Goal: Task Accomplishment & Management: Manage account settings

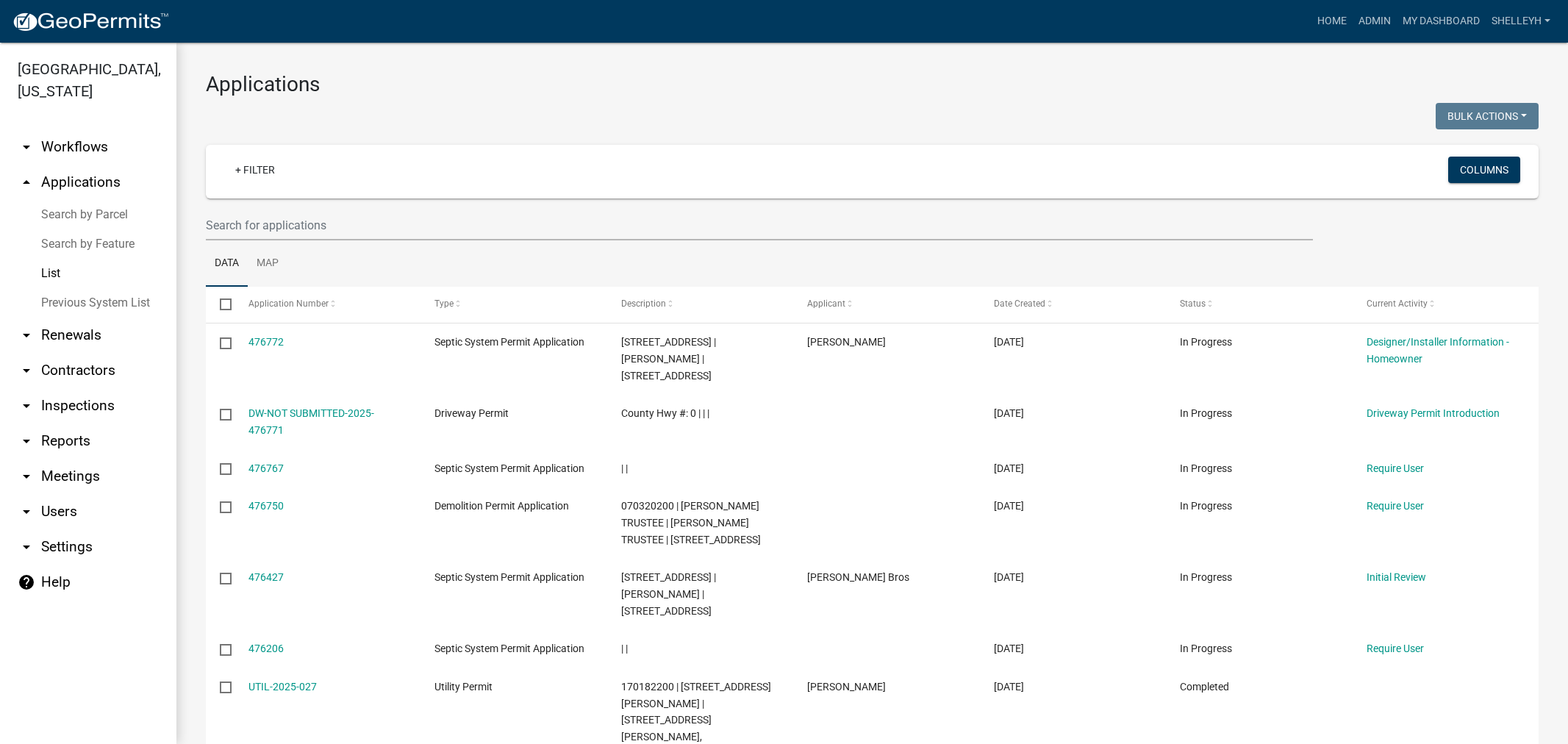
select select "1: 25"
click at [1331, 18] on link "Home" at bounding box center [1331, 21] width 41 height 28
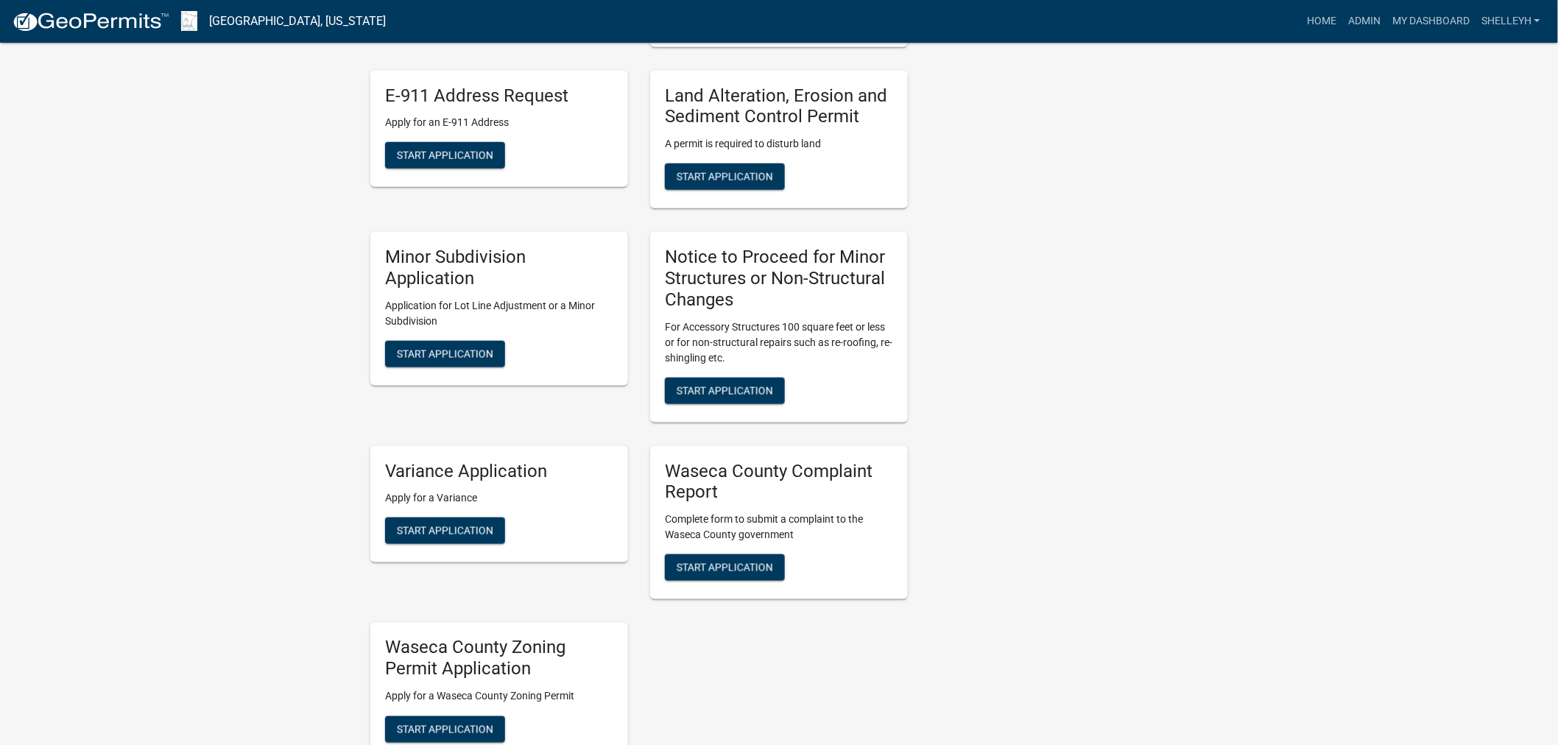
scroll to position [572, 0]
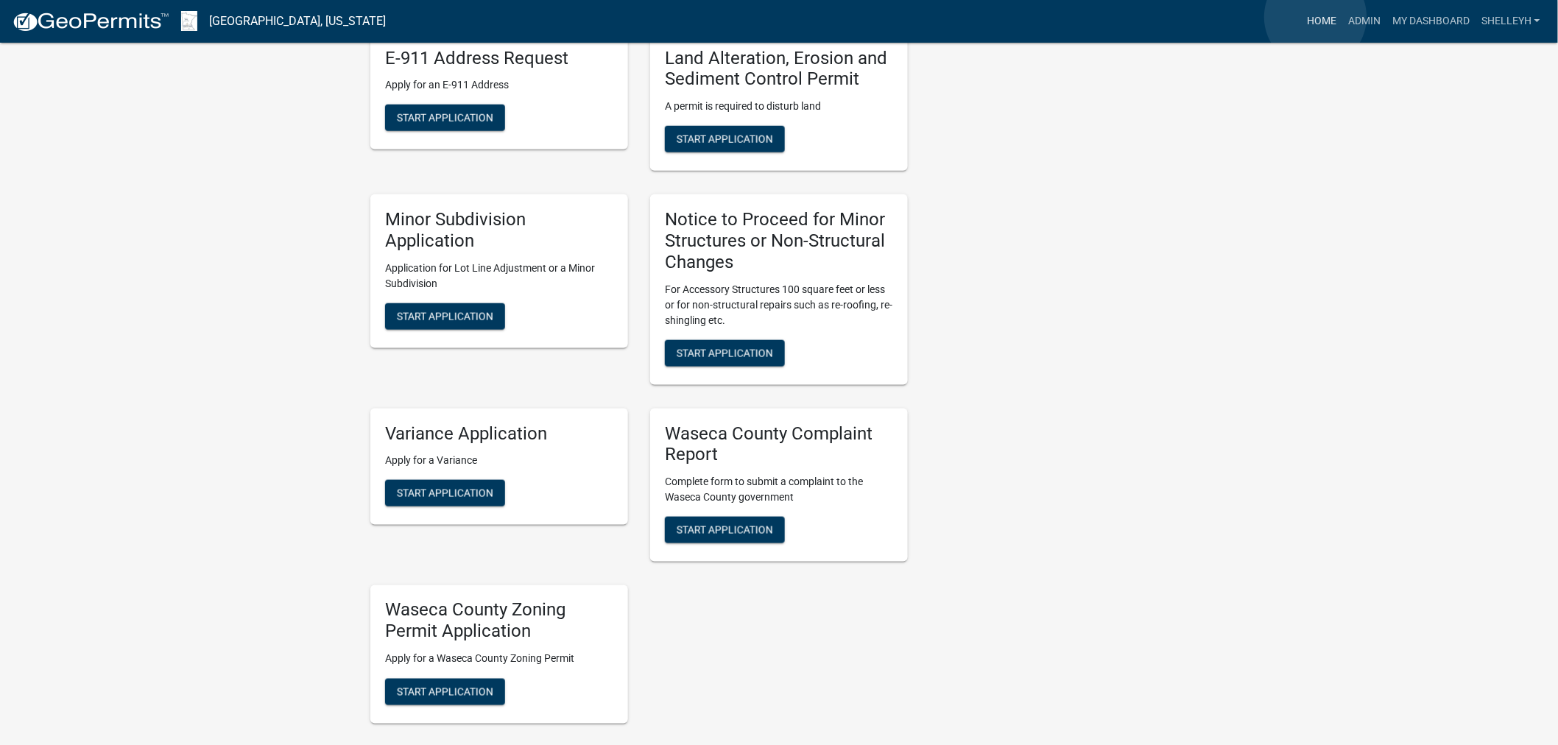
click at [1315, 18] on link "Home" at bounding box center [1321, 21] width 41 height 28
click at [1375, 15] on link "Admin" at bounding box center [1364, 21] width 44 height 28
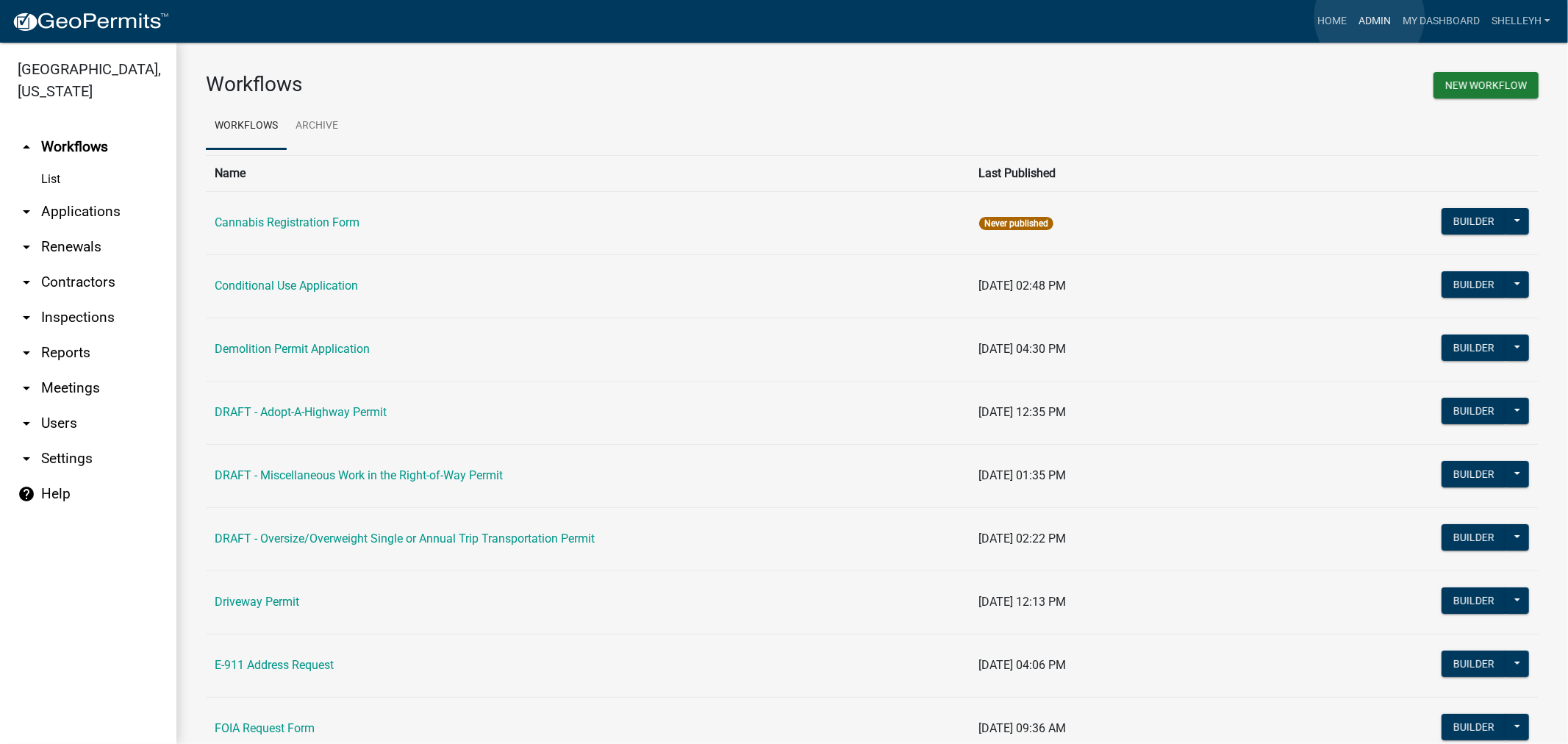
click at [1369, 17] on link "Admin" at bounding box center [1374, 21] width 44 height 28
click at [70, 214] on link "arrow_drop_down Applications" at bounding box center [88, 211] width 177 height 35
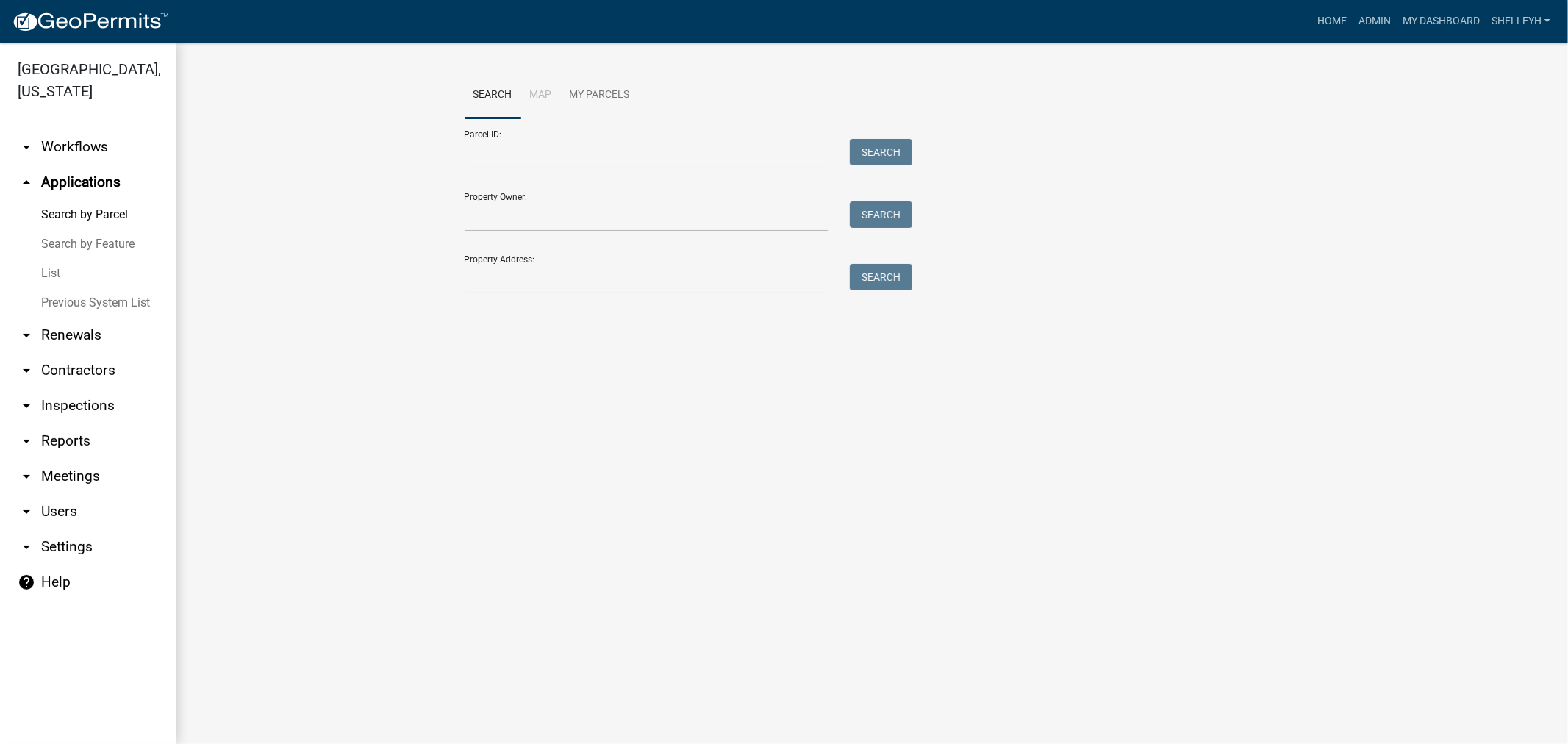
click at [41, 275] on link "List" at bounding box center [88, 273] width 177 height 29
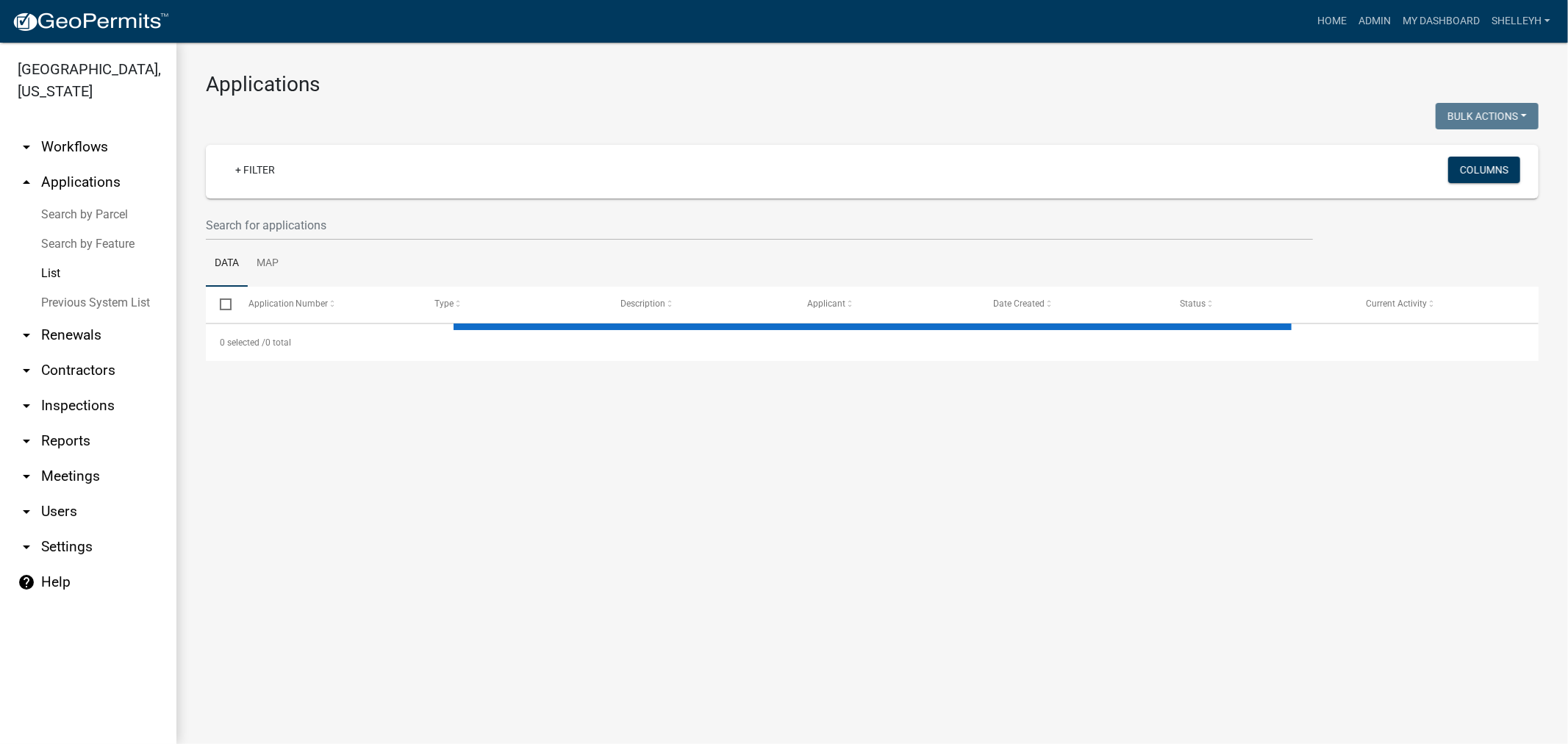
select select "1: 25"
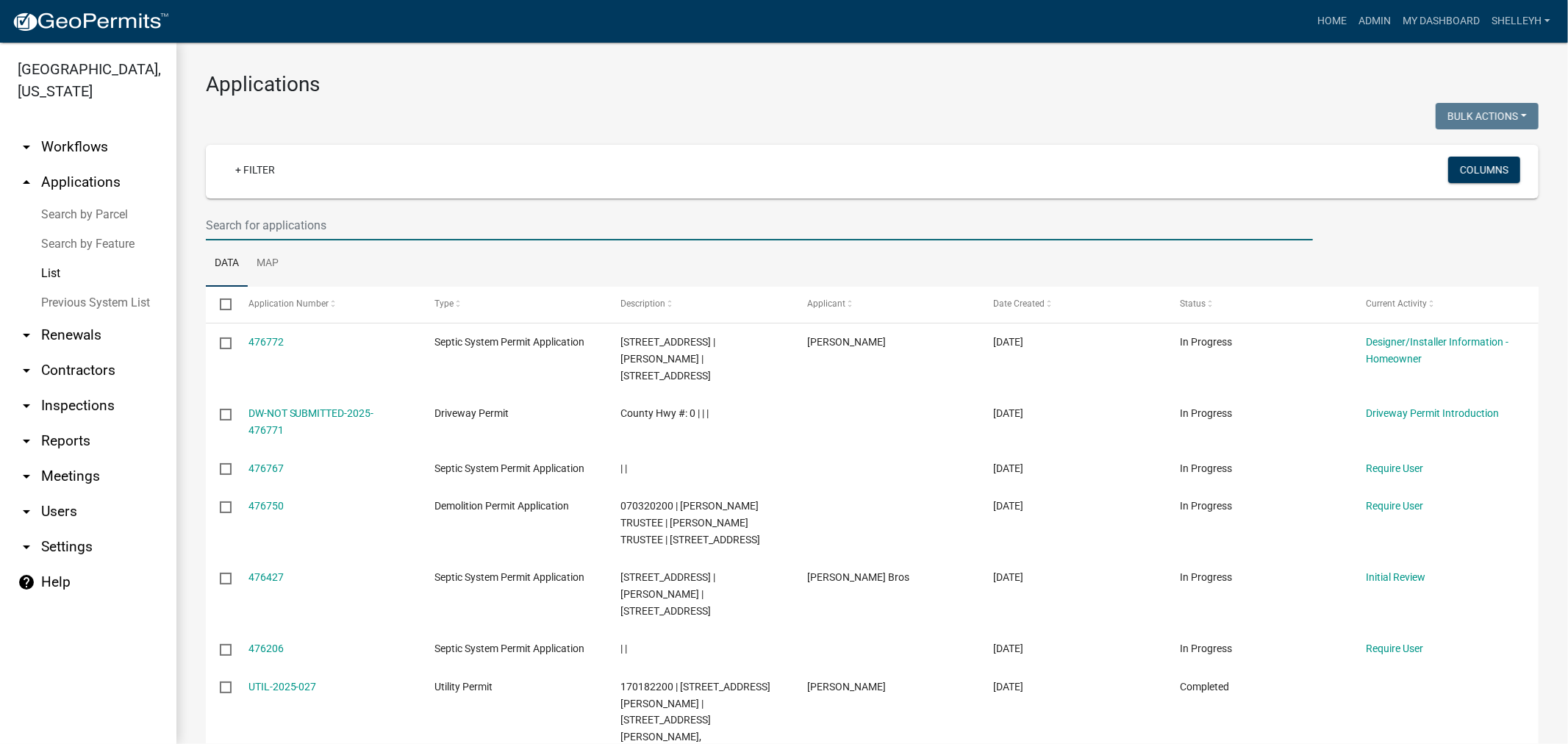
click at [294, 221] on input "text" at bounding box center [759, 226] width 1107 height 30
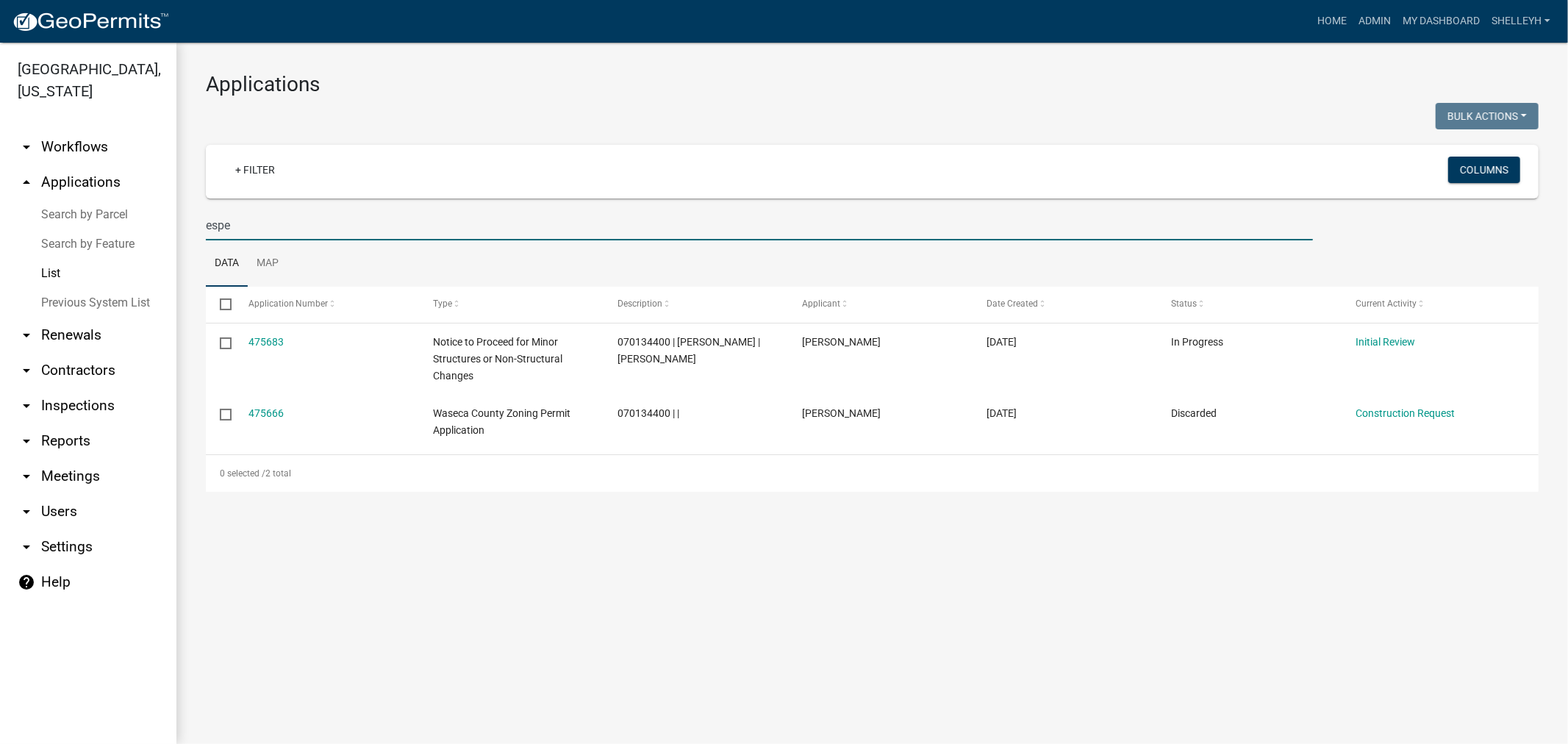
type input "espe"
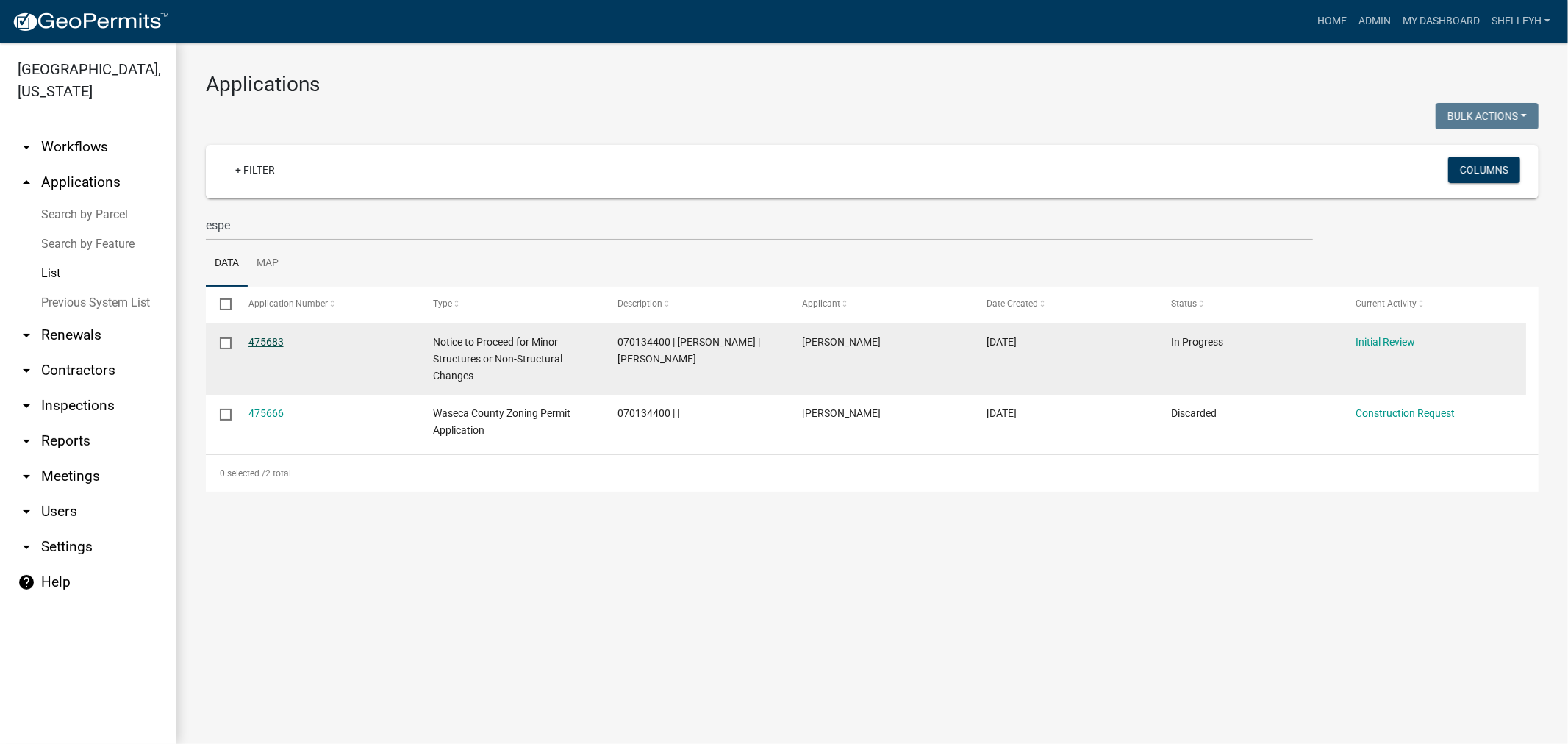
click at [267, 340] on link "475683" at bounding box center [265, 343] width 35 height 12
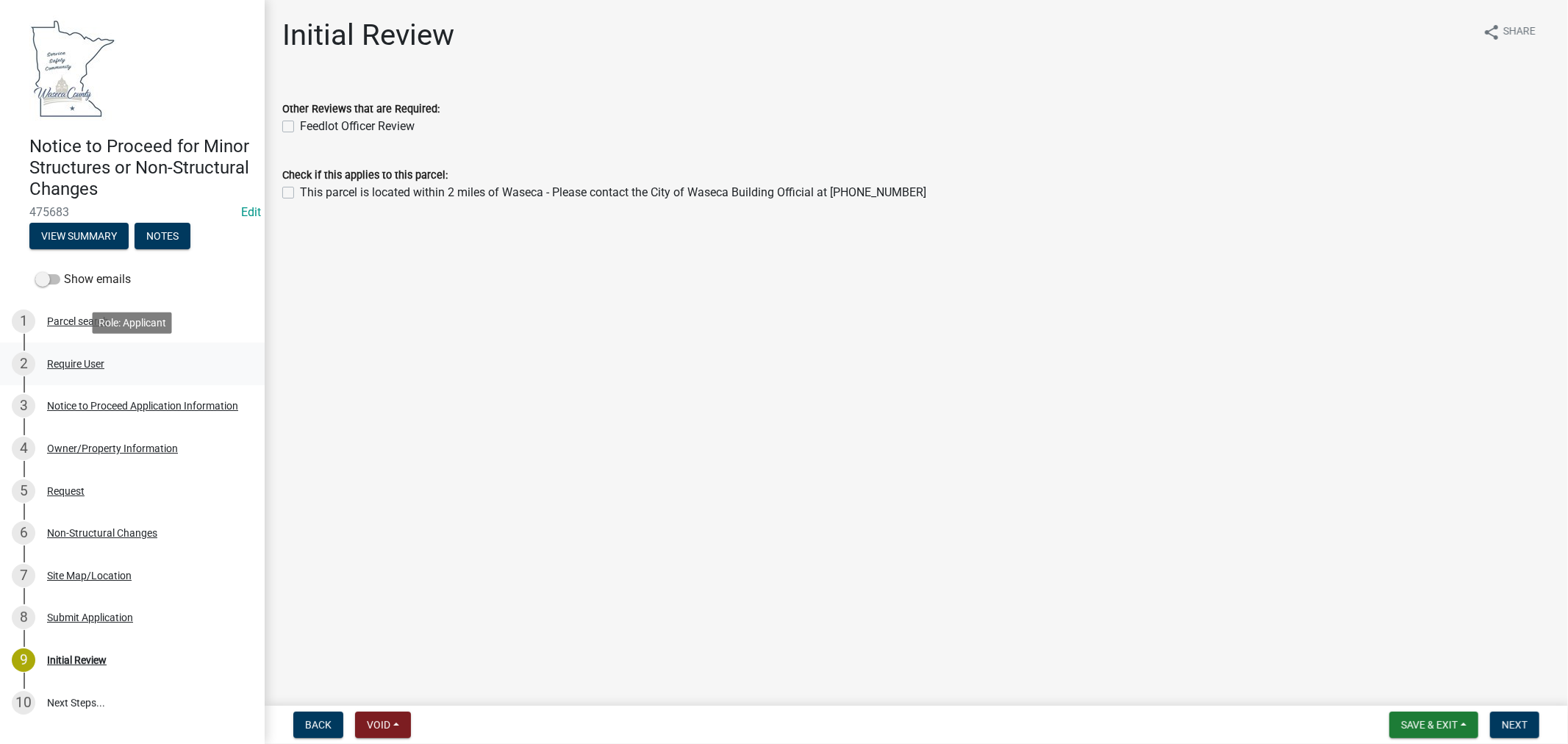
click at [66, 362] on div "Require User" at bounding box center [75, 364] width 57 height 10
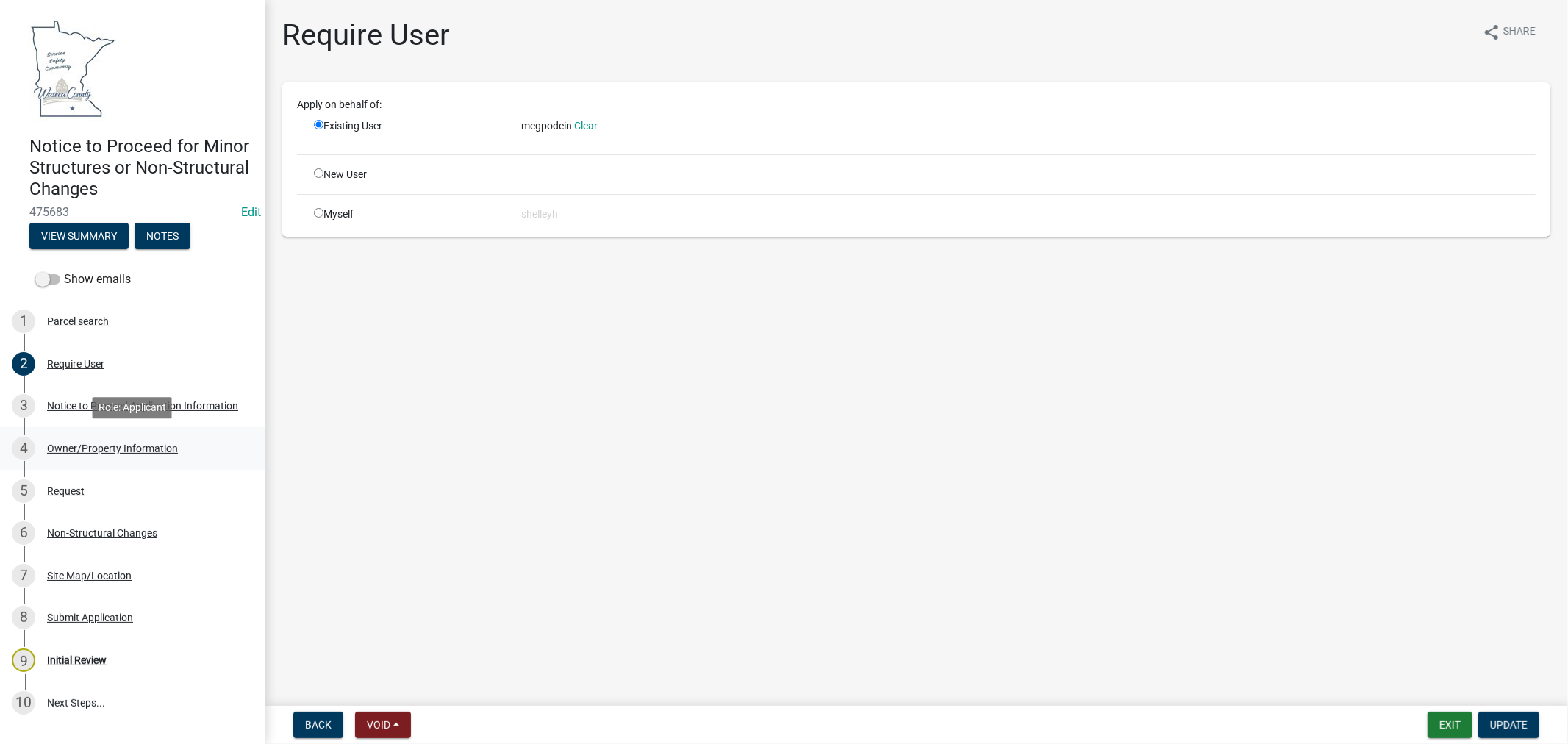
click at [94, 446] on div "Owner/Property Information" at bounding box center [112, 448] width 131 height 10
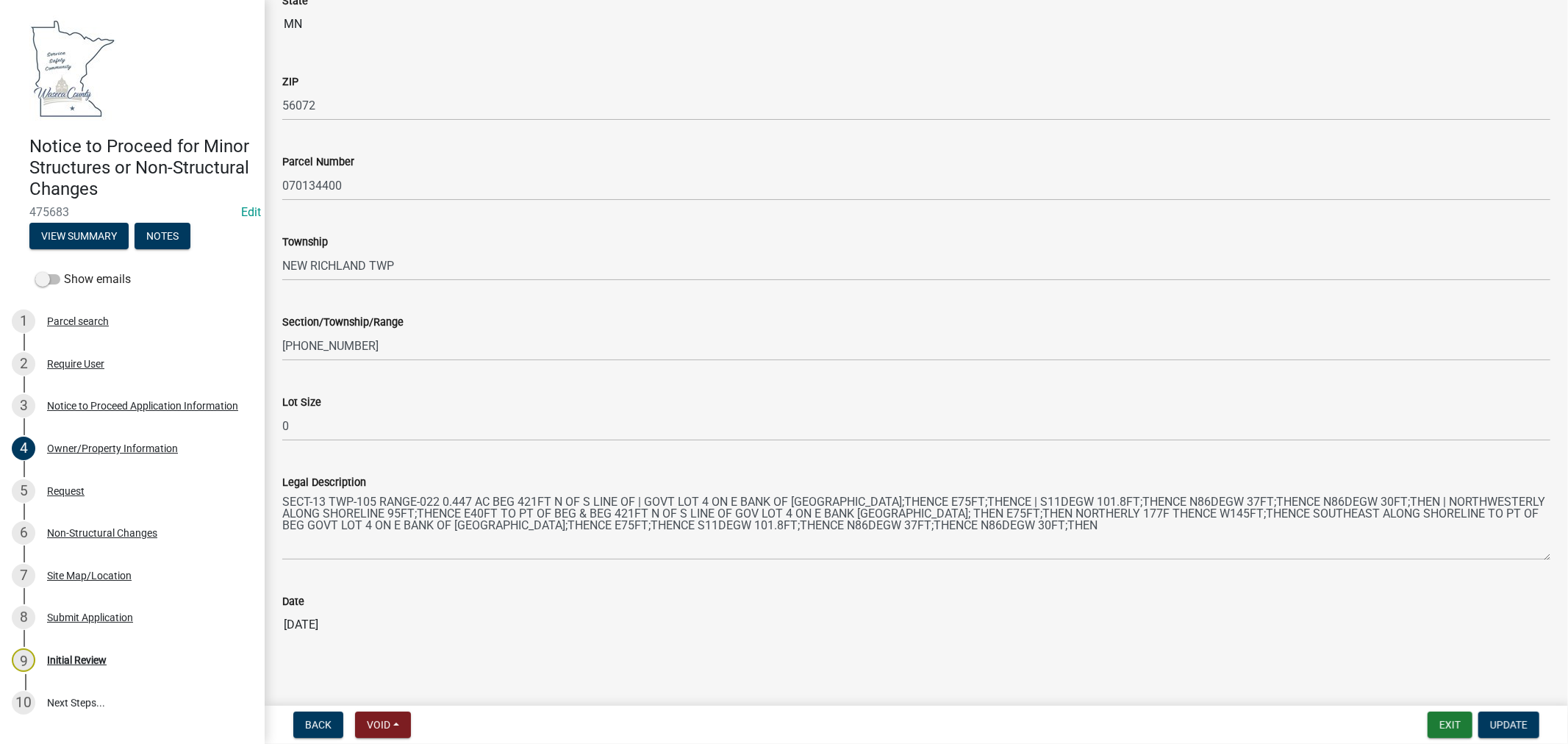
scroll to position [907, 0]
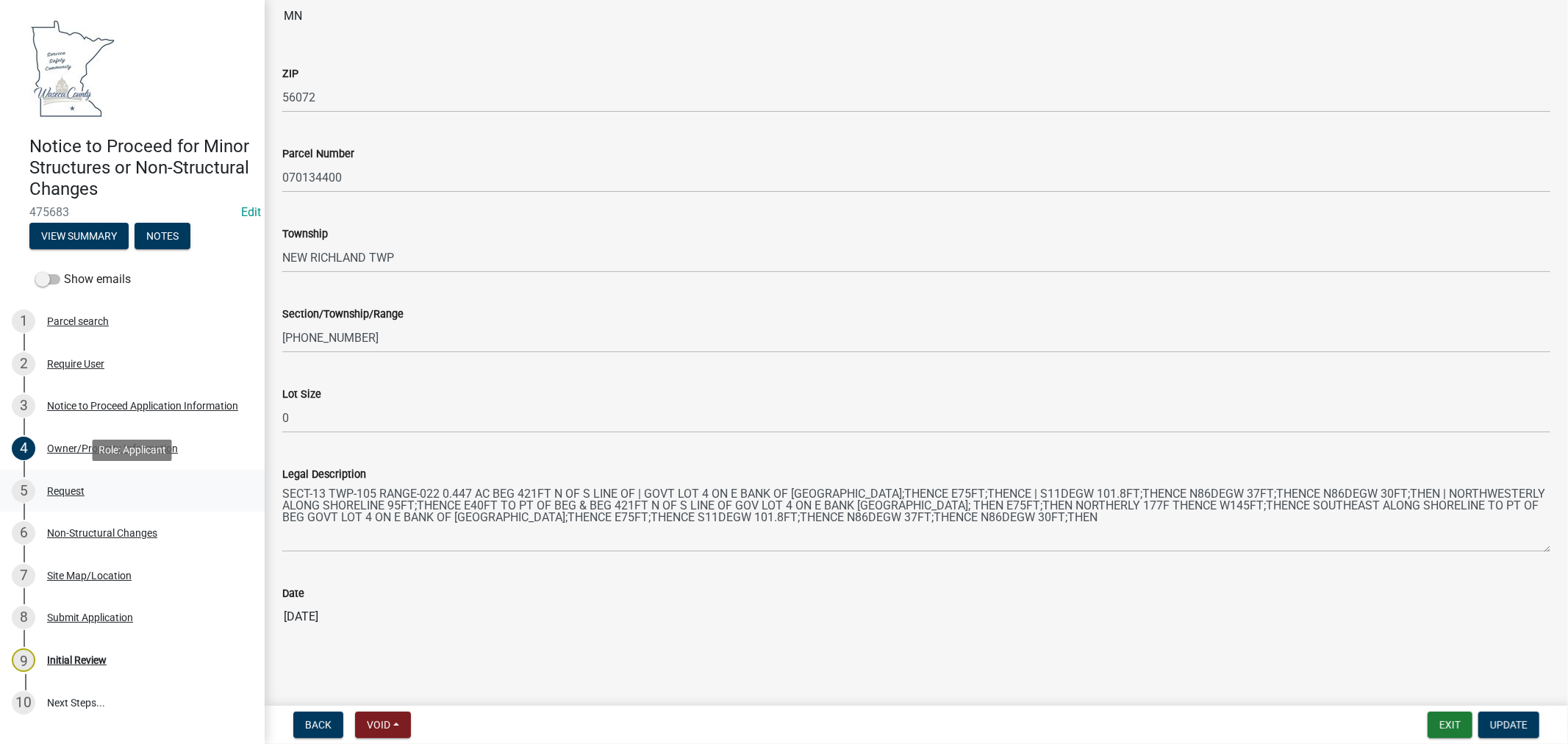
click at [76, 489] on div "Request" at bounding box center [66, 491] width 38 height 10
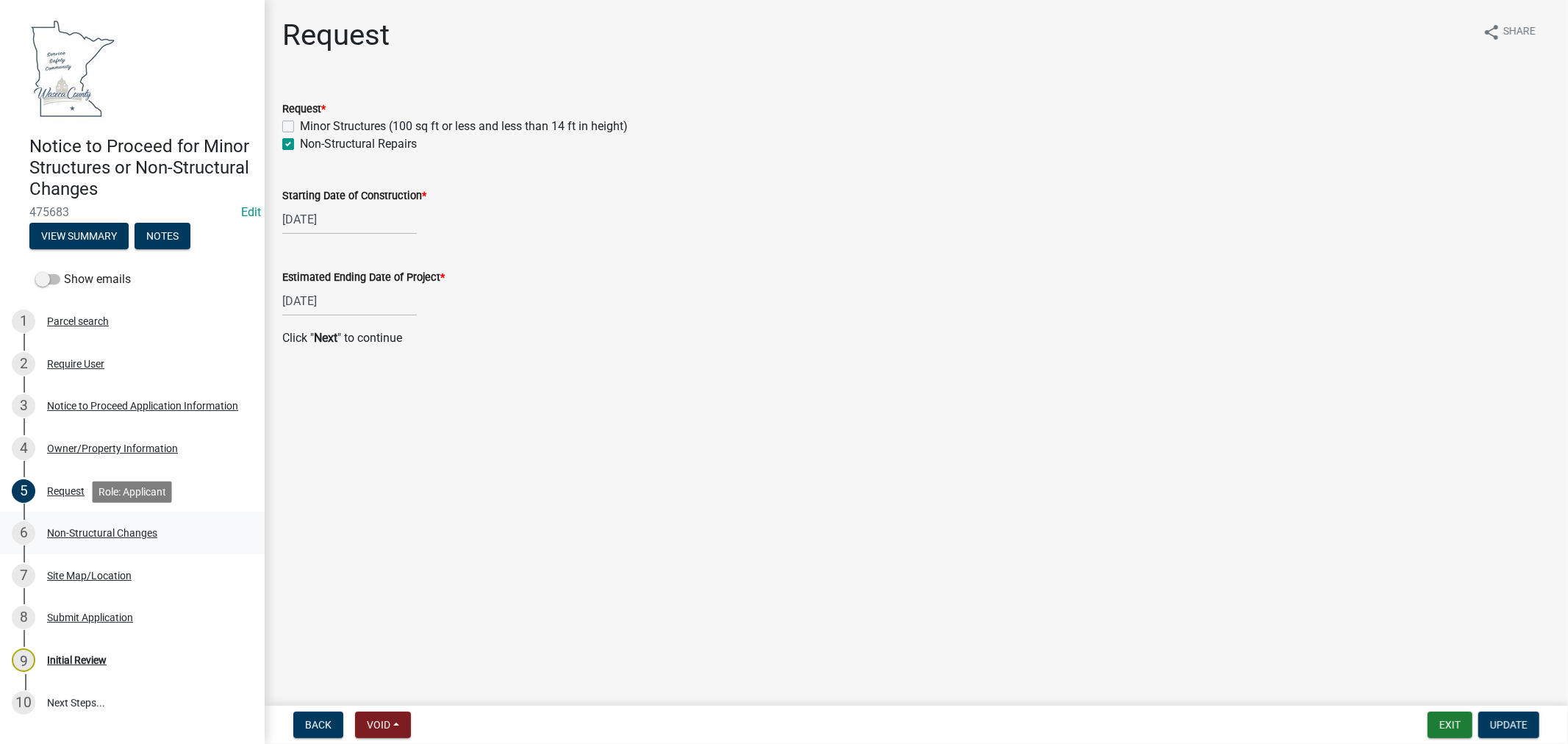
click at [68, 530] on div "Non-Structural Changes" at bounding box center [102, 533] width 110 height 10
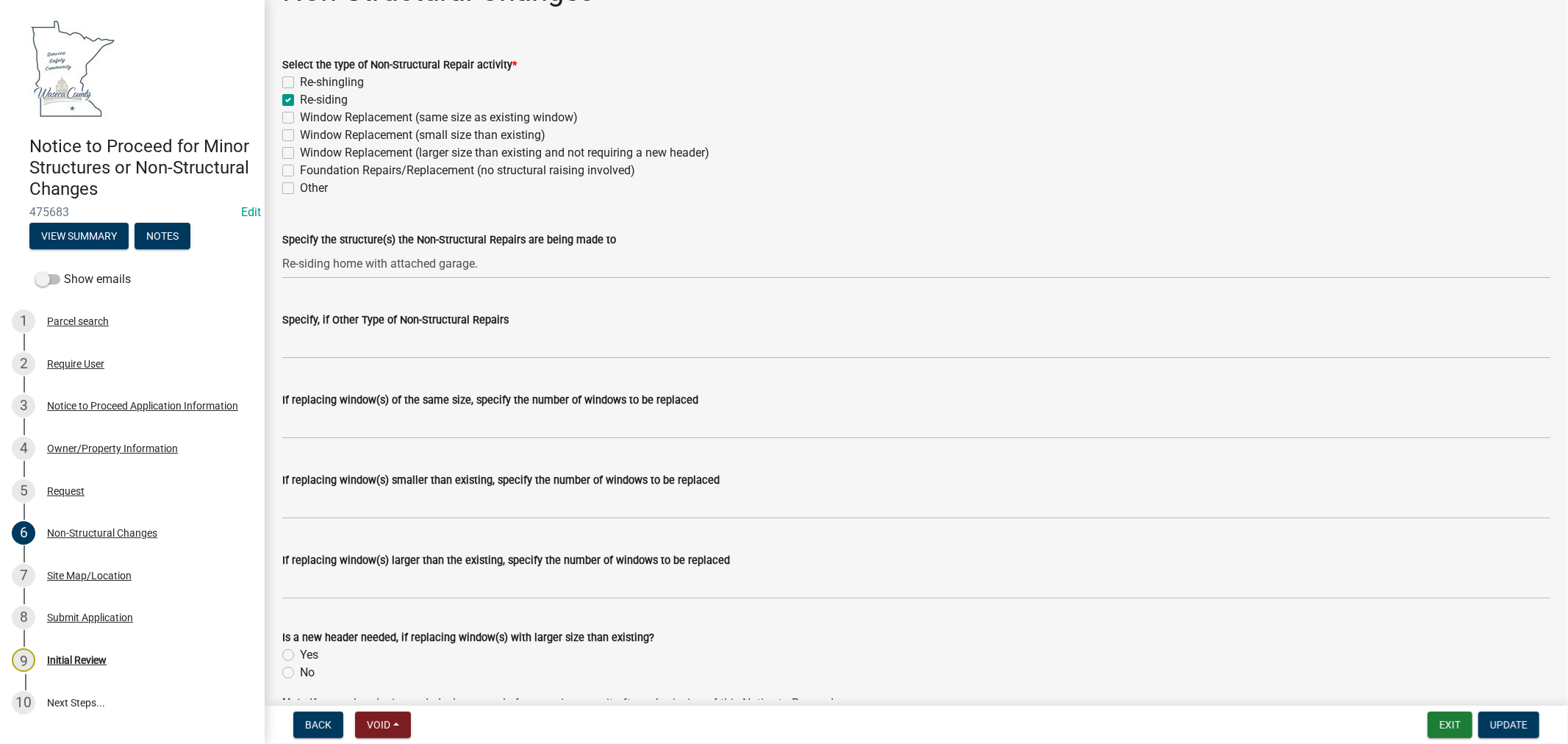
scroll to position [126, 0]
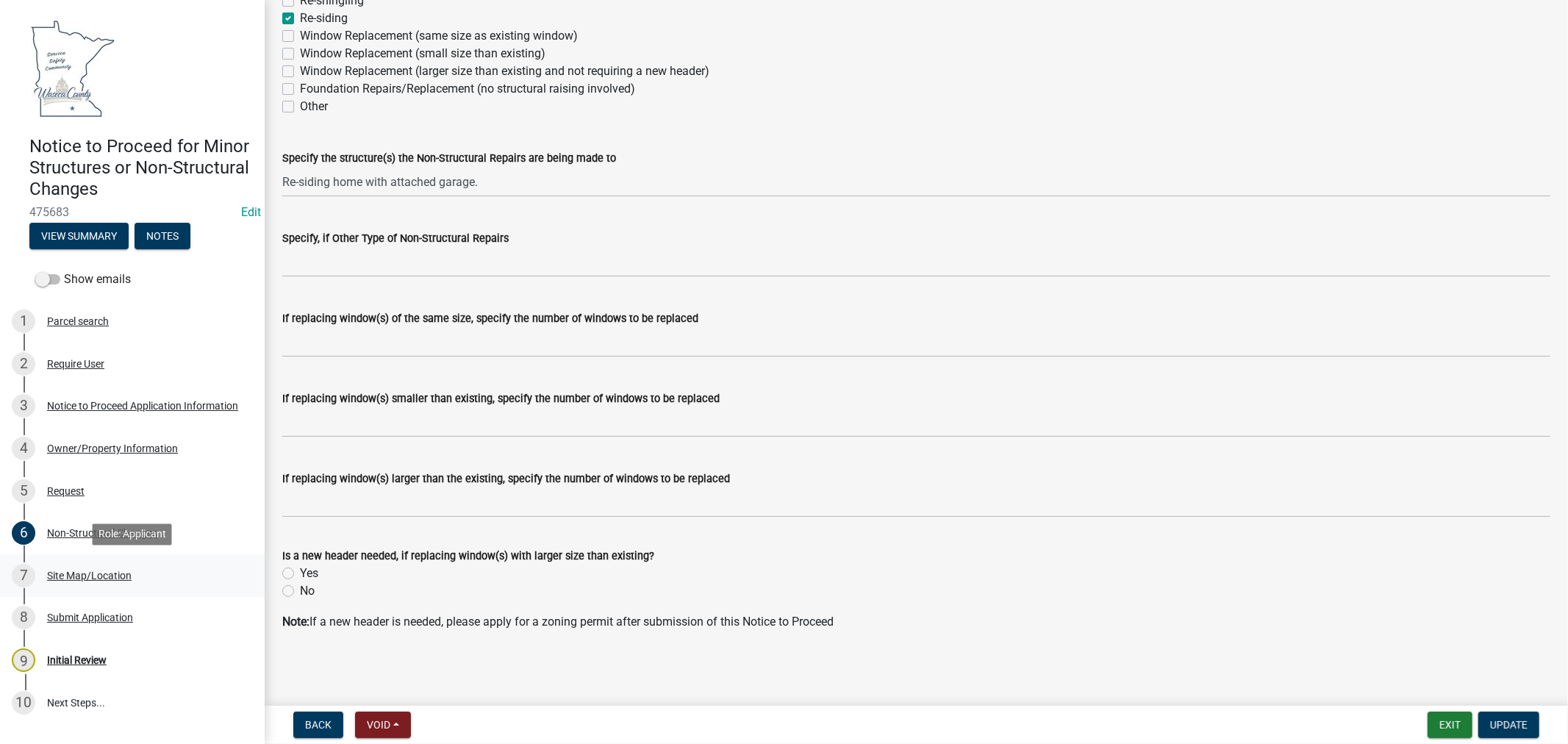
drag, startPoint x: 105, startPoint y: 576, endPoint x: 120, endPoint y: 574, distance: 15.1
click at [108, 576] on div "Site Map/Location" at bounding box center [89, 575] width 85 height 10
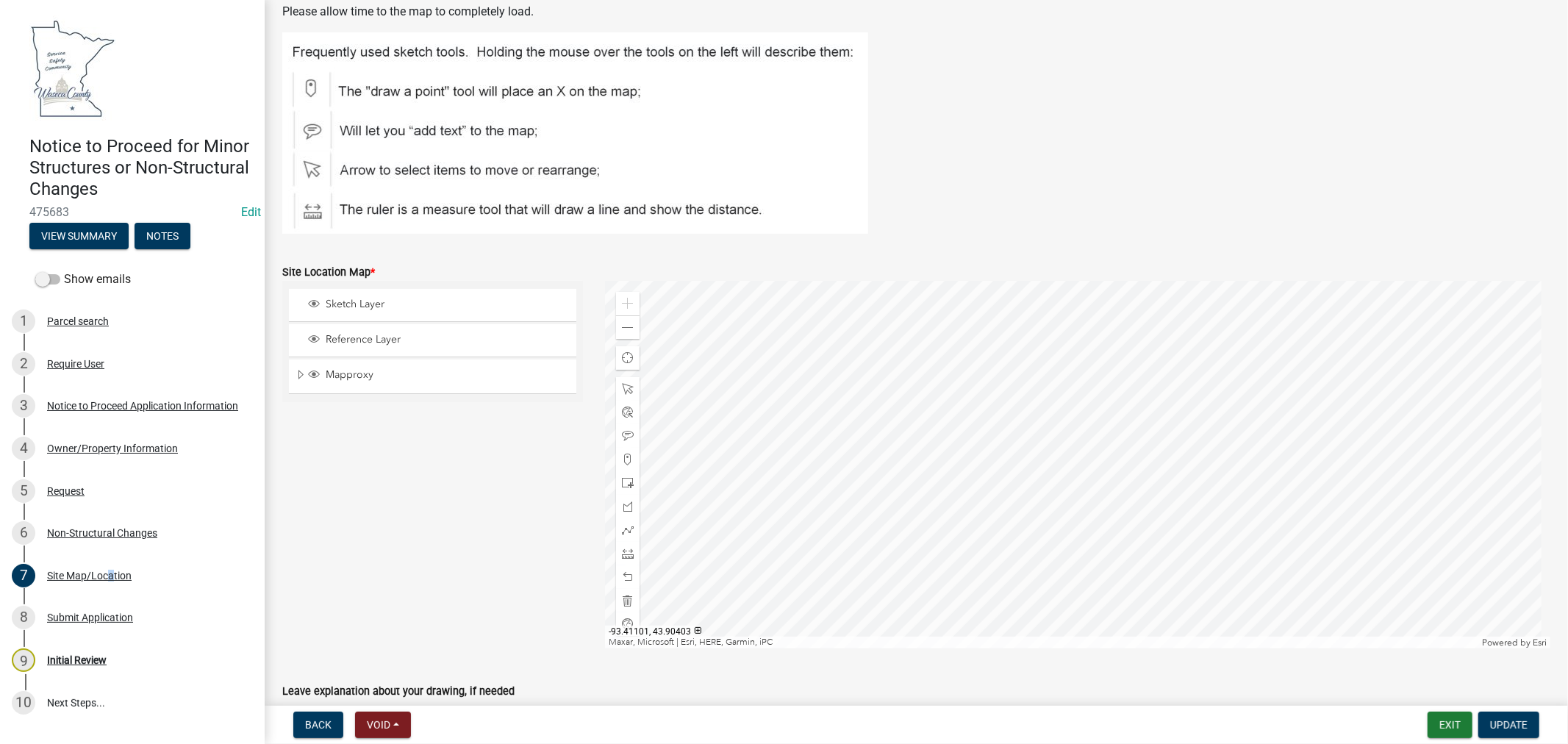
scroll to position [159, 0]
click at [626, 327] on span at bounding box center [628, 326] width 12 height 12
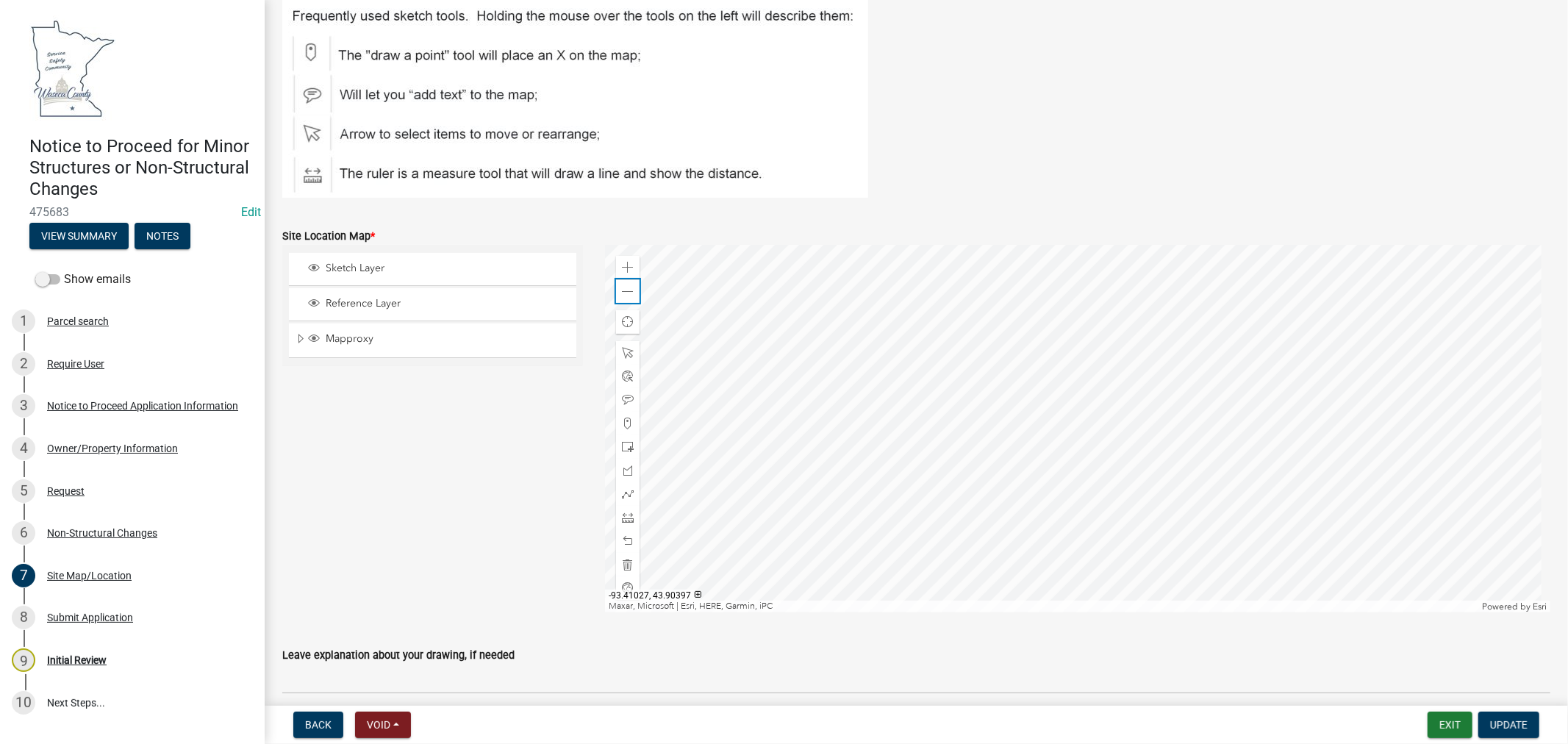
scroll to position [255, 0]
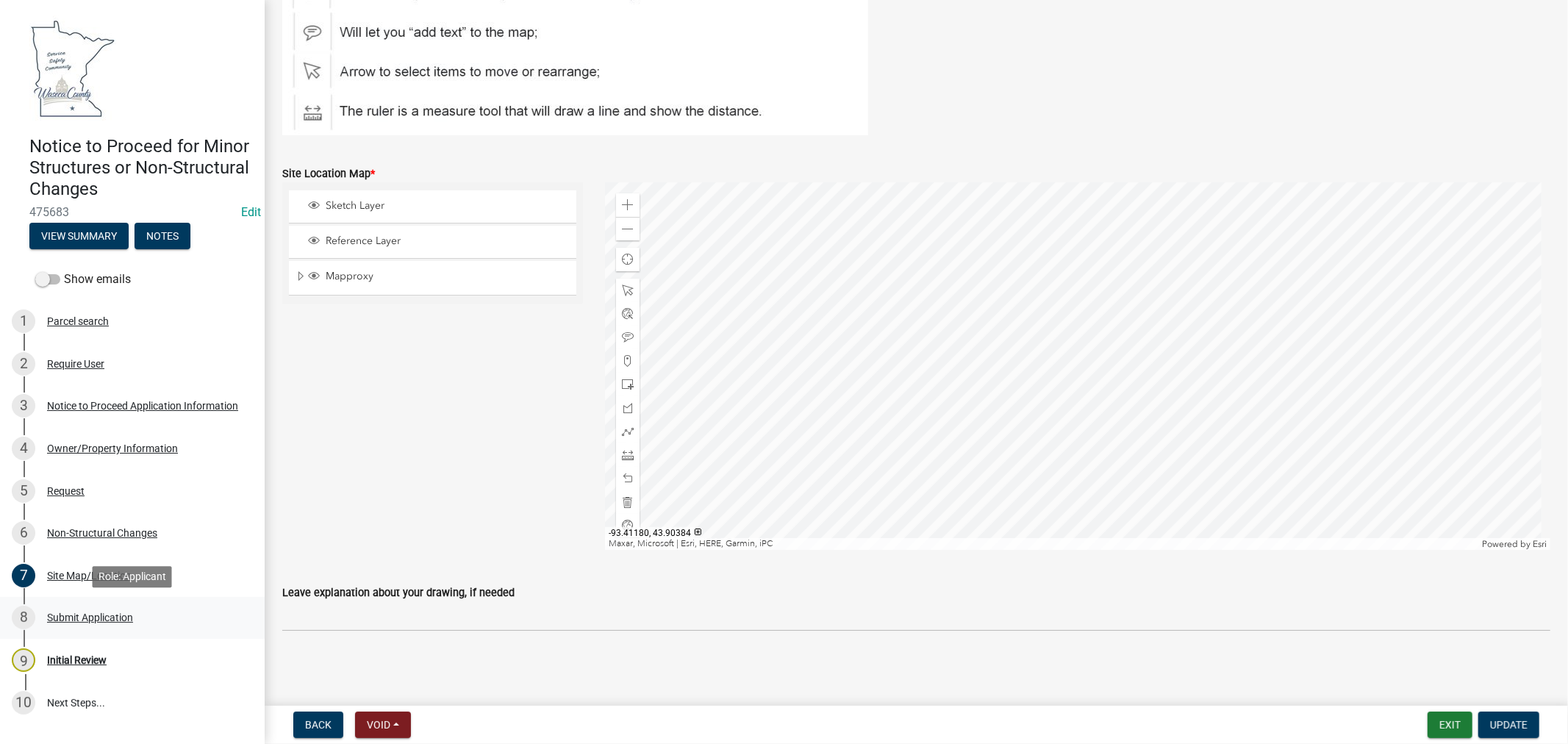
click at [91, 613] on div "Submit Application" at bounding box center [90, 617] width 86 height 10
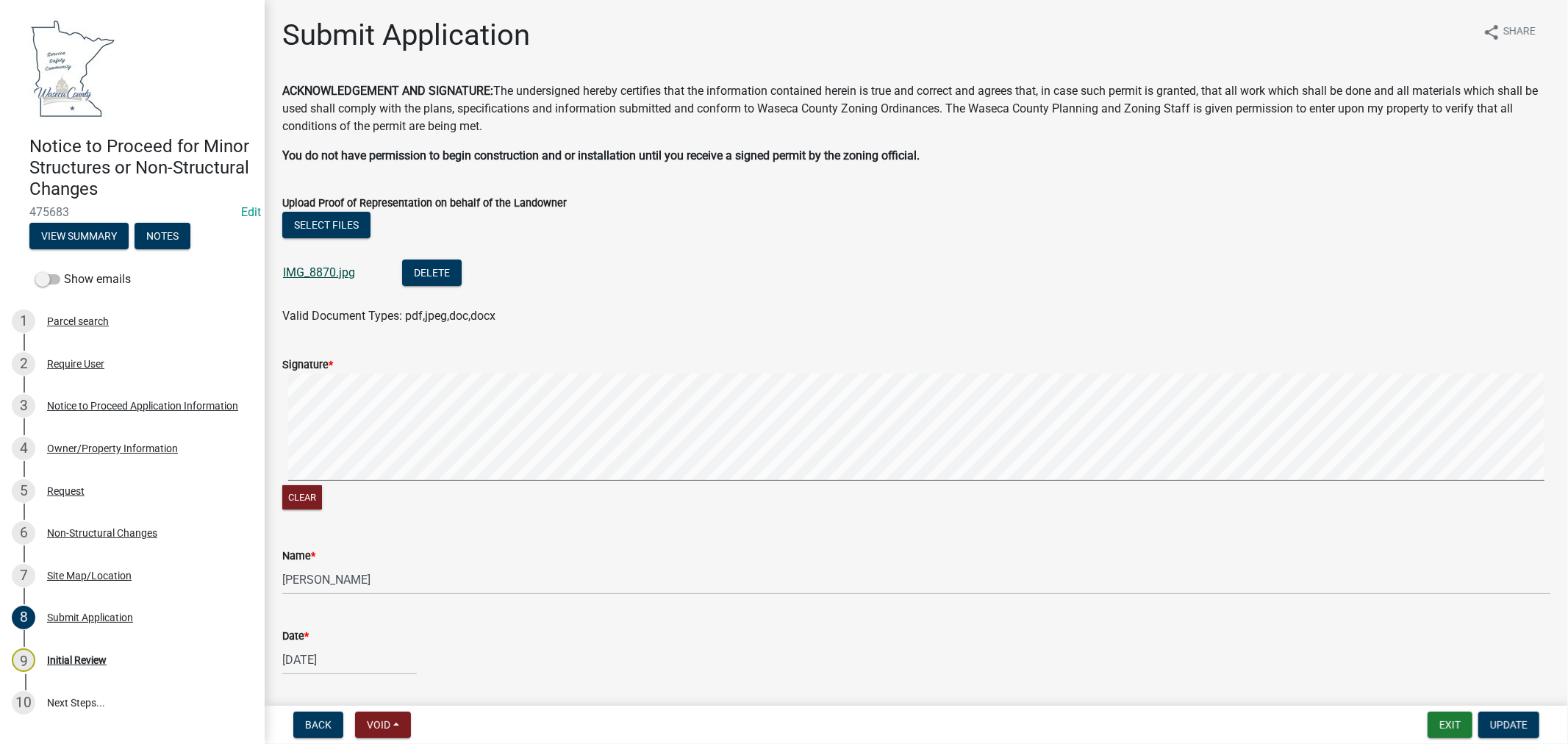
click at [327, 274] on link "IMG_8870.jpg" at bounding box center [319, 273] width 72 height 14
click at [85, 227] on button "View Summary" at bounding box center [78, 236] width 99 height 27
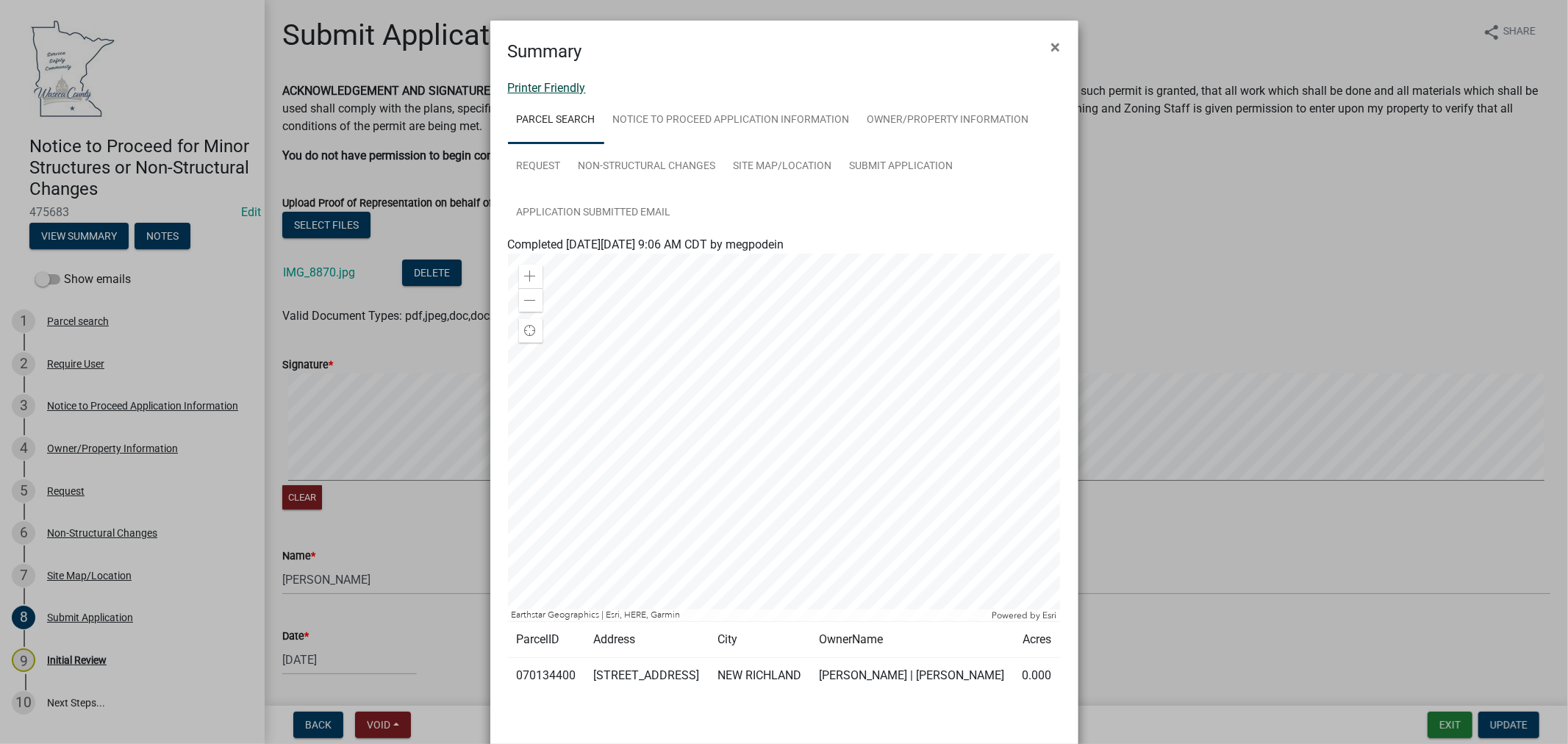
click at [564, 89] on link "Printer Friendly" at bounding box center [547, 88] width 78 height 14
click at [1051, 46] on span "×" at bounding box center [1056, 47] width 10 height 21
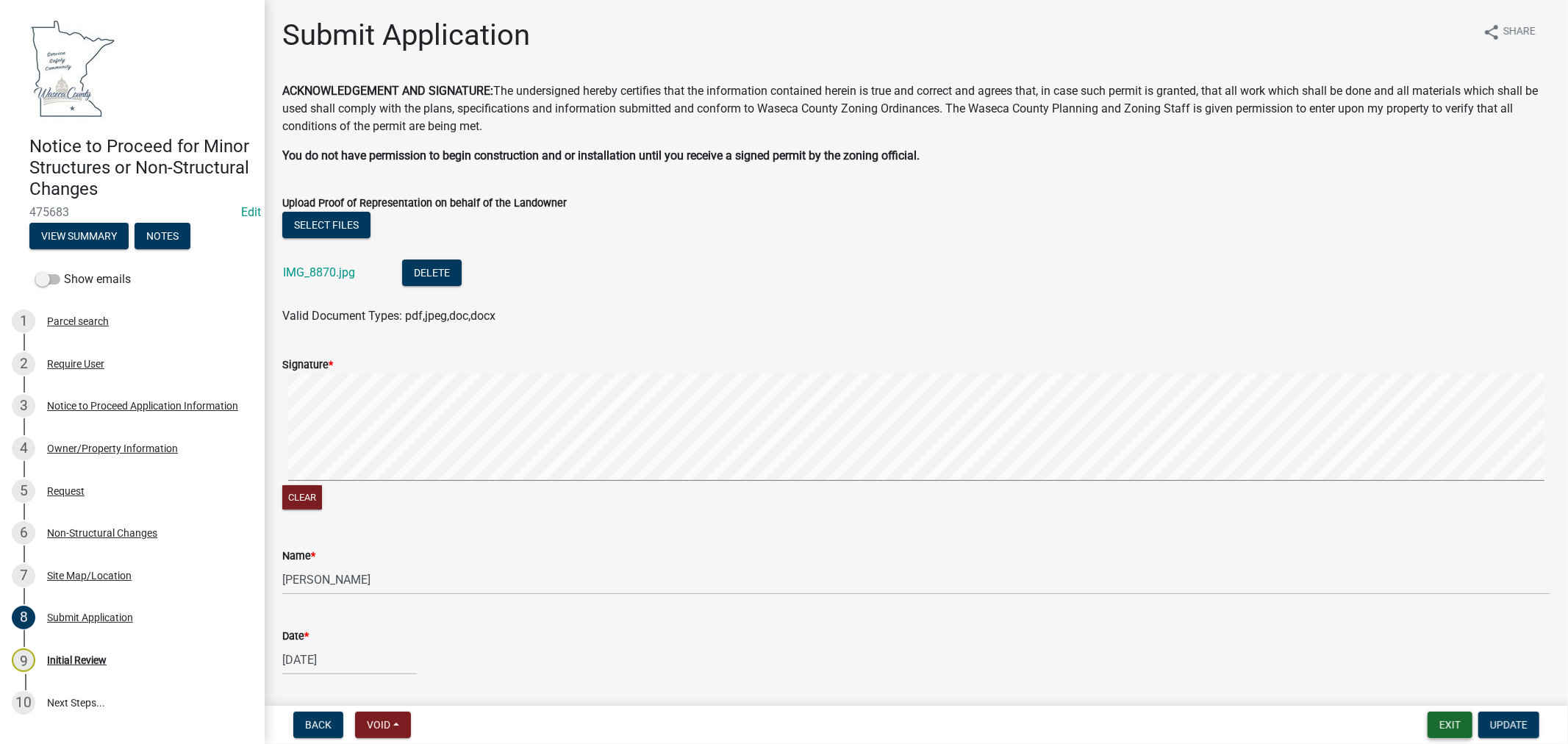
click at [1457, 727] on button "Exit" at bounding box center [1449, 725] width 45 height 27
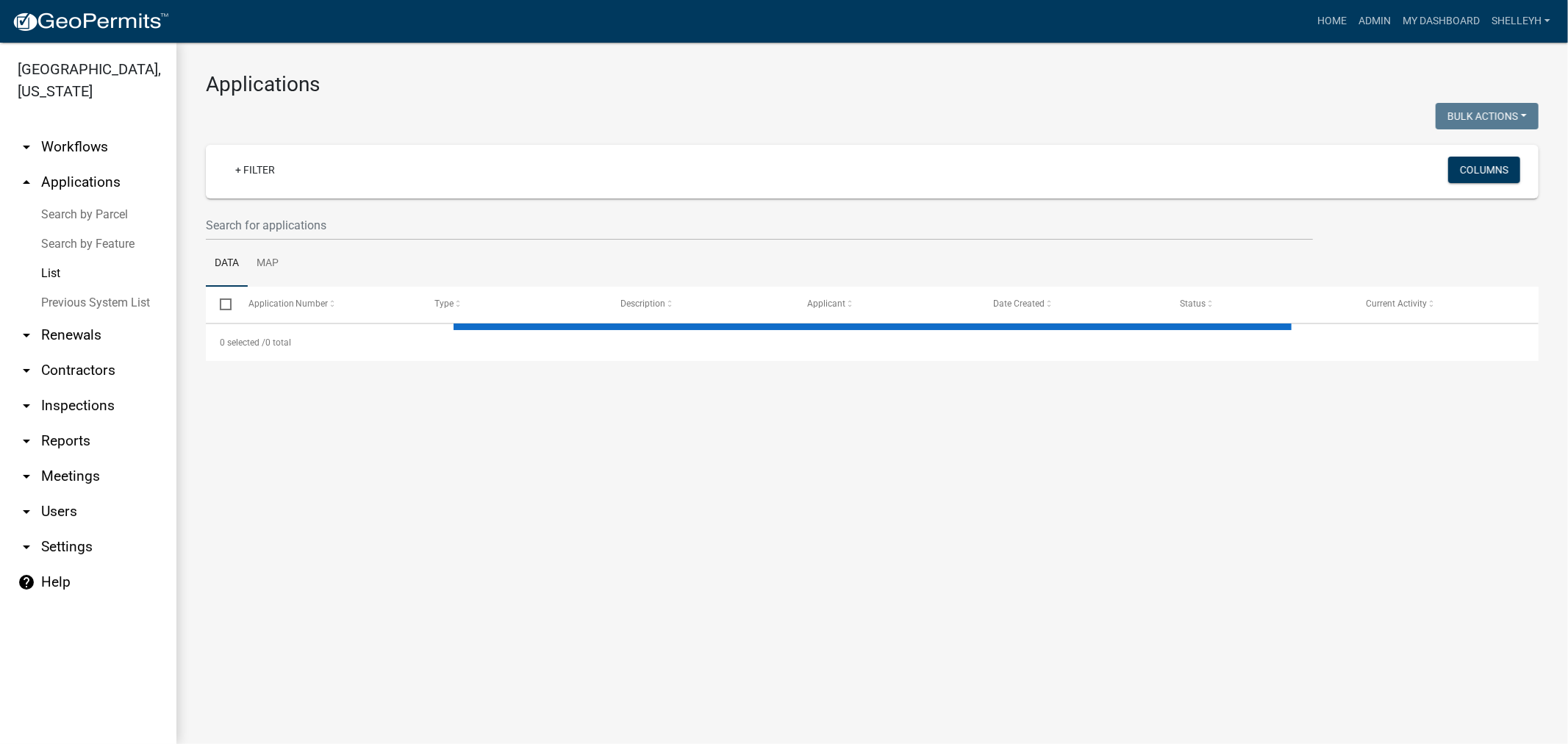
select select "1: 25"
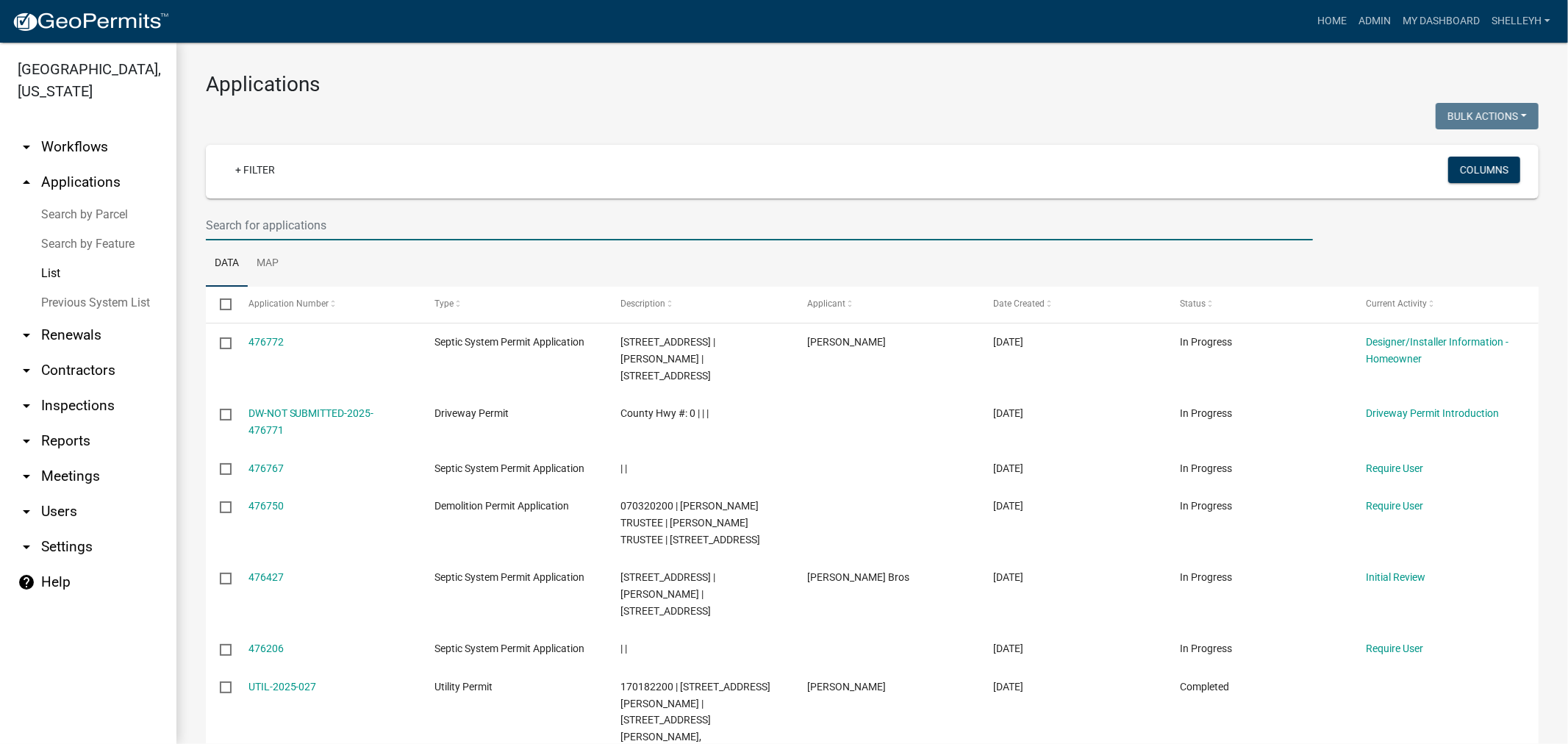
click at [318, 211] on input "text" at bounding box center [759, 226] width 1107 height 30
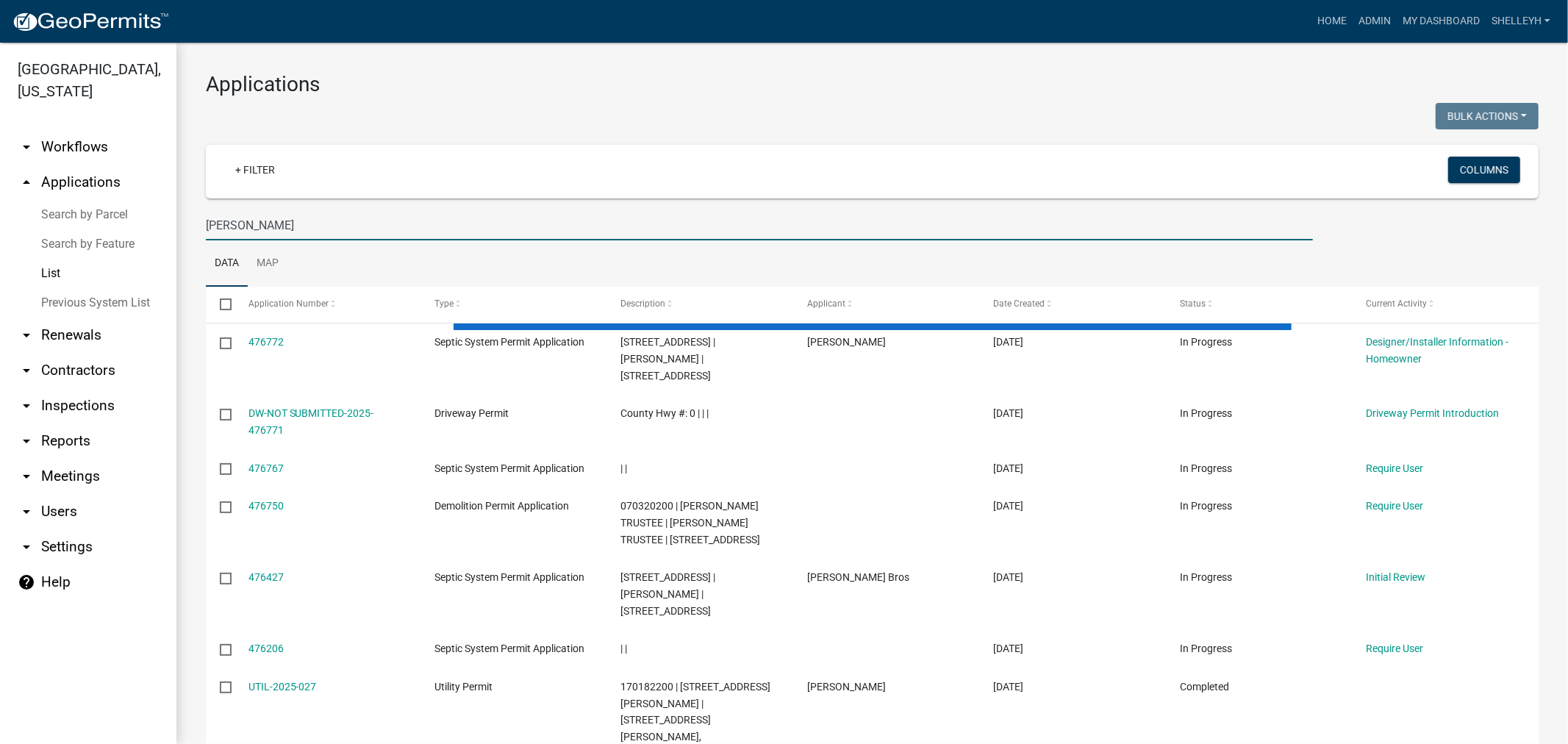
type input "[PERSON_NAME]"
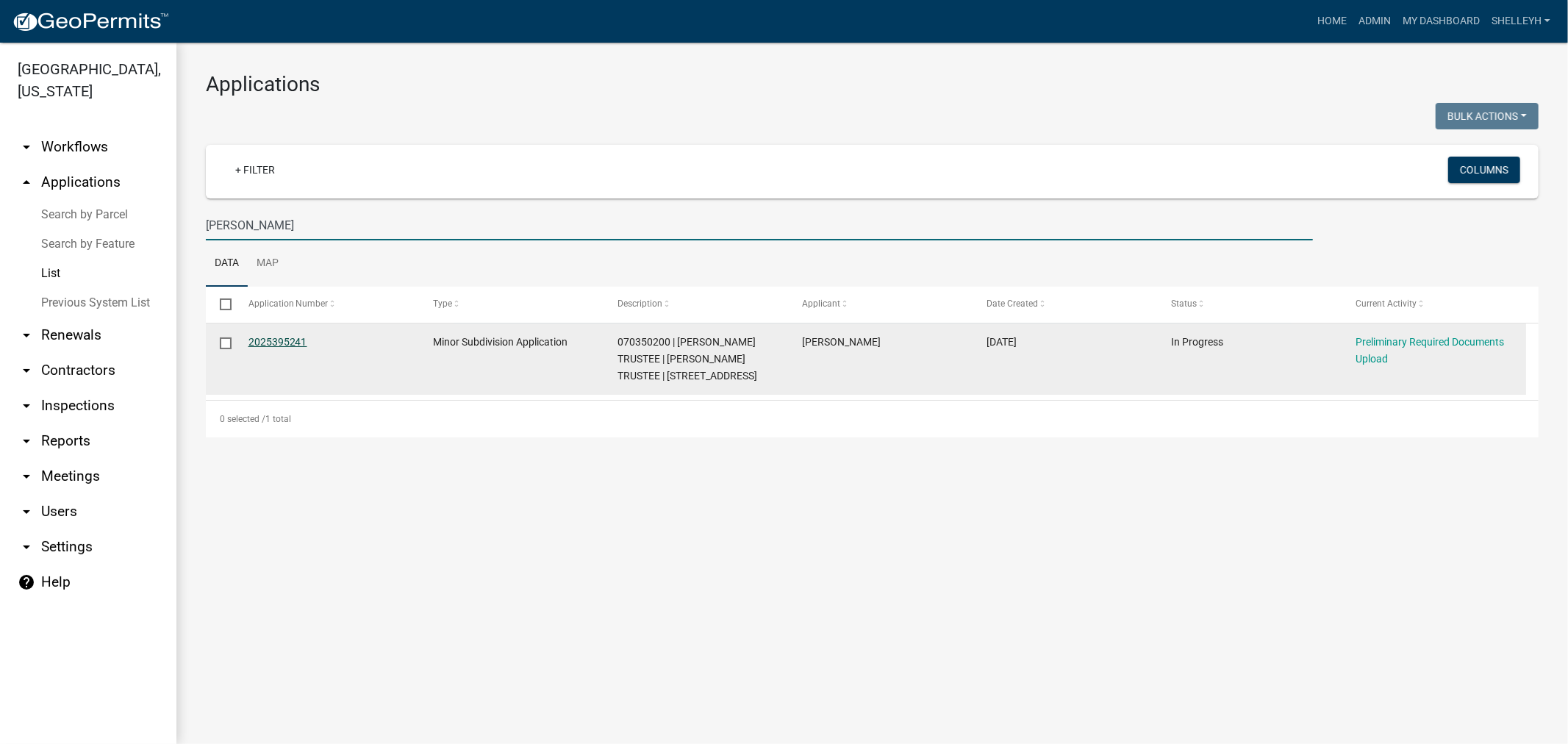
click at [280, 342] on link "2025395241" at bounding box center [277, 343] width 59 height 12
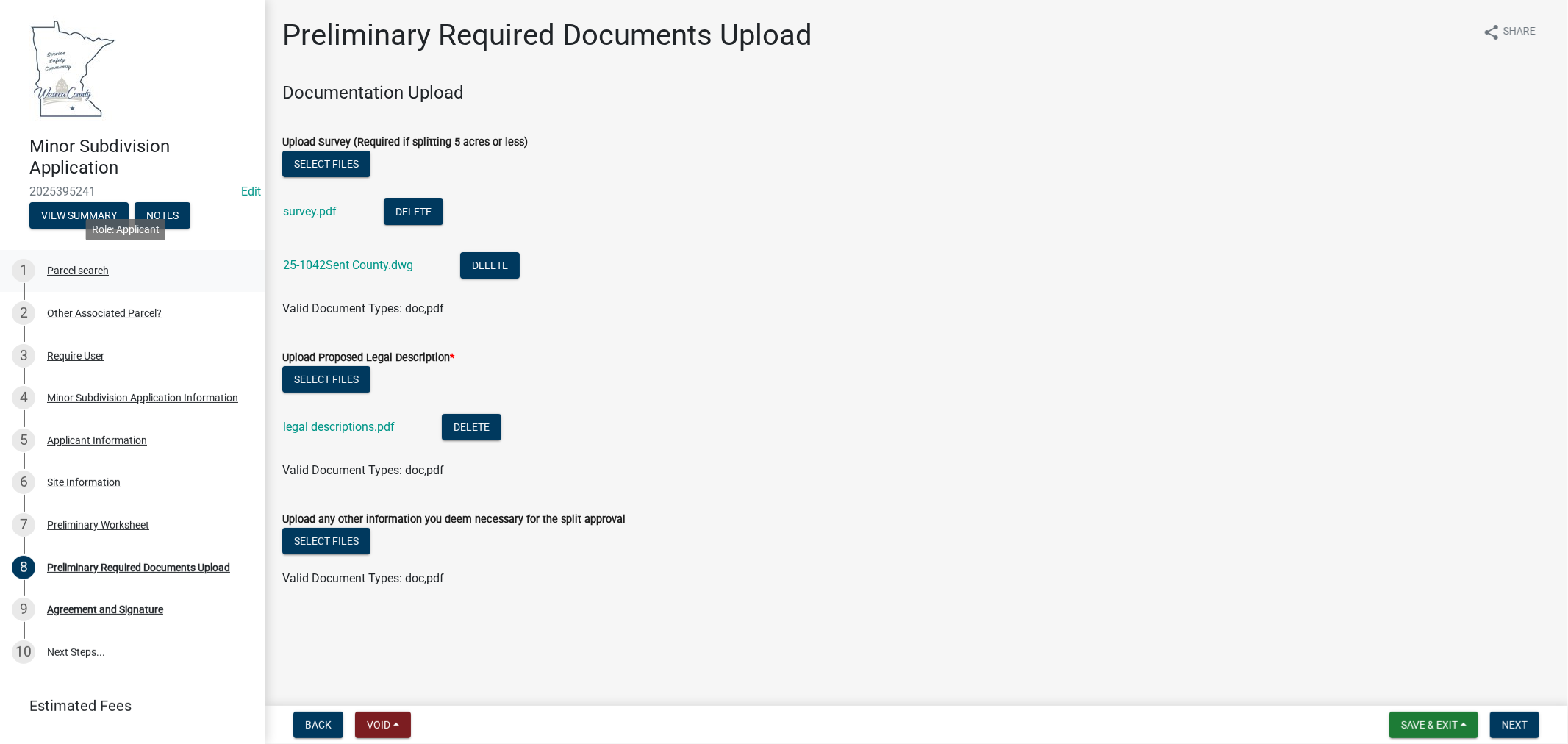
click at [81, 275] on div "Parcel search" at bounding box center [78, 271] width 62 height 10
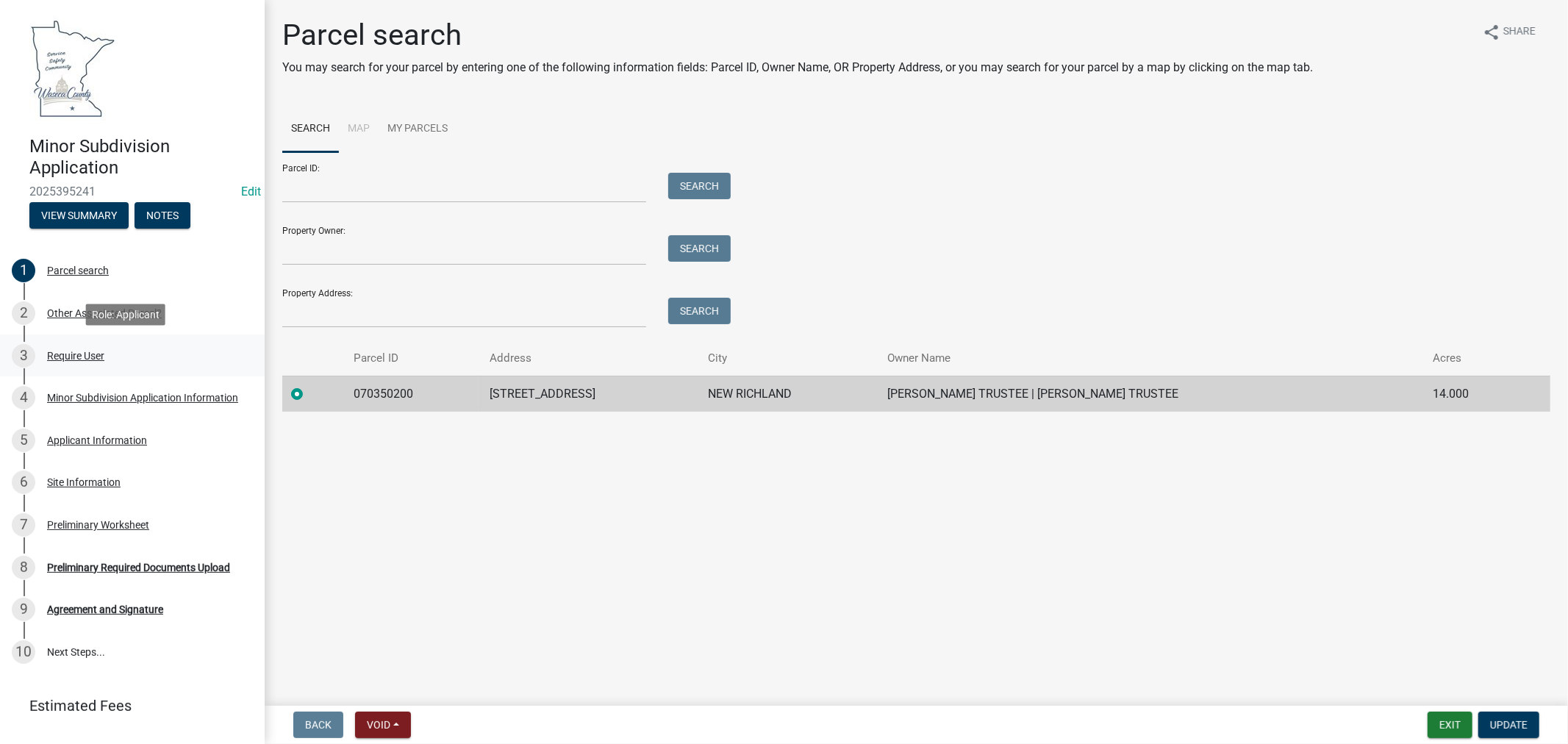
click at [71, 351] on div "Require User" at bounding box center [75, 356] width 57 height 10
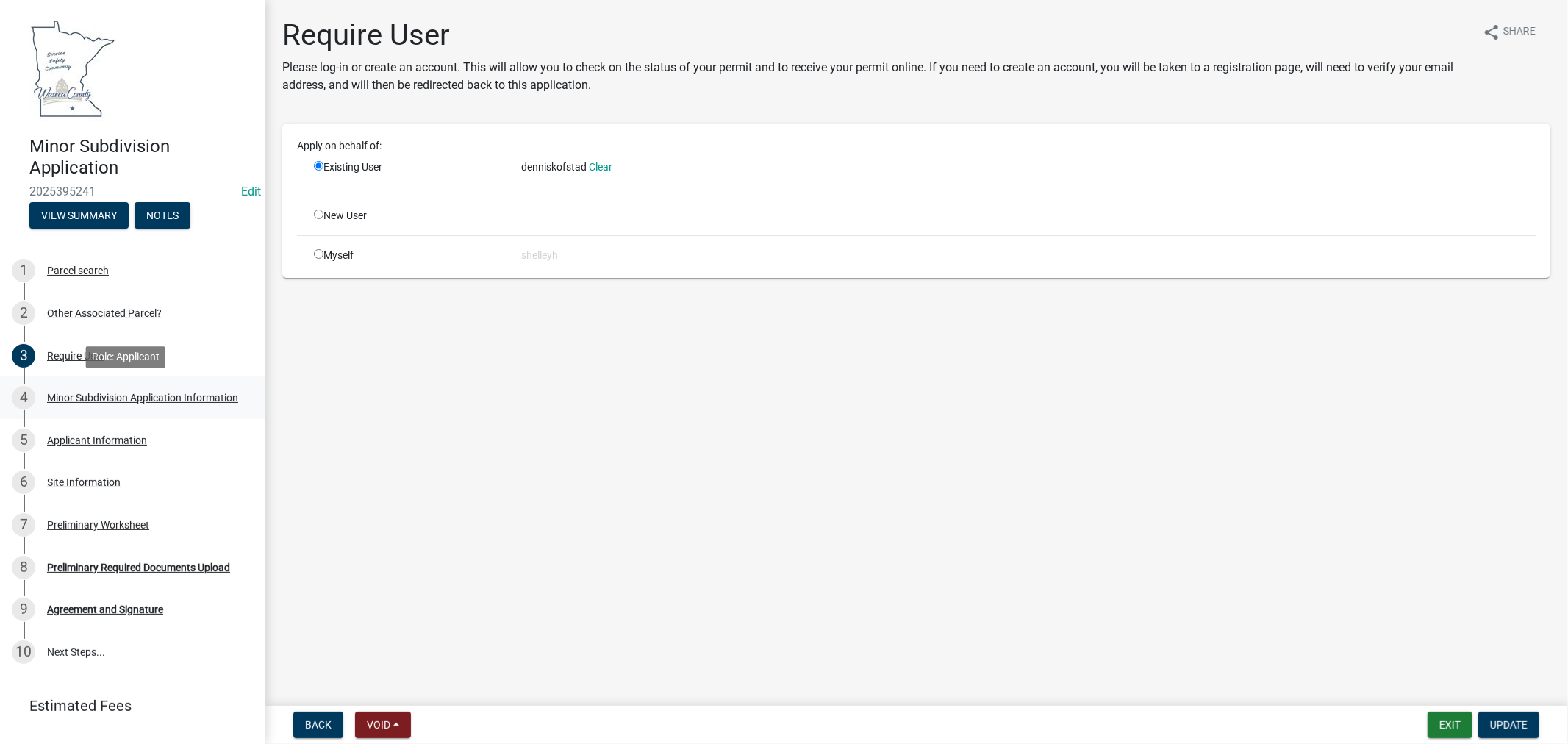
click at [104, 392] on div "Minor Subdivision Application Information" at bounding box center [142, 397] width 191 height 10
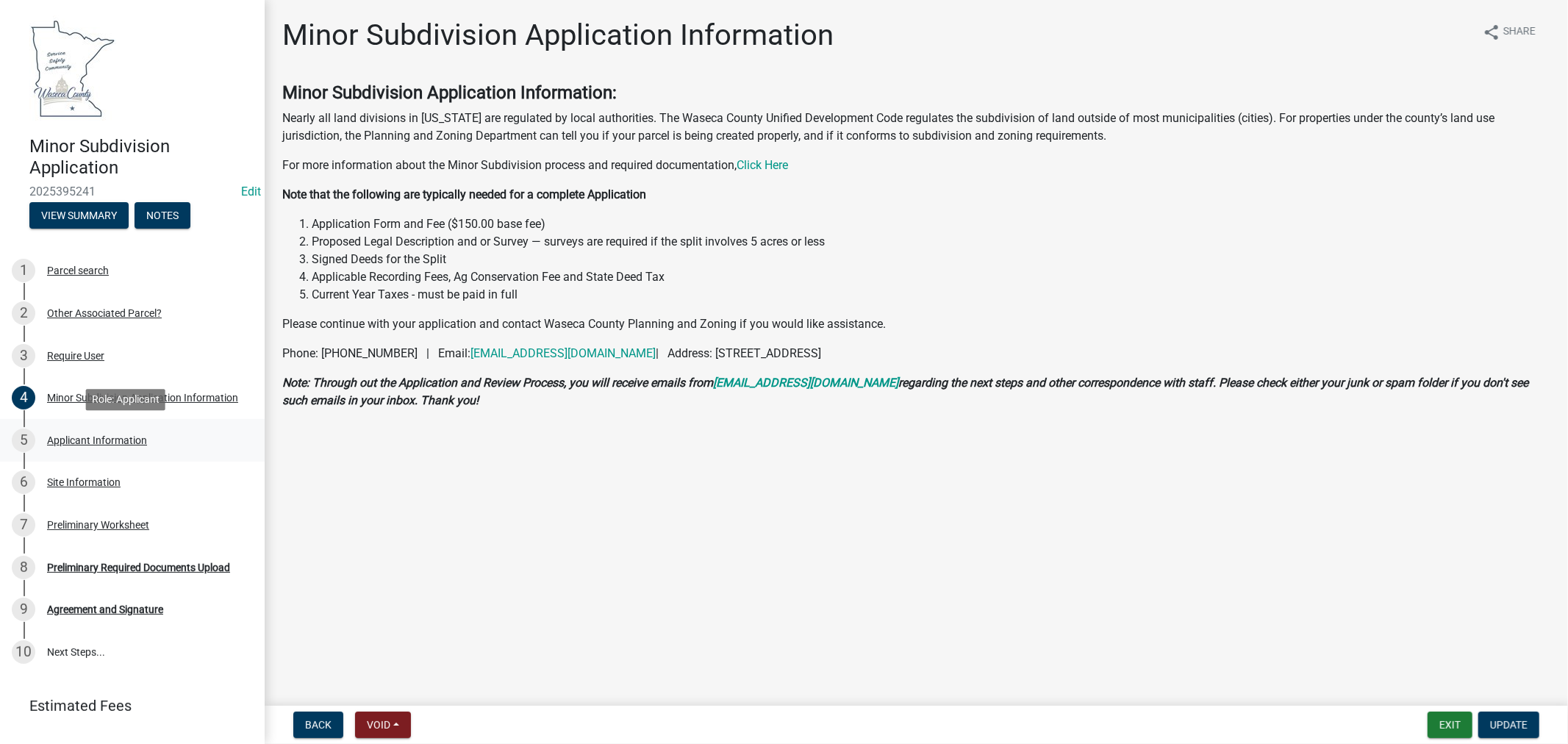
click at [79, 438] on div "Applicant Information" at bounding box center [97, 440] width 100 height 10
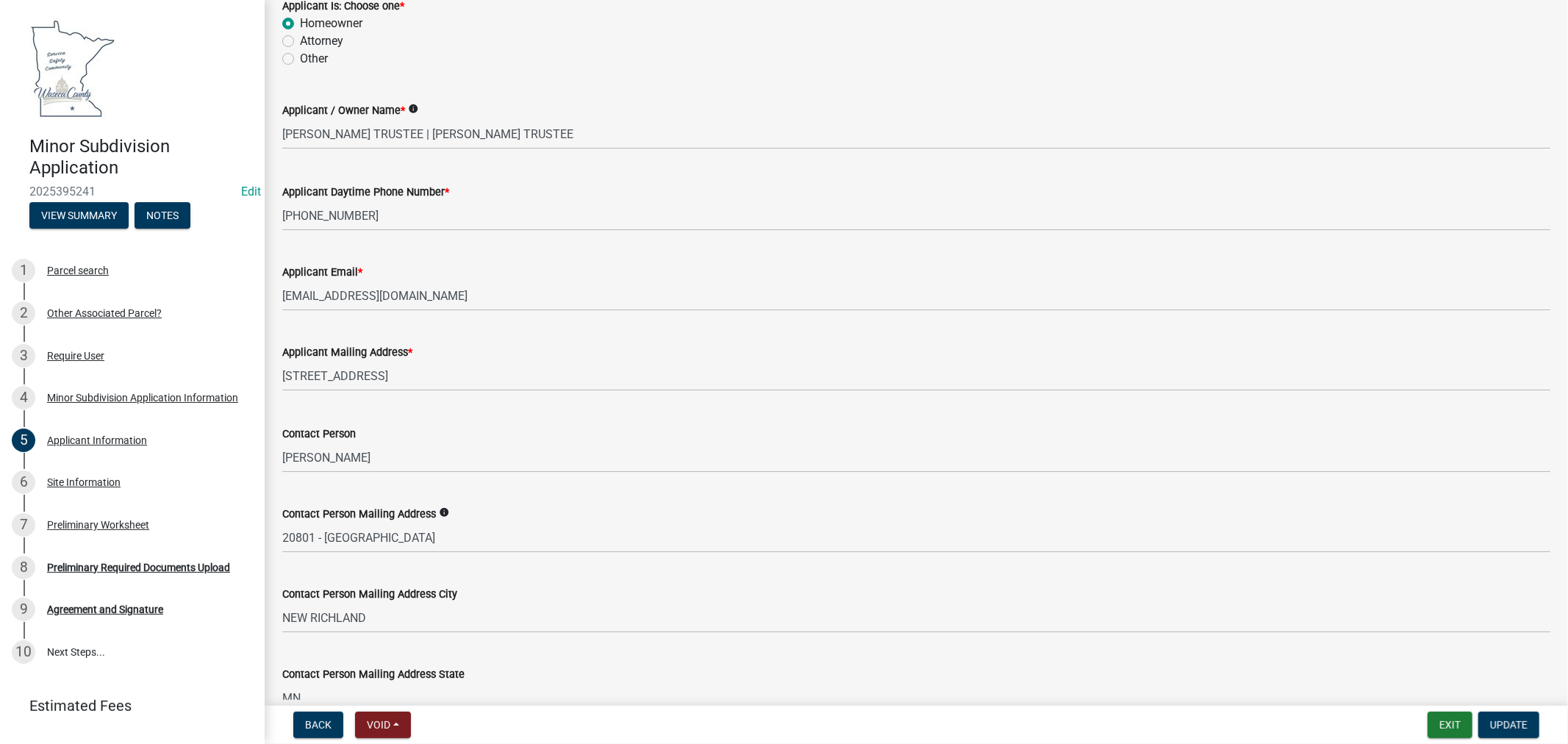
scroll to position [100, 0]
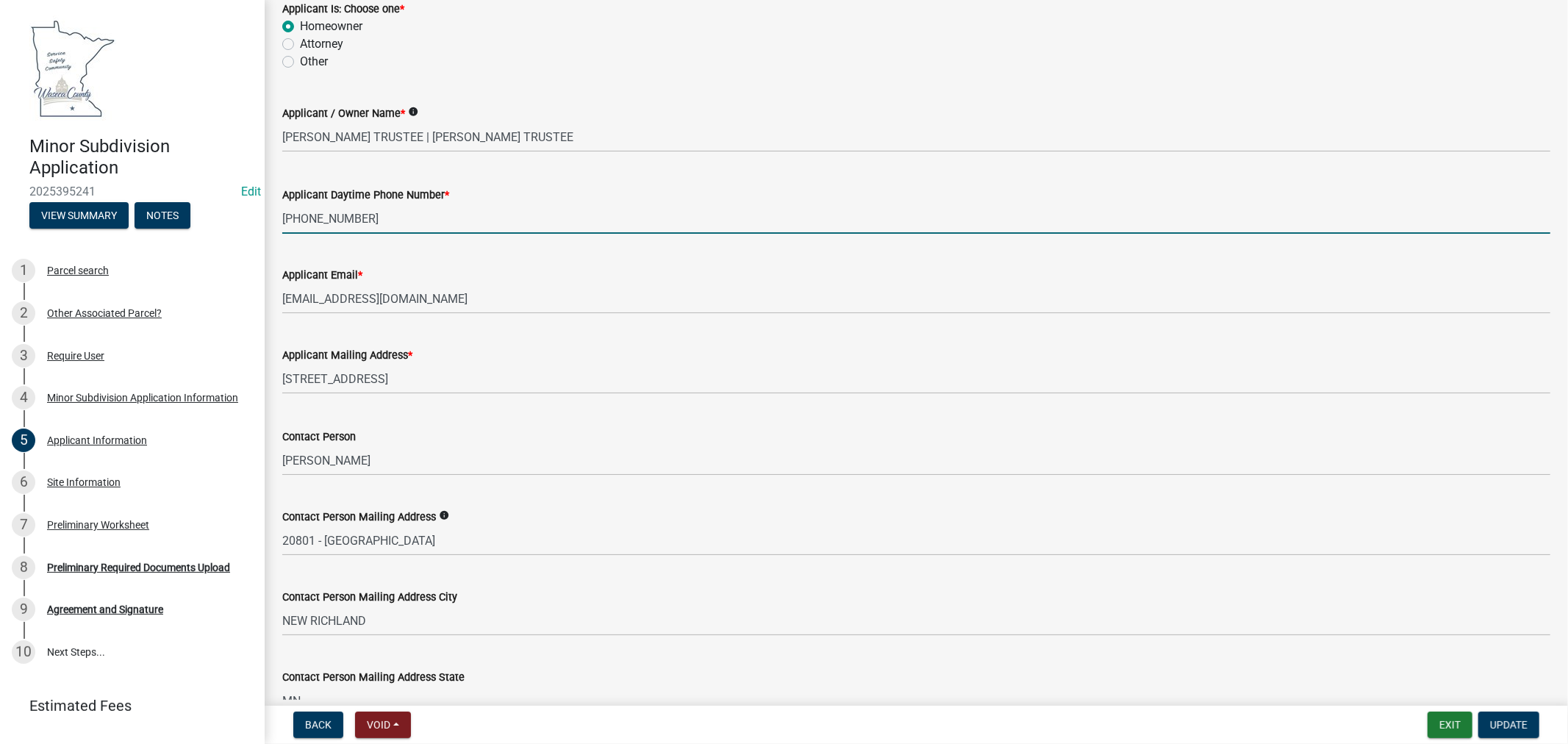
drag, startPoint x: 369, startPoint y: 214, endPoint x: 279, endPoint y: 216, distance: 90.0
click at [279, 216] on div "Applicant Daytime Phone Number * [PHONE_NUMBER]" at bounding box center [916, 200] width 1290 height 68
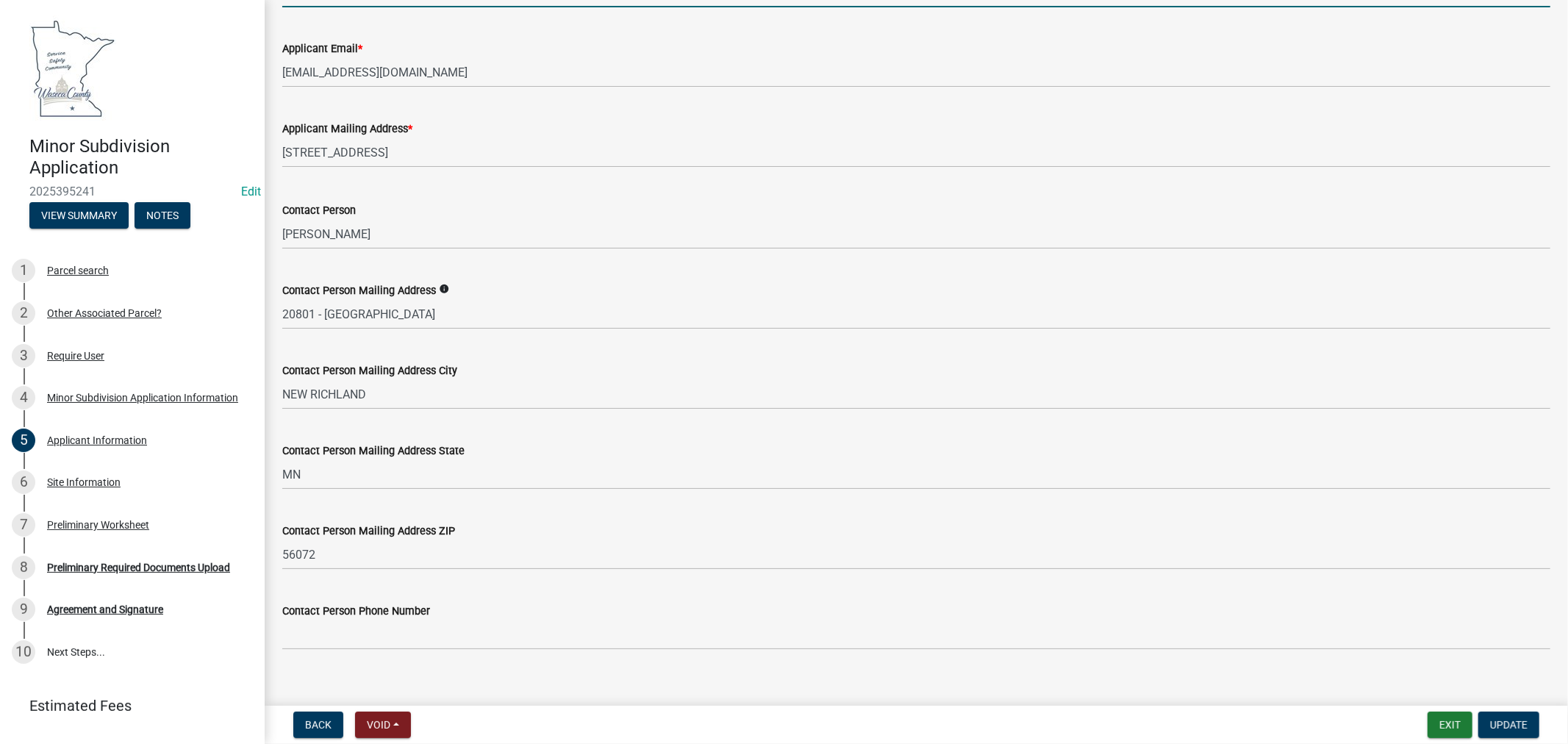
scroll to position [346, 0]
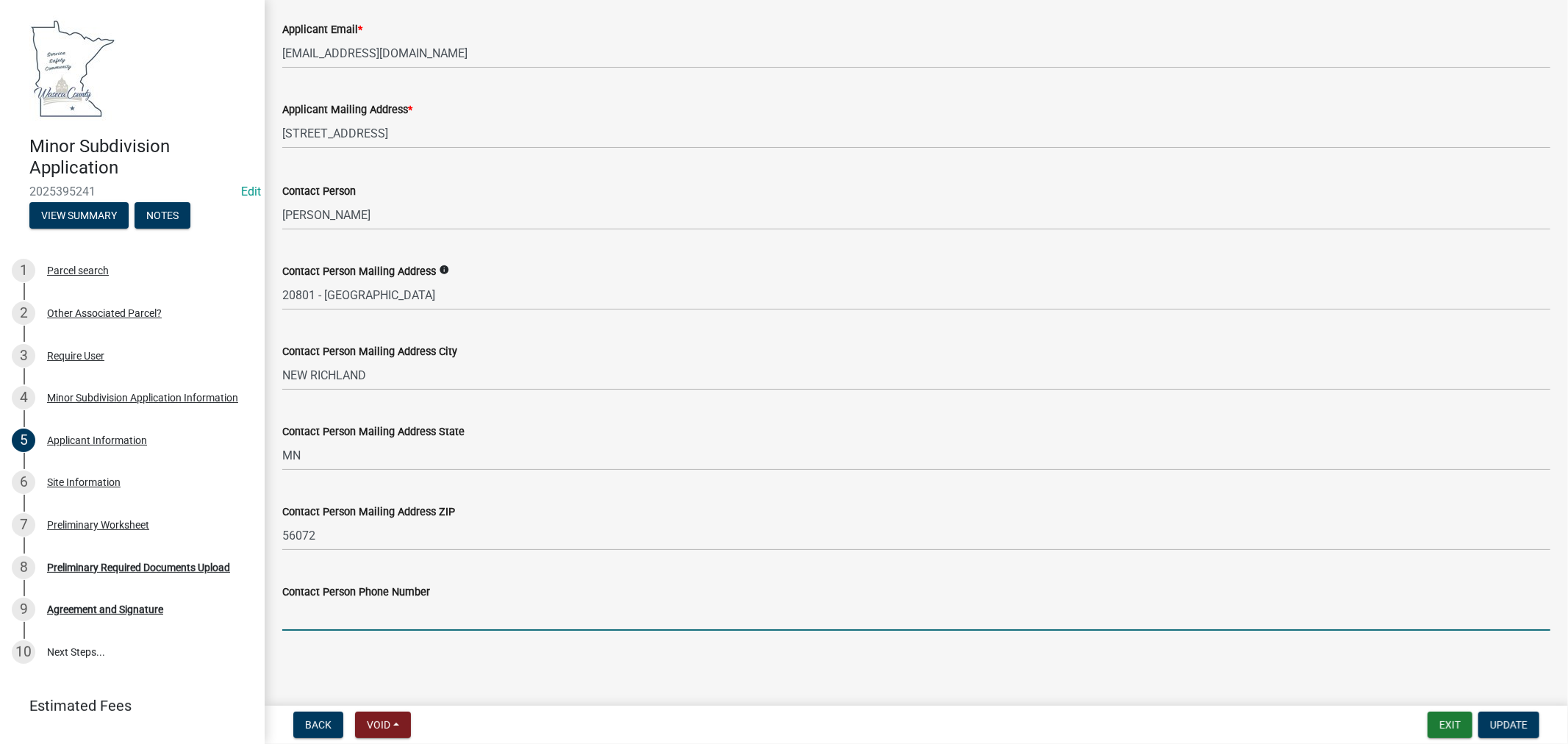
click at [428, 614] on input "Contact Person Phone Number" at bounding box center [916, 616] width 1268 height 30
paste input "[PHONE_NUMBER]"
type input "[PHONE_NUMBER]"
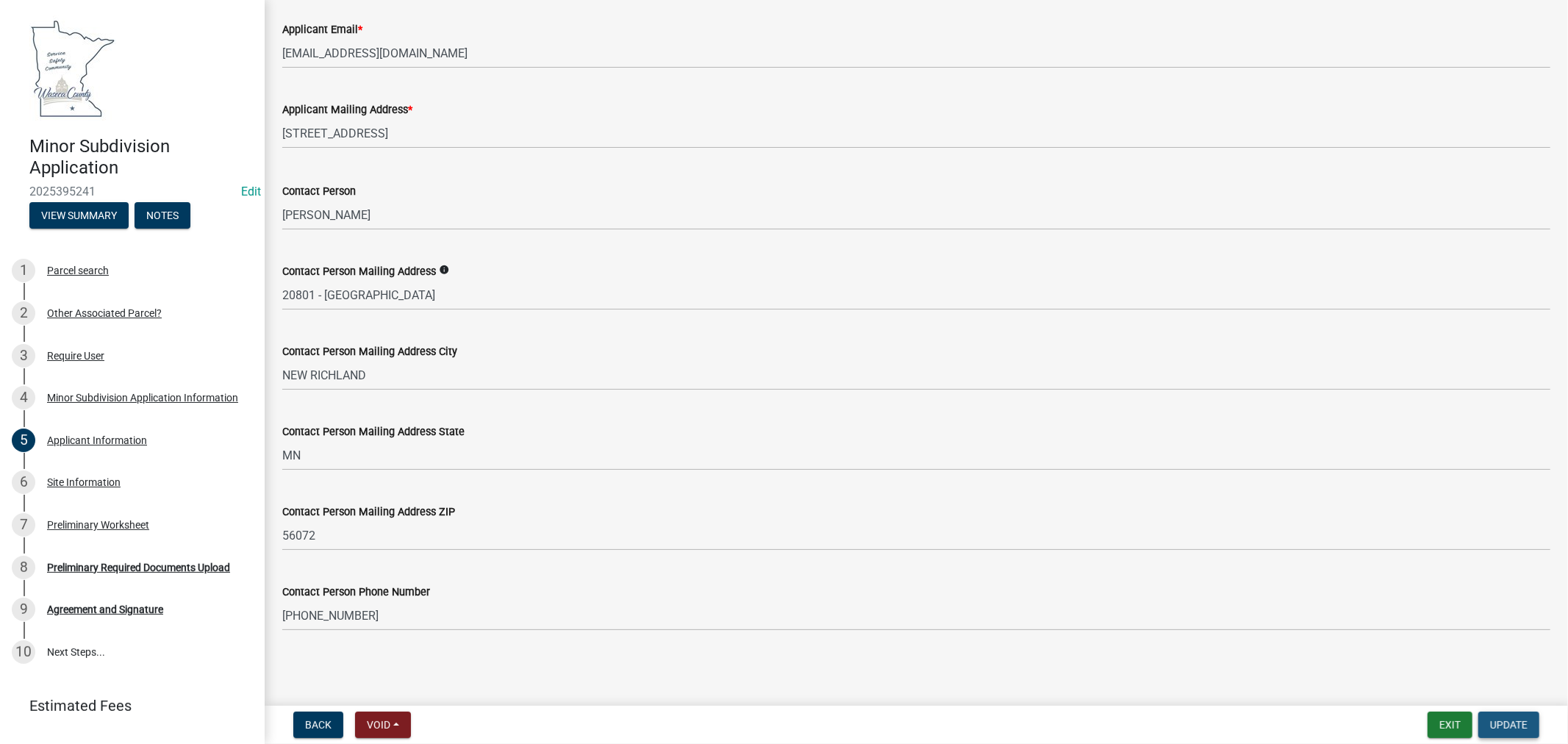
click at [1496, 723] on span "Update" at bounding box center [1509, 725] width 38 height 12
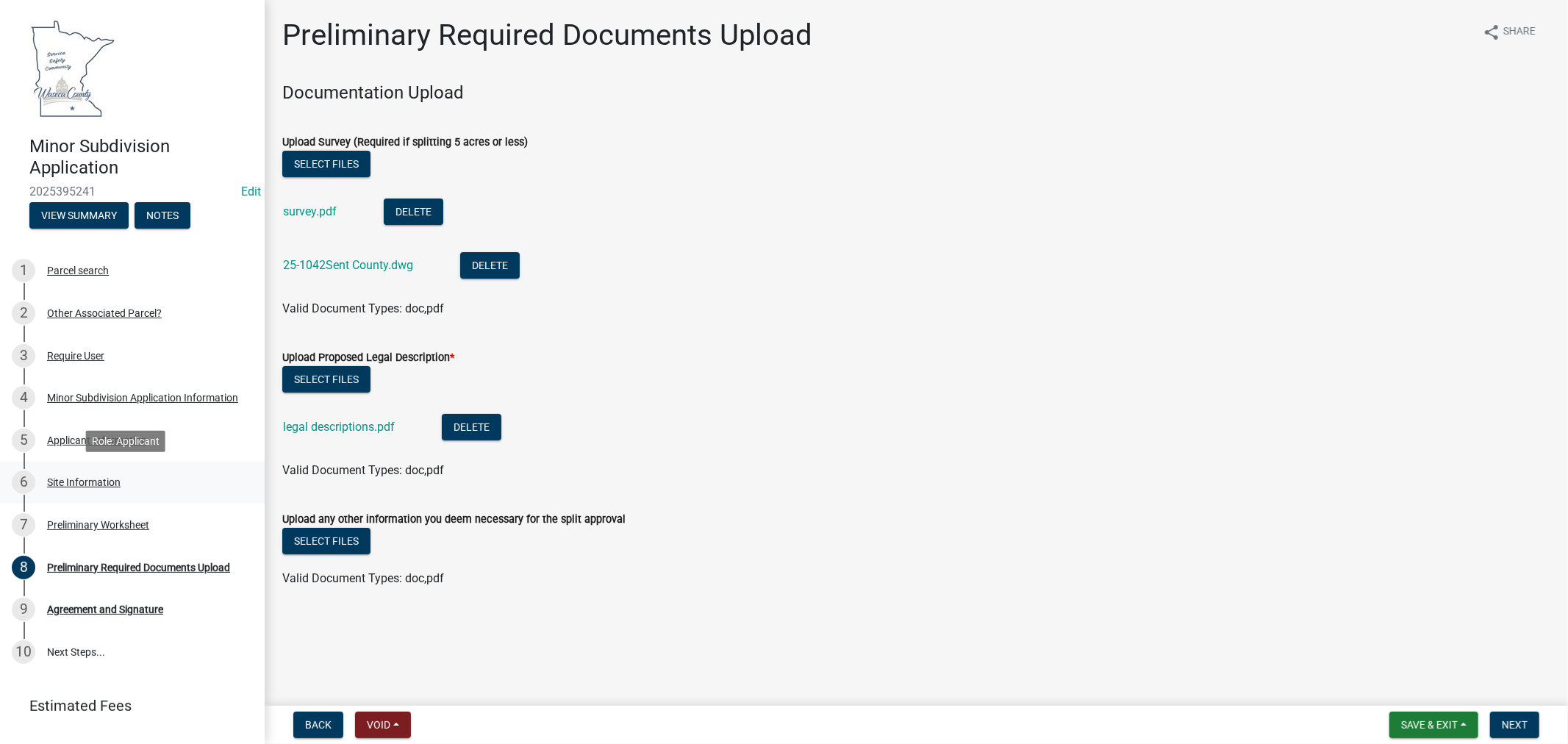
click at [77, 480] on div "Site Information" at bounding box center [84, 482] width 74 height 10
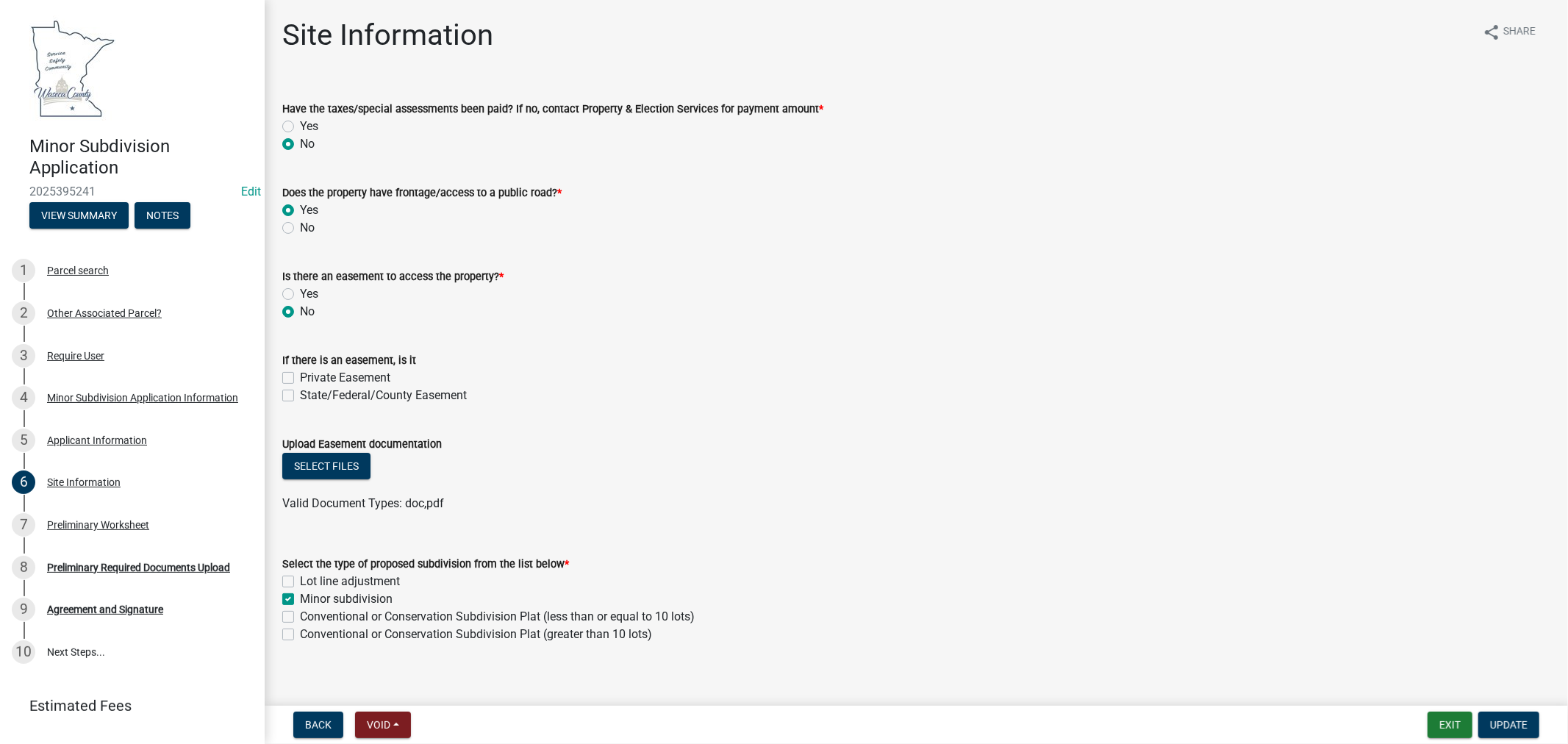
click at [299, 123] on label "Yes" at bounding box center [308, 127] width 18 height 18
click at [299, 123] on input "Yes" at bounding box center [304, 123] width 10 height 10
radio input "true"
click at [1509, 730] on span "Update" at bounding box center [1509, 725] width 38 height 12
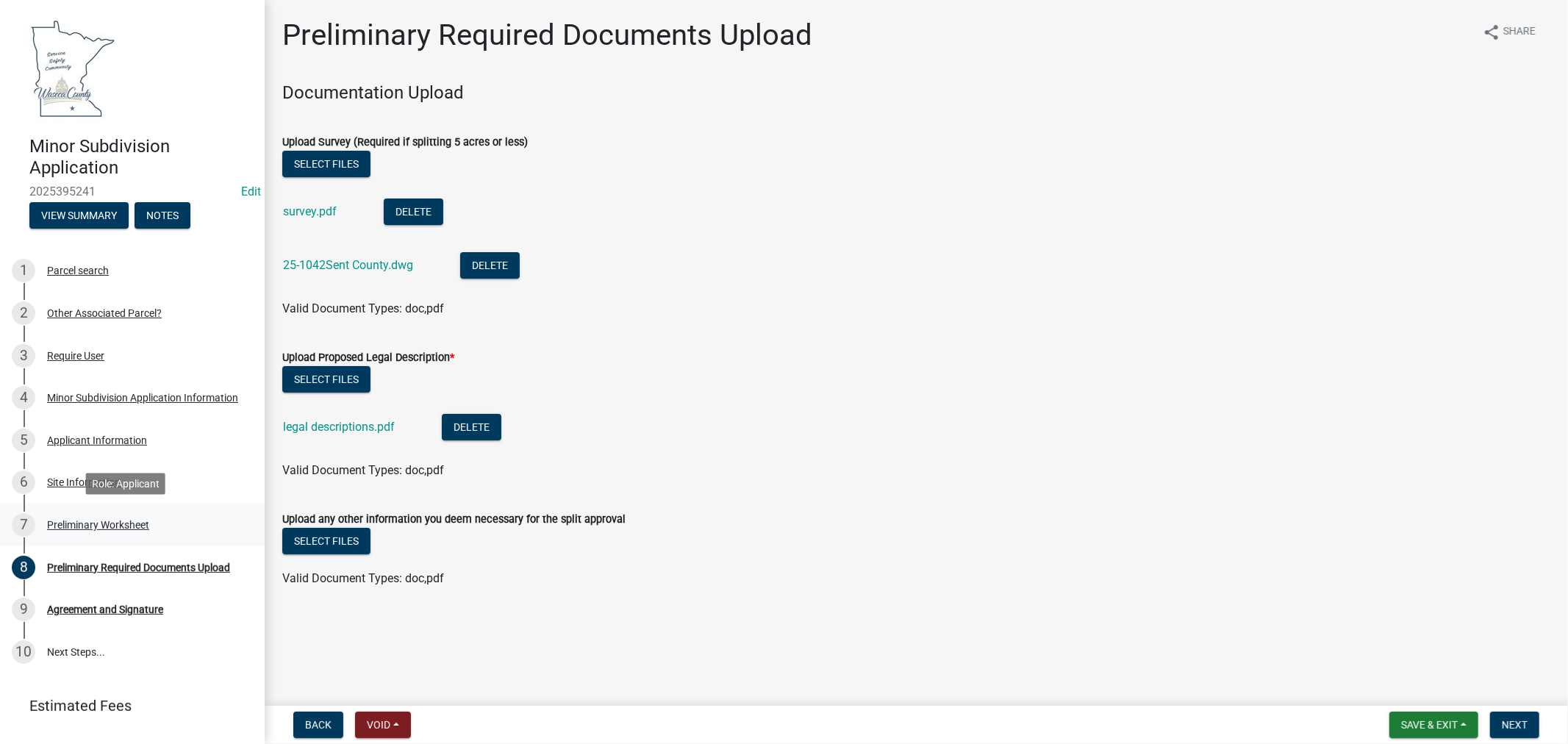
click at [60, 520] on div "Preliminary Worksheet" at bounding box center [98, 525] width 102 height 10
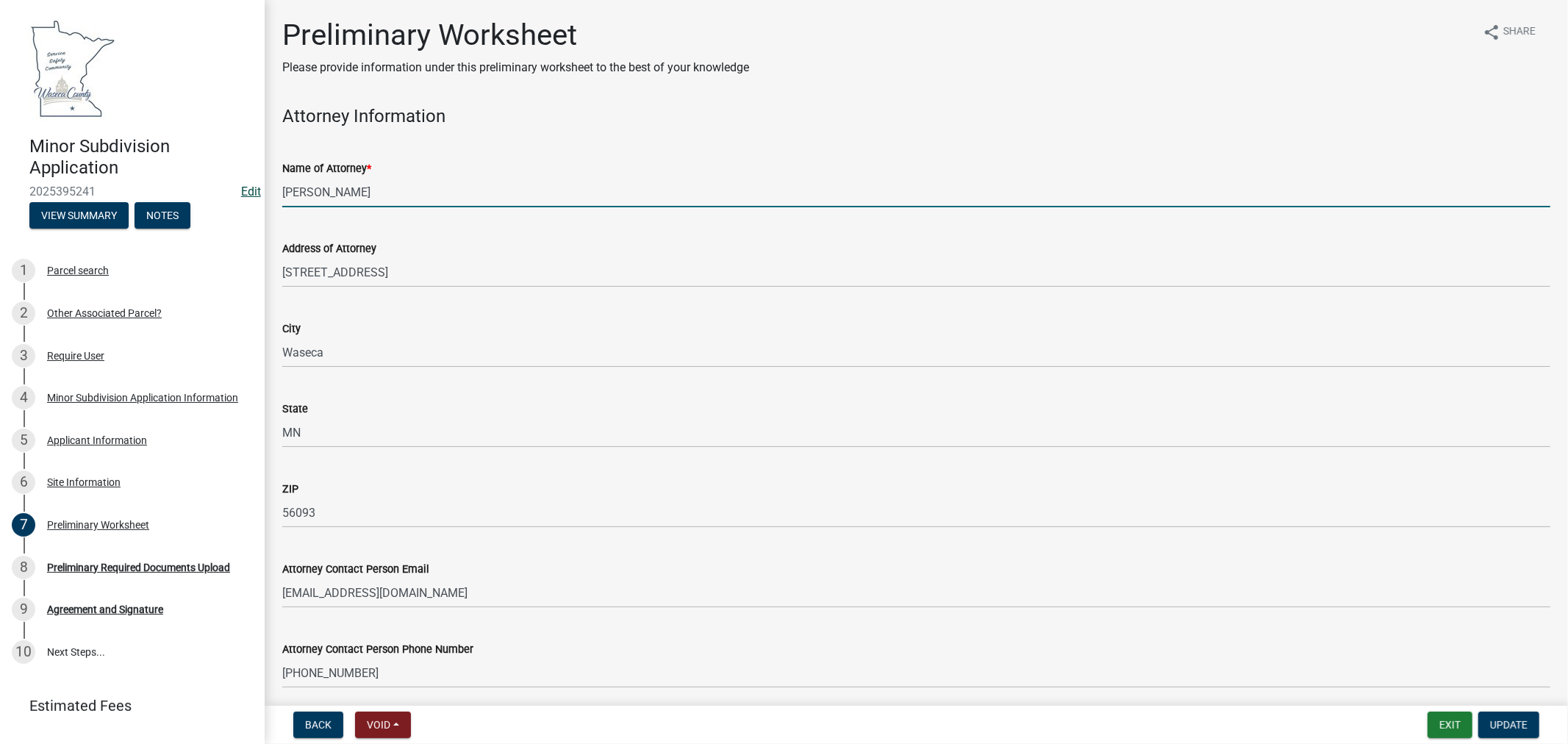
drag, startPoint x: 379, startPoint y: 193, endPoint x: 248, endPoint y: 190, distance: 131.0
click at [248, 190] on div "Minor Subdivision Application 2025395241 Edit View Summary Notes 1 Parcel searc…" at bounding box center [784, 372] width 1568 height 744
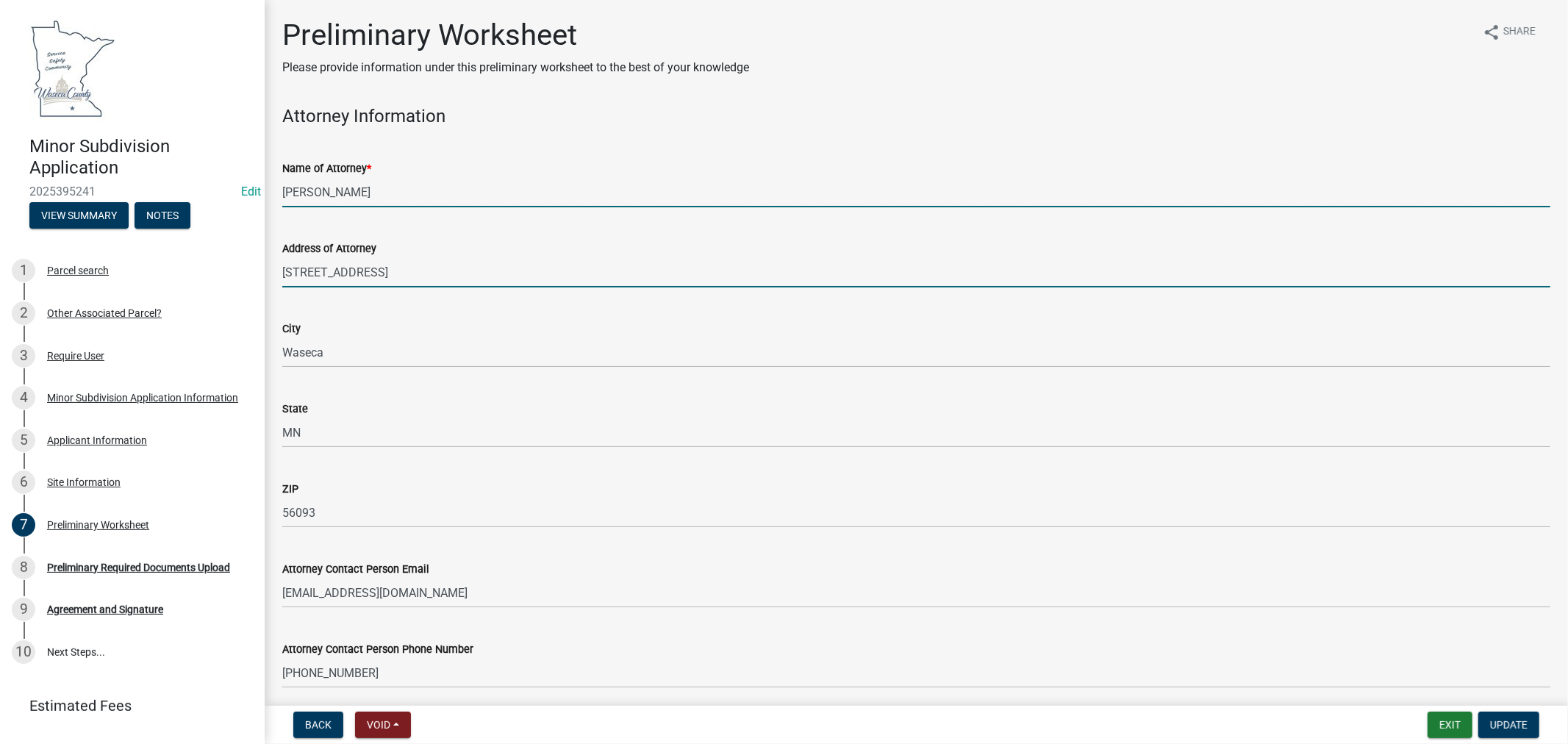
click at [385, 278] on input "[STREET_ADDRESS]" at bounding box center [916, 273] width 1268 height 30
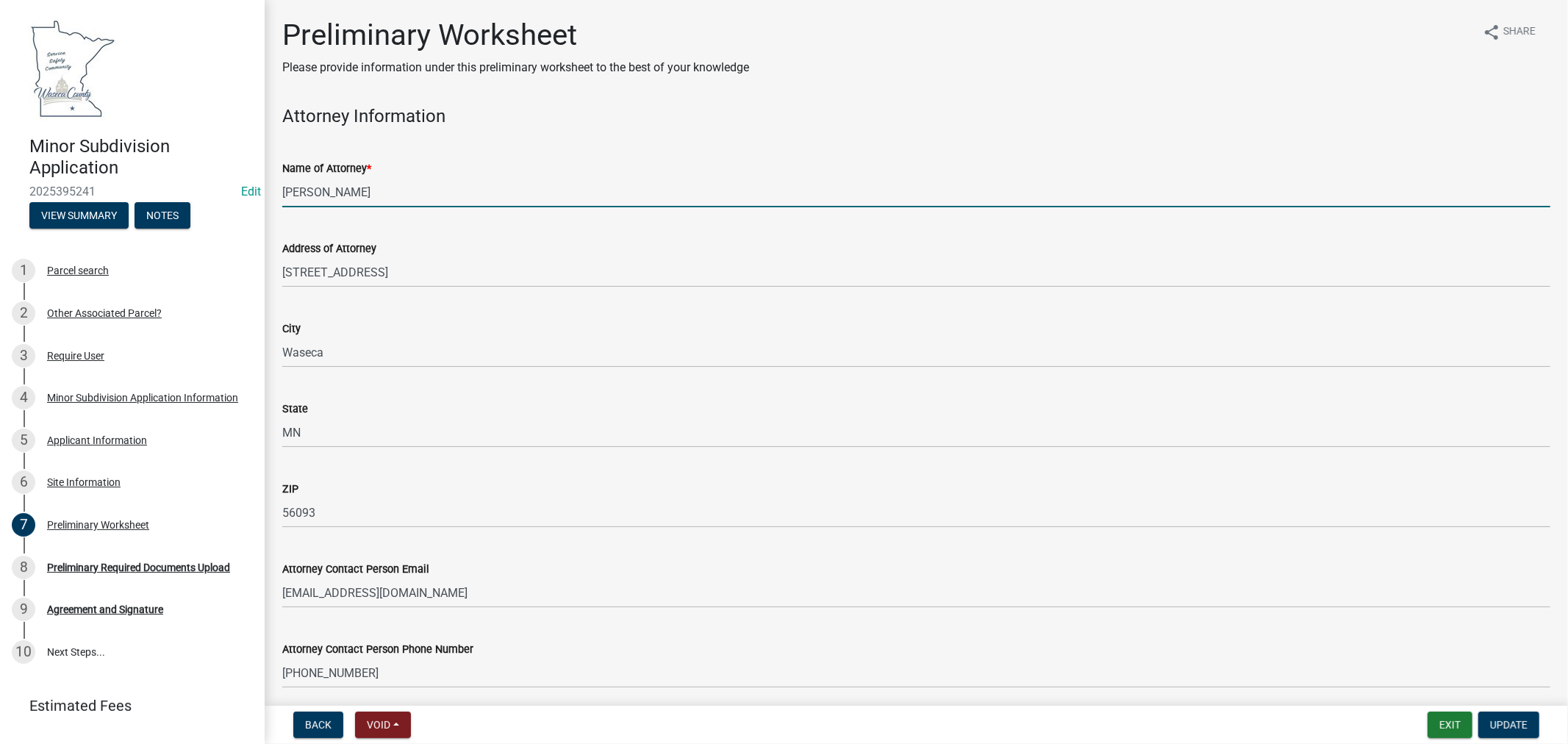
click at [373, 194] on input "[PERSON_NAME]" at bounding box center [916, 192] width 1268 height 30
type input "[PERSON_NAME], PHB"
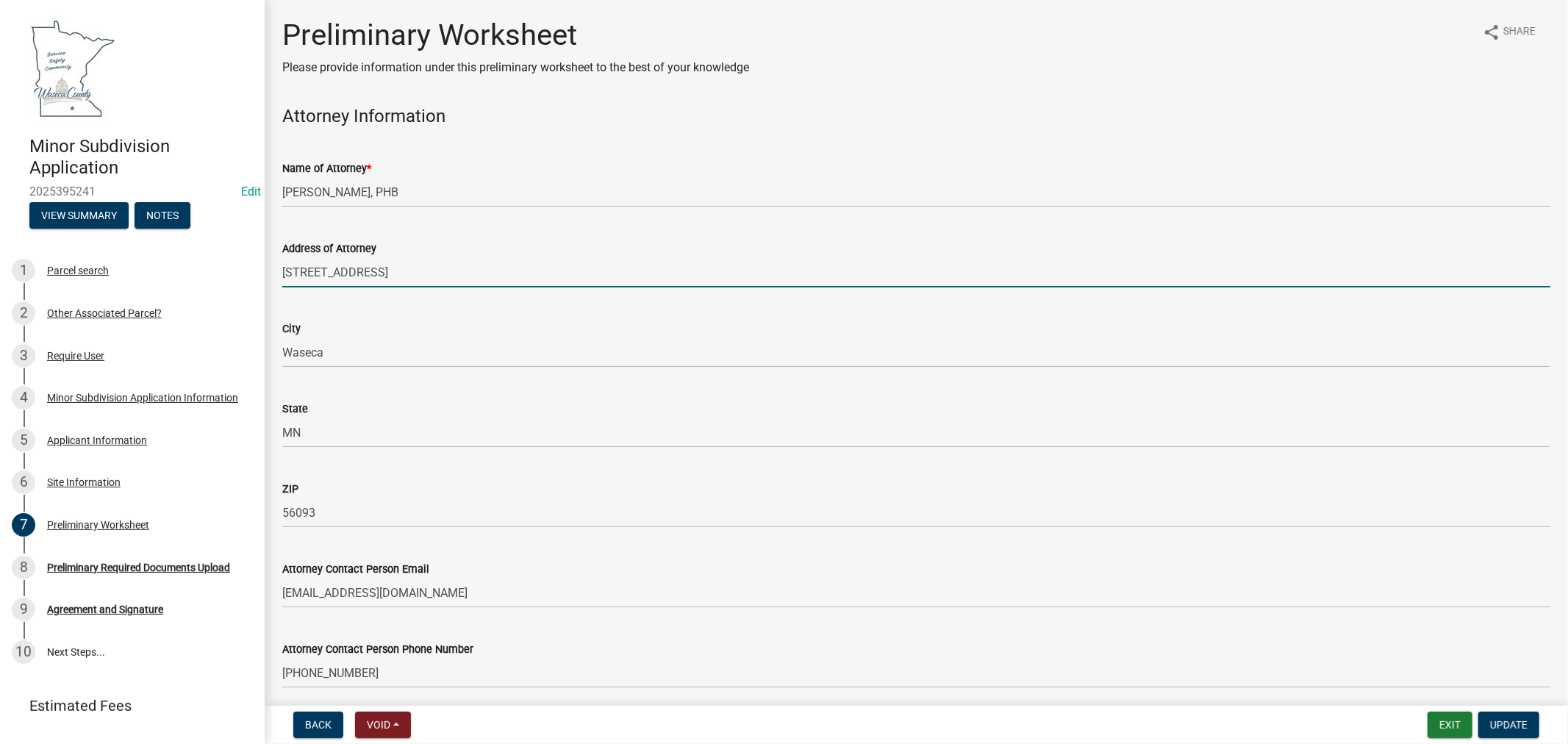
click at [404, 280] on input "[STREET_ADDRESS]" at bounding box center [916, 273] width 1268 height 30
type input "1"
click at [304, 272] on input "P o Box 249" at bounding box center [916, 273] width 1268 height 30
type input "PO Box 249"
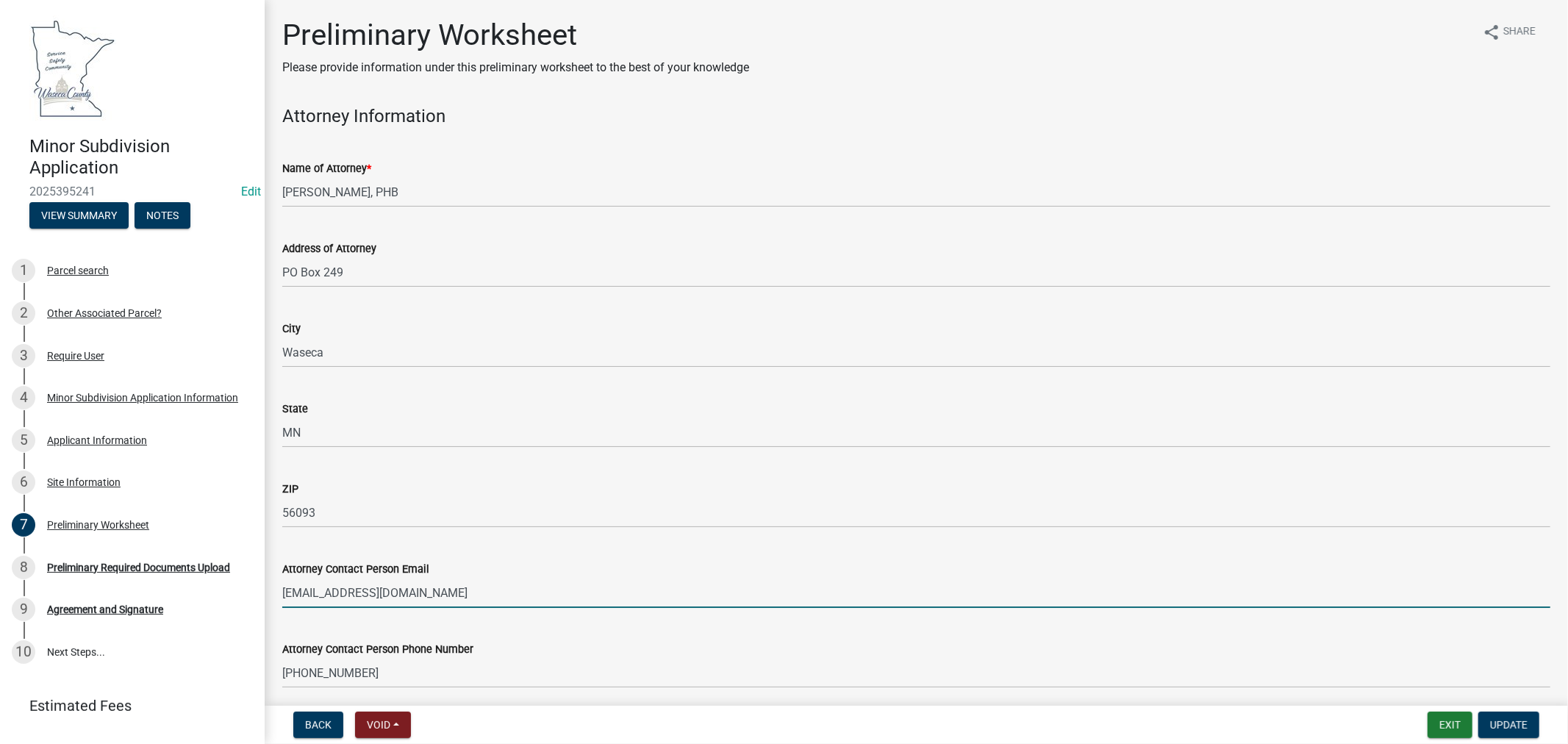
drag, startPoint x: 473, startPoint y: 593, endPoint x: 283, endPoint y: 593, distance: 190.0
click at [283, 593] on input "[EMAIL_ADDRESS][DOMAIN_NAME]" at bounding box center [916, 593] width 1268 height 30
paste input "[PHONE_NUMBER]"
drag, startPoint x: 358, startPoint y: 590, endPoint x: 280, endPoint y: 590, distance: 78.0
click at [280, 590] on div "Attorney Contact Person Email [PHONE_NUMBER]" at bounding box center [916, 574] width 1290 height 68
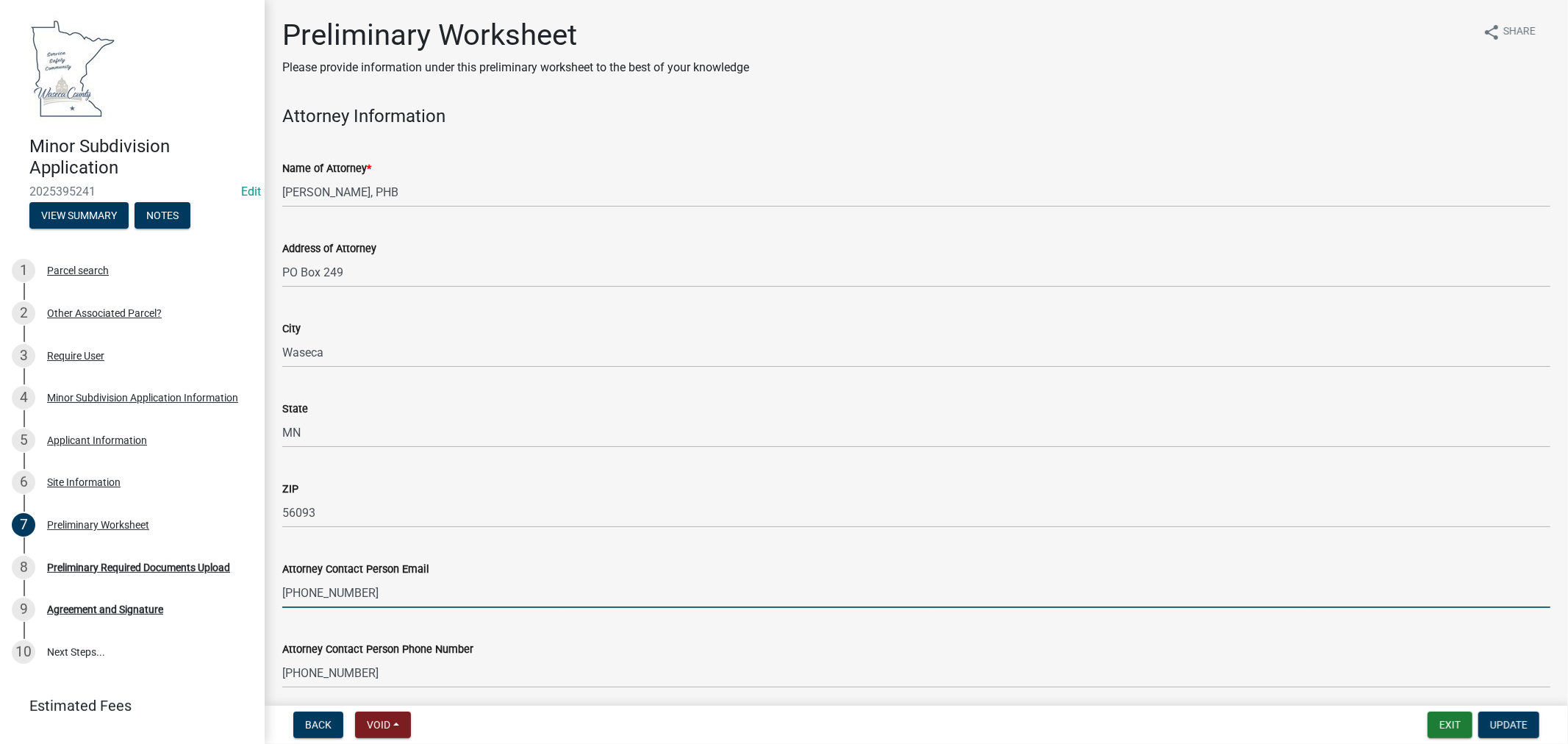
paste input "[PERSON_NAME] <[PERSON_NAME][EMAIL_ADDRESS][PERSON_NAME][DOMAIN_NAME]>"
click at [347, 591] on input "[PERSON_NAME] <[PERSON_NAME][EMAIL_ADDRESS][PERSON_NAME][DOMAIN_NAME]" at bounding box center [916, 593] width 1268 height 30
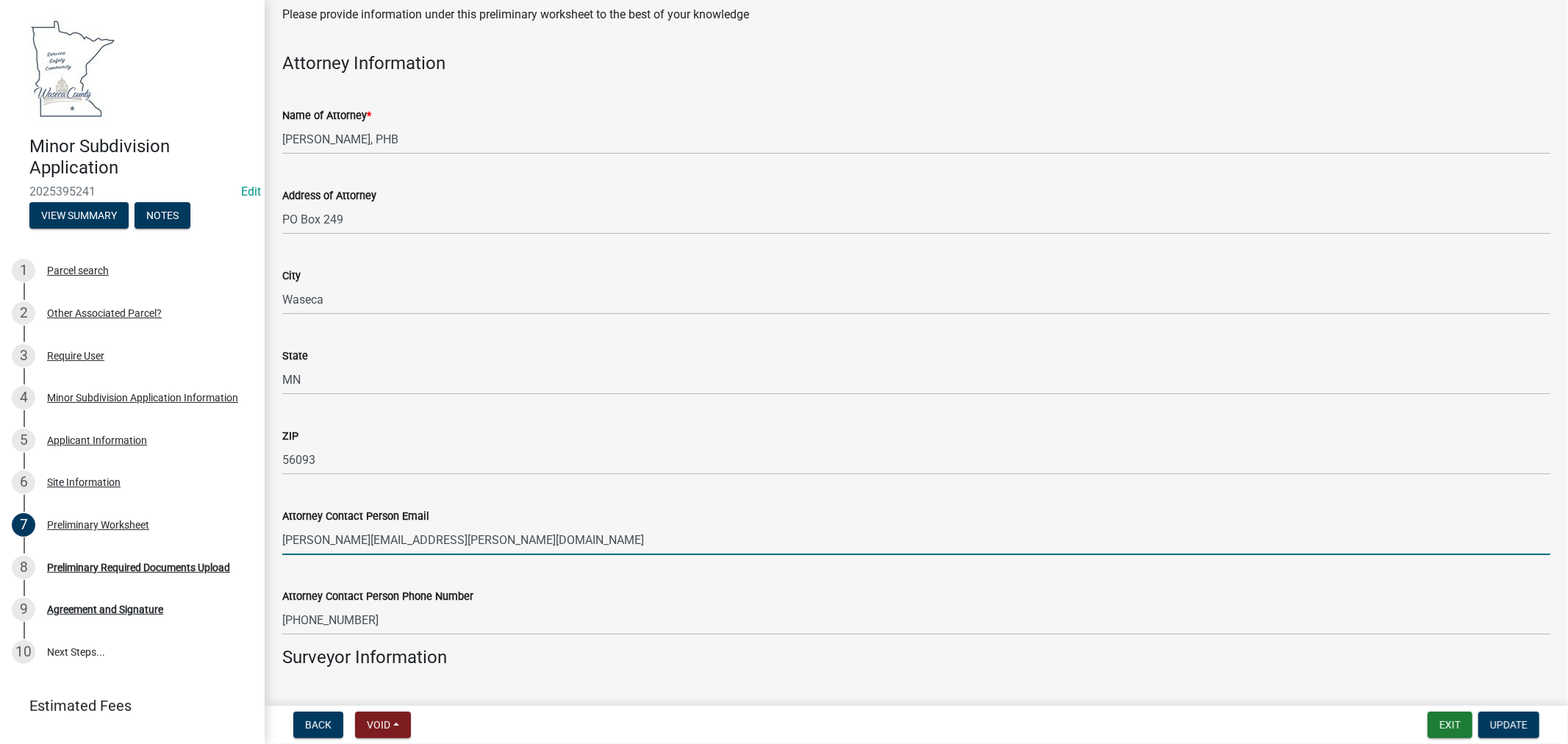
scroll to position [82, 0]
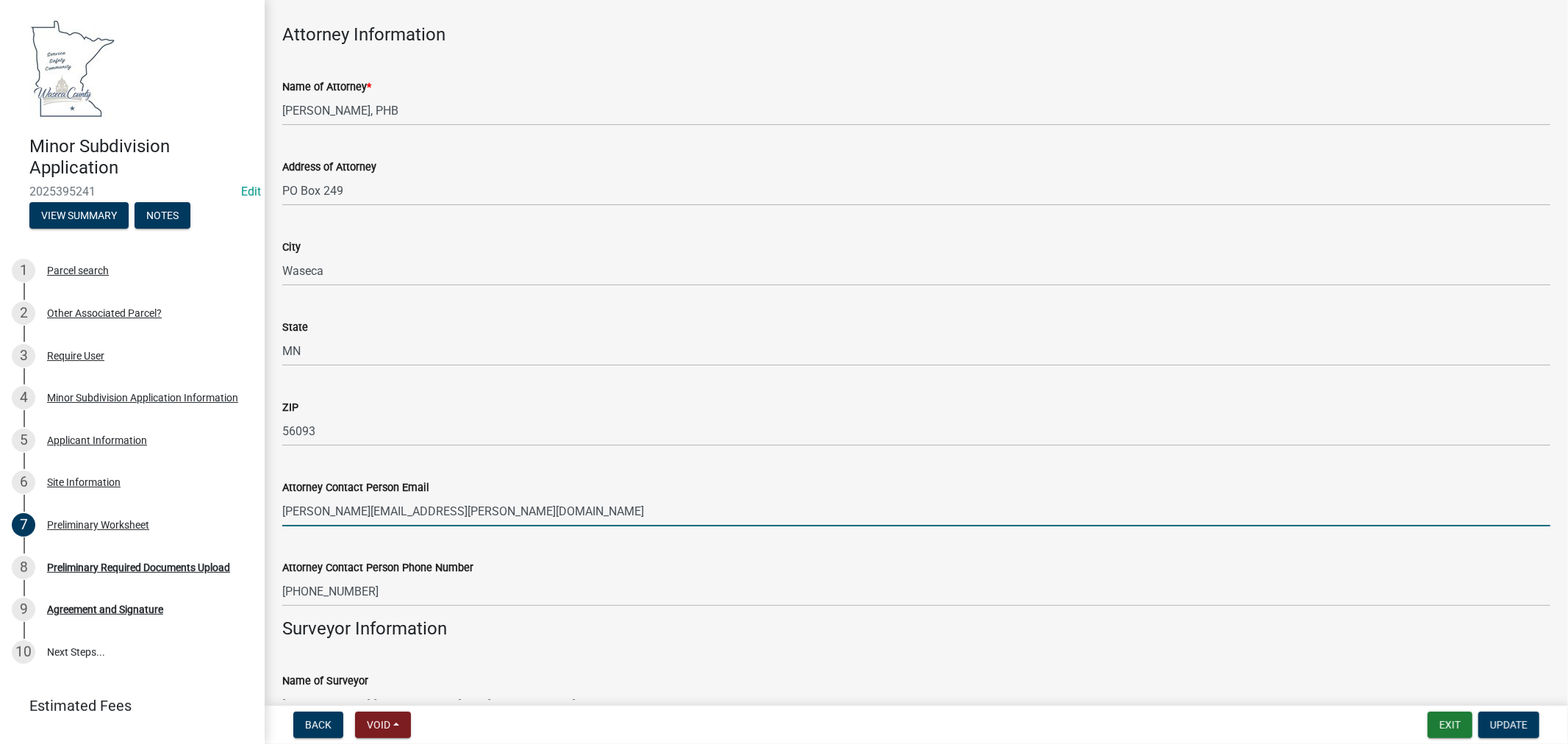
type input "[PERSON_NAME][EMAIL_ADDRESS][PERSON_NAME][DOMAIN_NAME]"
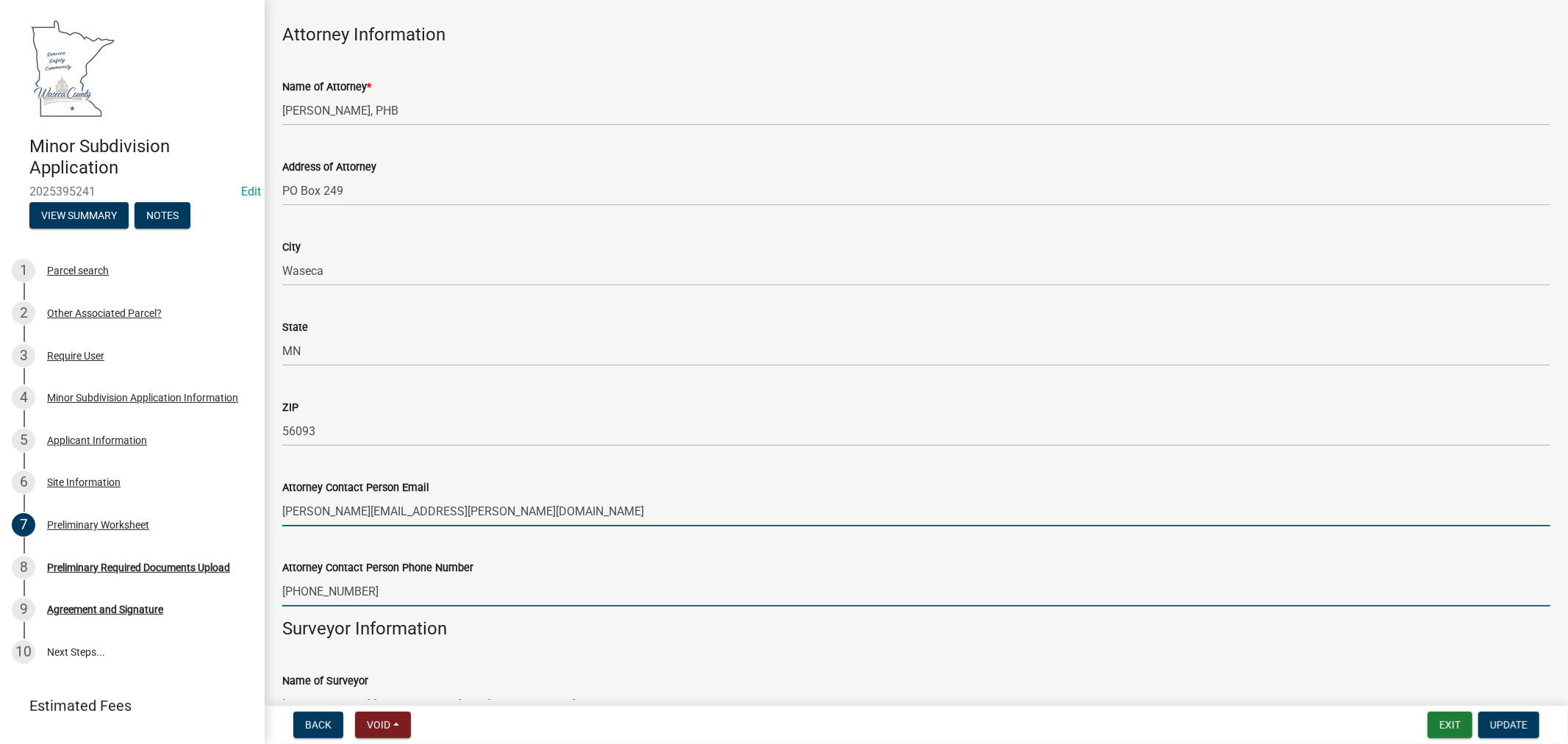
drag, startPoint x: 378, startPoint y: 590, endPoint x: 413, endPoint y: 592, distance: 35.1
click at [384, 591] on input "[PHONE_NUMBER]" at bounding box center [916, 591] width 1268 height 30
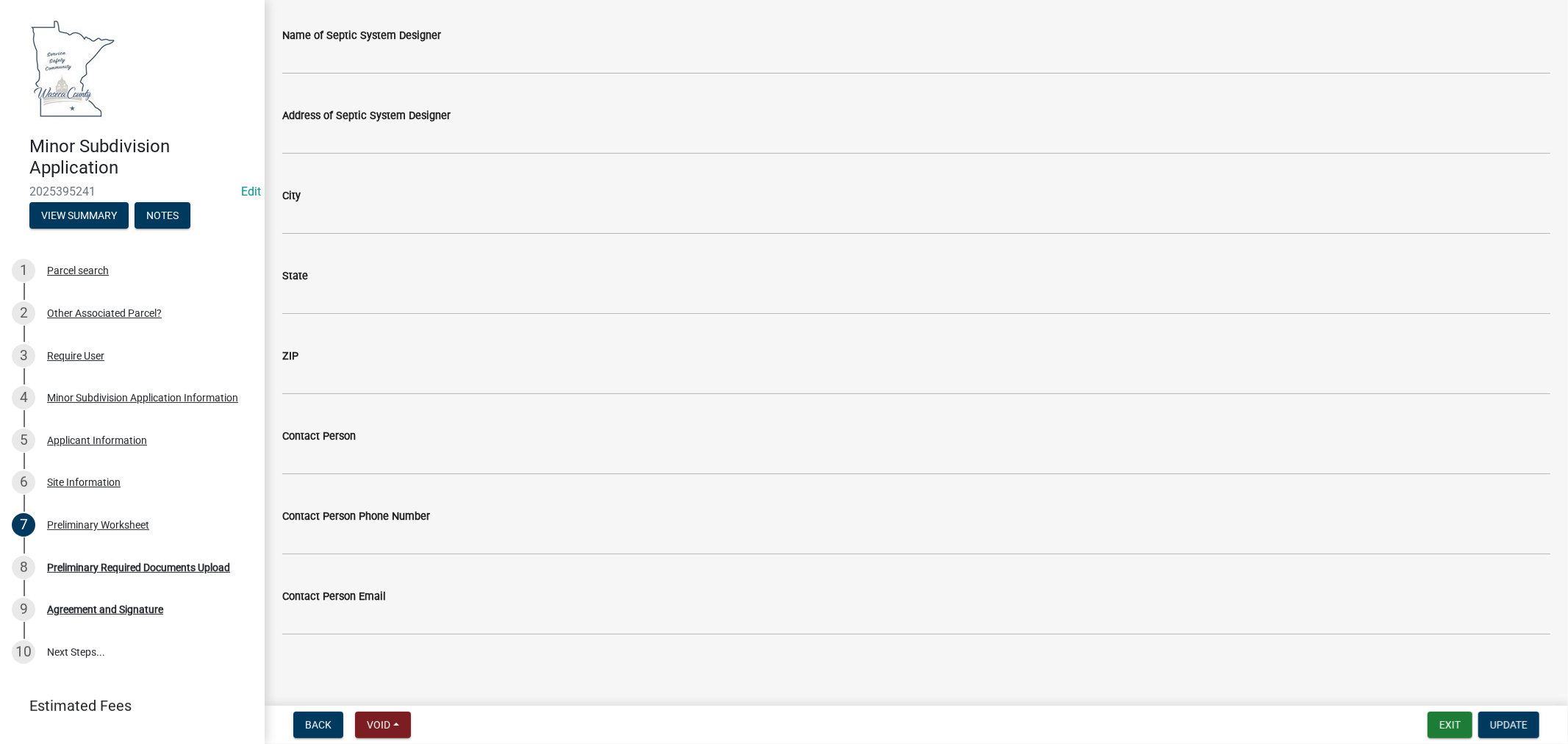
scroll to position [1405, 0]
type input "[PHONE_NUMBER]"
click at [1498, 725] on span "Update" at bounding box center [1509, 725] width 38 height 12
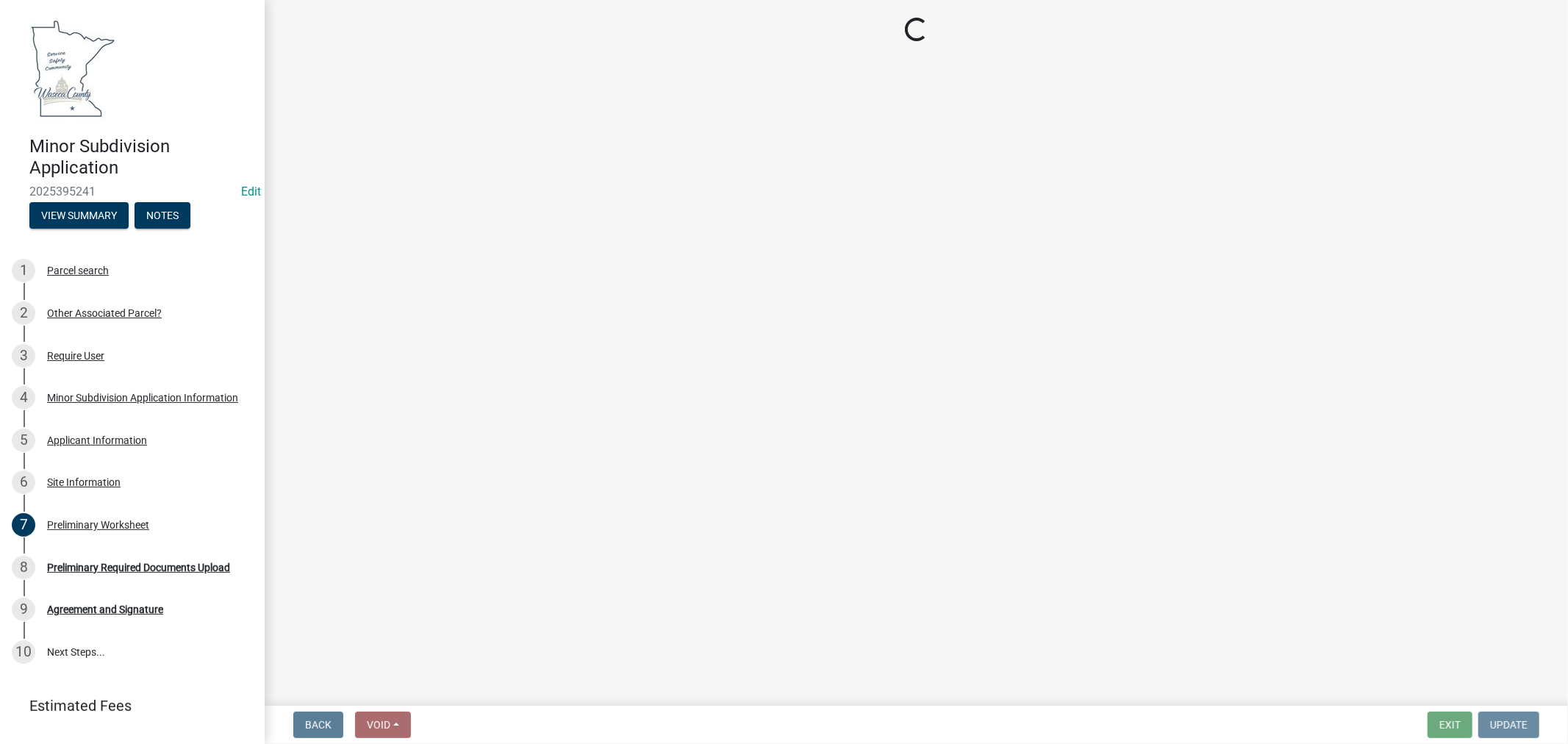
scroll to position [0, 0]
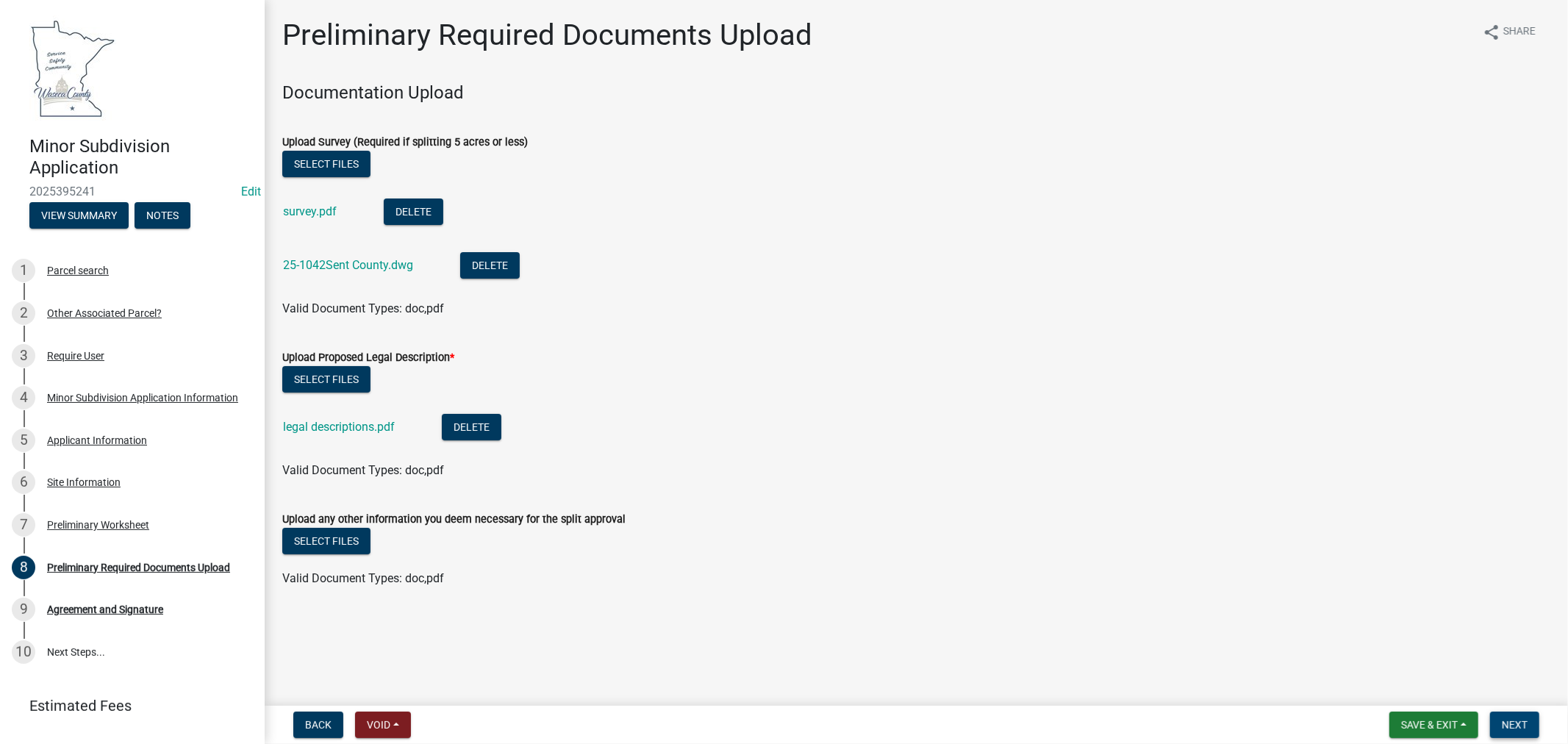
drag, startPoint x: 1525, startPoint y: 724, endPoint x: 1522, endPoint y: 712, distance: 12.4
click at [1525, 724] on span "Next" at bounding box center [1514, 725] width 26 height 12
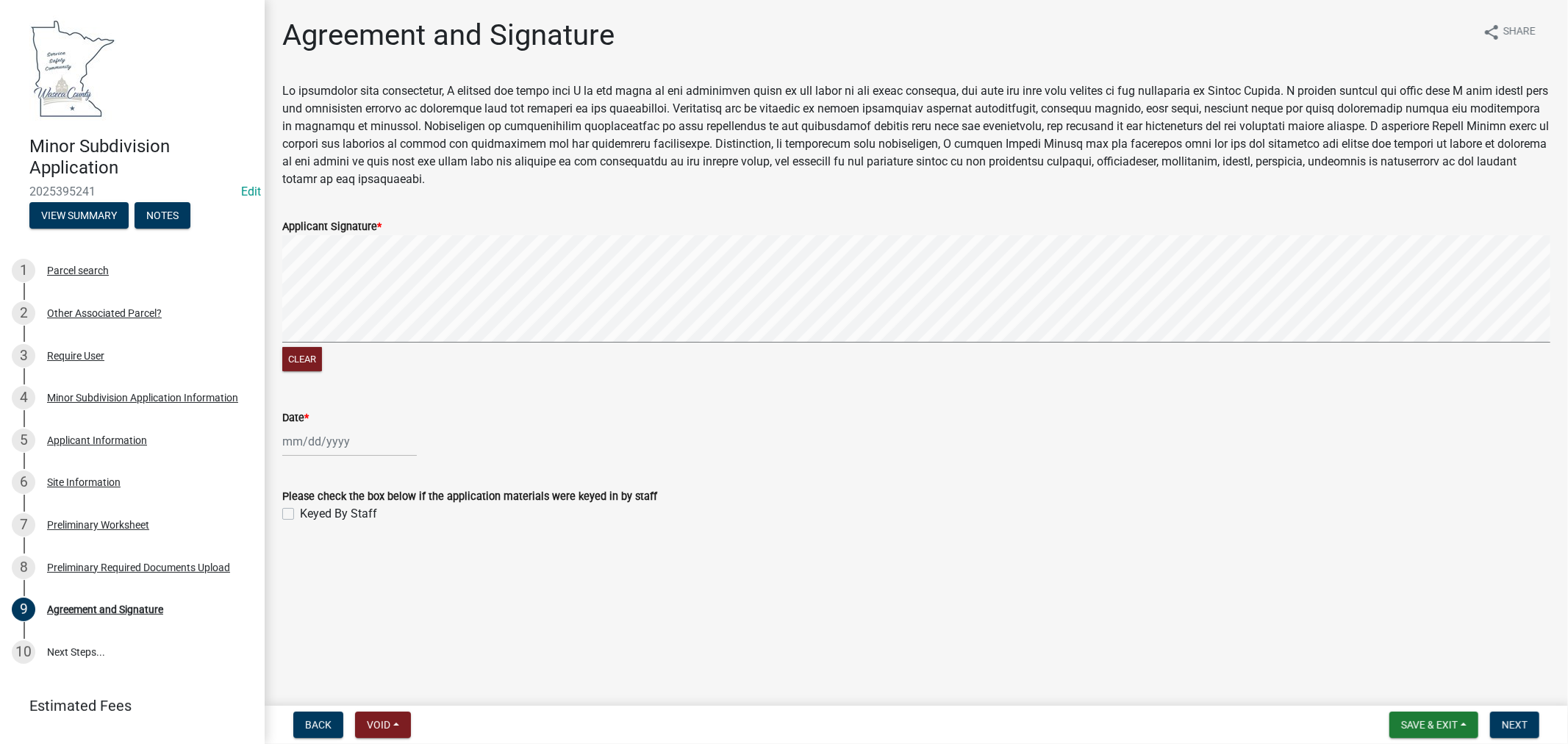
click at [336, 442] on div at bounding box center [349, 441] width 135 height 30
select select "9"
select select "2025"
drag, startPoint x: 364, startPoint y: 535, endPoint x: 399, endPoint y: 509, distance: 43.6
click at [366, 537] on div "11" at bounding box center [367, 543] width 24 height 24
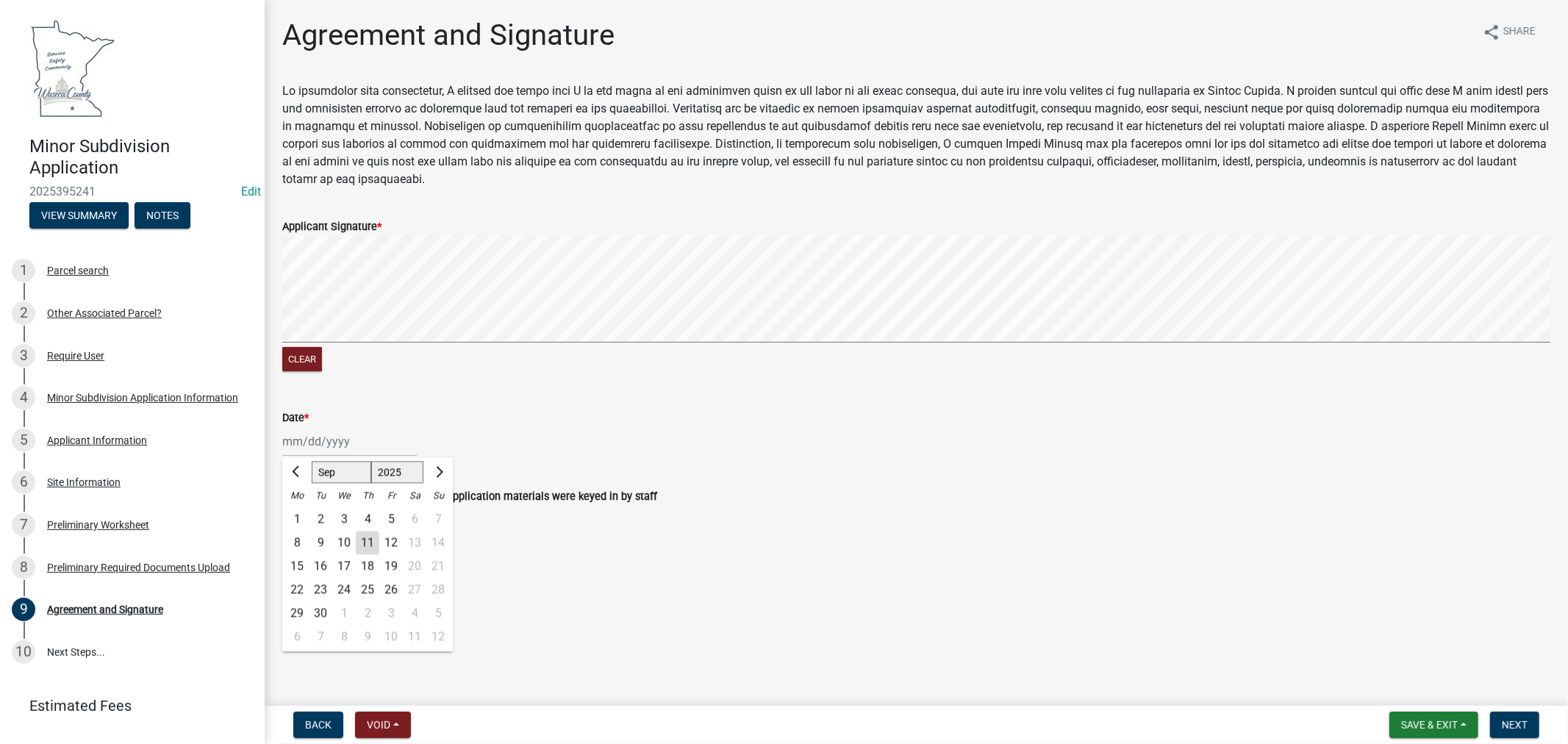
type input "[DATE]"
click at [370, 433] on div "[DATE]" at bounding box center [349, 441] width 135 height 30
select select "9"
select select "2025"
click at [296, 467] on span "Previous month" at bounding box center [296, 471] width 11 height 11
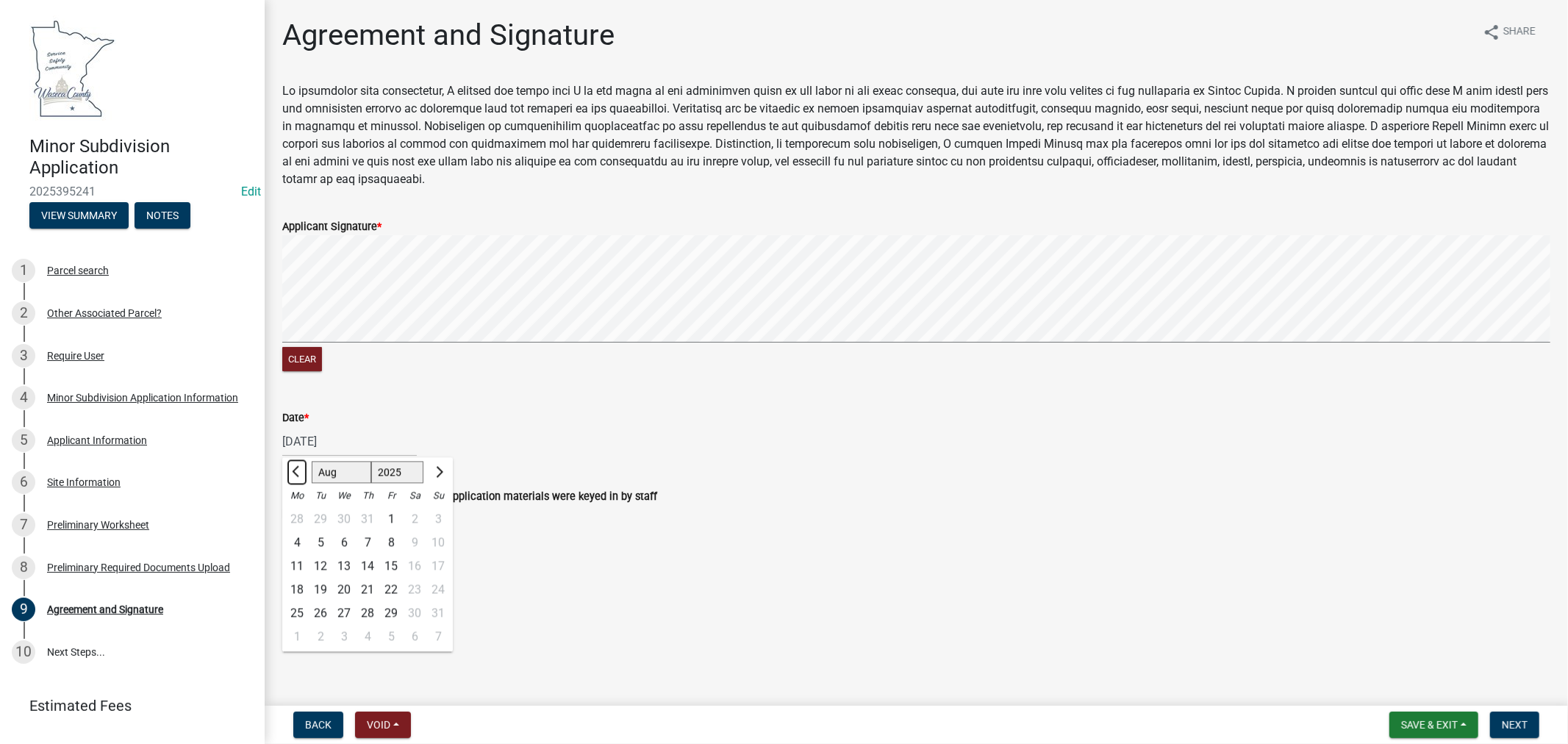
click at [296, 467] on span "Previous month" at bounding box center [296, 471] width 11 height 11
click at [296, 470] on span "Previous month" at bounding box center [296, 471] width 11 height 11
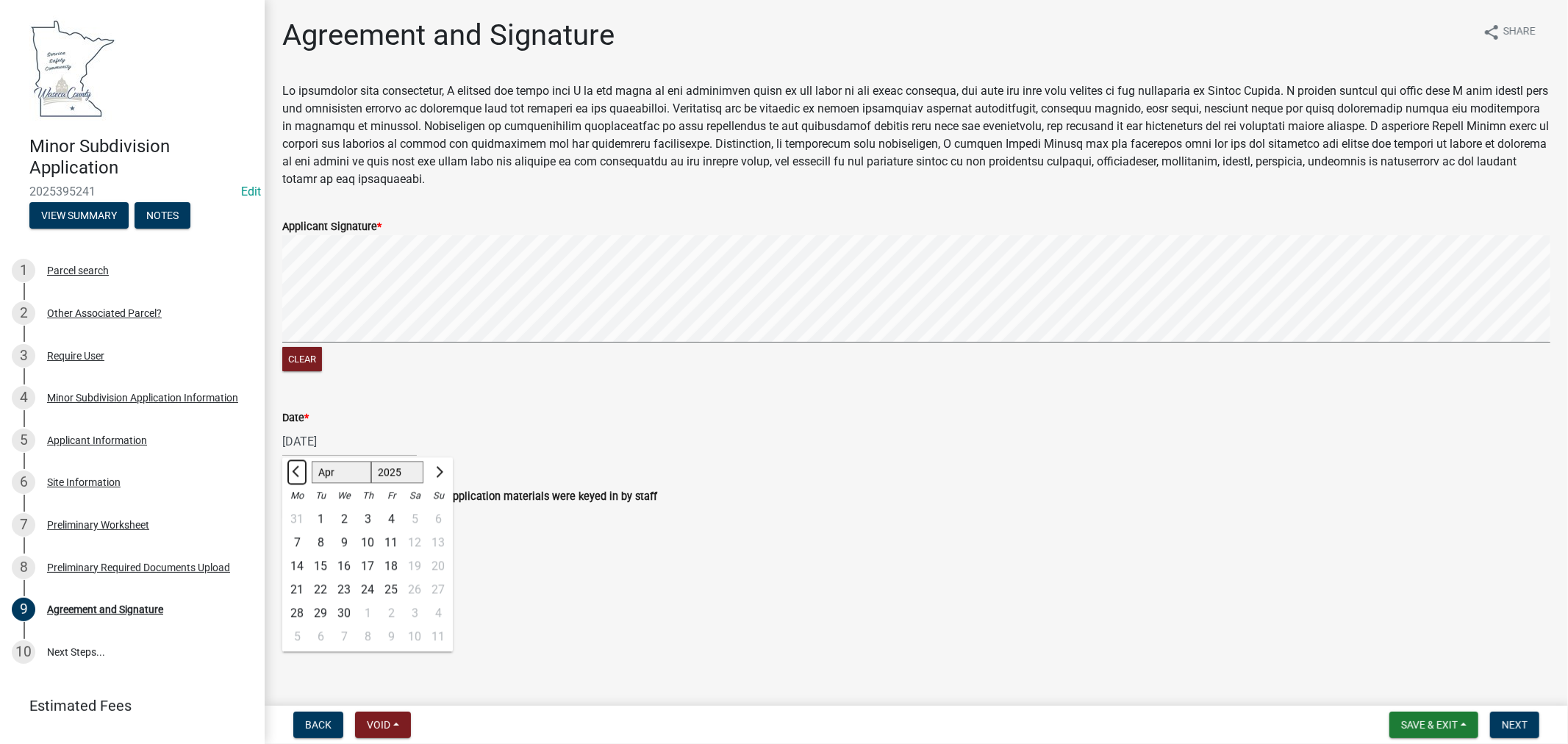
select select "3"
click at [333, 612] on div "26" at bounding box center [344, 613] width 24 height 24
type input "[DATE]"
click at [294, 513] on div "Keyed By Staff" at bounding box center [916, 514] width 1268 height 18
click at [299, 511] on label "Keyed By Staff" at bounding box center [337, 514] width 77 height 18
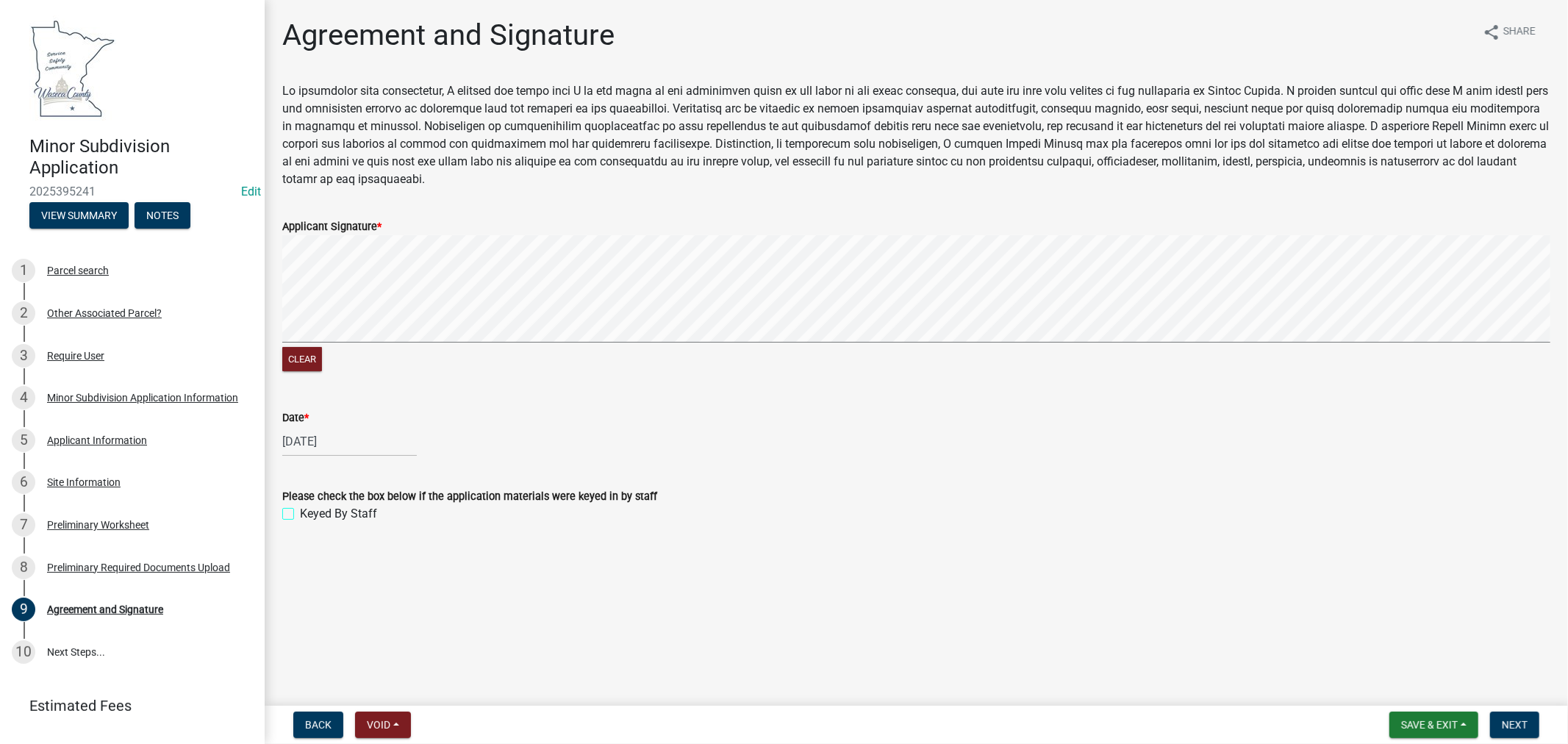
click at [299, 511] on input "Keyed By Staff" at bounding box center [304, 510] width 10 height 10
checkbox input "true"
drag, startPoint x: 1521, startPoint y: 722, endPoint x: 1510, endPoint y: 706, distance: 19.4
click at [1520, 723] on span "Next" at bounding box center [1514, 725] width 26 height 12
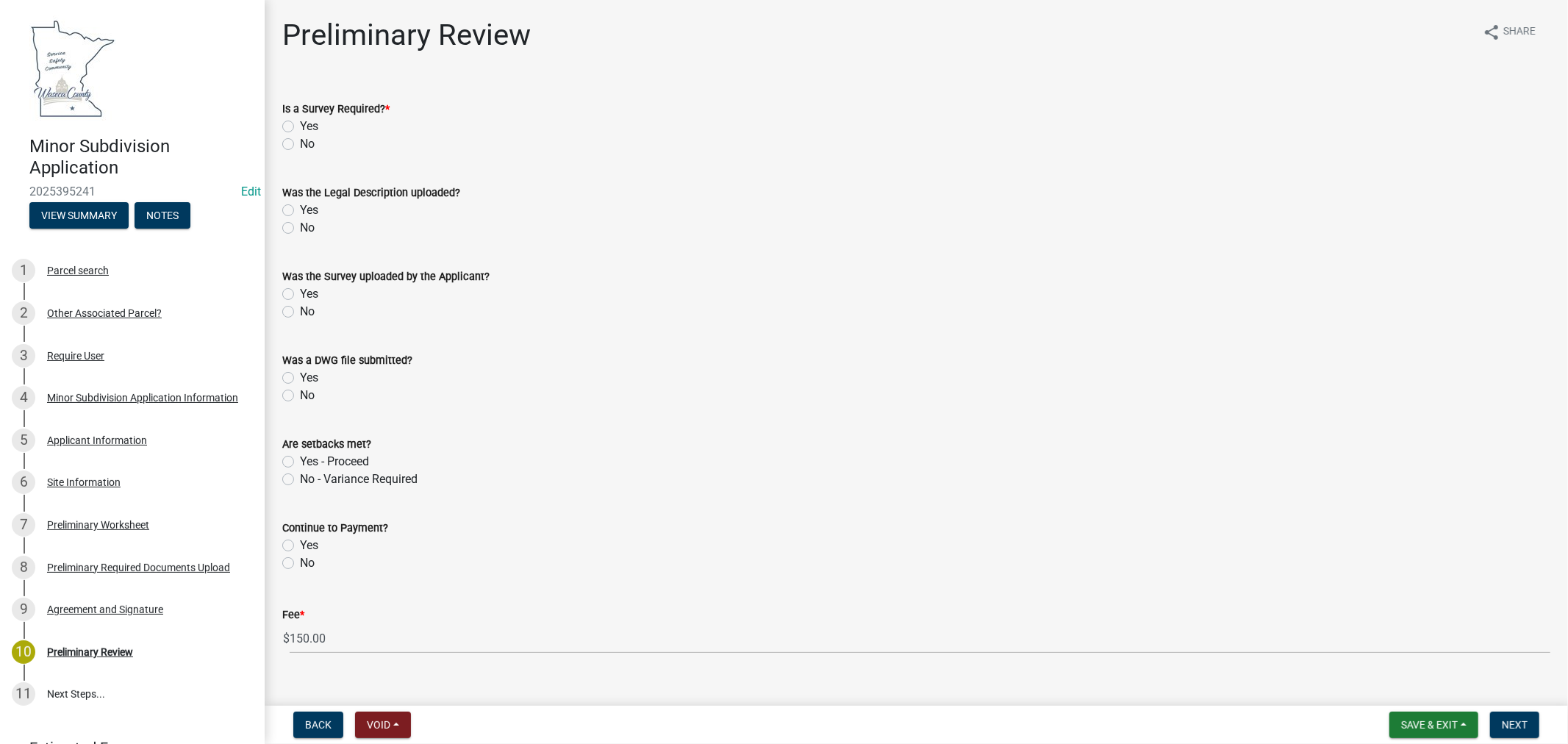
click at [299, 126] on label "Yes" at bounding box center [308, 127] width 18 height 18
click at [299, 126] on input "Yes" at bounding box center [304, 123] width 10 height 10
radio input "true"
click at [299, 208] on label "Yes" at bounding box center [308, 211] width 18 height 18
click at [299, 208] on input "Yes" at bounding box center [304, 207] width 10 height 10
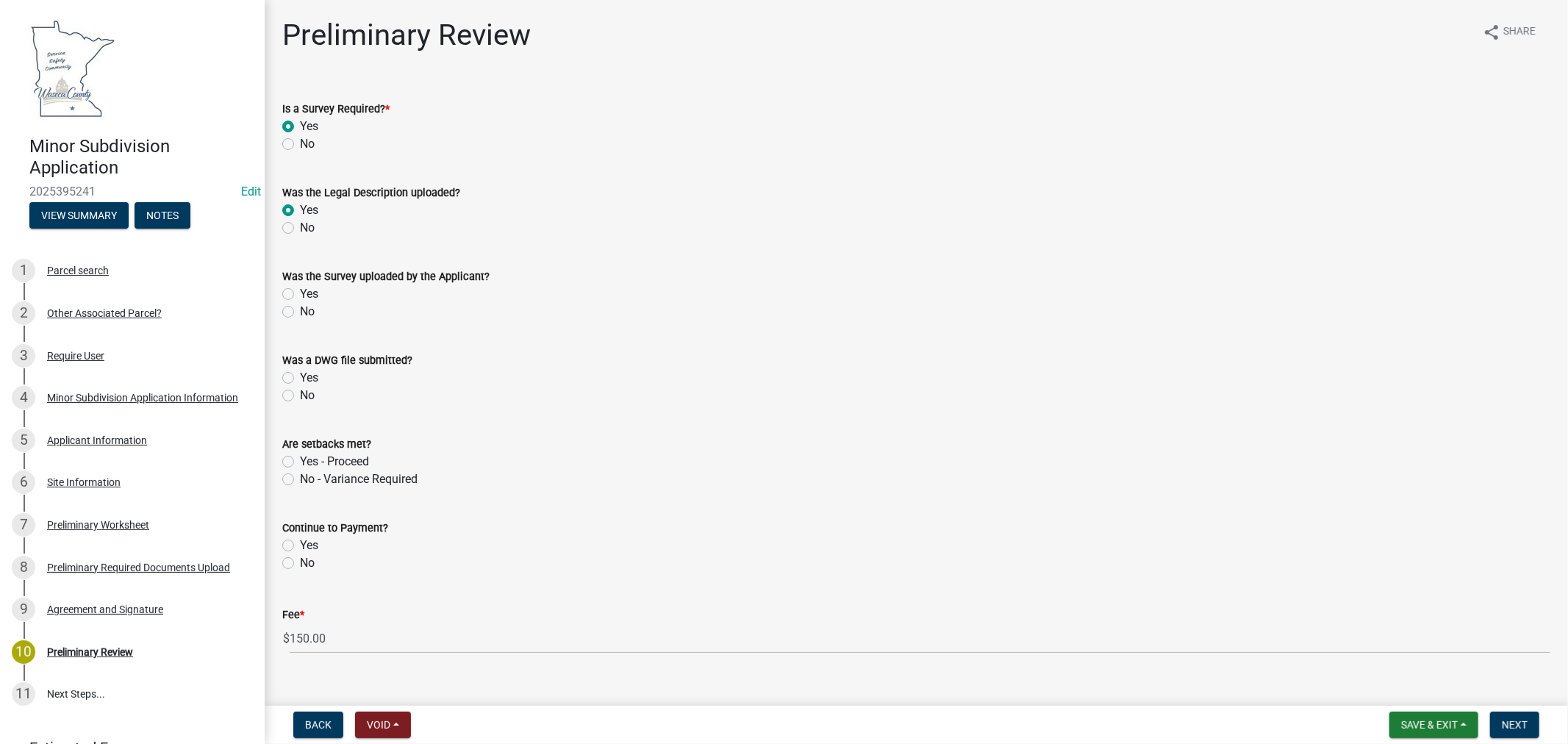
radio input "true"
click at [299, 293] on label "Yes" at bounding box center [308, 295] width 18 height 18
click at [299, 293] on input "Yes" at bounding box center [304, 291] width 10 height 10
radio input "true"
click at [297, 380] on div "Yes" at bounding box center [916, 378] width 1268 height 18
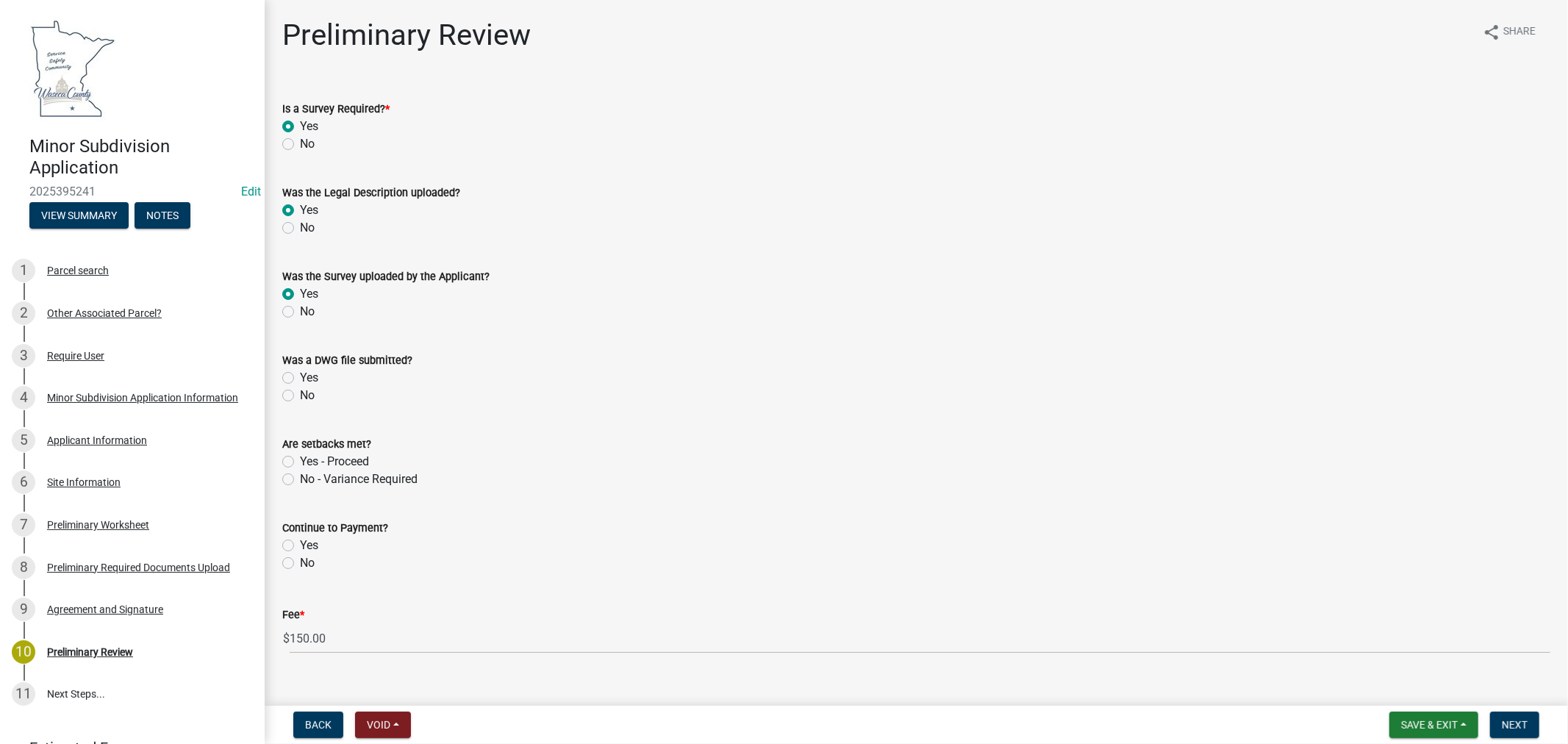
click at [299, 378] on label "Yes" at bounding box center [308, 378] width 18 height 18
click at [299, 378] on input "Yes" at bounding box center [304, 374] width 10 height 10
radio input "true"
click at [299, 456] on label "Yes - Proceed" at bounding box center [333, 462] width 69 height 18
click at [299, 456] on input "Yes - Proceed" at bounding box center [304, 458] width 10 height 10
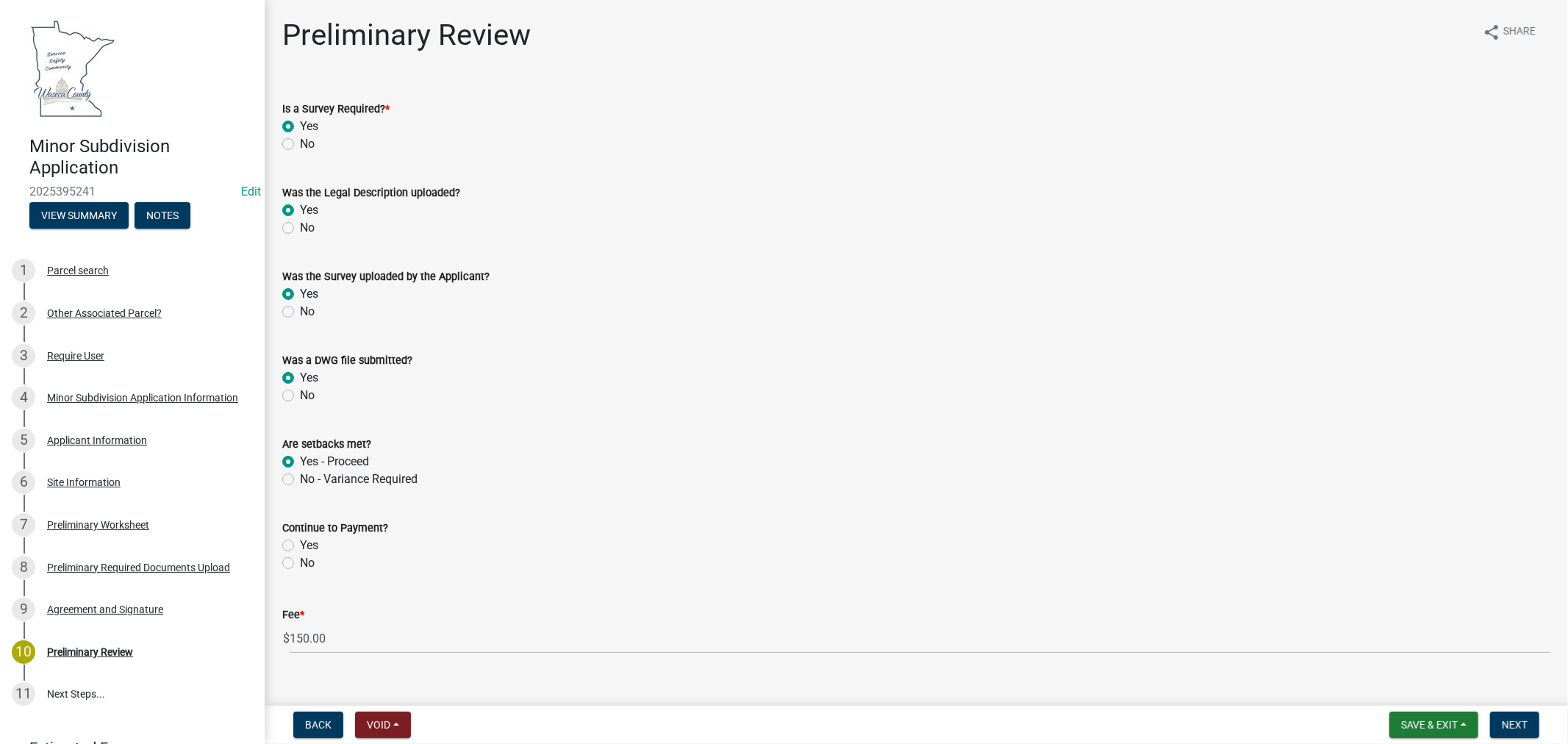
radio input "true"
click at [299, 545] on label "Yes" at bounding box center [308, 546] width 18 height 18
click at [299, 545] on input "Yes" at bounding box center [304, 542] width 10 height 10
radio input "true"
click at [1426, 719] on span "Save & Exit" at bounding box center [1429, 725] width 57 height 12
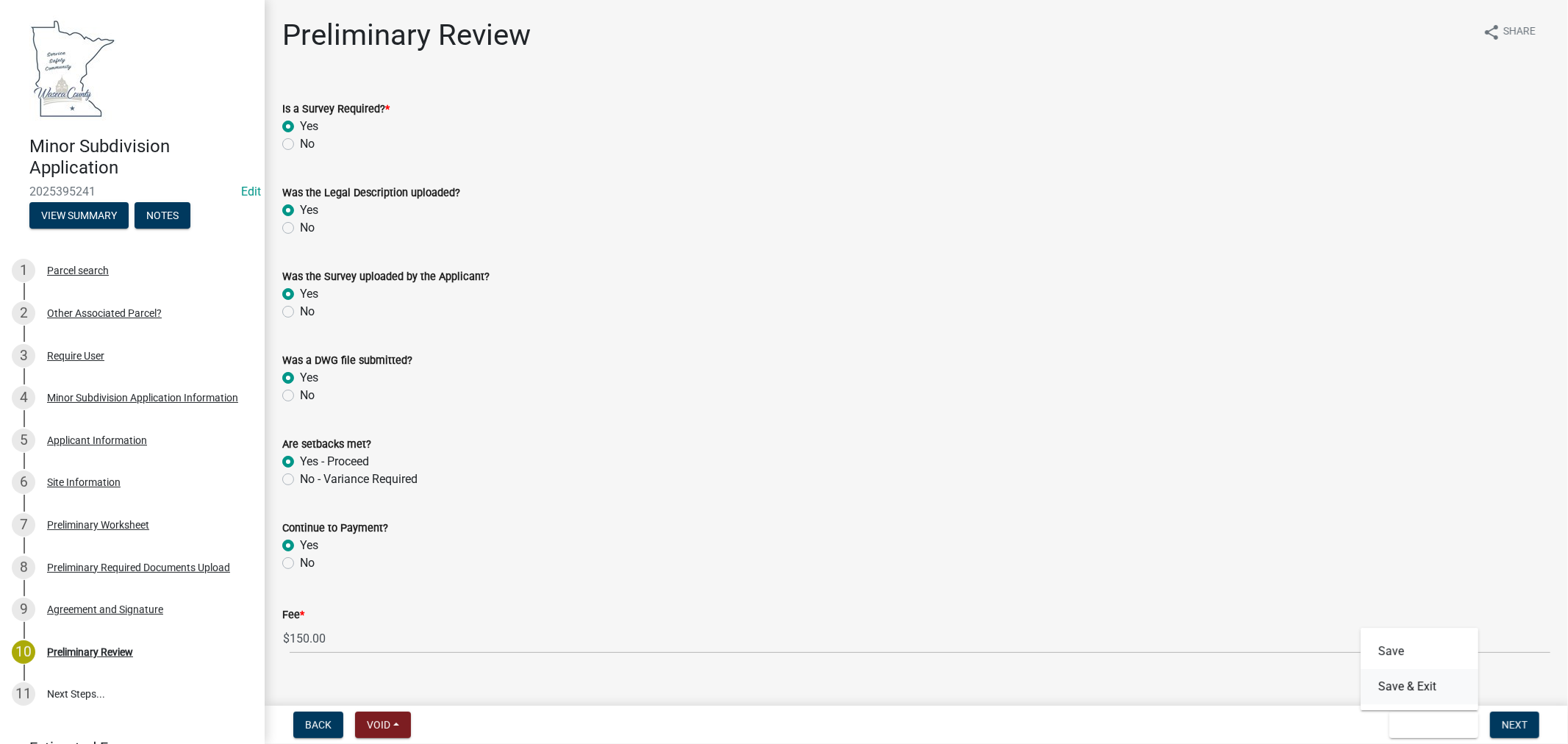
drag, startPoint x: 1398, startPoint y: 685, endPoint x: 717, endPoint y: 584, distance: 688.4
click at [766, 592] on wm-app "Minor Subdivision Application 2025395241 Edit View Summary Notes 1 Parcel searc…" at bounding box center [784, 372] width 1568 height 744
click at [1419, 716] on button "Save & Exit" at bounding box center [1433, 725] width 89 height 27
click at [1405, 690] on button "Save & Exit" at bounding box center [1419, 686] width 118 height 35
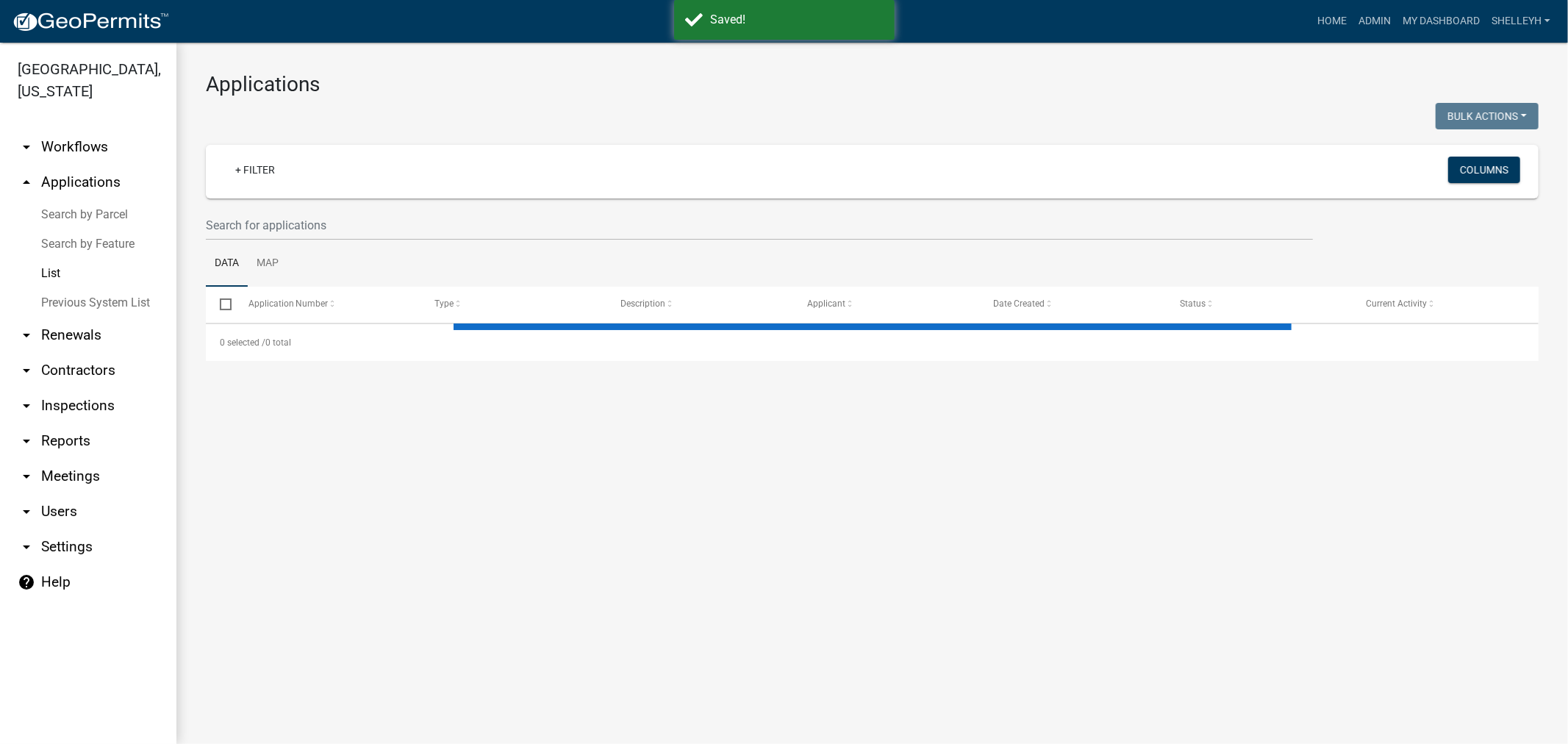
select select "1: 25"
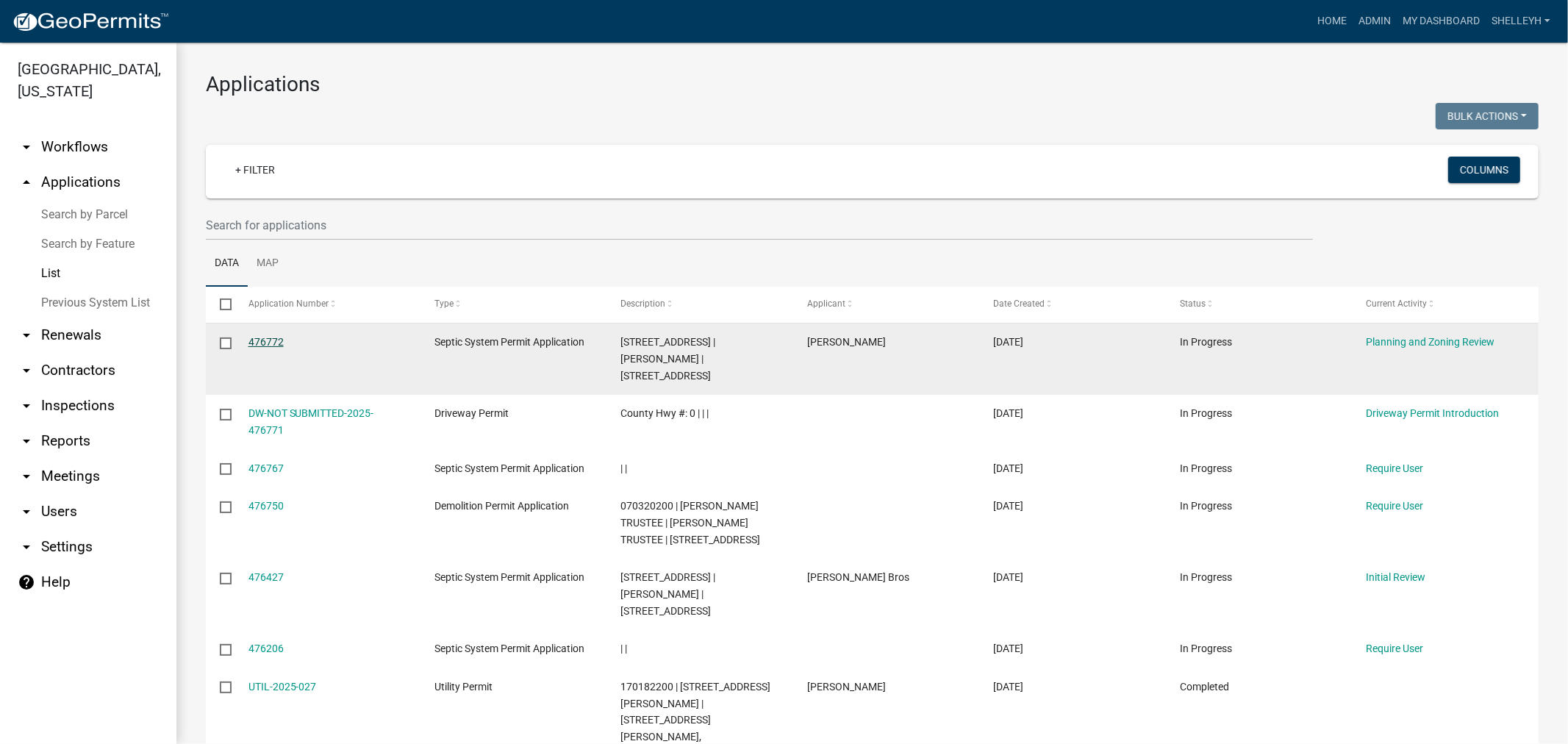
click at [274, 341] on link "476772" at bounding box center [265, 343] width 35 height 12
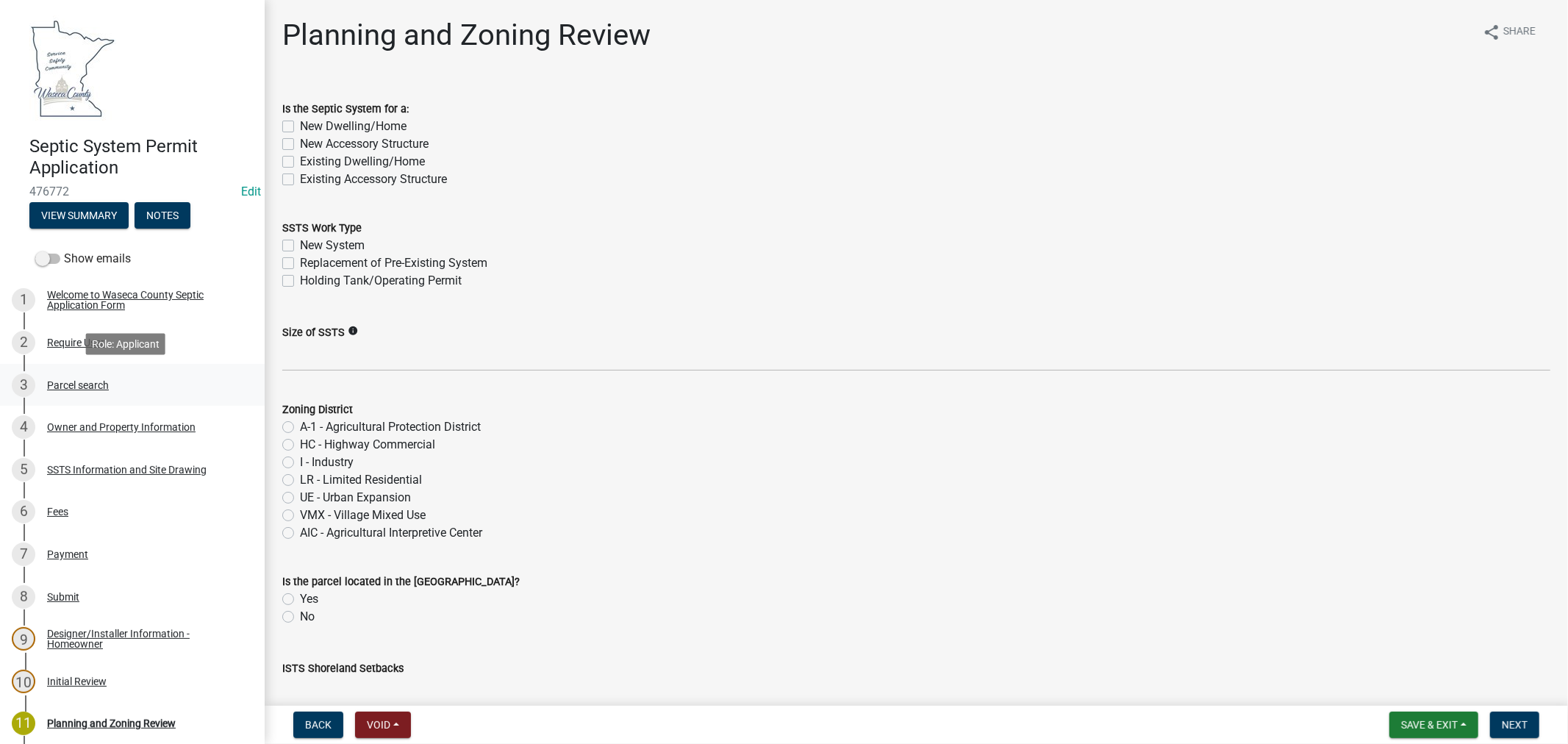
click at [65, 384] on div "Parcel search" at bounding box center [78, 385] width 62 height 10
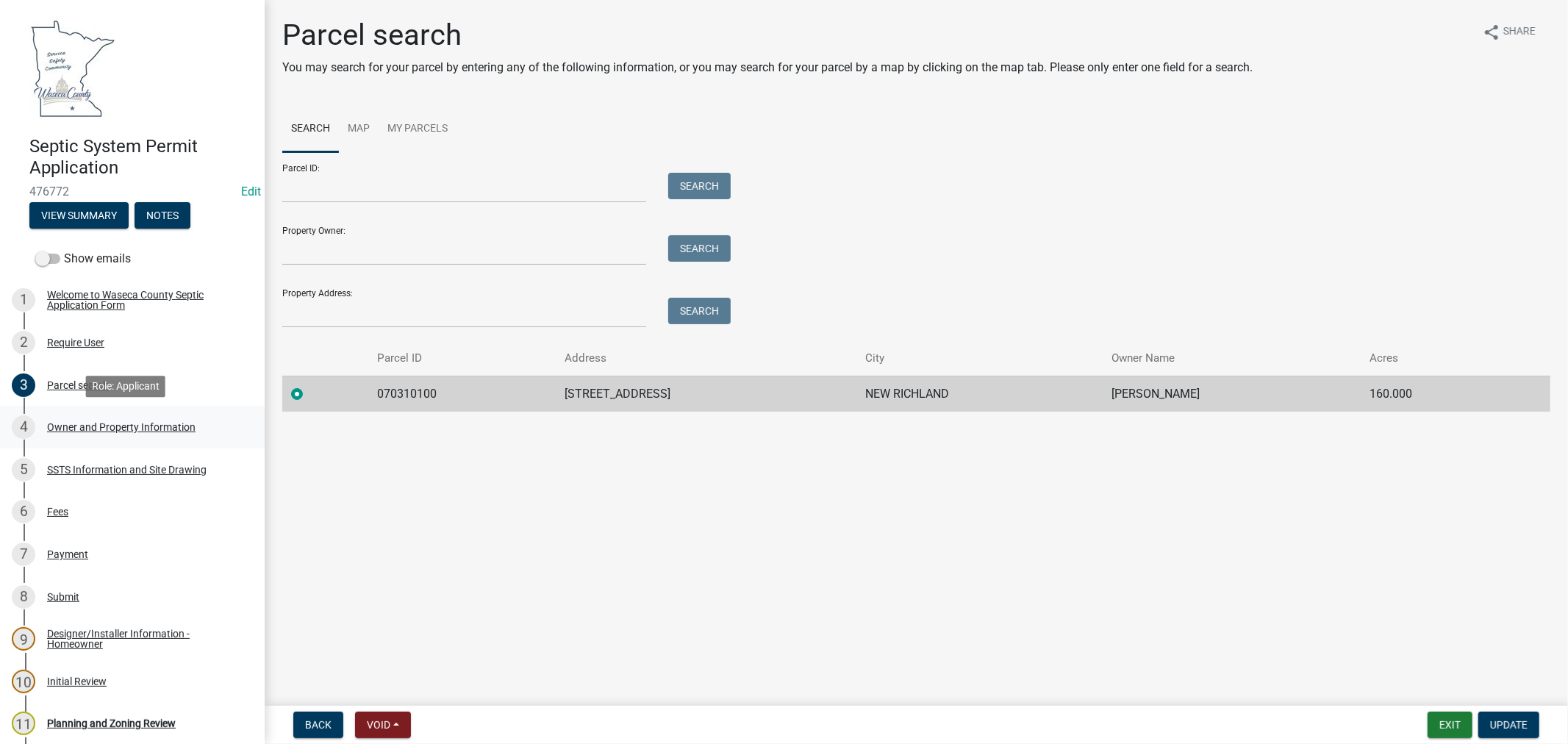
click at [72, 424] on div "Owner and Property Information" at bounding box center [121, 427] width 149 height 10
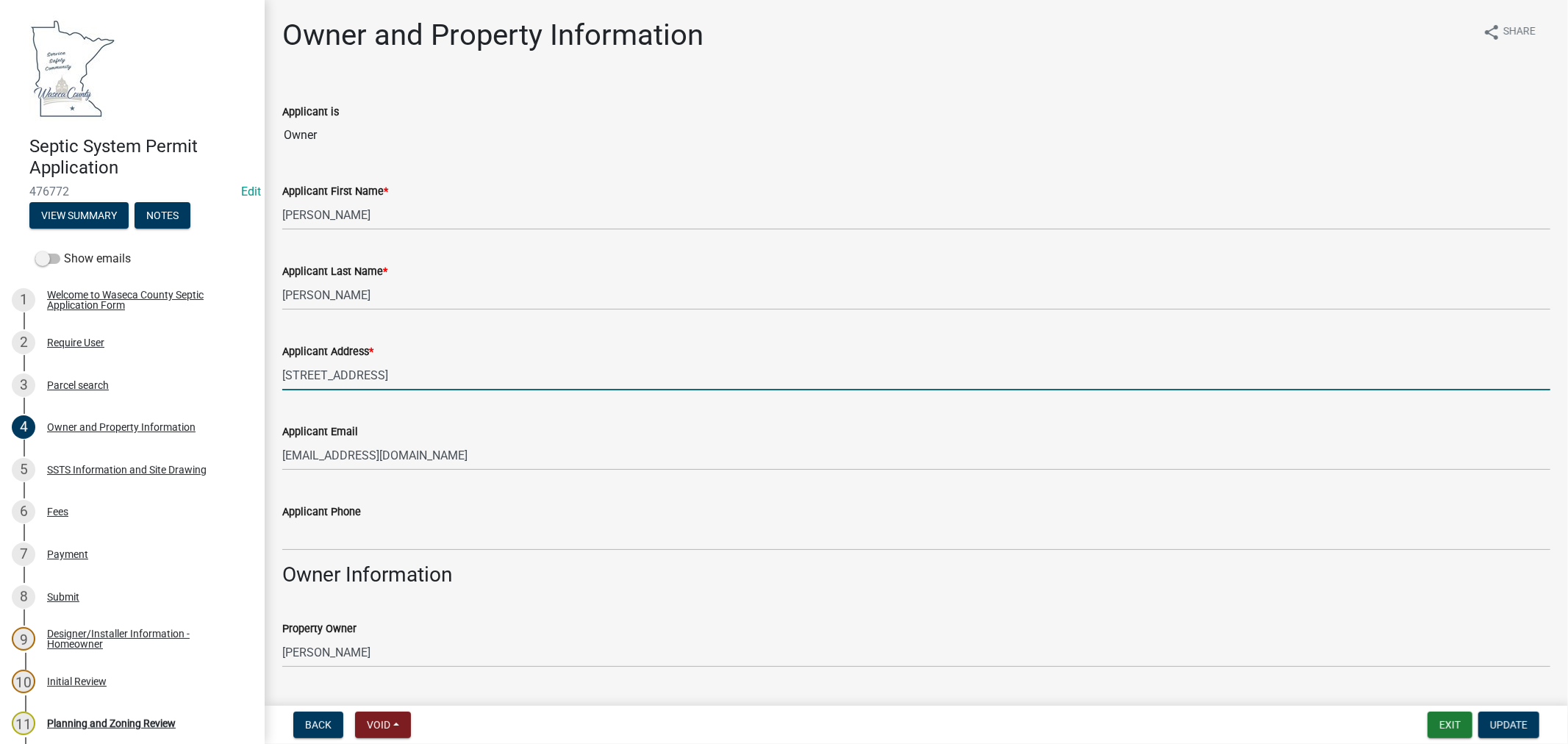
click at [435, 380] on input "[STREET_ADDRESS]" at bounding box center [916, 375] width 1268 height 30
click at [352, 375] on input "[STREET_ADDRESS]" at bounding box center [916, 375] width 1268 height 30
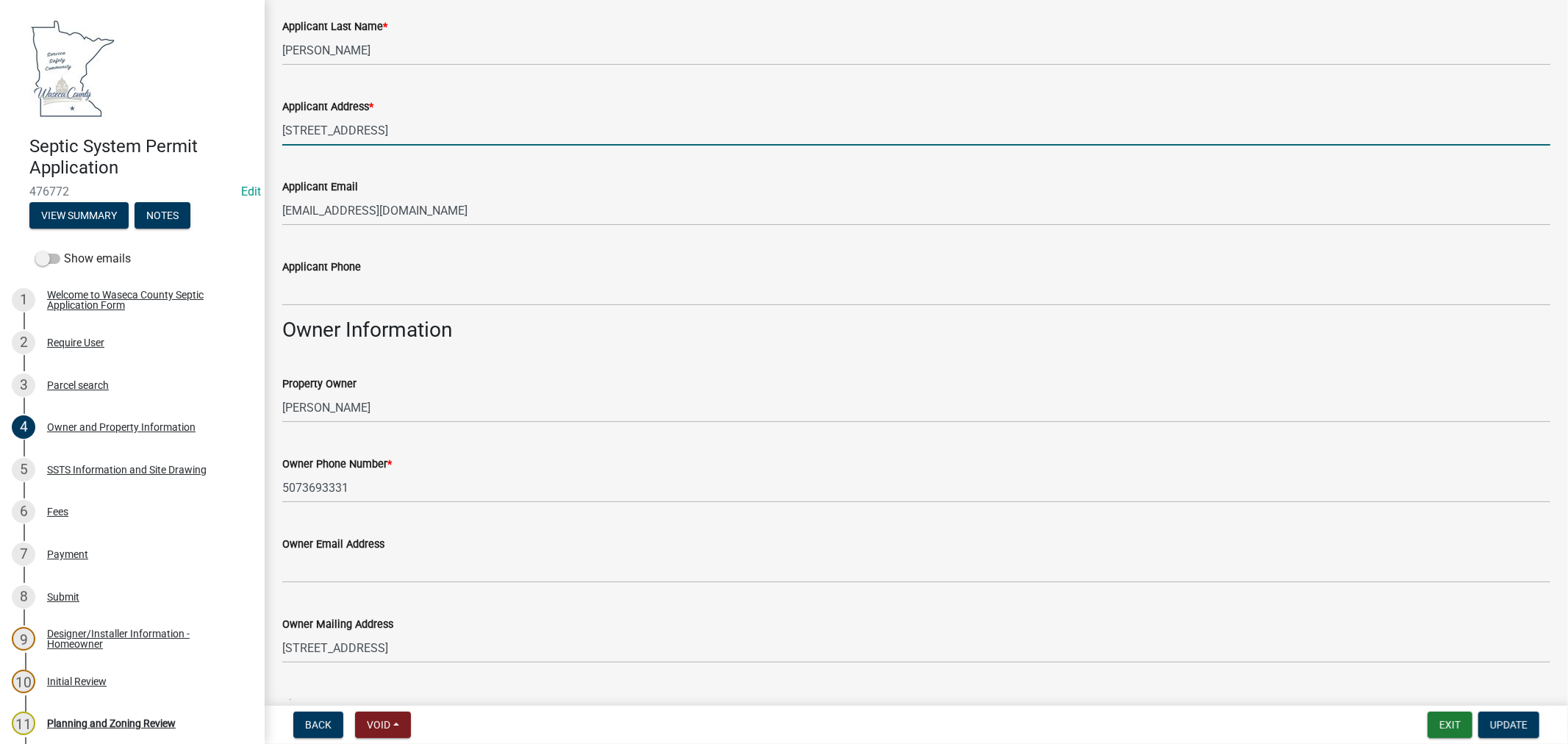
type input "[STREET_ADDRESS]"
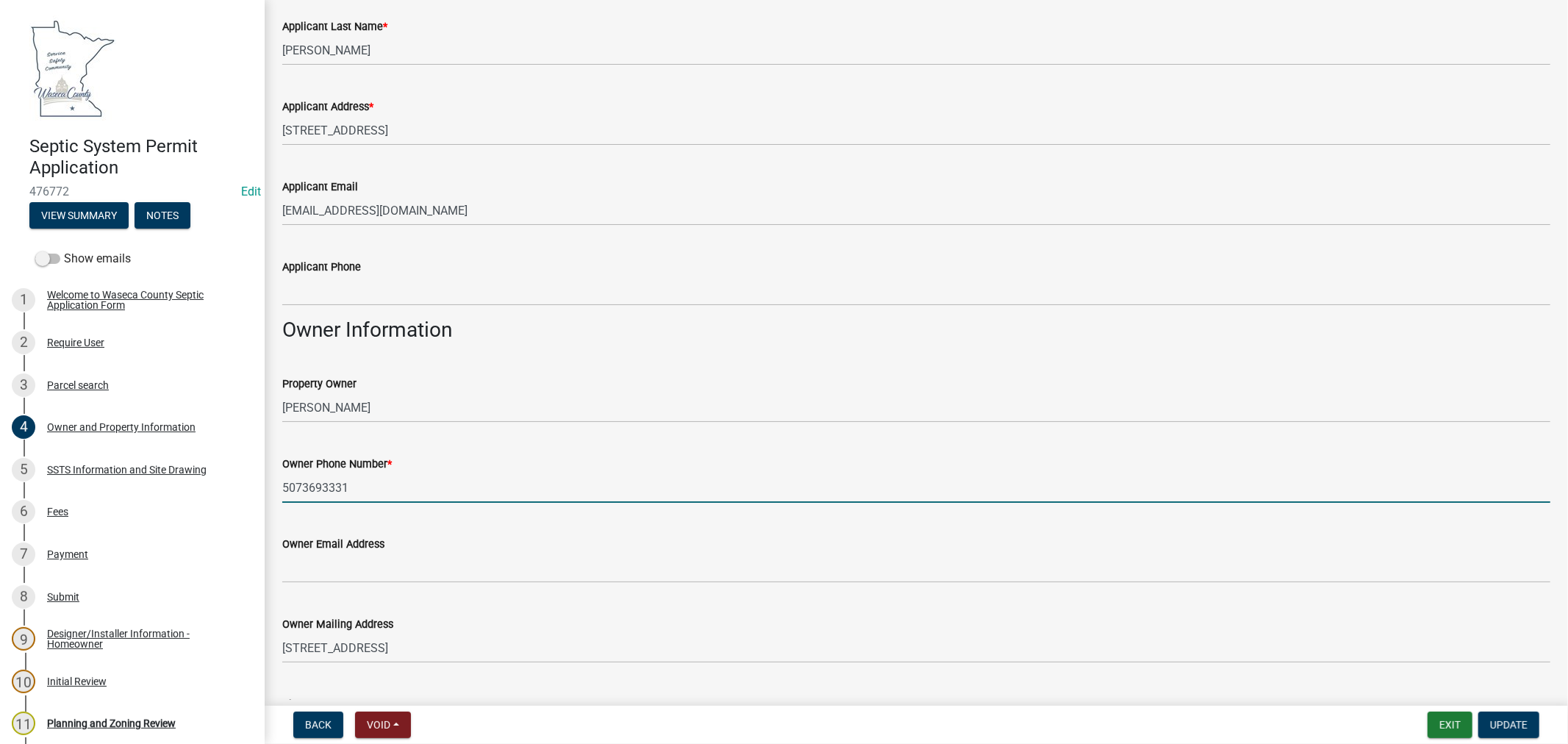
drag, startPoint x: 355, startPoint y: 487, endPoint x: 270, endPoint y: 489, distance: 85.0
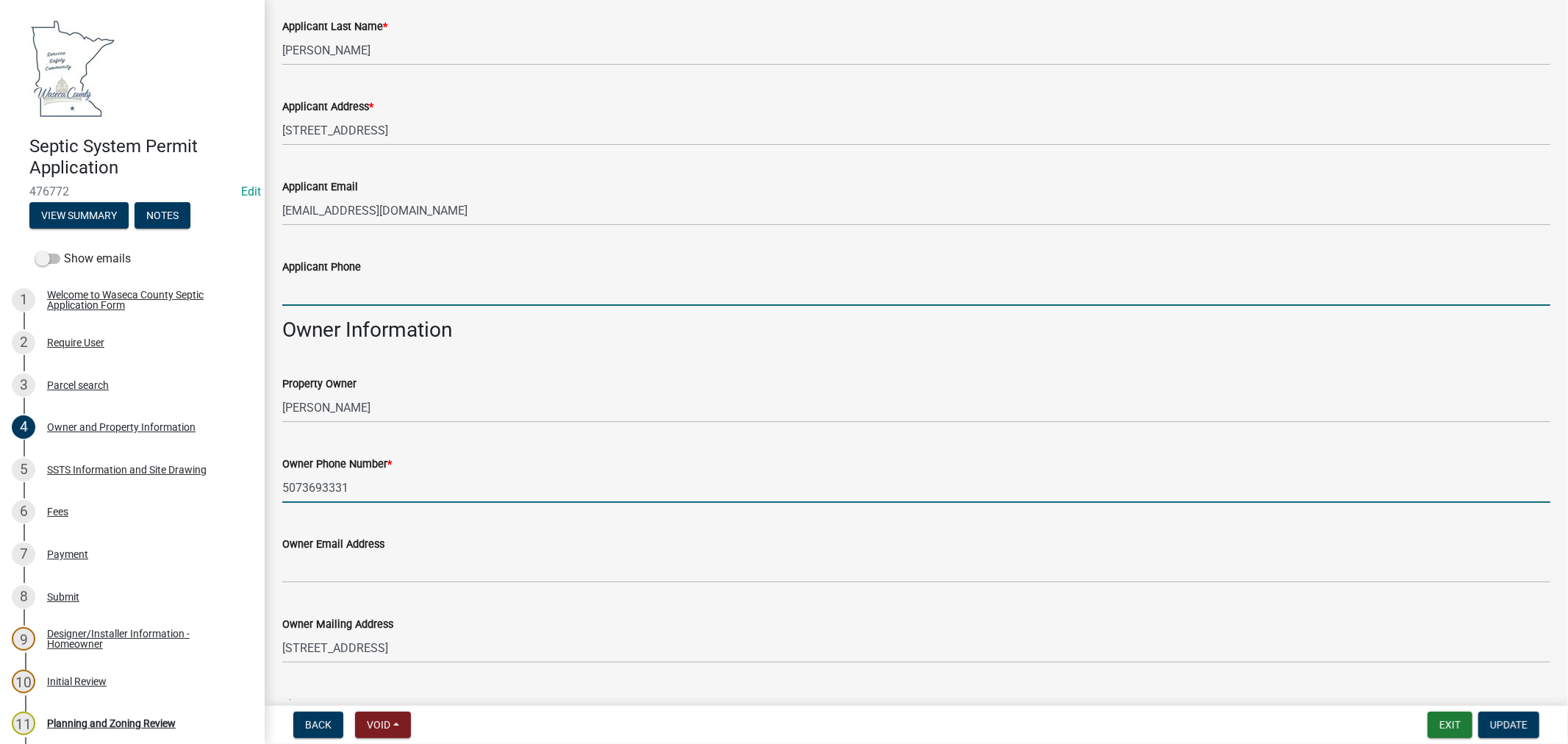
click at [320, 291] on input "Applicant Phone" at bounding box center [916, 291] width 1268 height 30
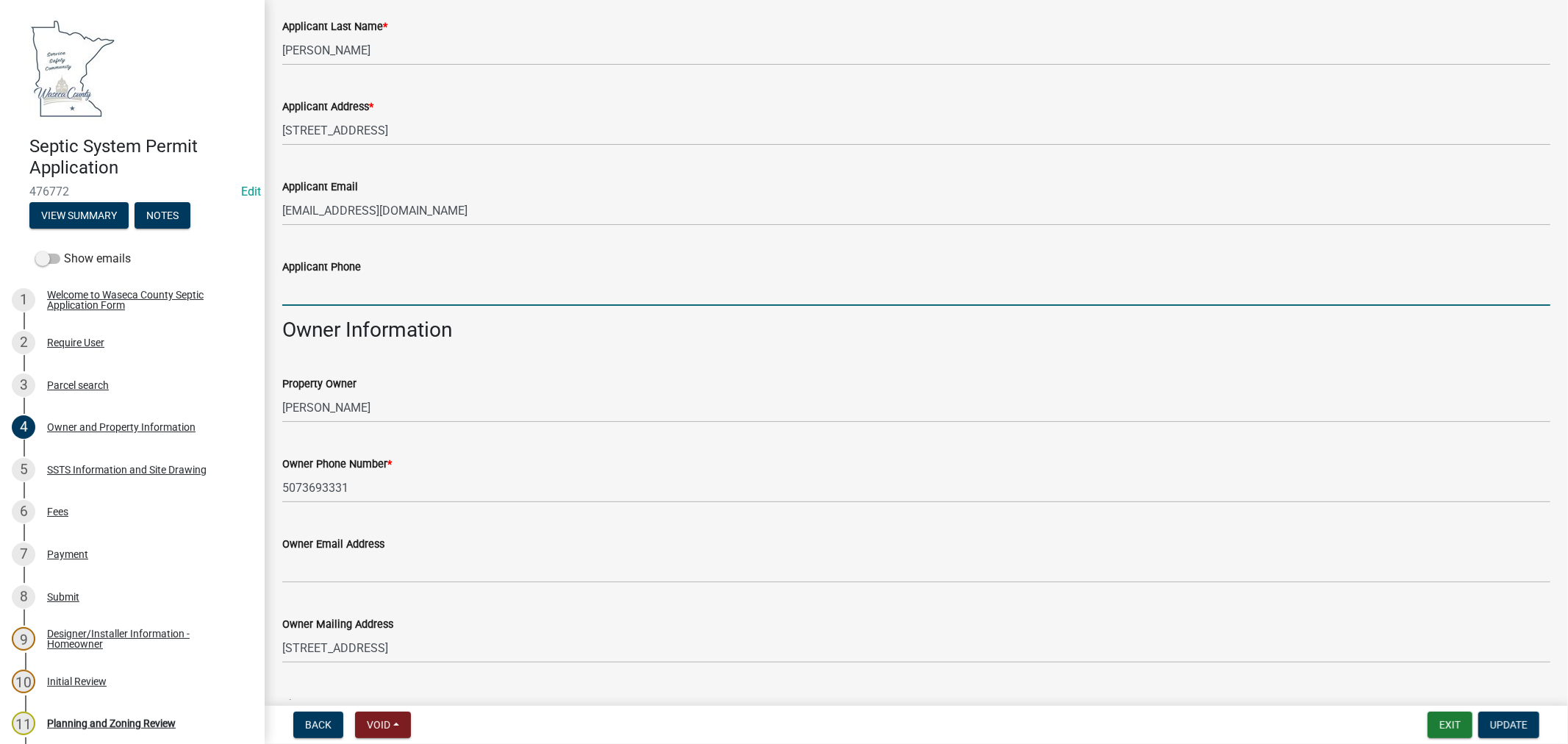
paste input "5073693331"
type input "5073693331"
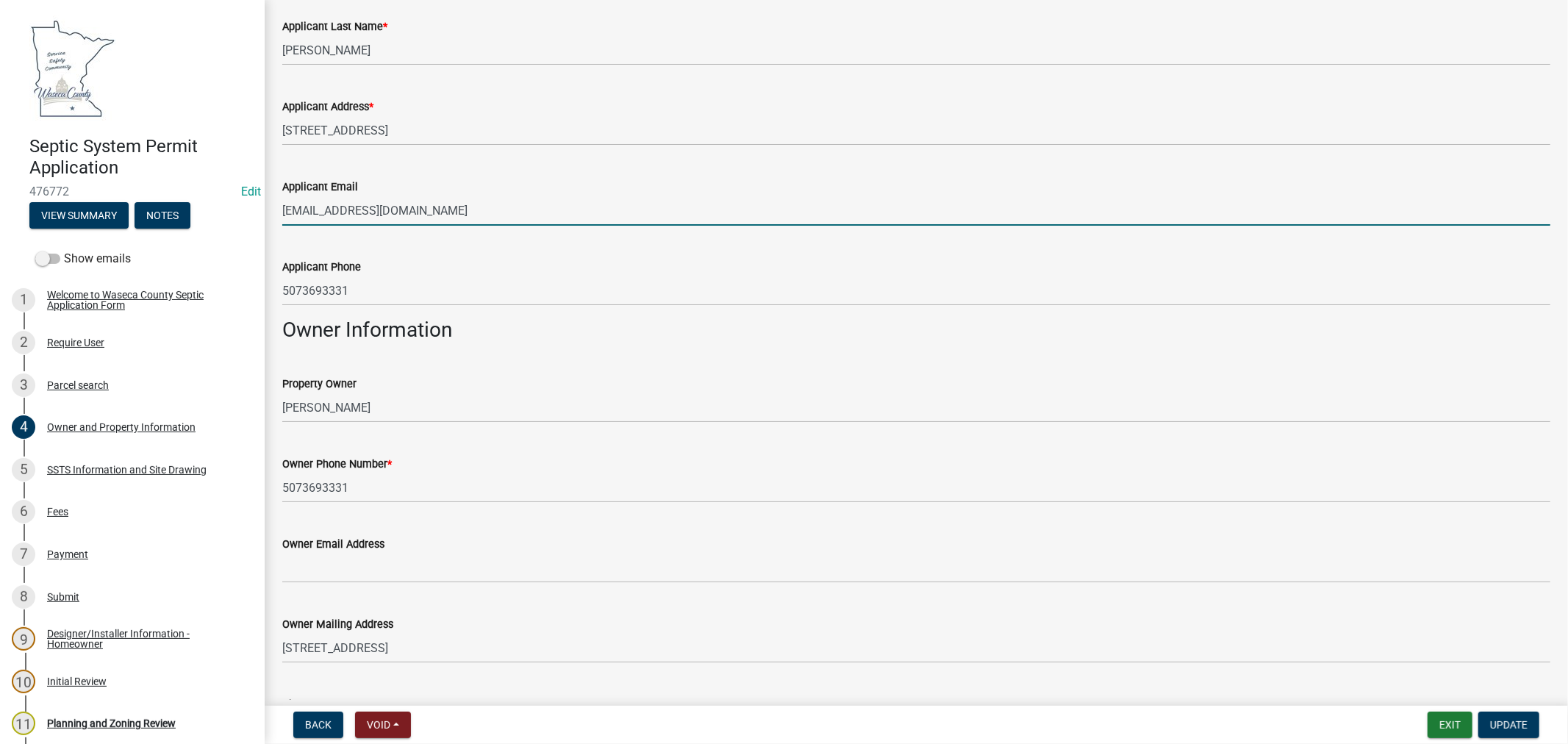
drag, startPoint x: 436, startPoint y: 211, endPoint x: 305, endPoint y: 214, distance: 131.0
click at [283, 214] on input "[EMAIL_ADDRESS][DOMAIN_NAME]" at bounding box center [916, 211] width 1268 height 30
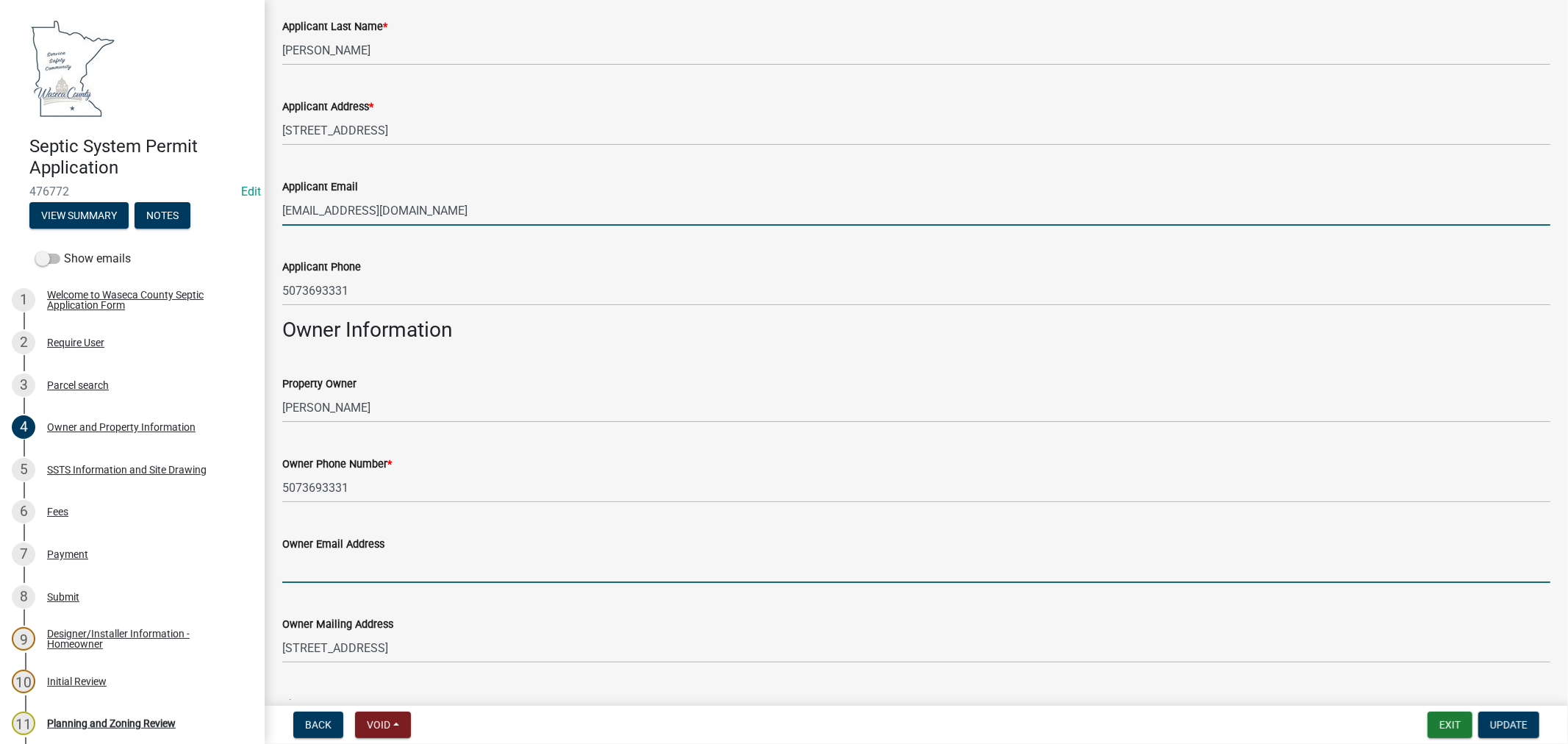
click at [319, 566] on input "Owner Email Address" at bounding box center [916, 568] width 1268 height 30
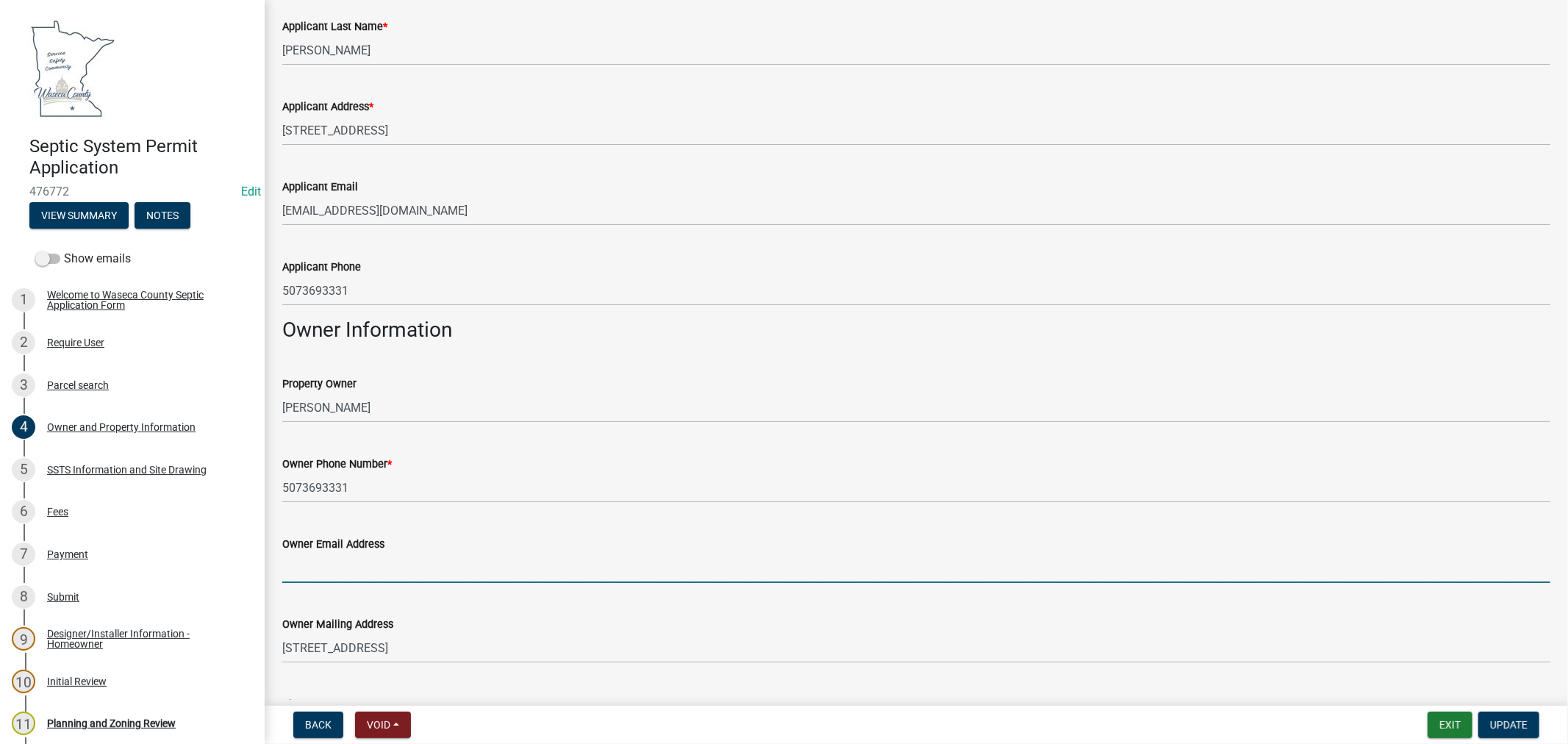
paste input "[EMAIL_ADDRESS][DOMAIN_NAME]"
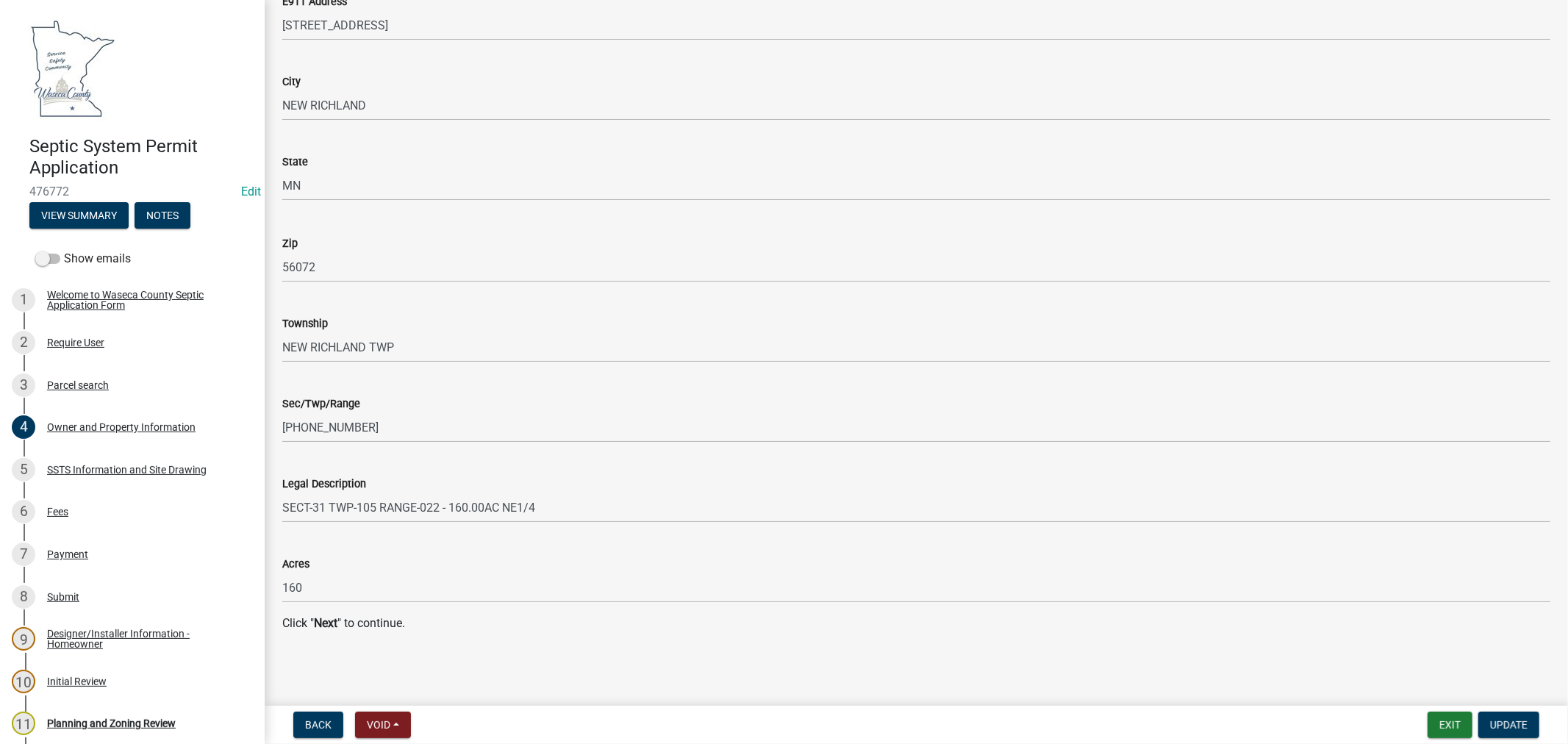
scroll to position [1390, 0]
type input "[EMAIL_ADDRESS][DOMAIN_NAME]"
click at [1505, 721] on span "Update" at bounding box center [1509, 725] width 38 height 12
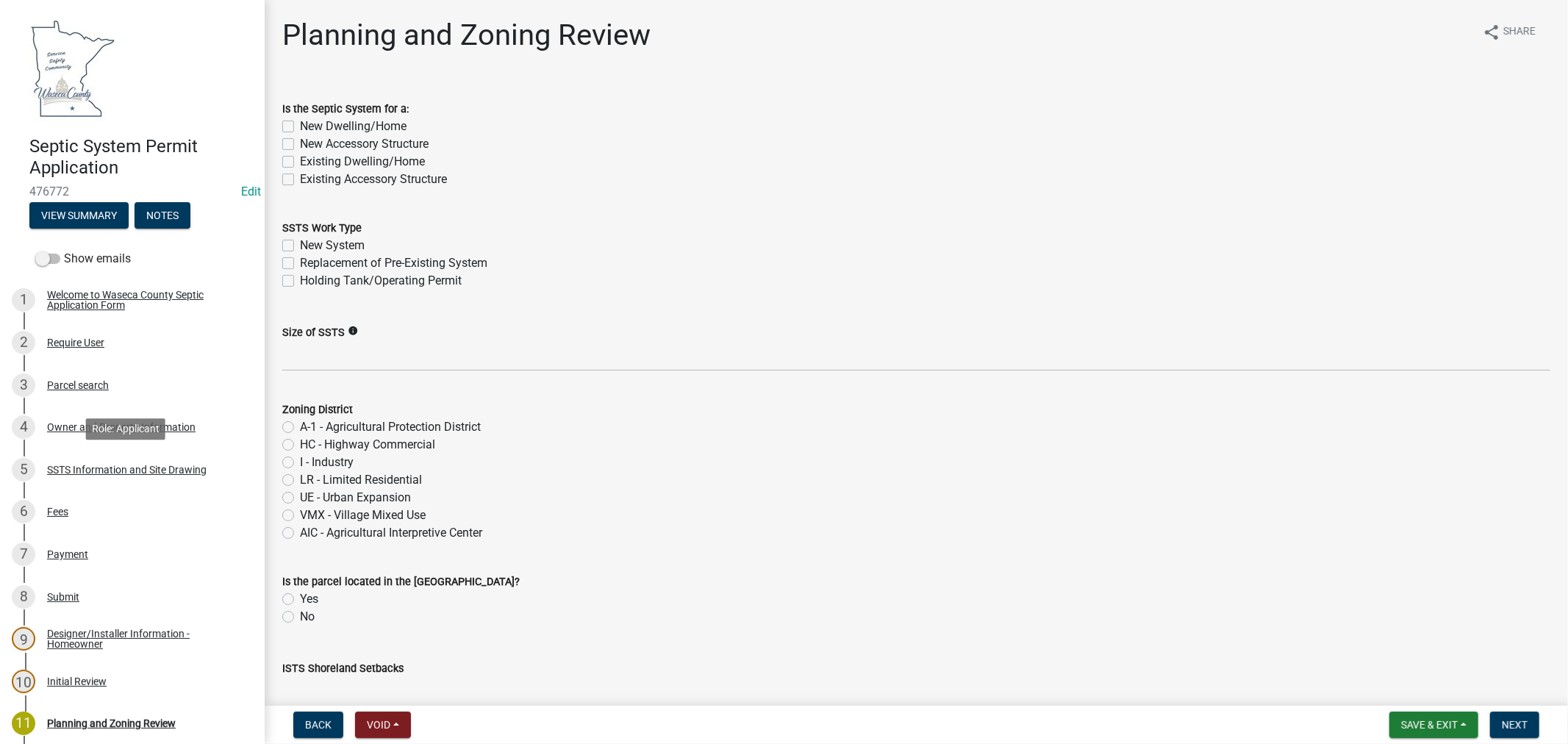
click at [144, 467] on div "SSTS Information and Site Drawing" at bounding box center [127, 469] width 160 height 10
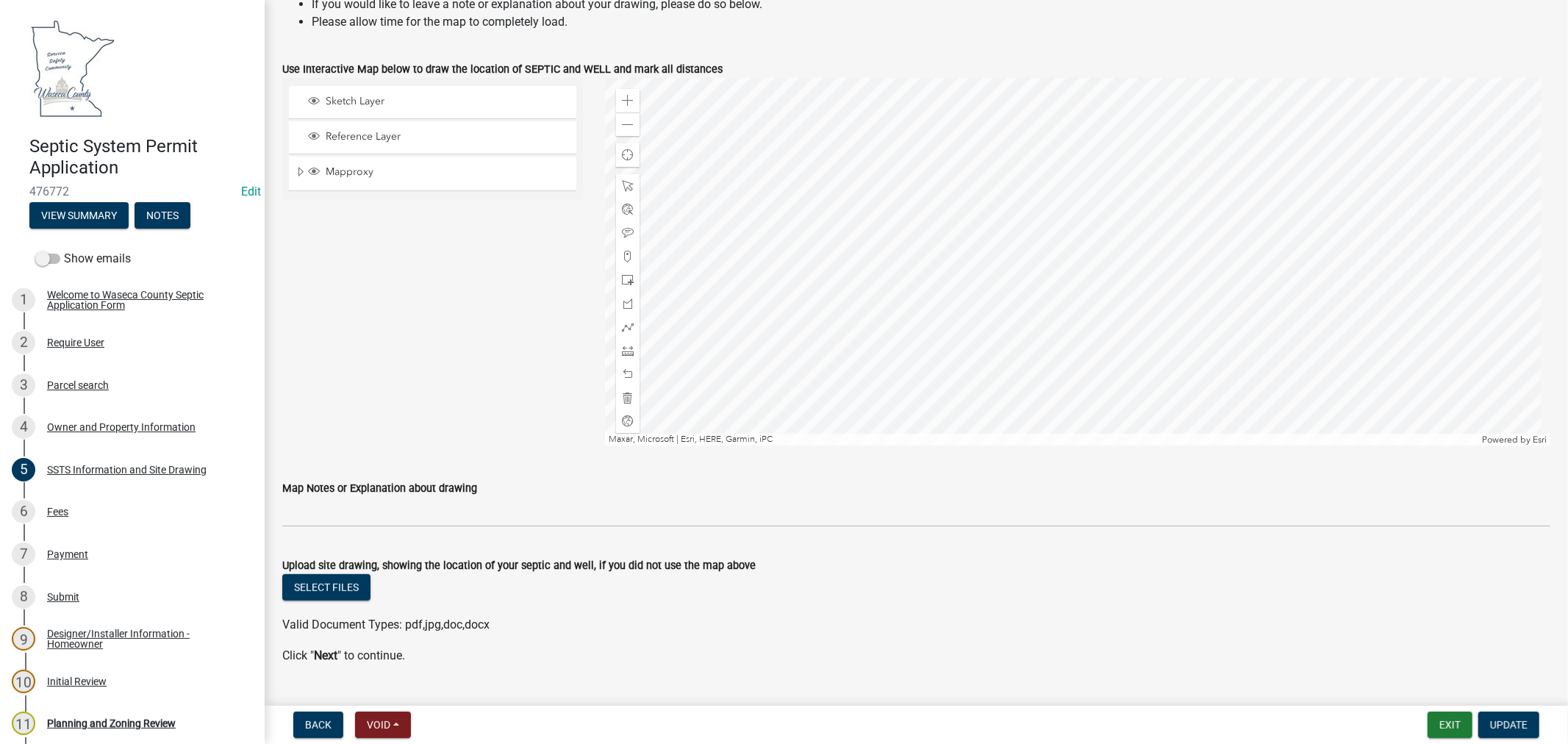
scroll to position [618, 0]
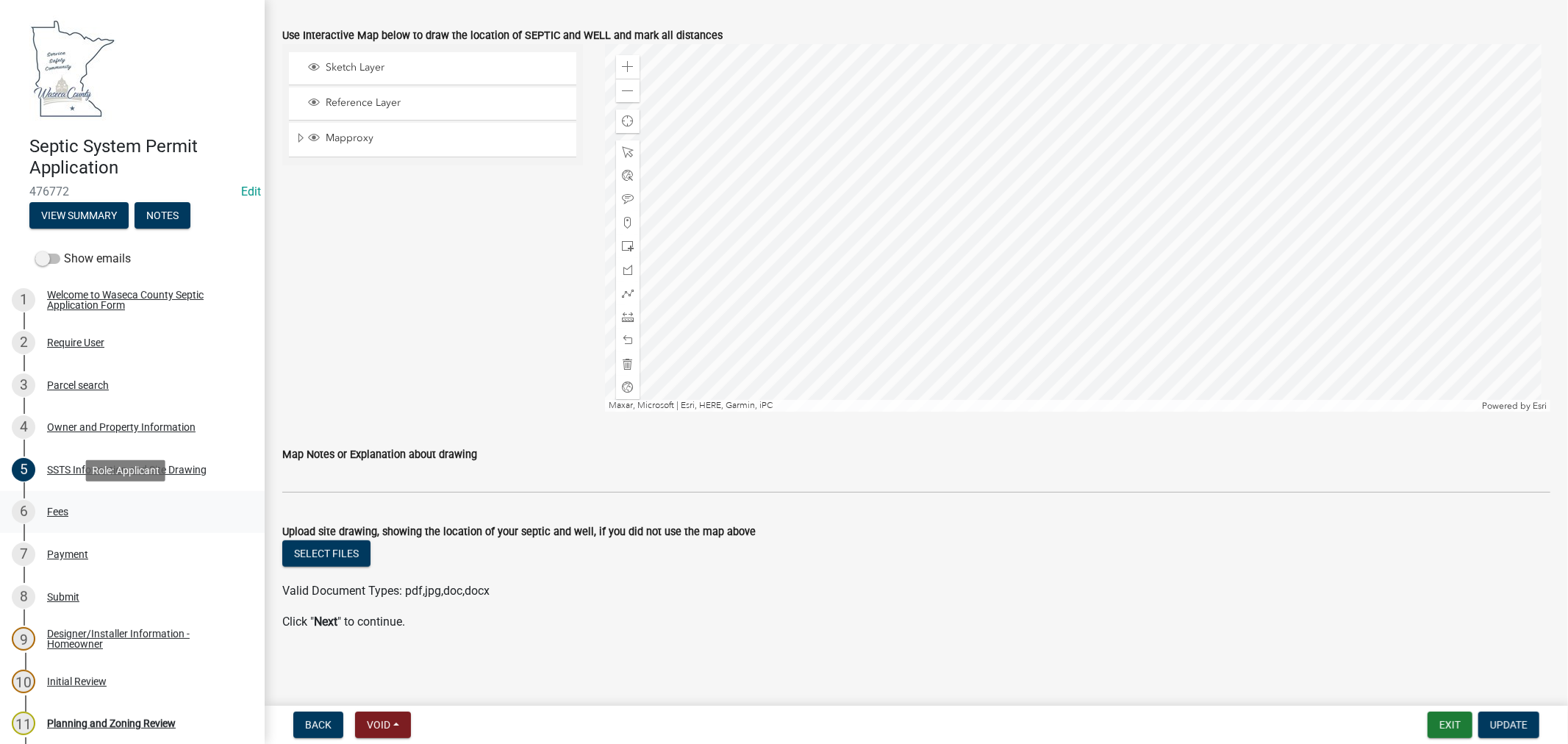
click at [57, 510] on div "Fees" at bounding box center [57, 511] width 21 height 10
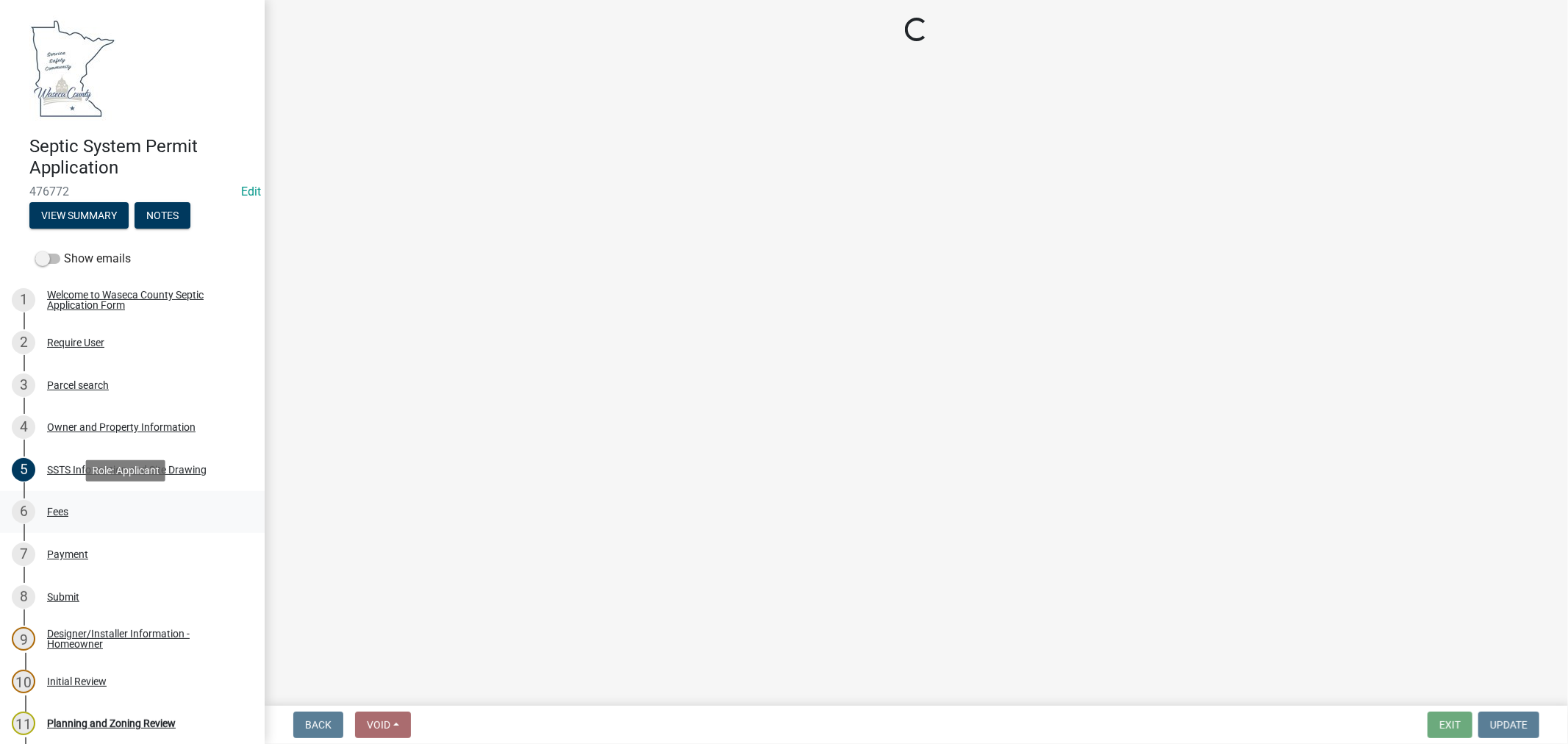
scroll to position [0, 0]
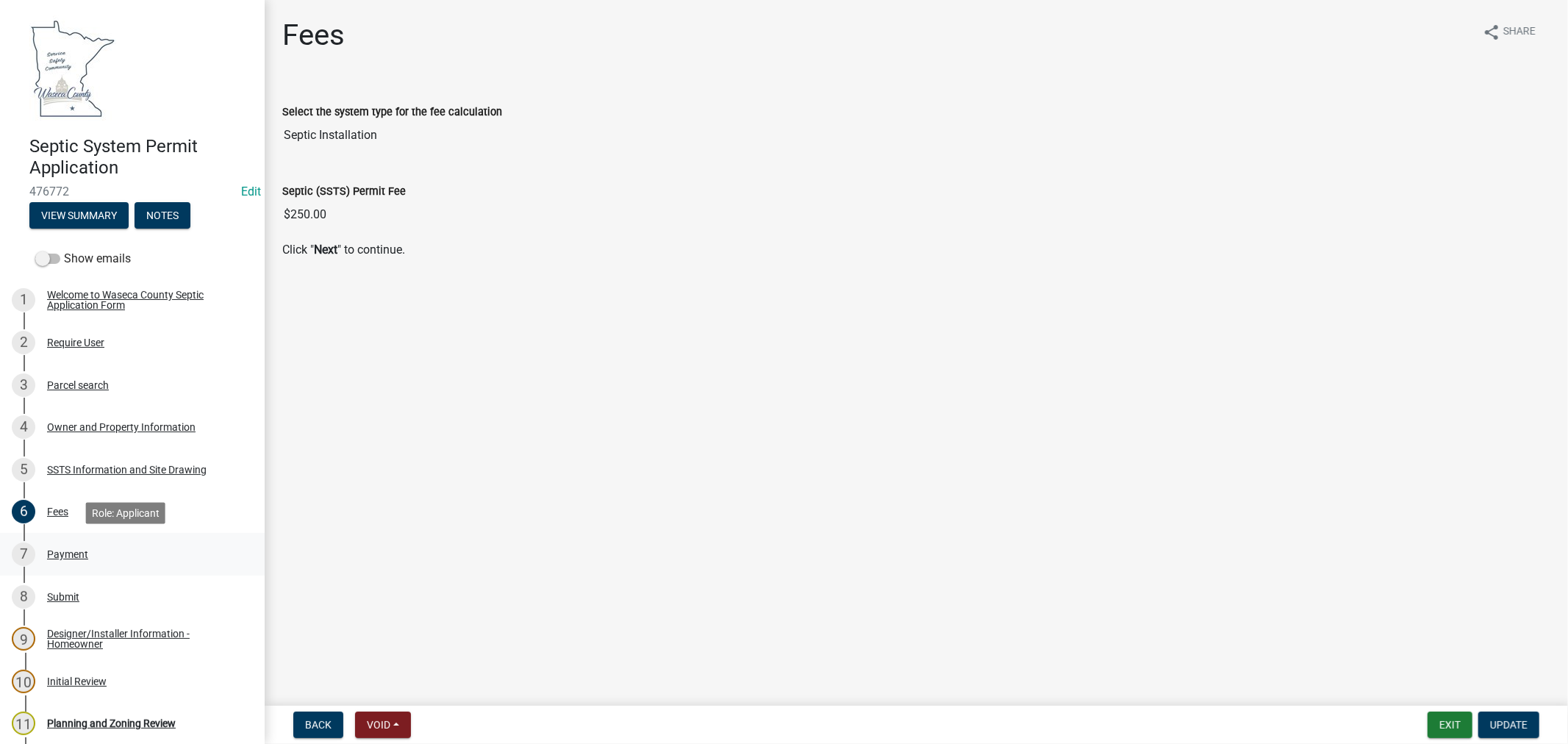
click at [60, 552] on div "Payment" at bounding box center [67, 554] width 41 height 10
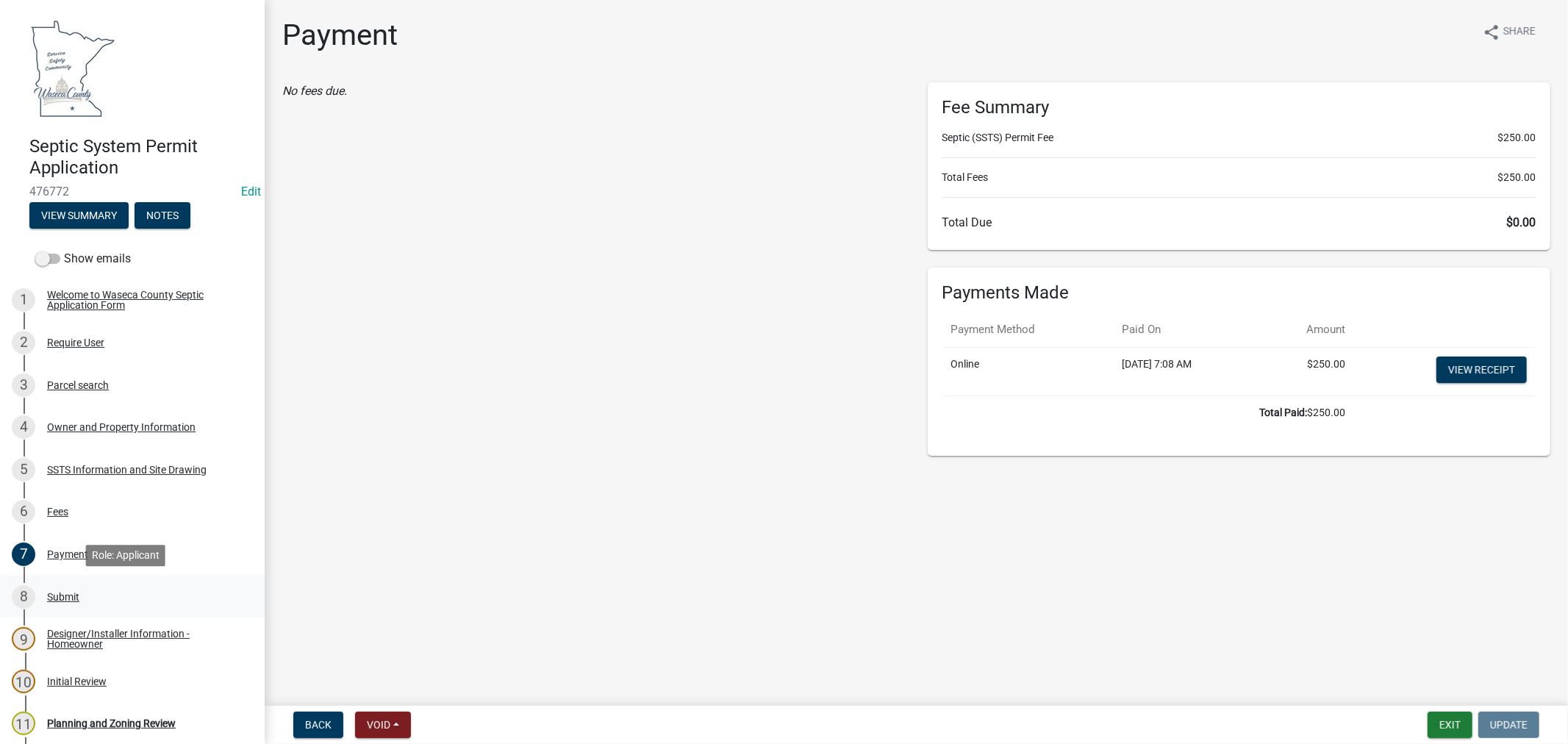
click at [59, 597] on div "Submit" at bounding box center [63, 597] width 32 height 10
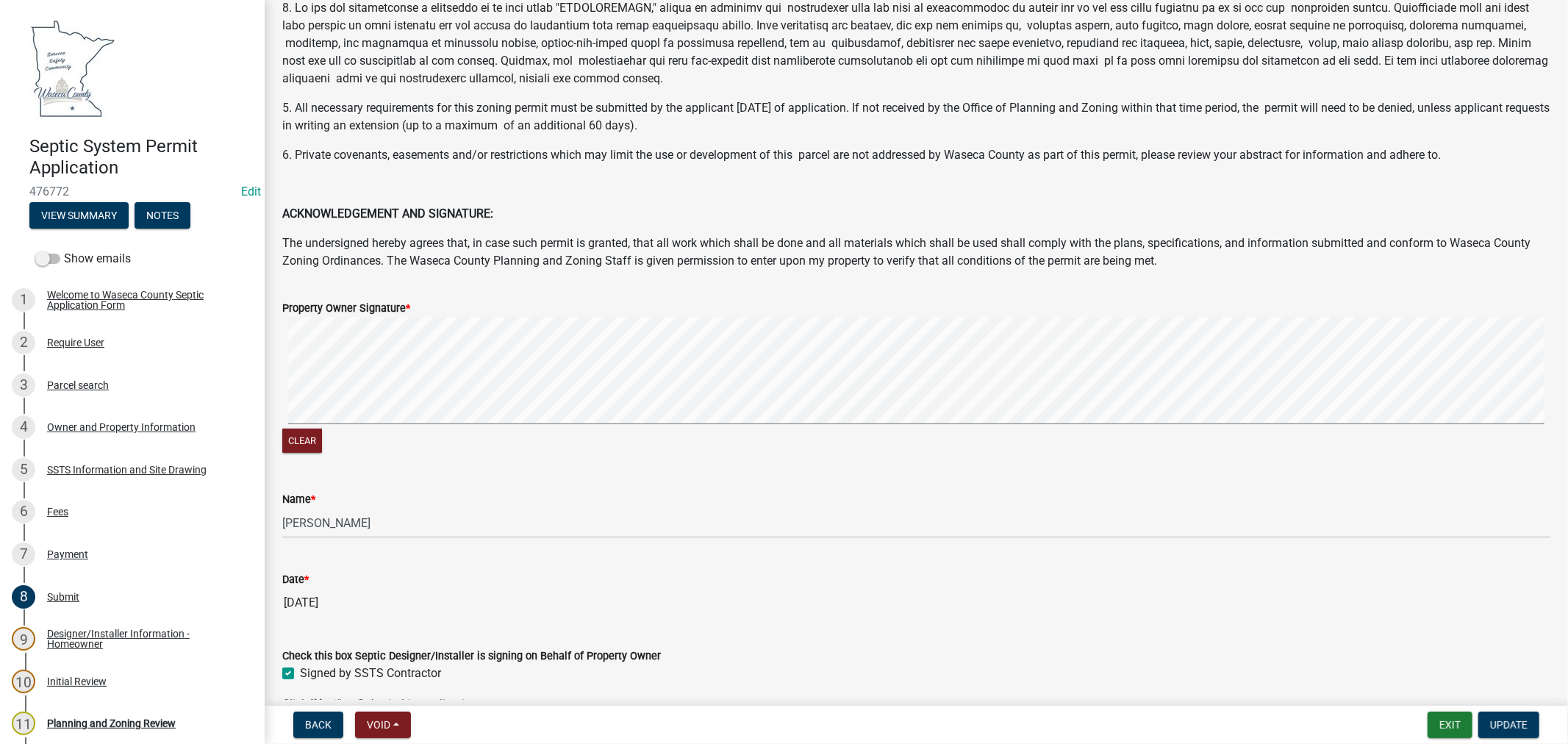
scroll to position [253, 0]
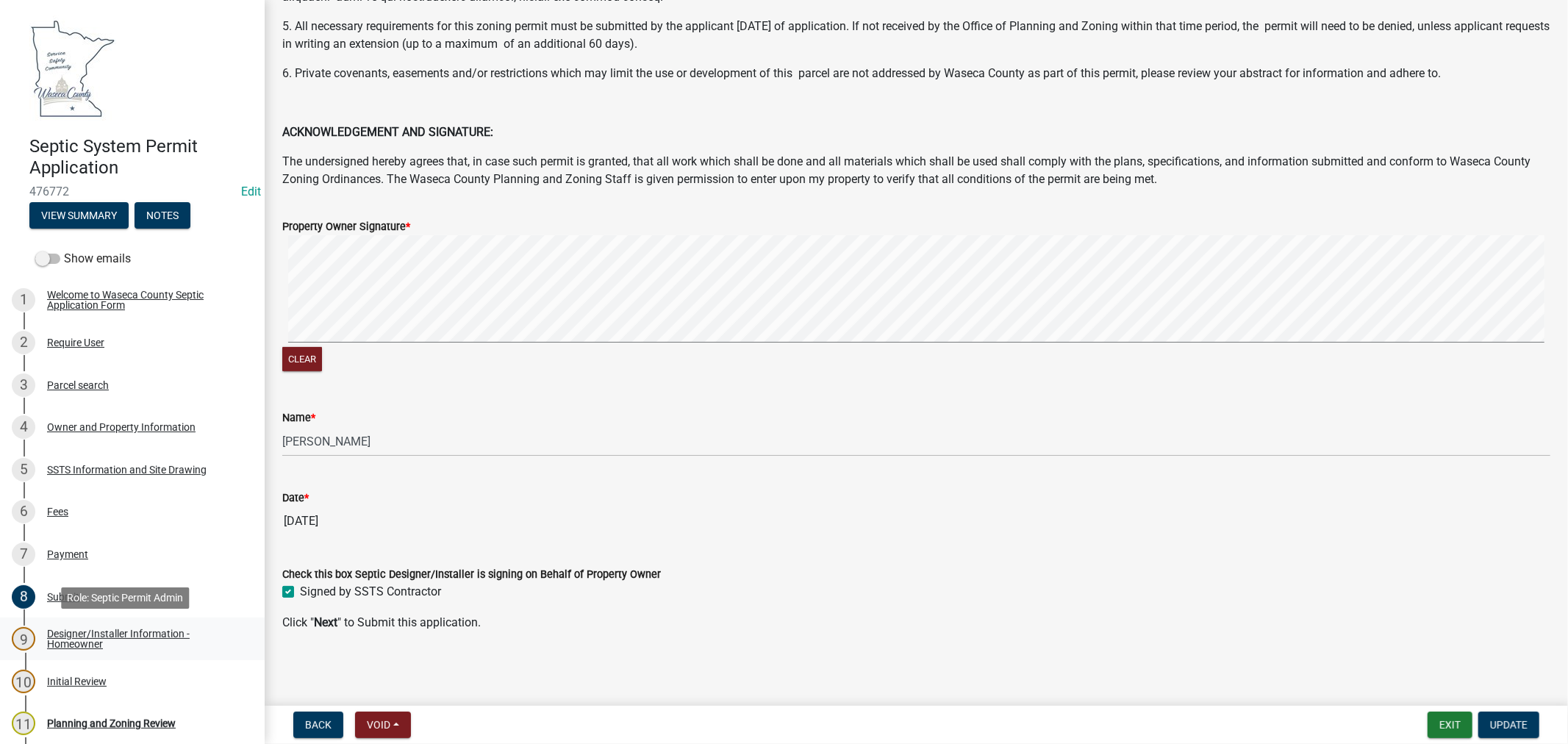
click at [81, 635] on div "Designer/Installer Information - Homeowner" at bounding box center [144, 639] width 194 height 21
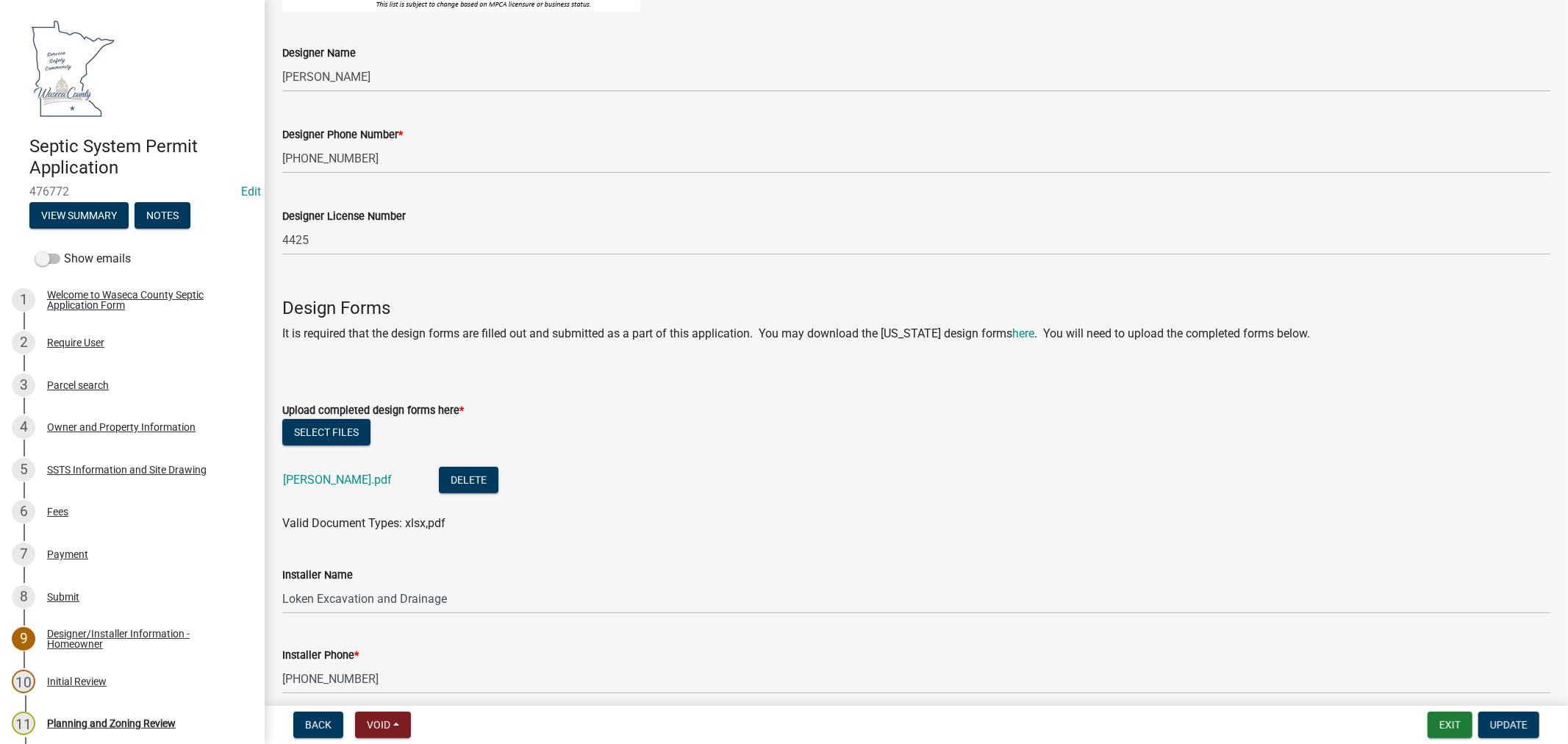
scroll to position [408, 0]
click at [290, 478] on link "[PERSON_NAME].pdf" at bounding box center [337, 477] width 109 height 14
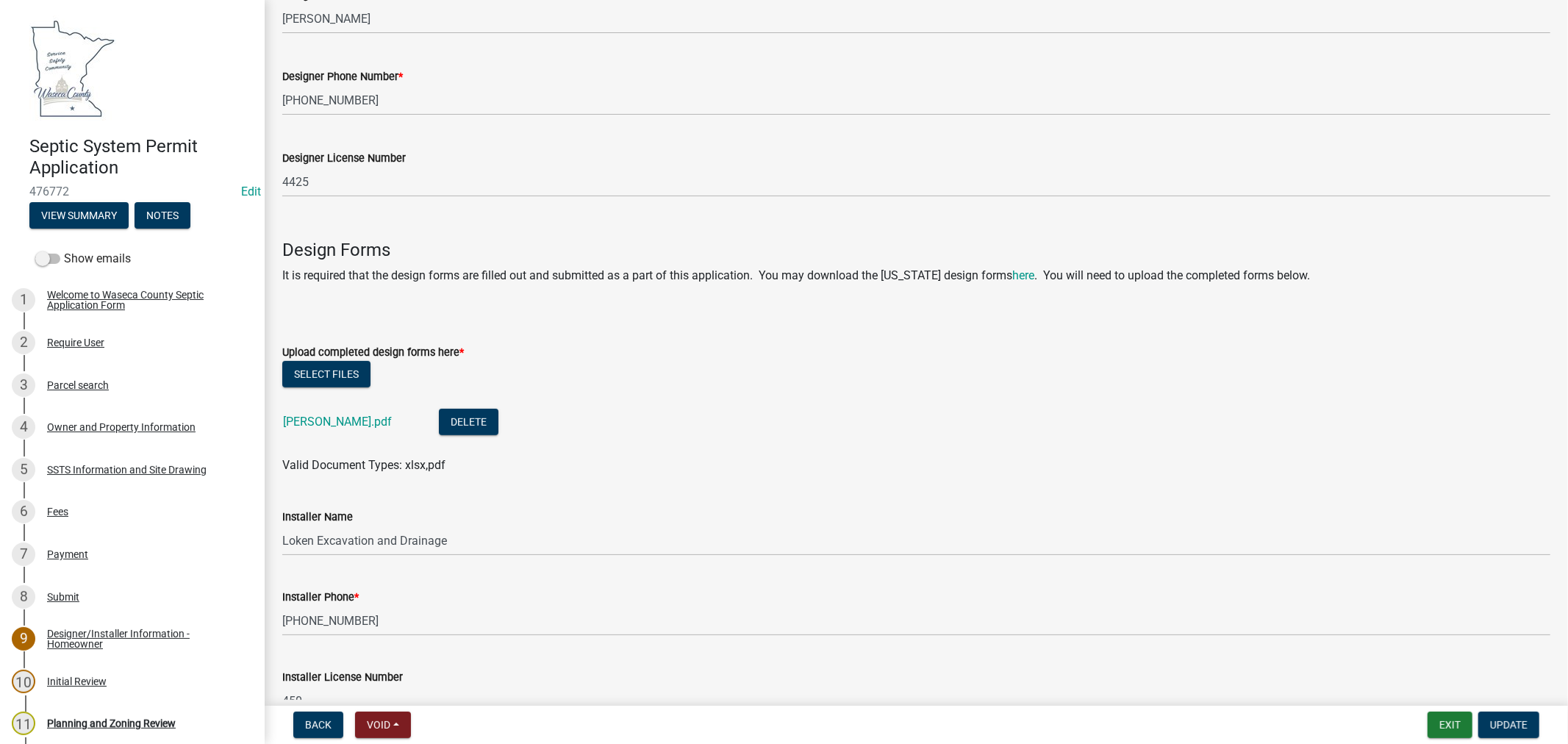
scroll to position [489, 0]
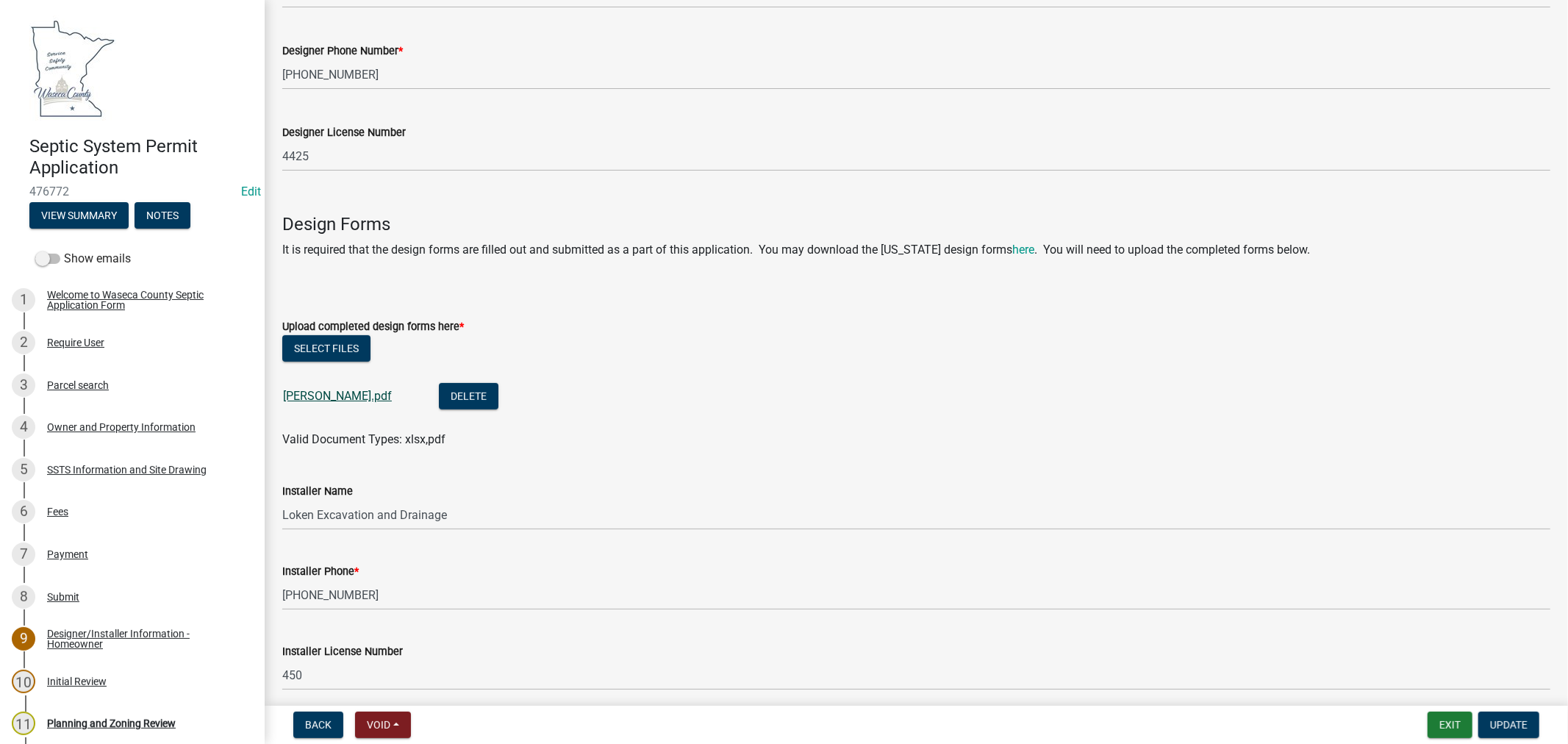
click at [305, 389] on link "[PERSON_NAME].pdf" at bounding box center [337, 396] width 109 height 14
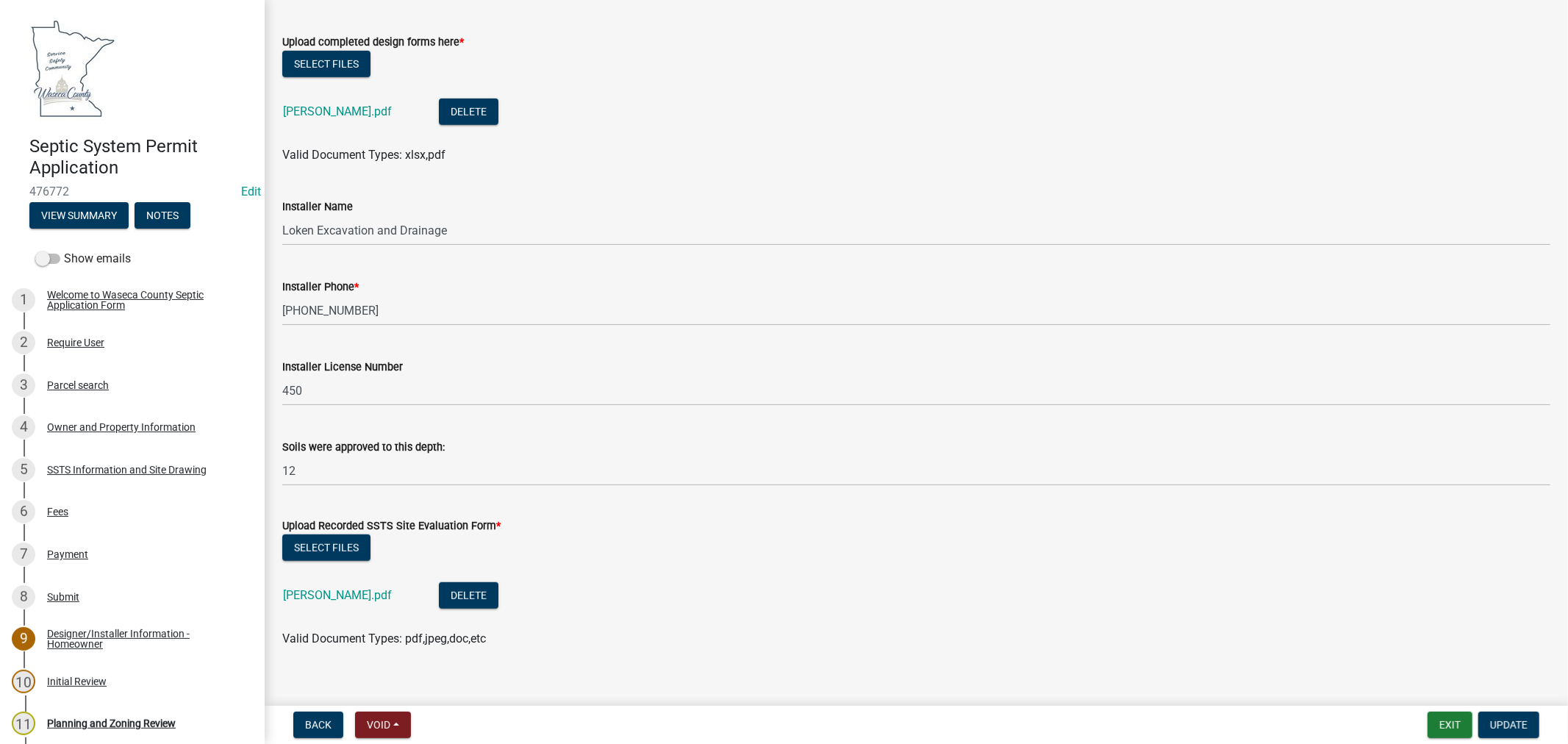
scroll to position [791, 0]
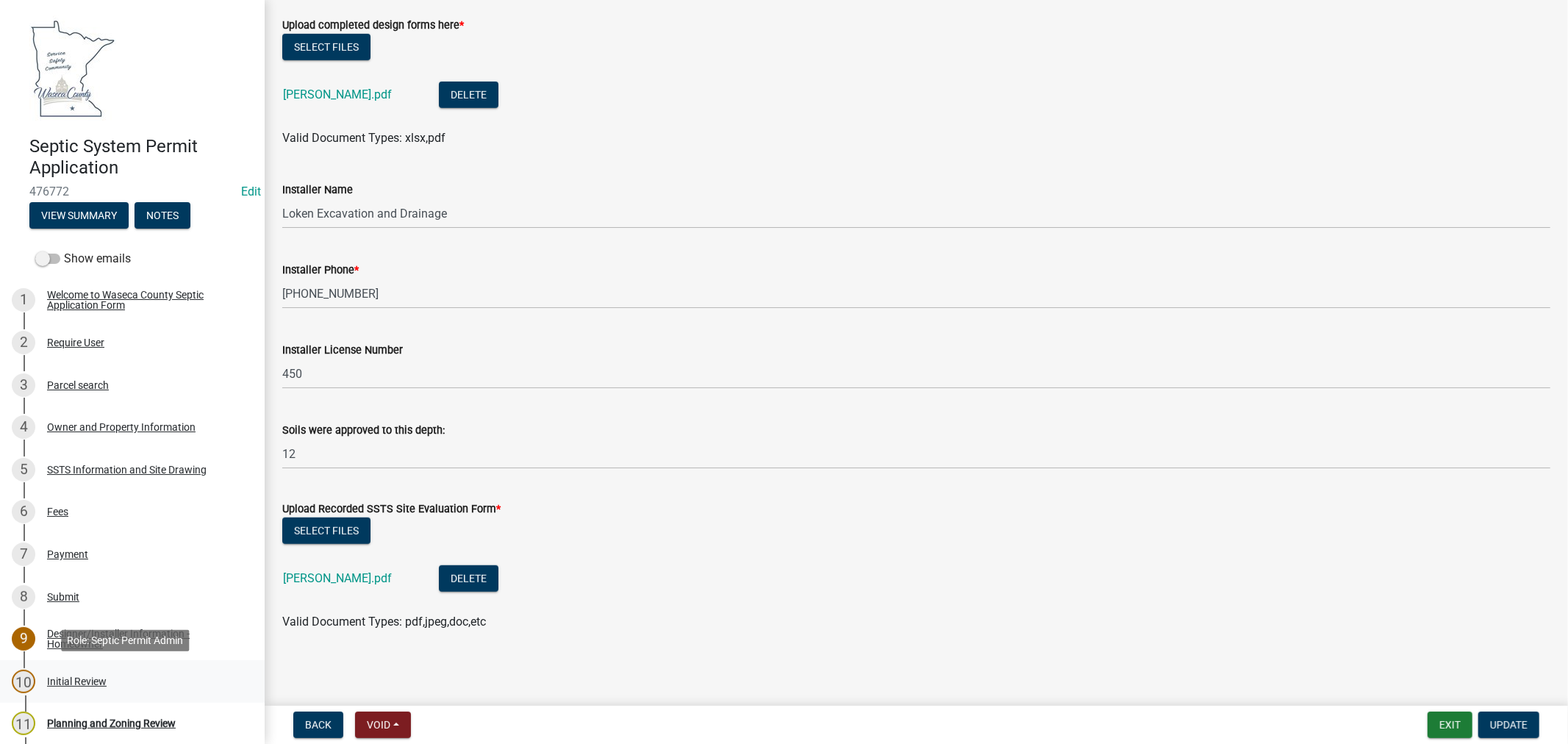
click at [97, 682] on div "Initial Review" at bounding box center [77, 681] width 60 height 10
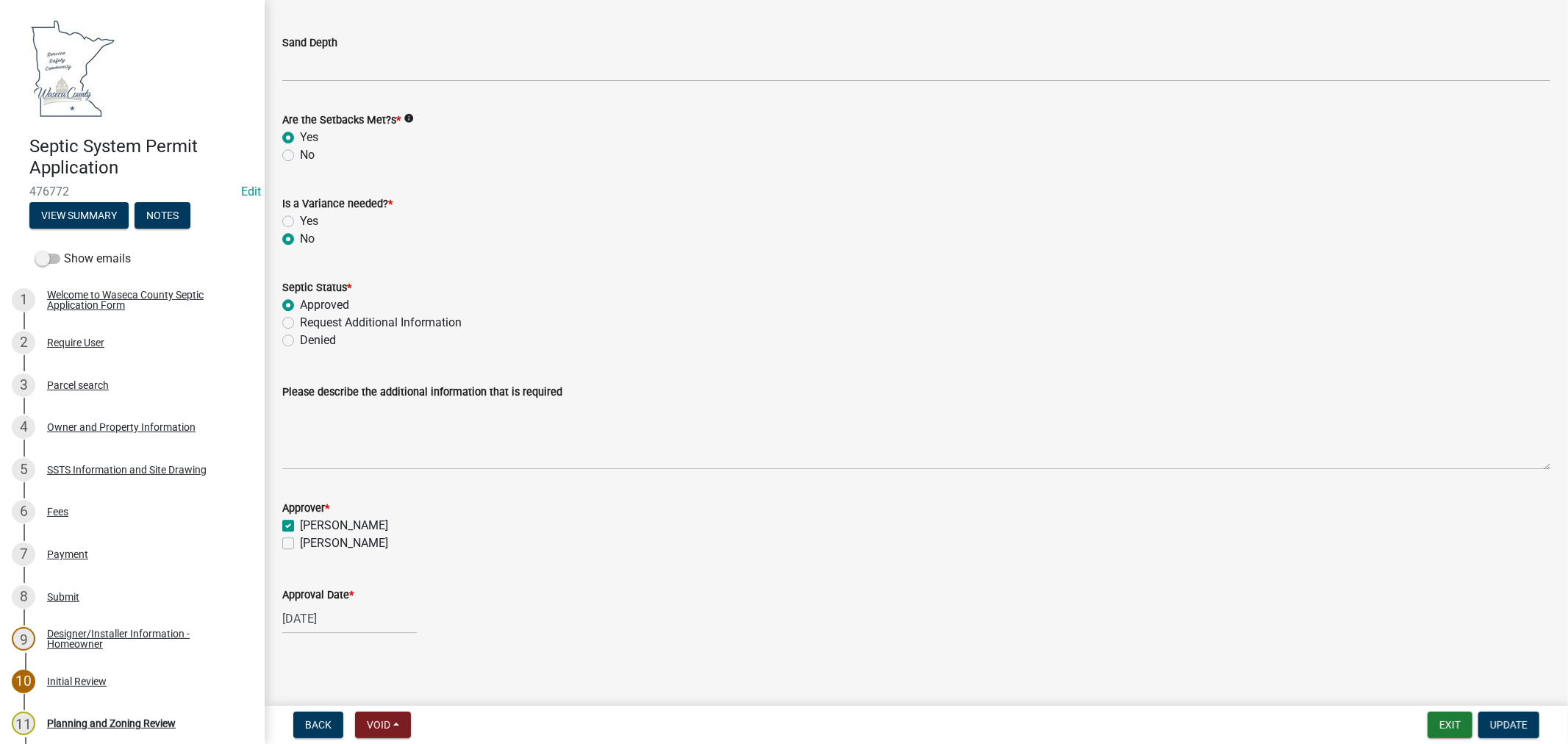
scroll to position [3372, 0]
click at [85, 721] on div "Planning and Zoning Review" at bounding box center [111, 723] width 129 height 10
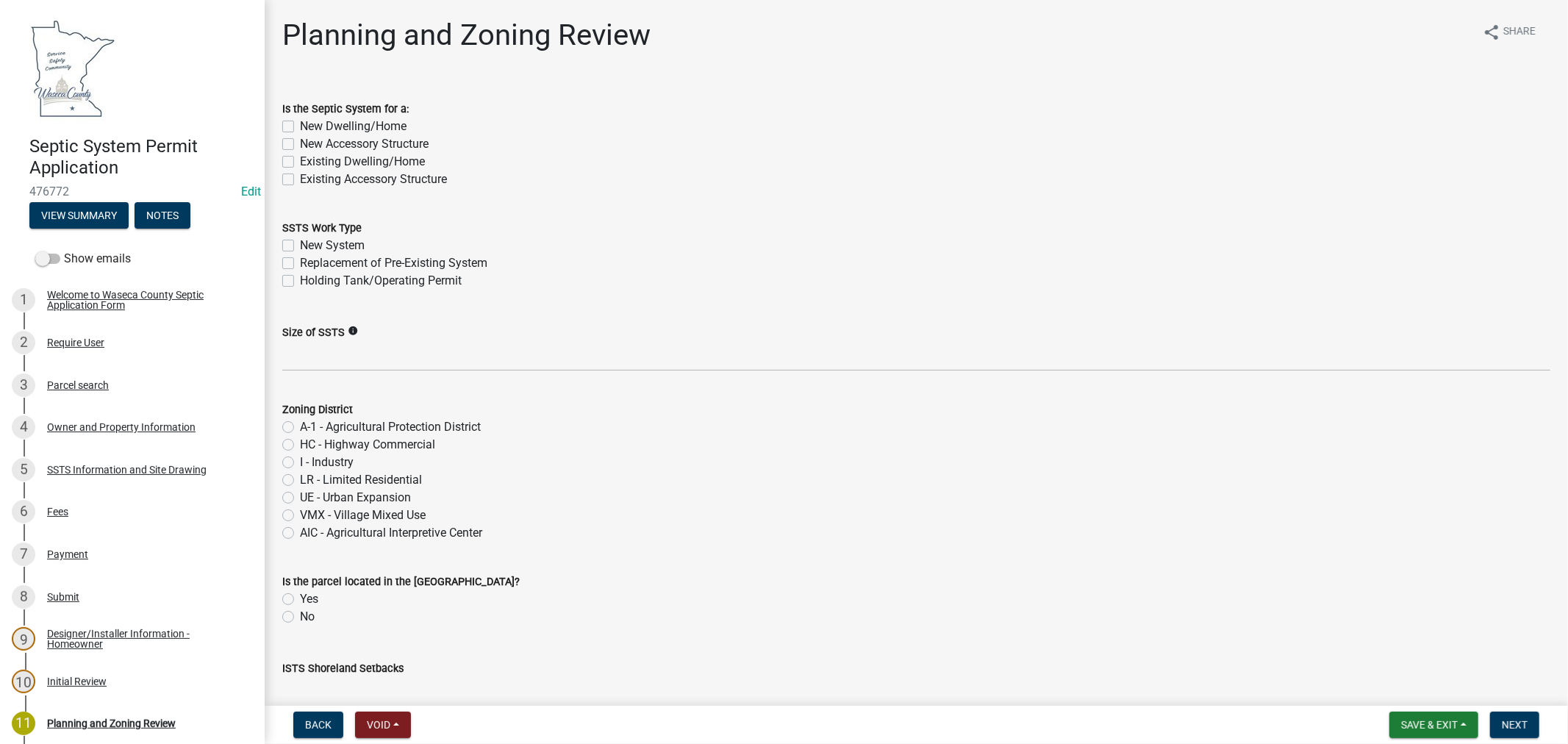
click at [299, 163] on label "Existing Dwelling/Home" at bounding box center [361, 162] width 125 height 18
click at [299, 163] on input "Existing Dwelling/Home" at bounding box center [304, 158] width 10 height 10
checkbox input "true"
checkbox input "false"
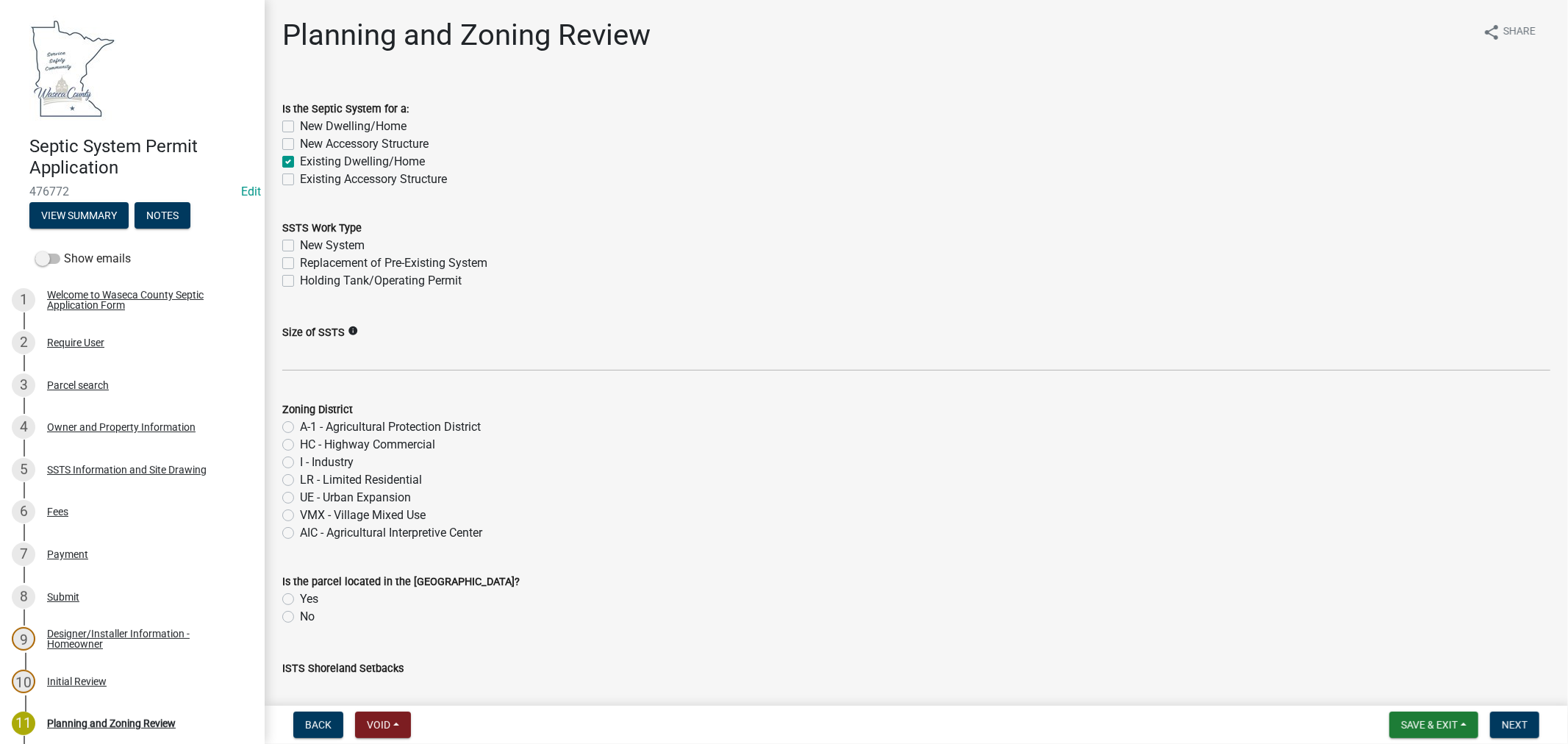
checkbox input "true"
checkbox input "false"
click at [299, 265] on label "Replacement of Pre-Existing System" at bounding box center [393, 264] width 188 height 18
click at [299, 264] on input "Replacement of Pre-Existing System" at bounding box center [304, 260] width 10 height 10
checkbox input "true"
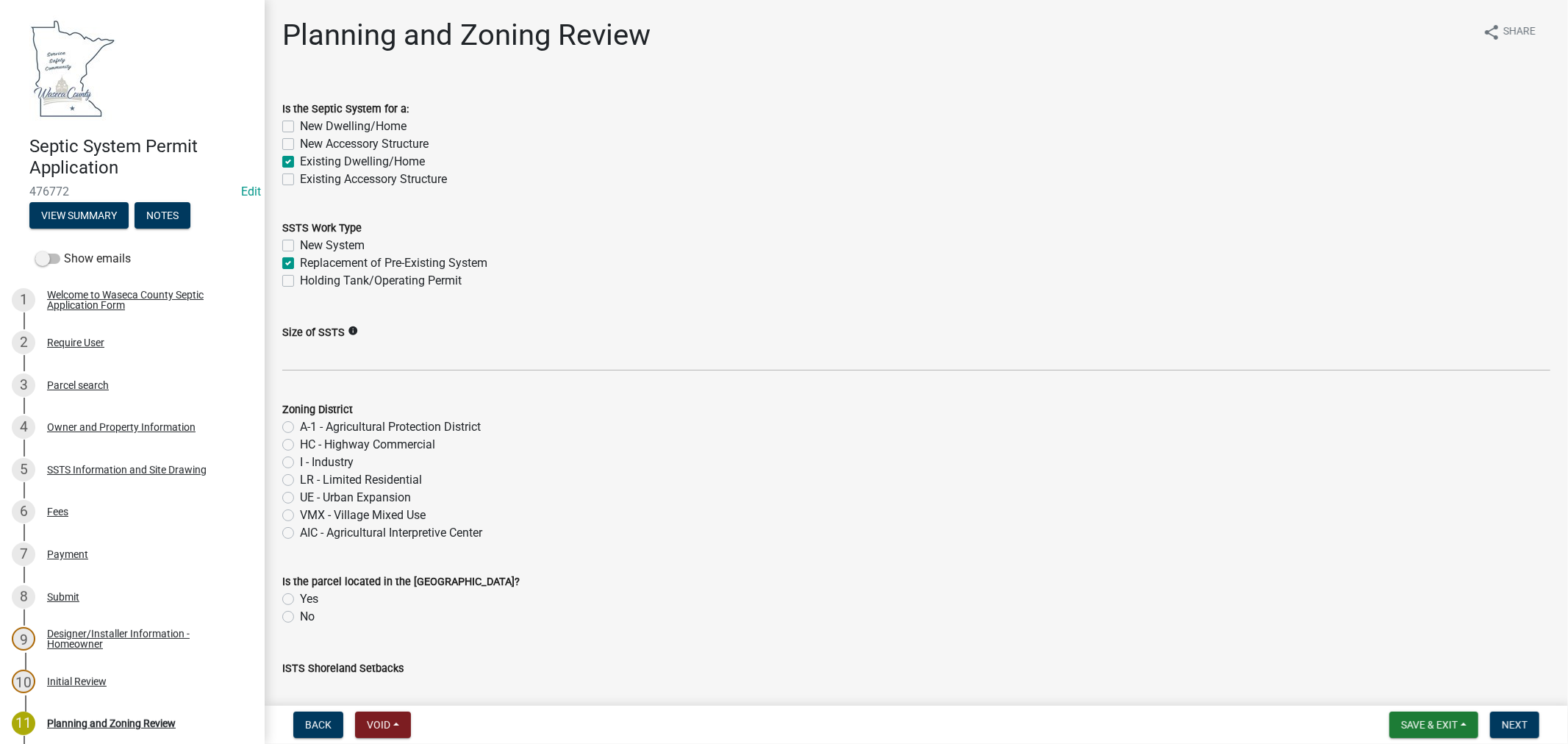
checkbox input "false"
checkbox input "true"
checkbox input "false"
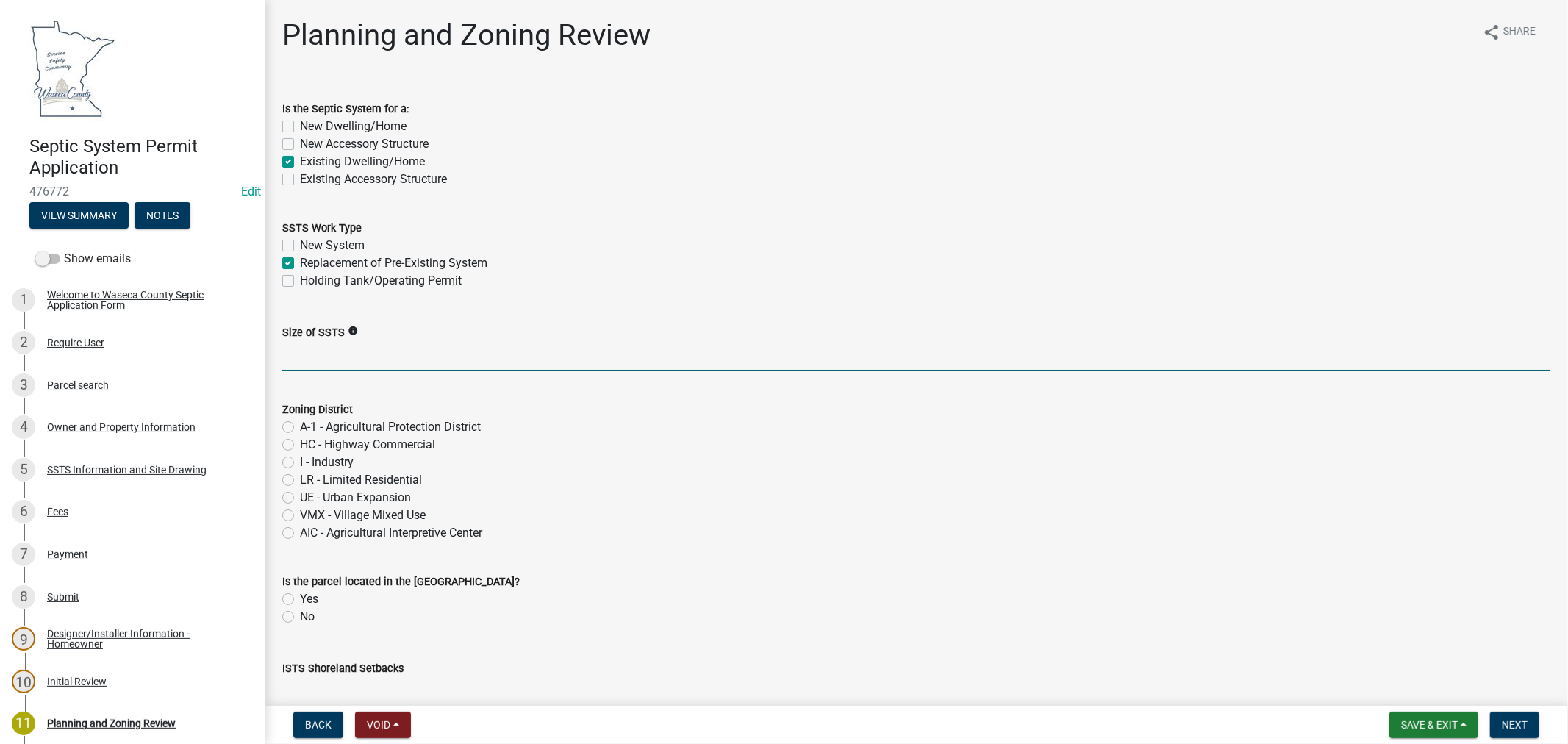
click at [407, 357] on input "Size of SSTS" at bounding box center [916, 357] width 1268 height 30
paste input "750gpd/5bed"
type input "750gpd/5bed"
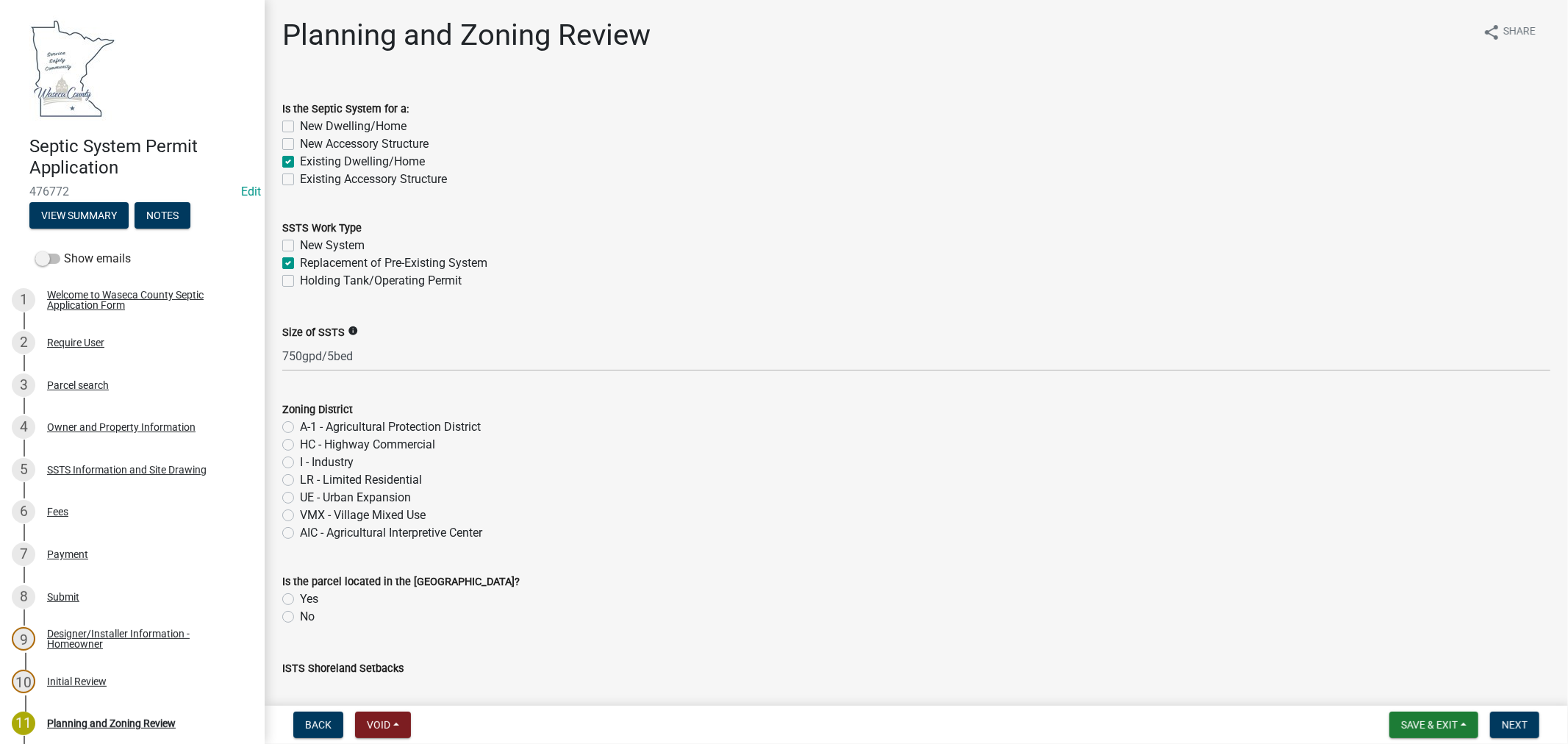
click at [299, 425] on label "A-1 - Agricultural Protection District" at bounding box center [389, 427] width 181 height 18
click at [299, 425] on input "A-1 - Agricultural Protection District" at bounding box center [304, 423] width 10 height 10
radio input "true"
click at [299, 615] on label "No" at bounding box center [306, 617] width 15 height 18
click at [299, 615] on input "No" at bounding box center [304, 613] width 10 height 10
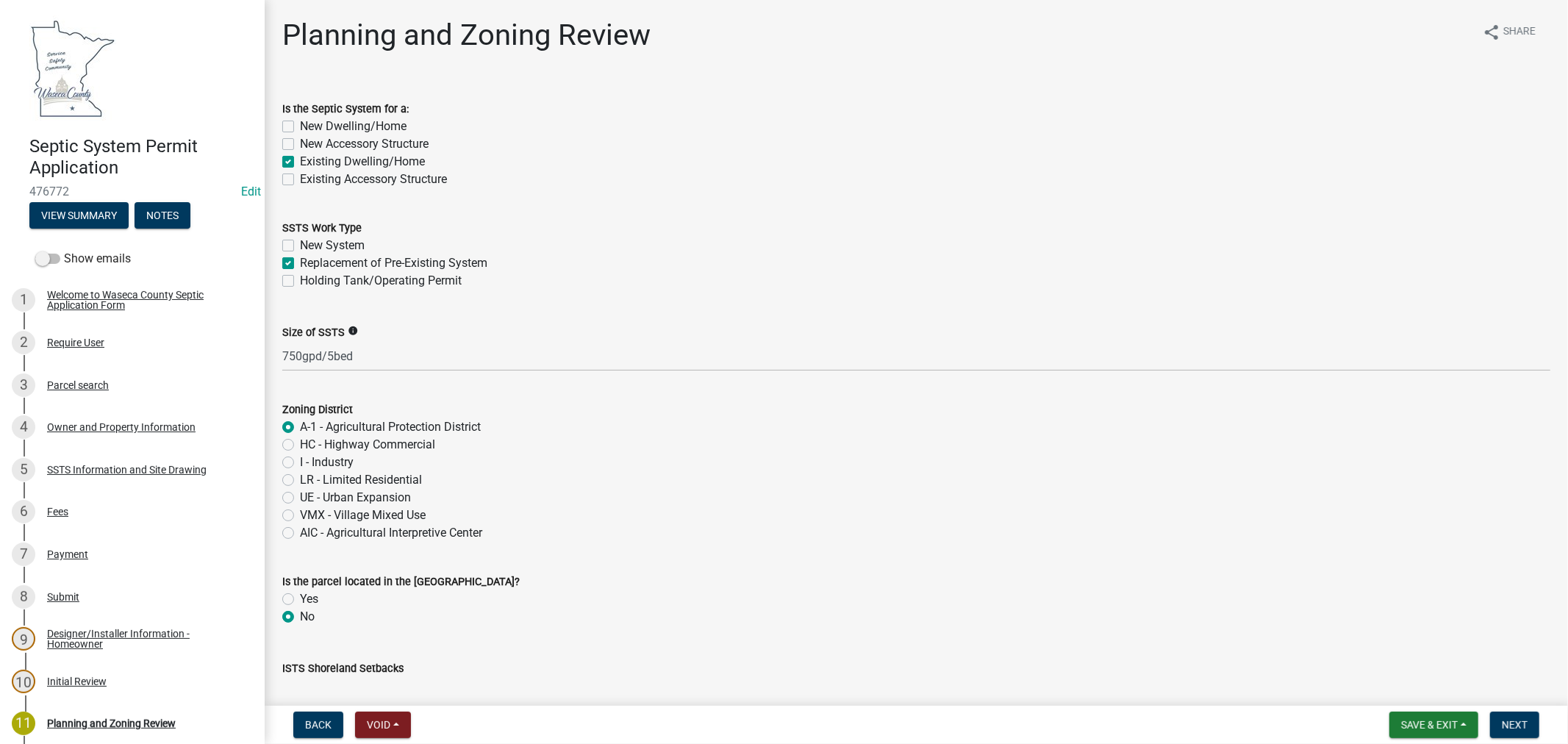
radio input "true"
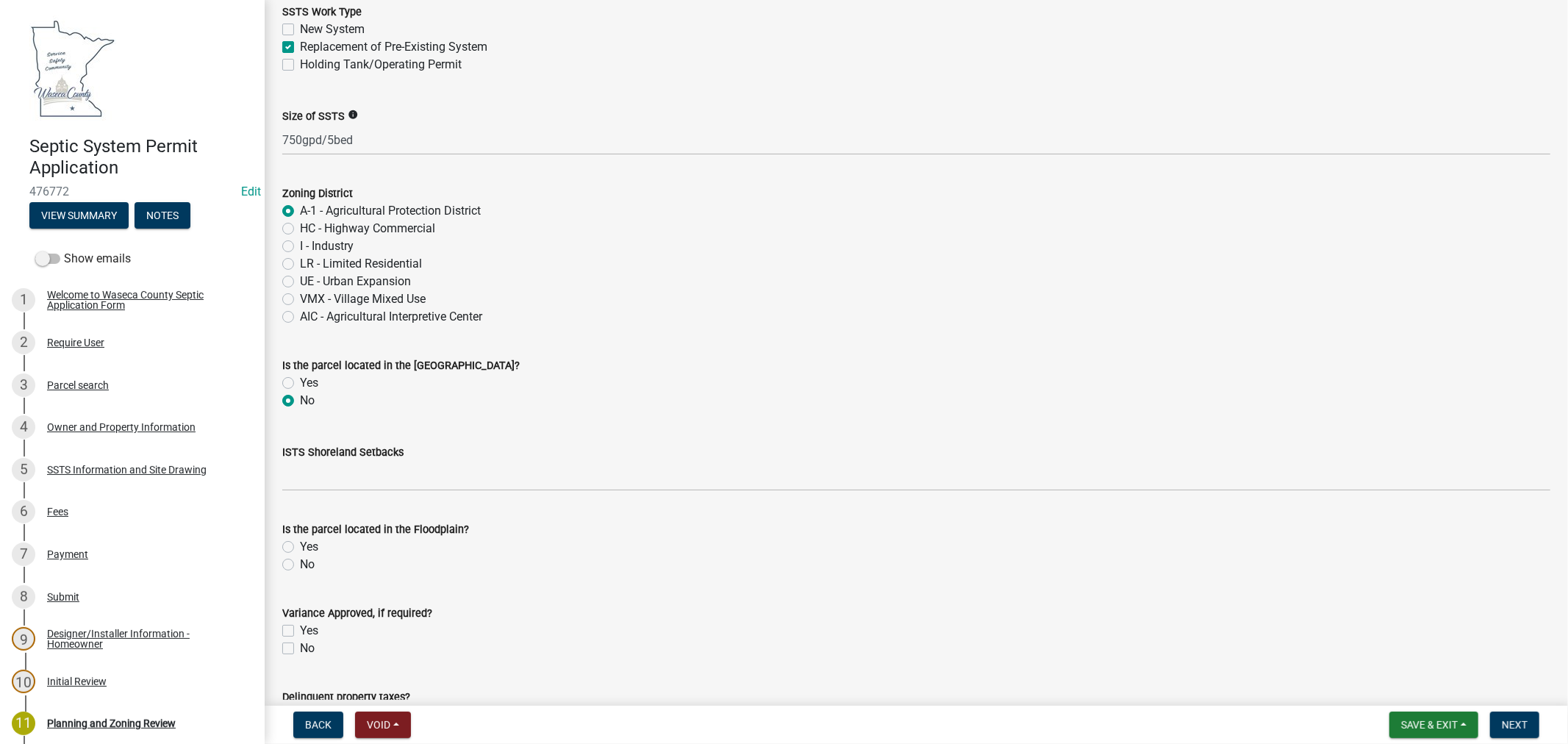
scroll to position [245, 0]
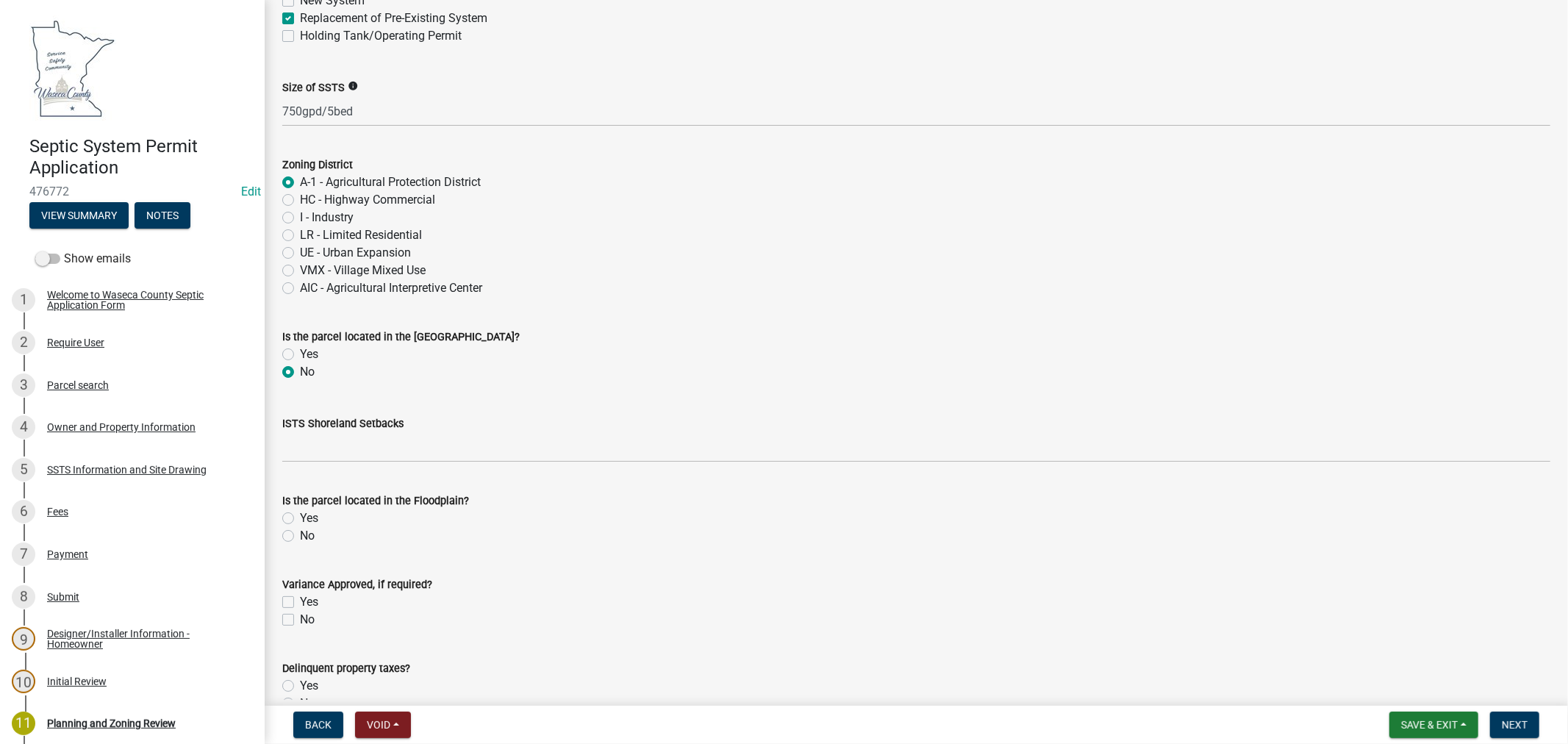
click at [299, 537] on label "No" at bounding box center [306, 536] width 15 height 18
click at [299, 537] on input "No" at bounding box center [304, 532] width 10 height 10
radio input "true"
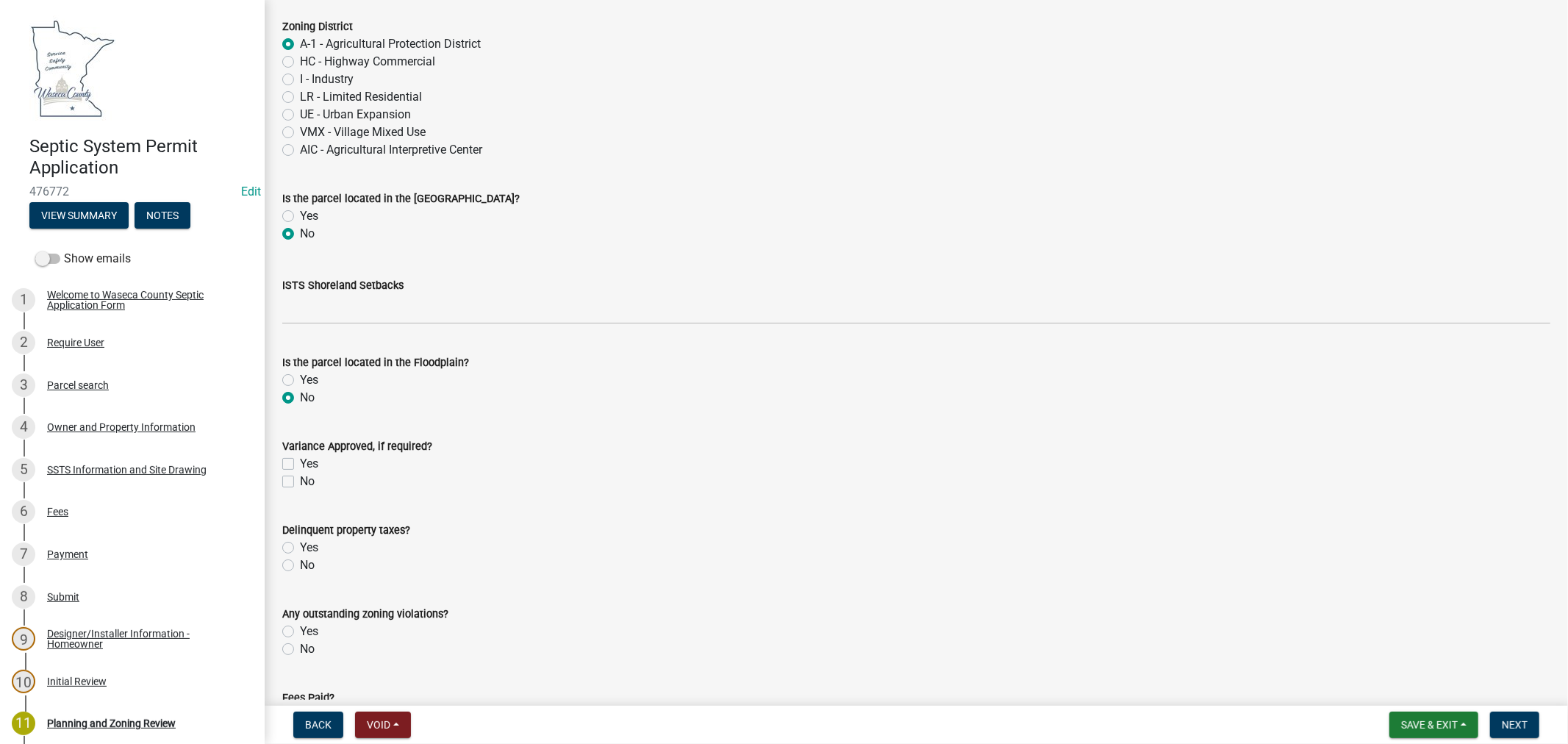
scroll to position [408, 0]
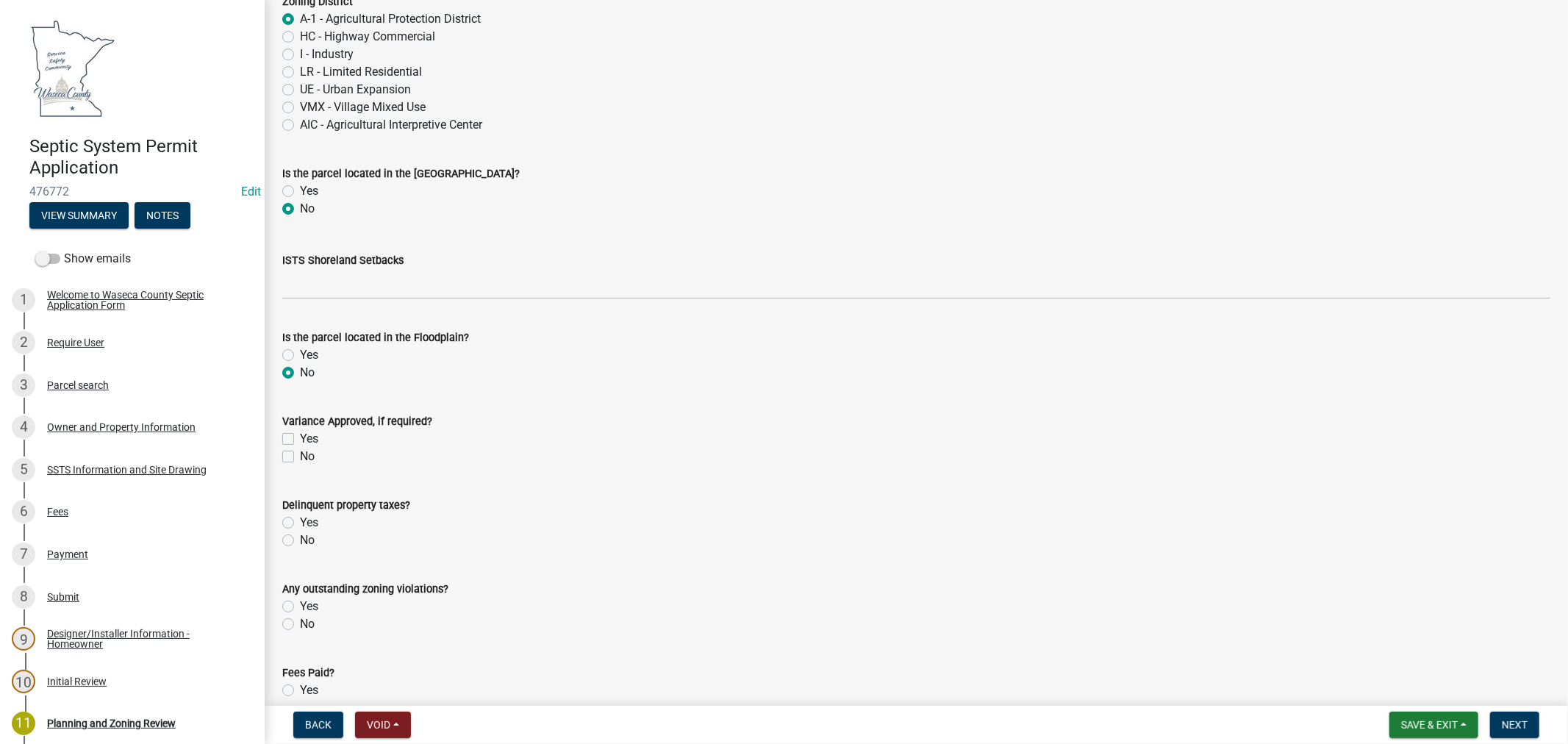
click at [299, 537] on label "No" at bounding box center [306, 540] width 15 height 18
click at [299, 537] on input "No" at bounding box center [304, 536] width 10 height 10
radio input "true"
click at [299, 629] on label "No" at bounding box center [306, 624] width 15 height 18
click at [299, 625] on input "No" at bounding box center [304, 620] width 10 height 10
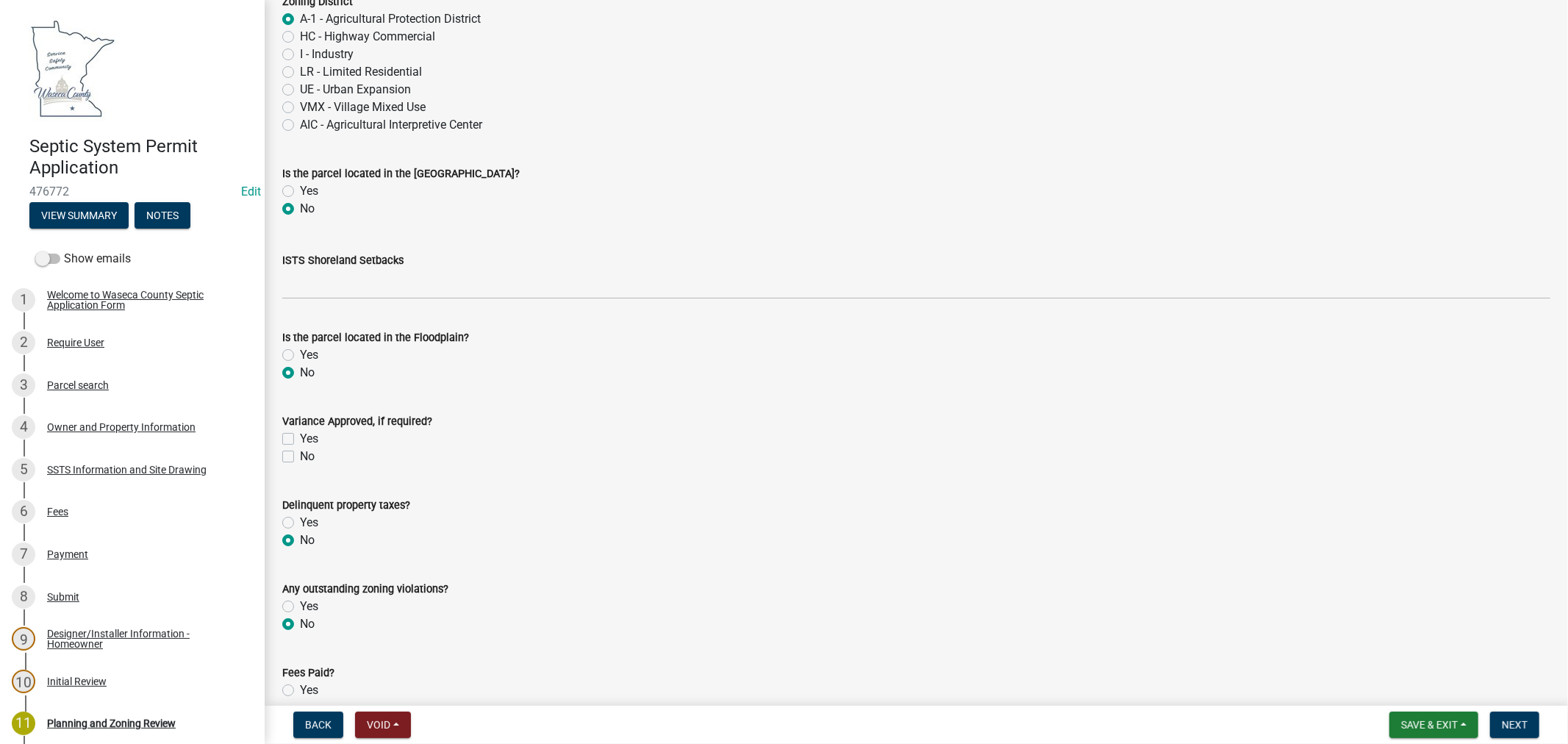
radio input "true"
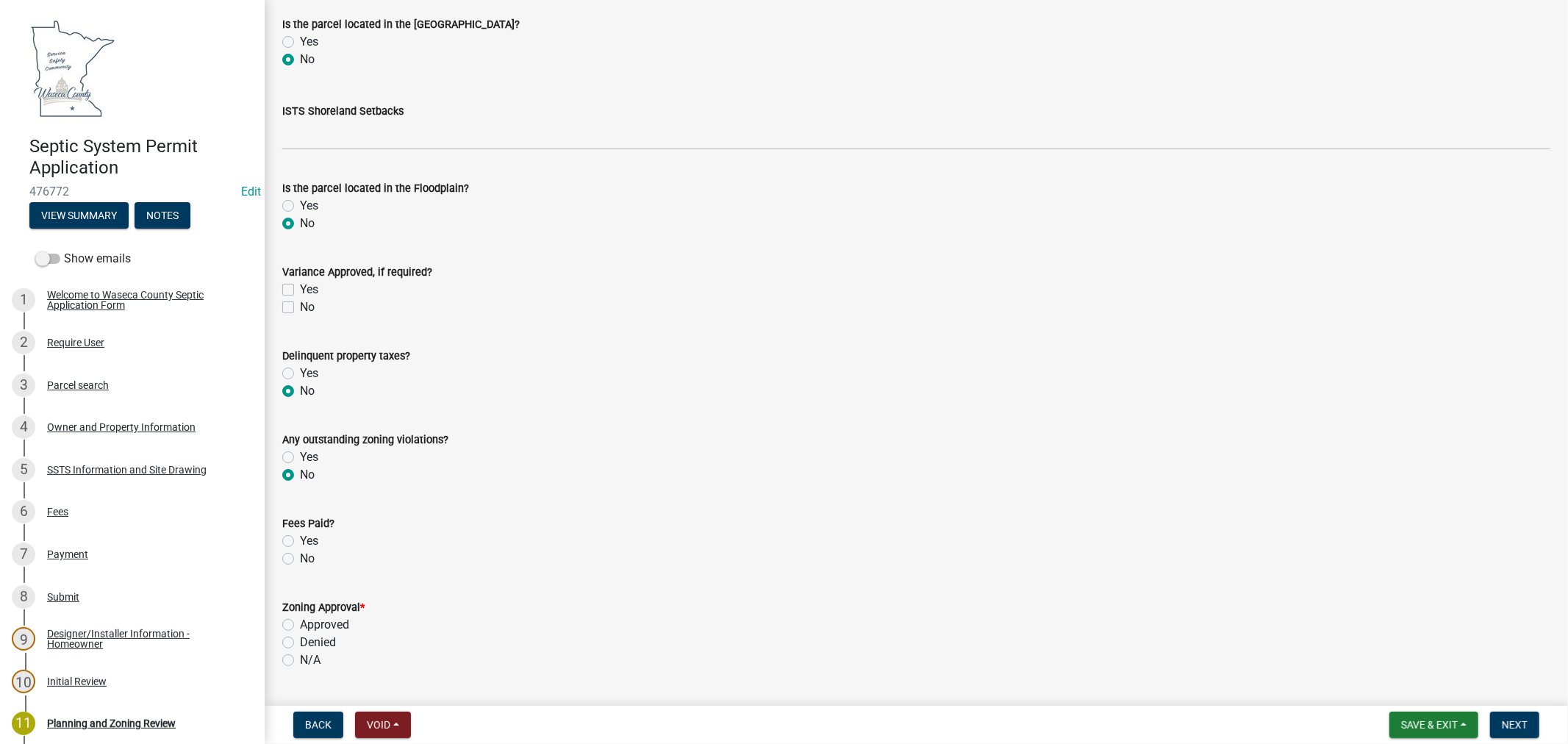
scroll to position [571, 0]
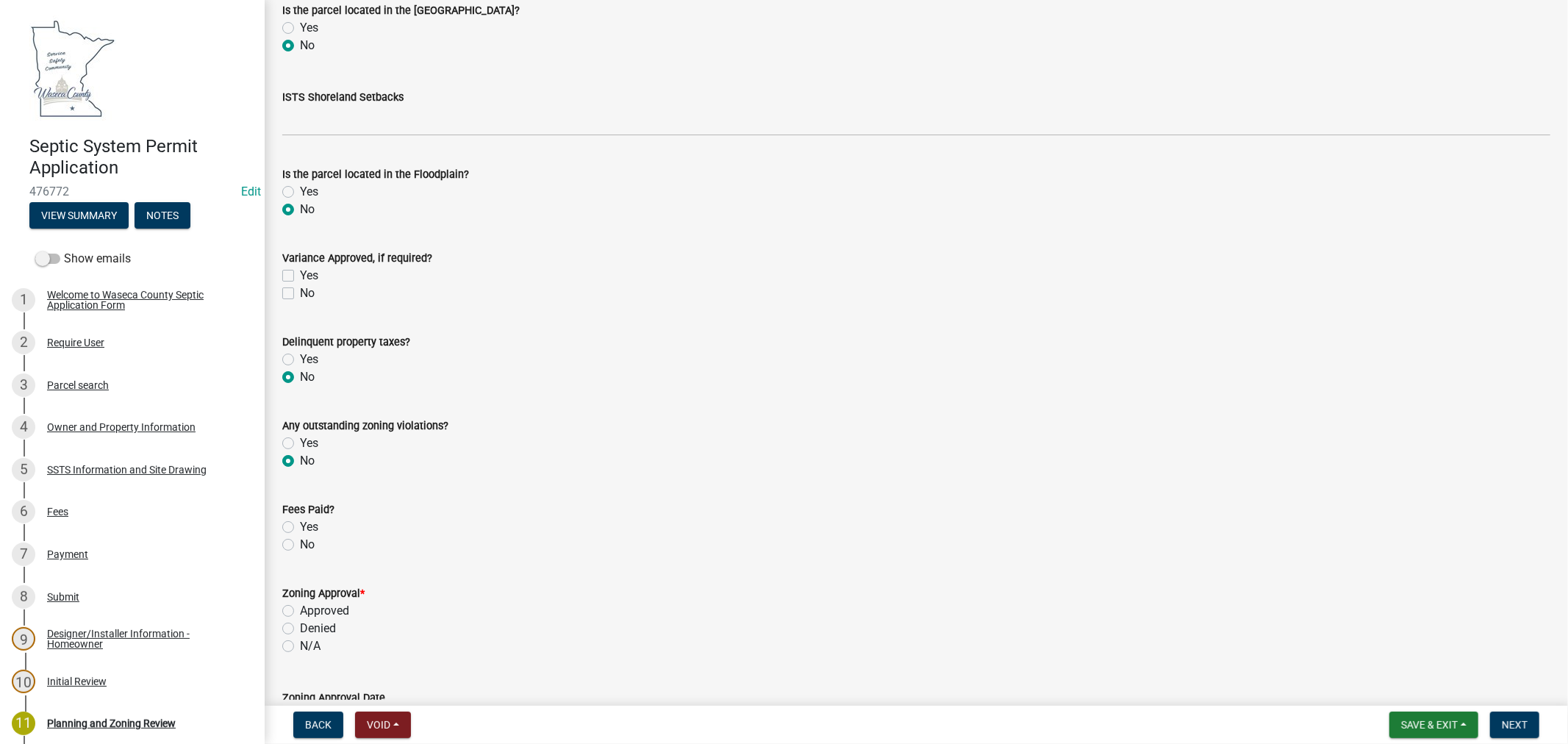
click at [299, 608] on label "Approved" at bounding box center [323, 611] width 49 height 18
click at [299, 608] on input "Approved" at bounding box center [304, 607] width 10 height 10
radio input "true"
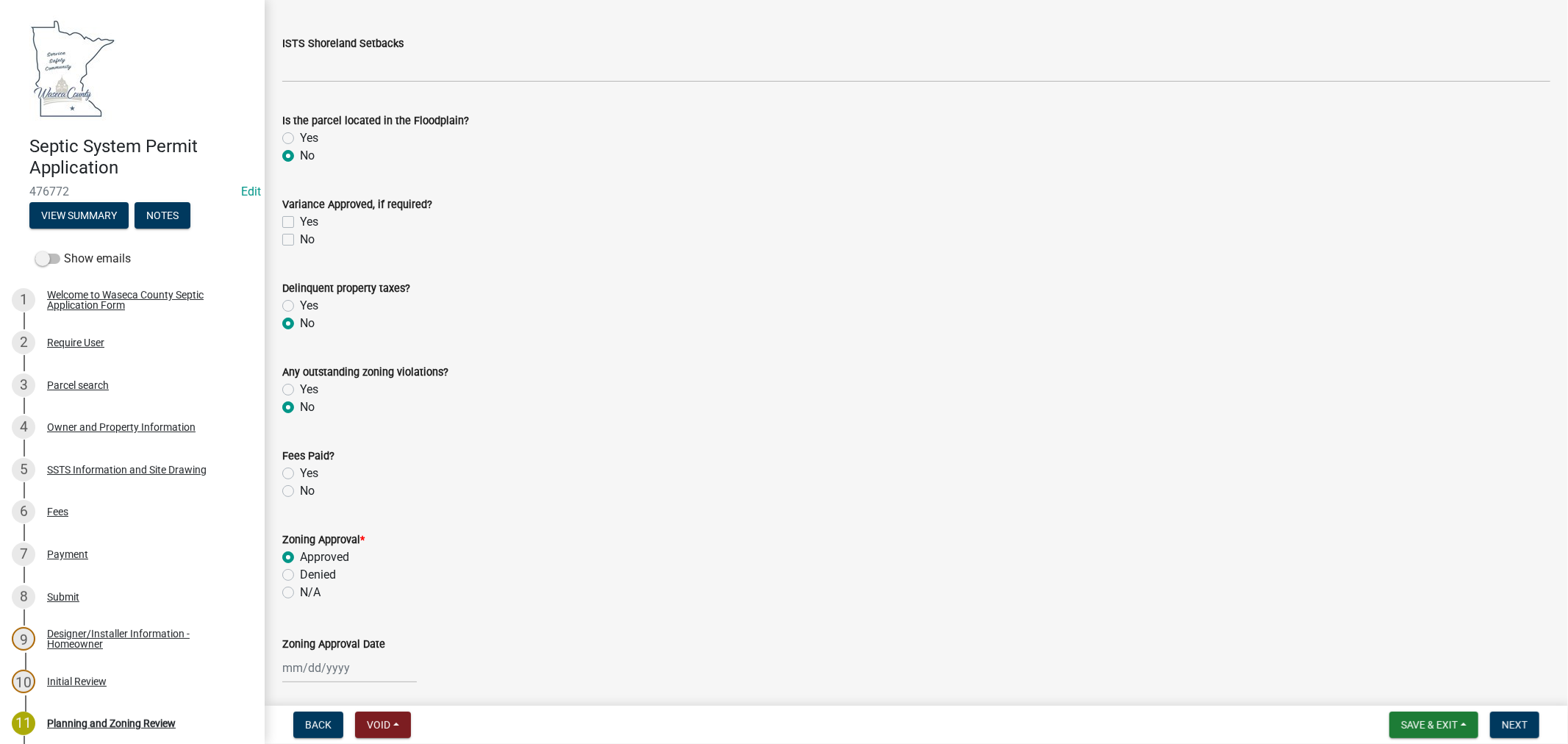
scroll to position [653, 0]
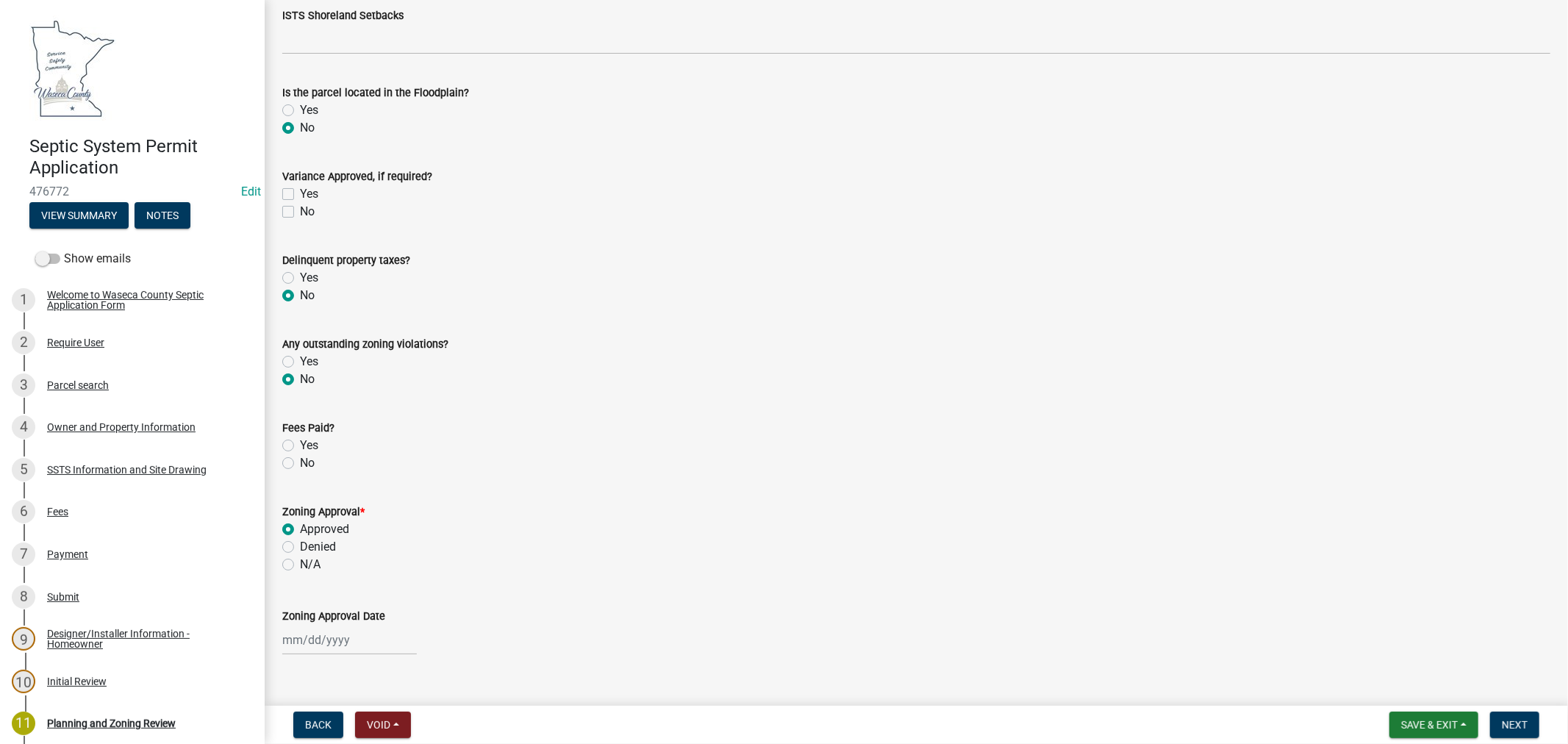
click at [345, 641] on div at bounding box center [349, 640] width 135 height 30
select select "9"
select select "2025"
click at [369, 514] on div "11" at bounding box center [367, 515] width 24 height 24
type input "[DATE]"
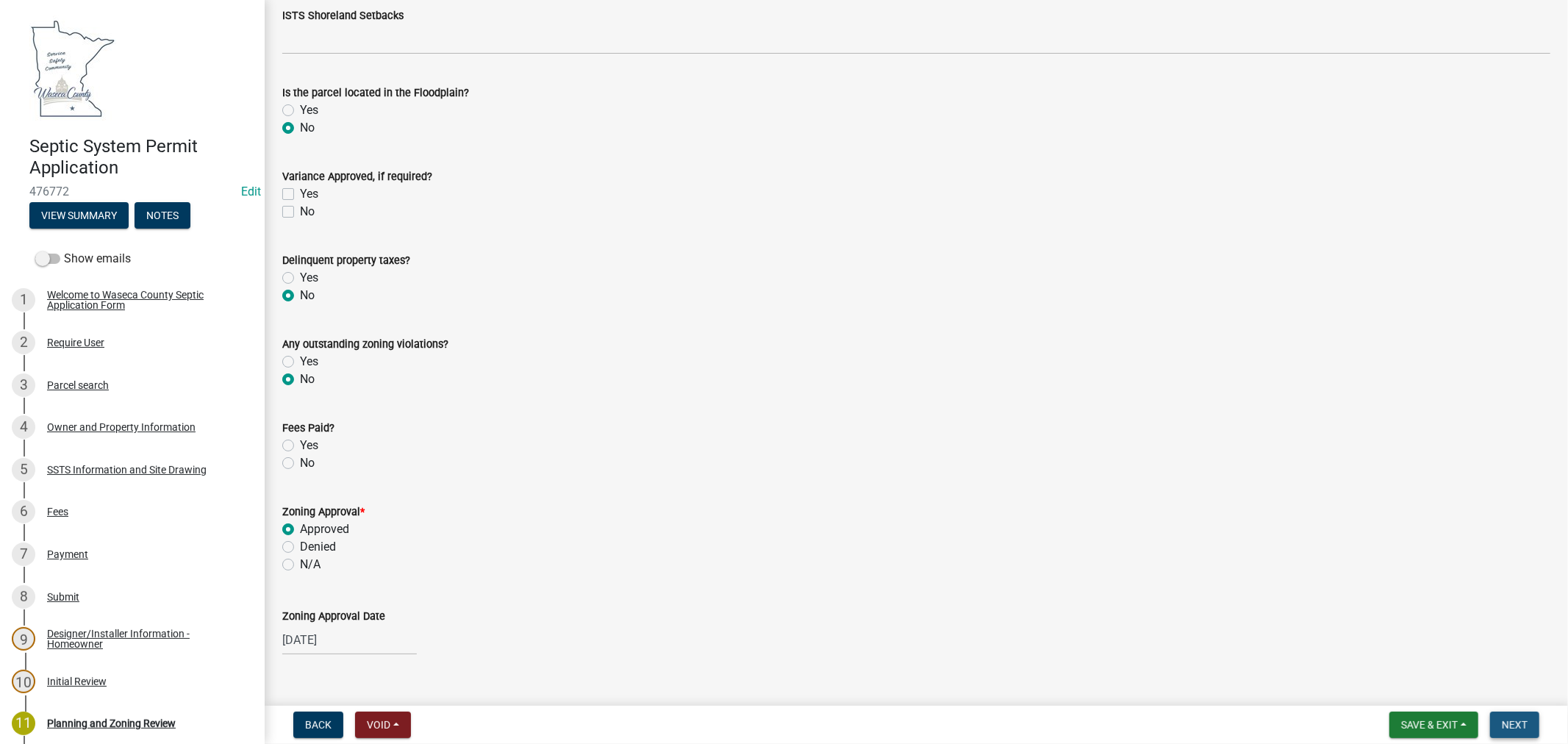
click at [1513, 719] on span "Next" at bounding box center [1514, 725] width 26 height 12
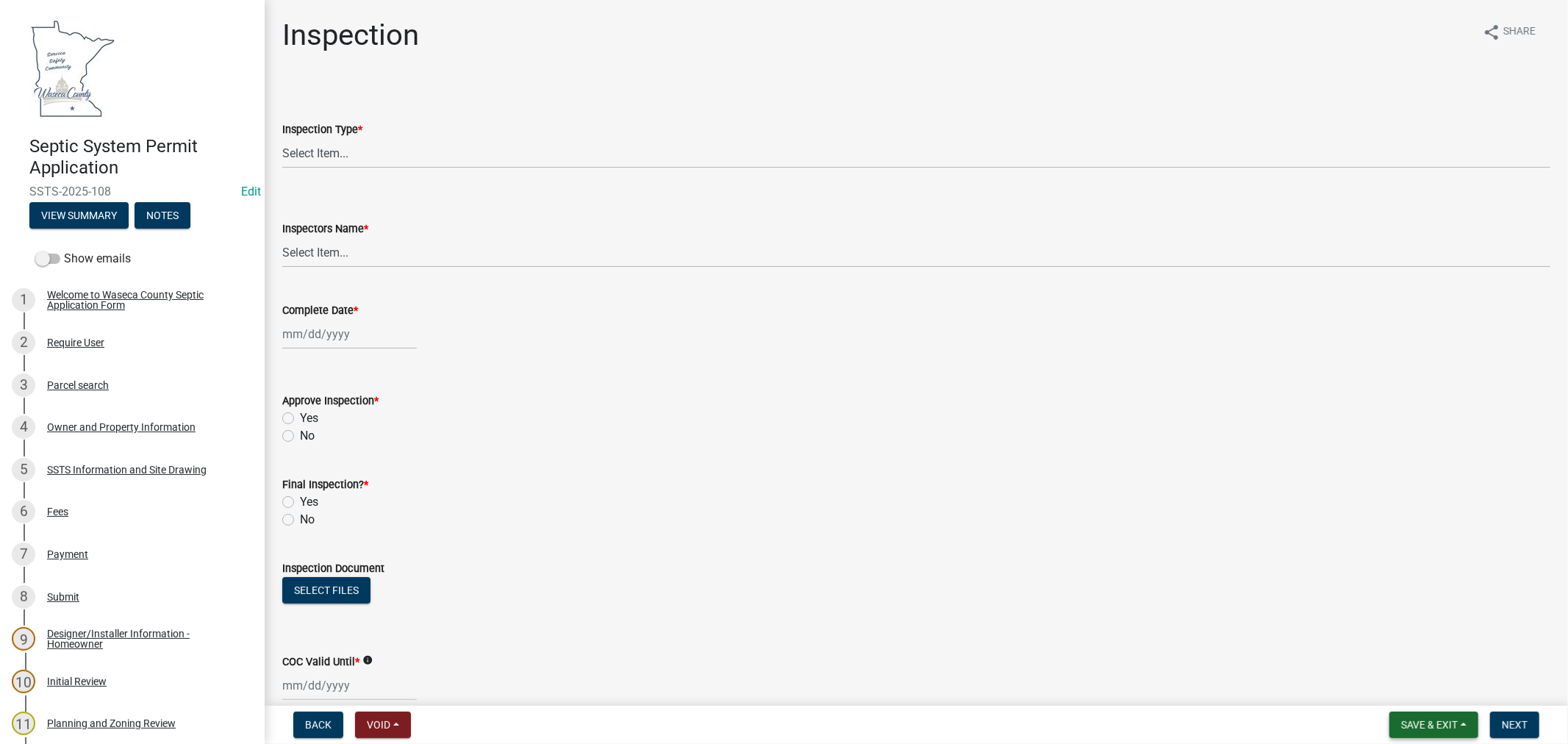
click at [1407, 725] on span "Save & Exit" at bounding box center [1429, 725] width 57 height 12
click at [1394, 688] on button "Save & Exit" at bounding box center [1419, 686] width 118 height 35
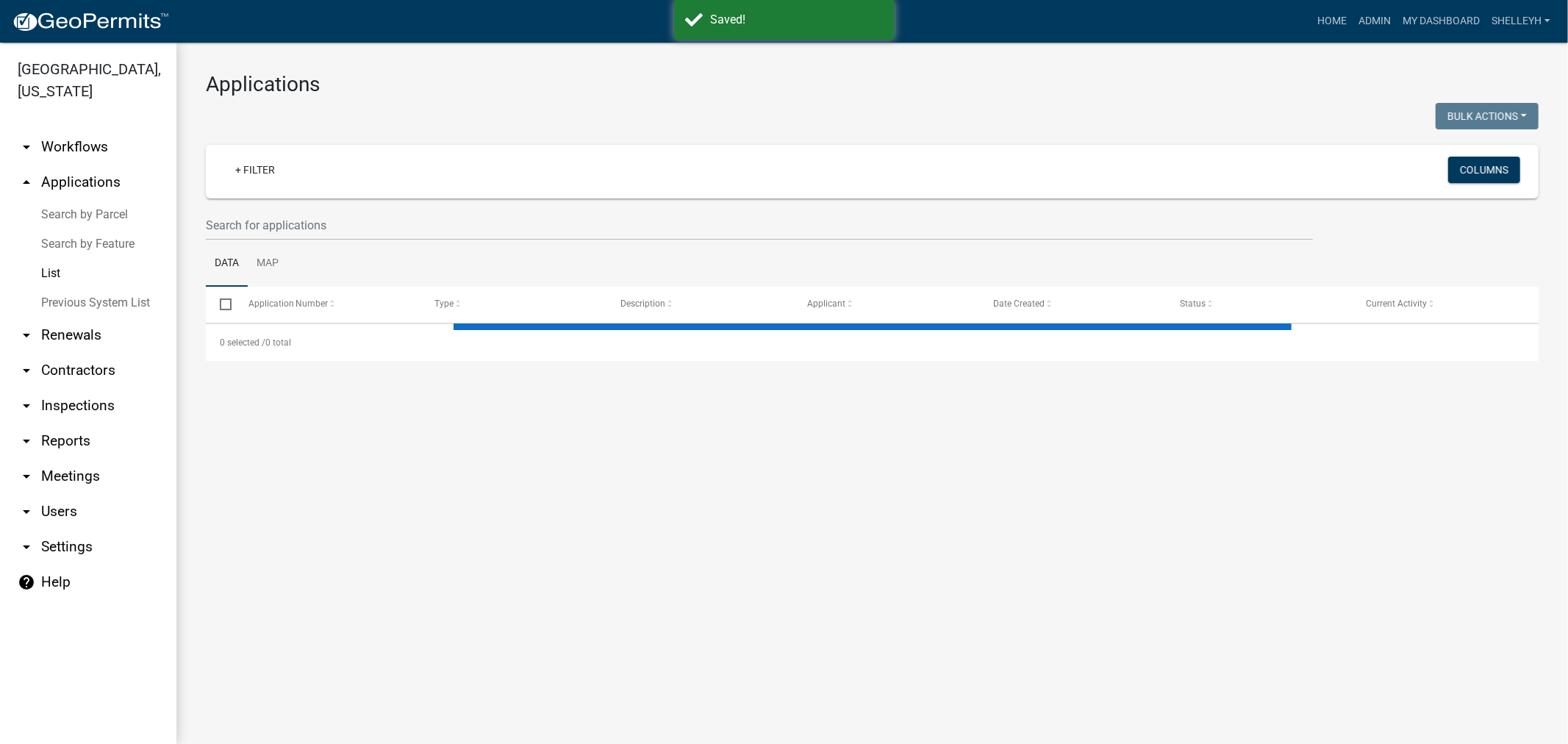
select select "1: 25"
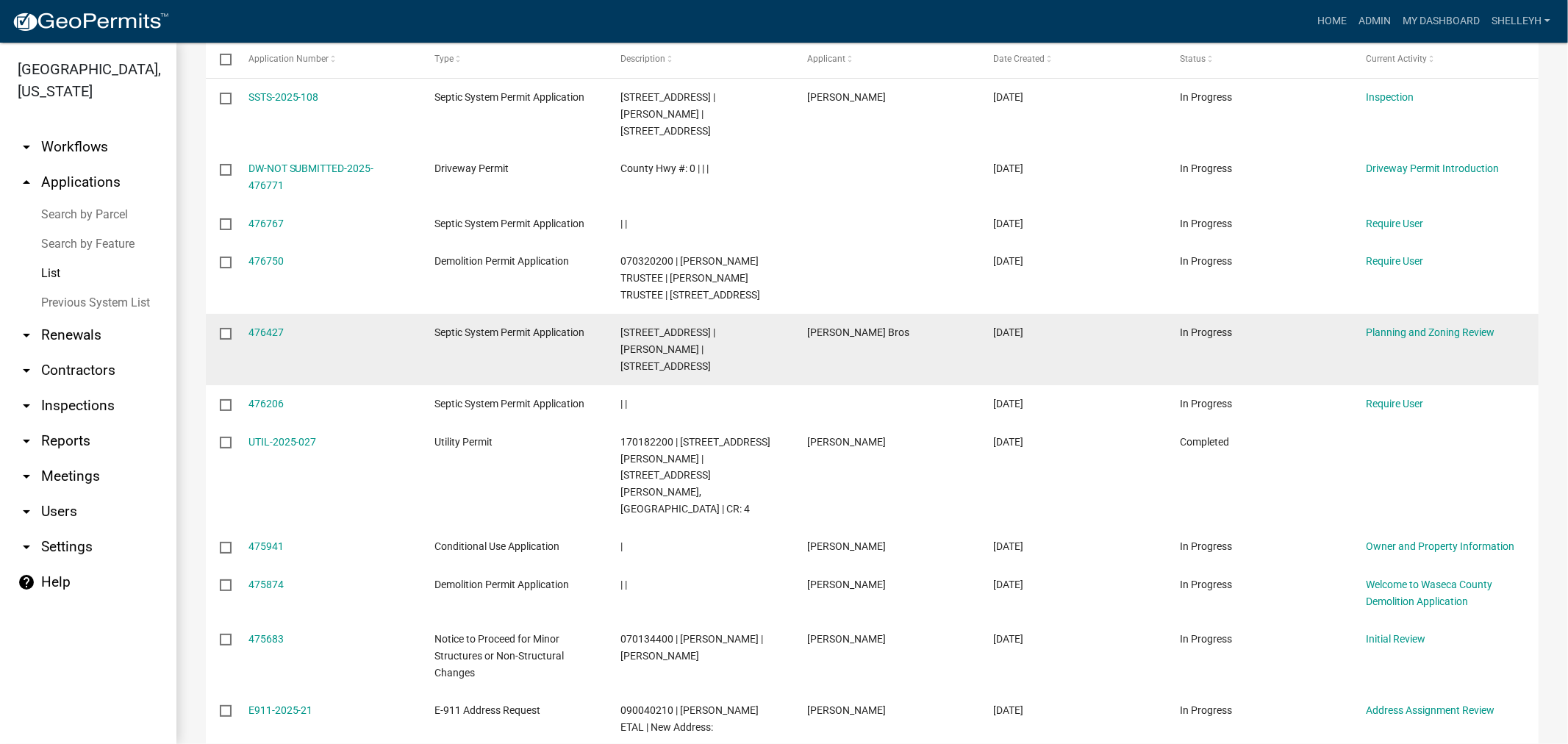
scroll to position [408, 0]
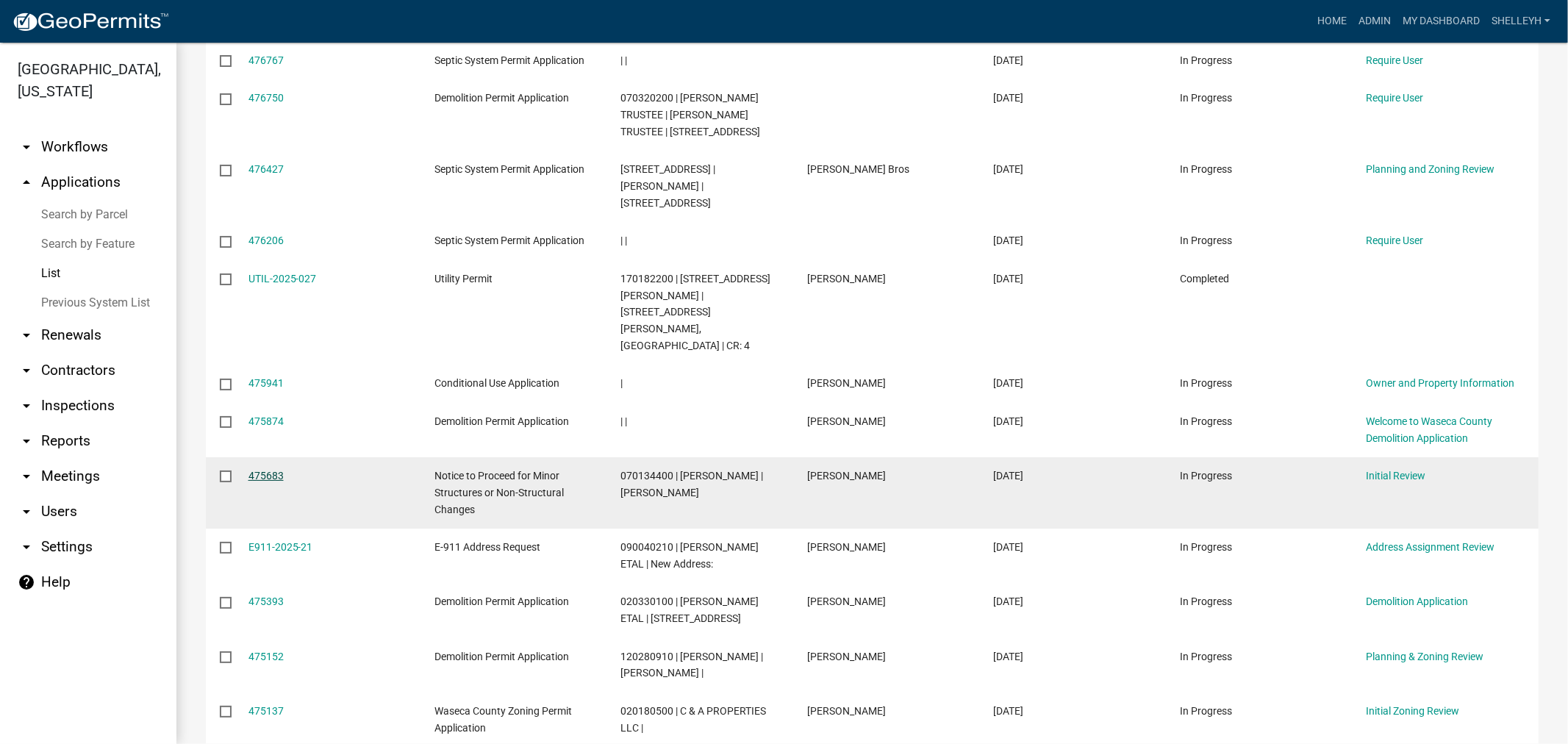
click at [274, 470] on link "475683" at bounding box center [265, 476] width 35 height 12
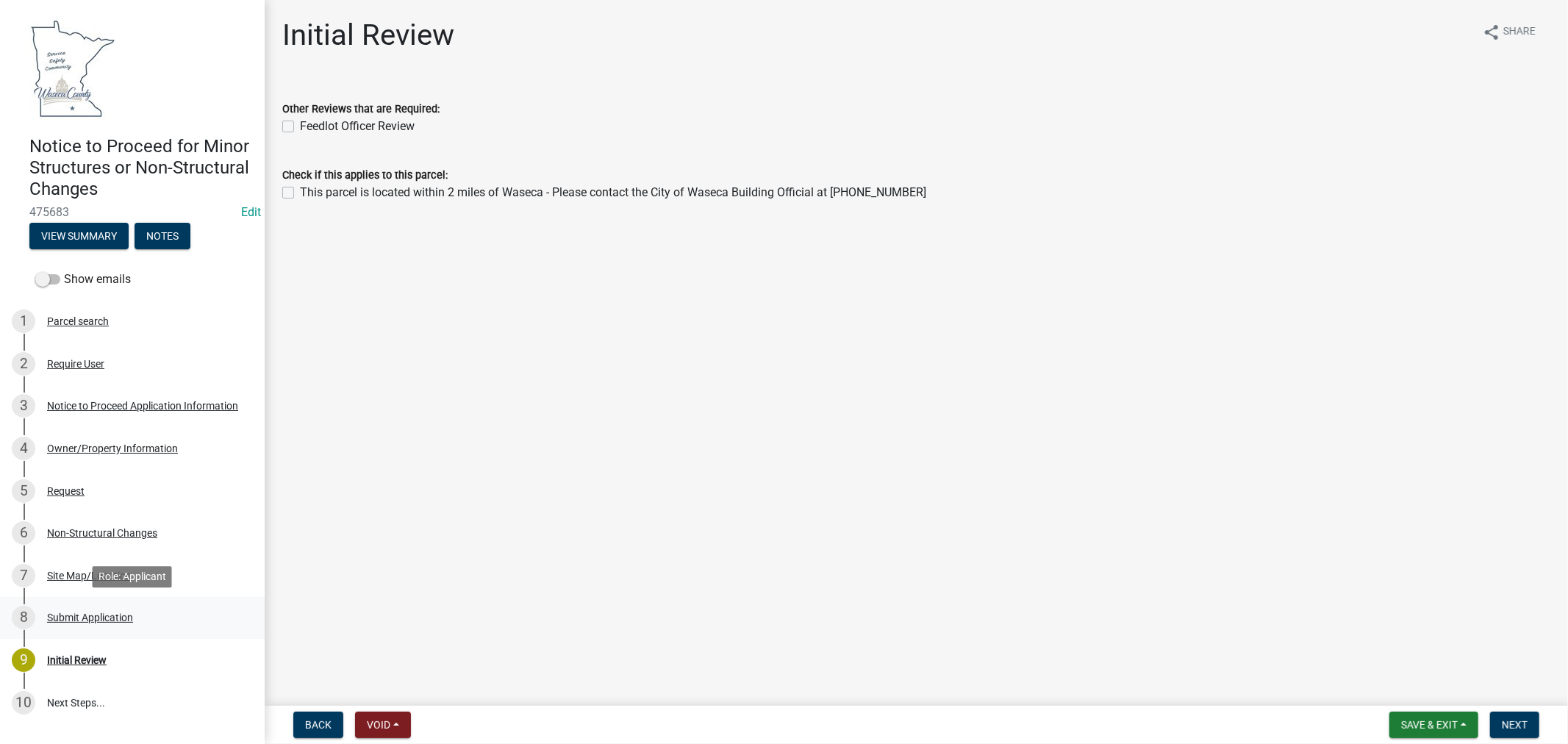
click at [84, 615] on div "Submit Application" at bounding box center [90, 617] width 86 height 10
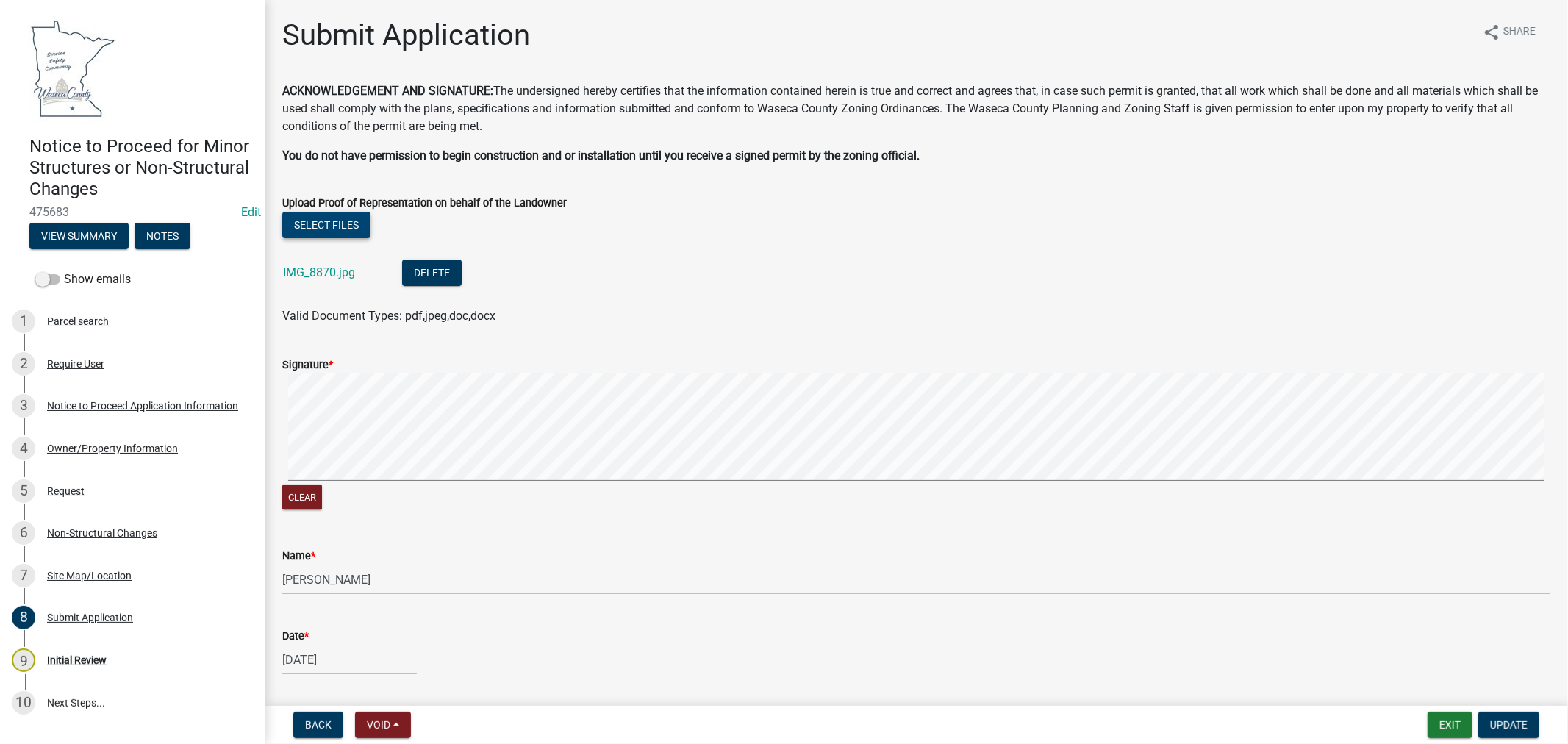
click at [307, 219] on button "Select files" at bounding box center [326, 225] width 88 height 27
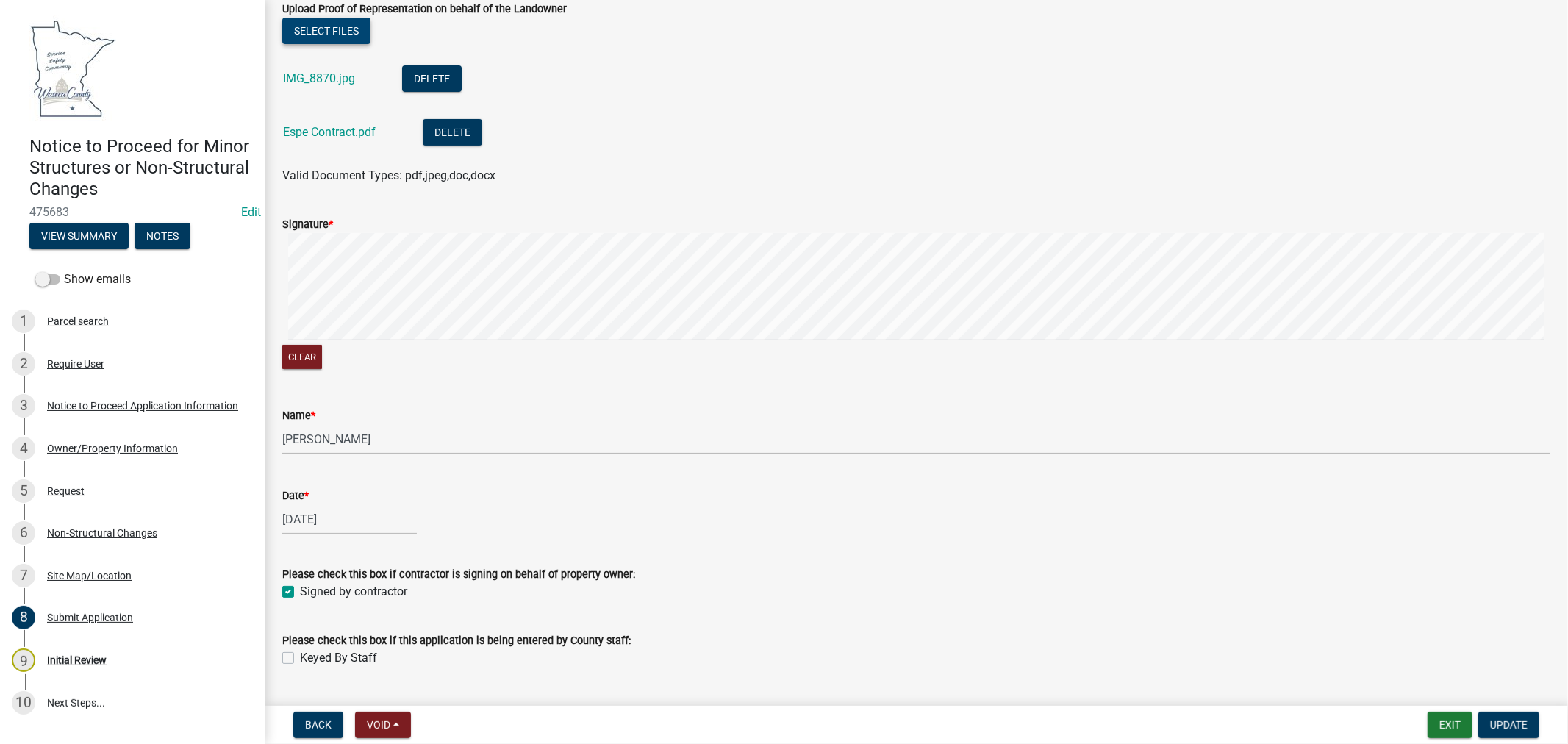
scroll to position [231, 0]
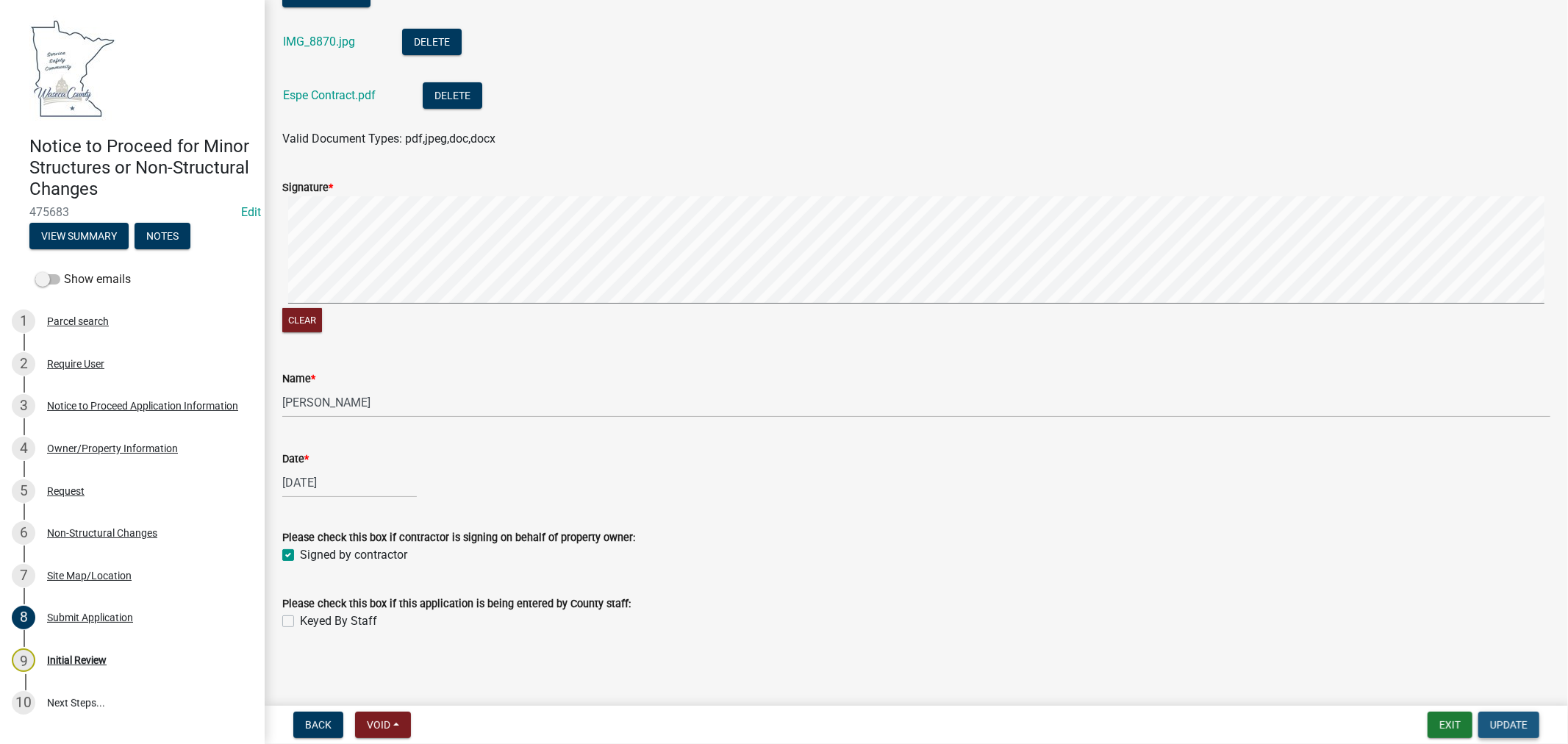
click at [1501, 730] on button "Update" at bounding box center [1508, 725] width 61 height 27
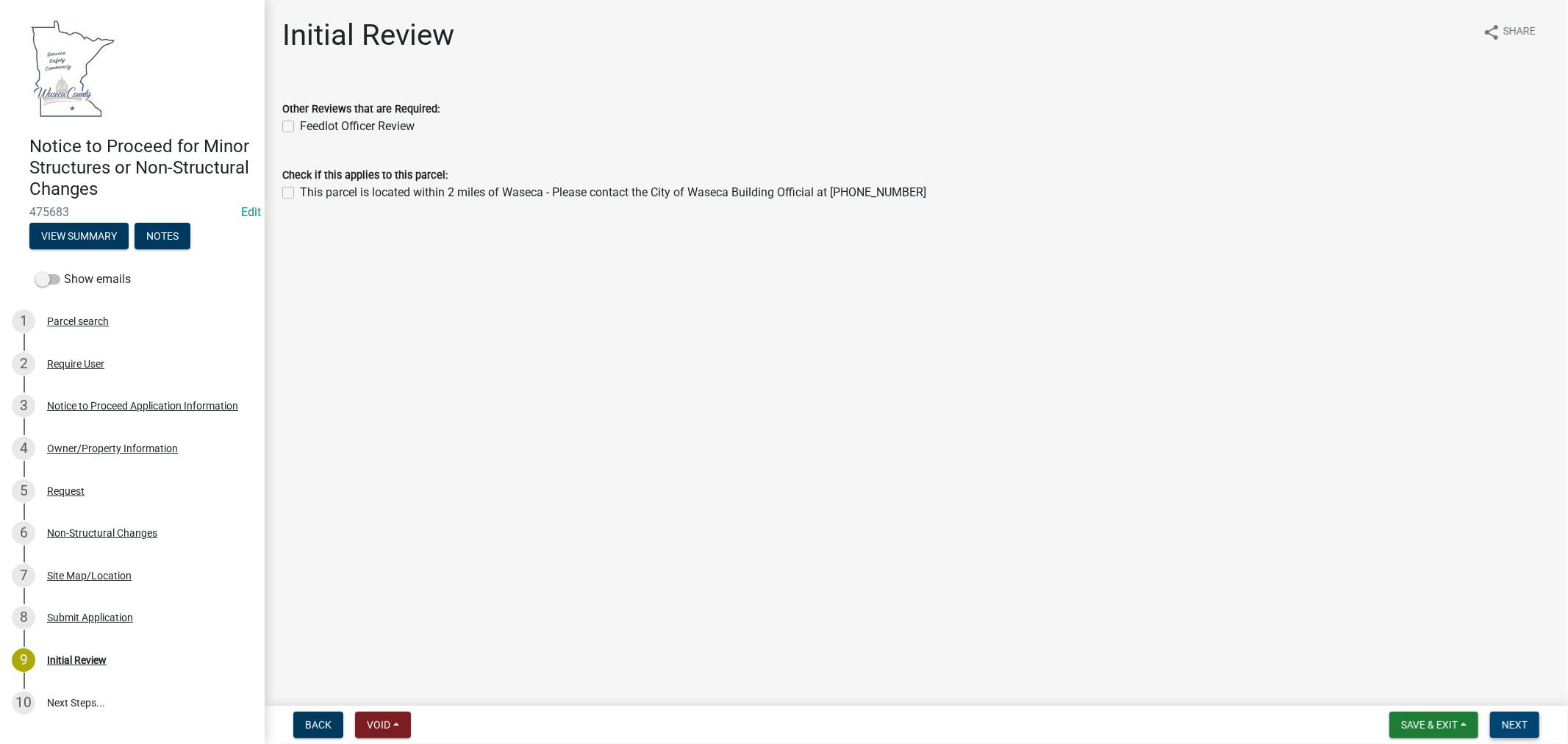
click at [1526, 719] on span "Next" at bounding box center [1514, 725] width 26 height 12
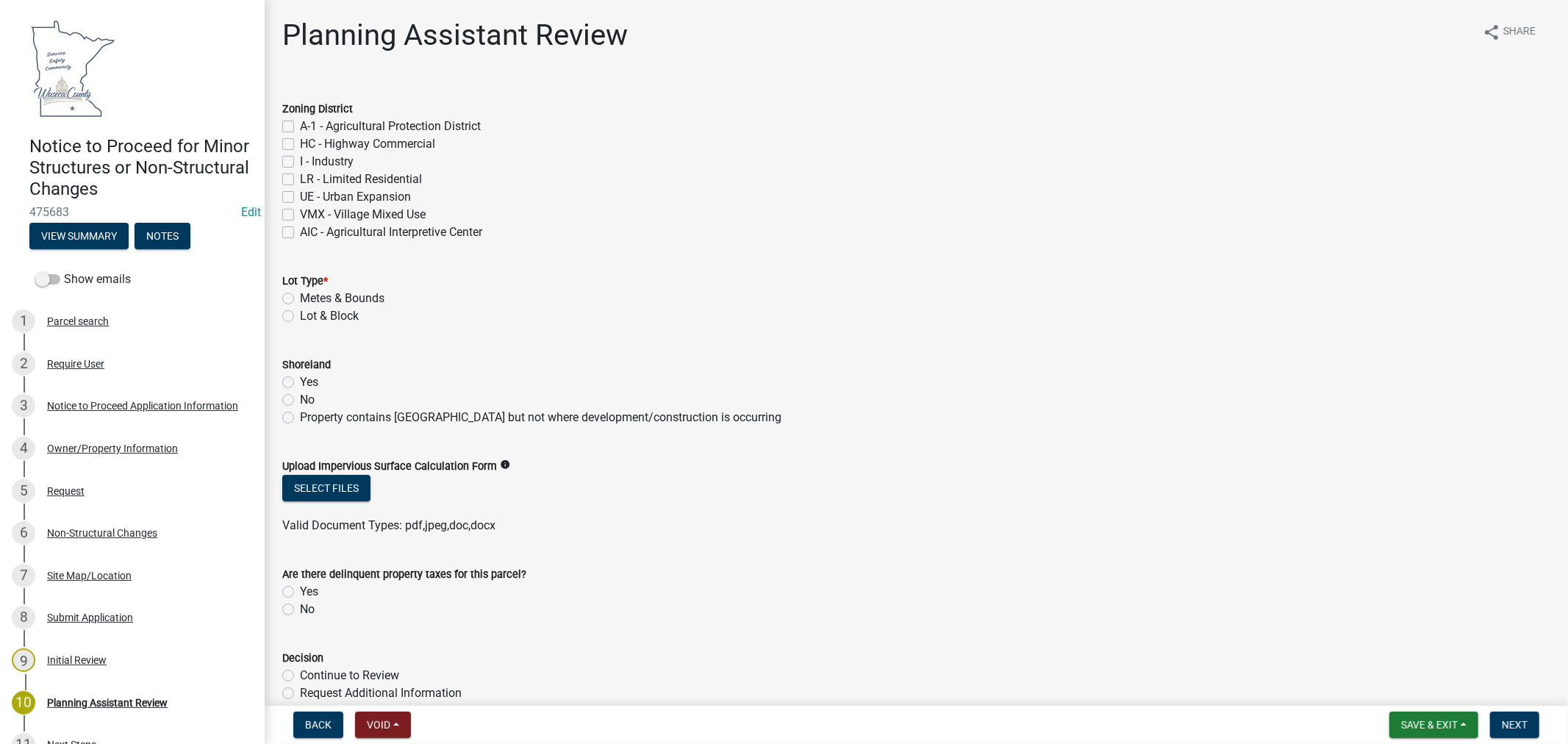
click at [299, 179] on label "LR - Limited Residential" at bounding box center [360, 180] width 122 height 18
click at [299, 179] on input "LR - Limited Residential" at bounding box center [304, 176] width 10 height 10
checkbox input "true"
checkbox input "false"
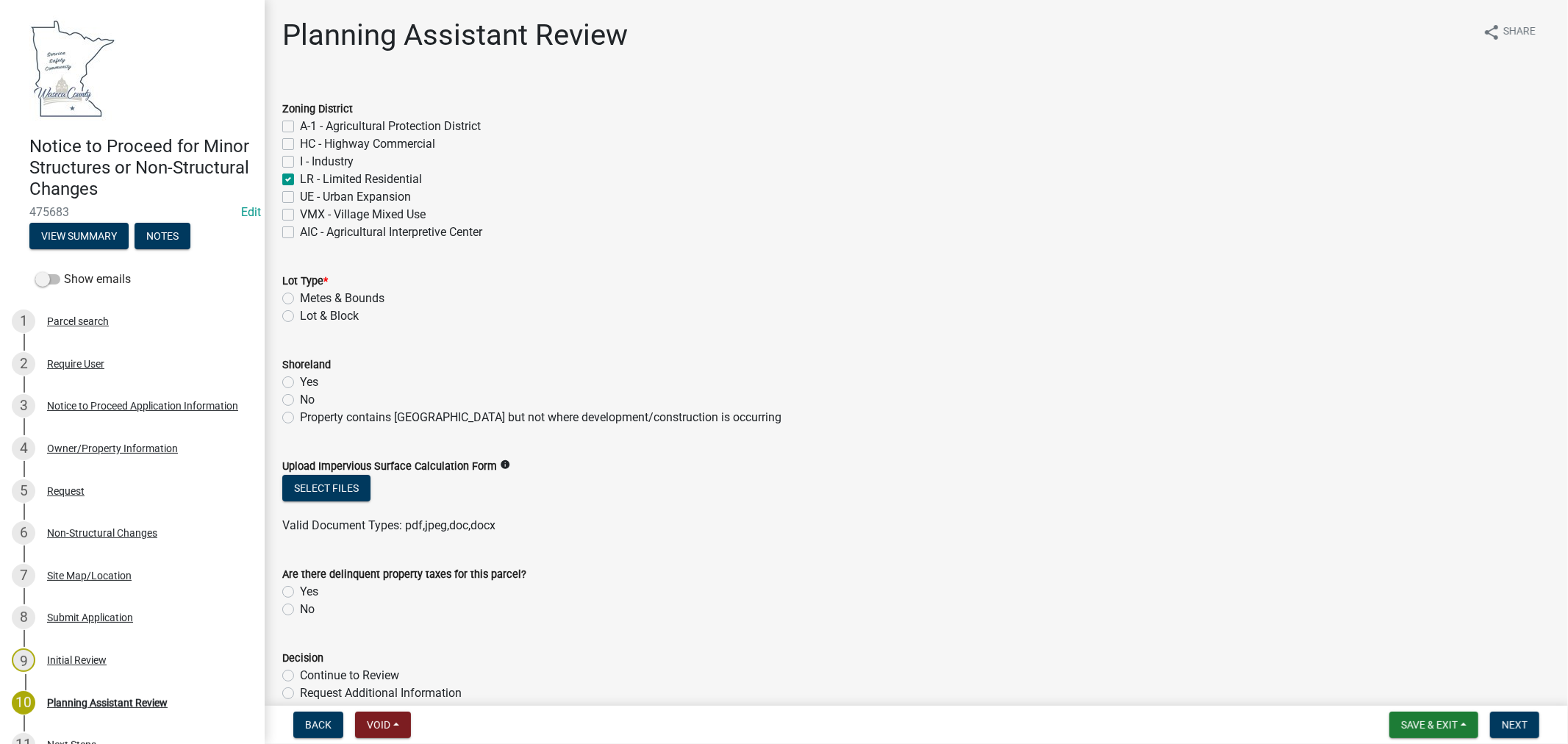
checkbox input "false"
checkbox input "true"
checkbox input "false"
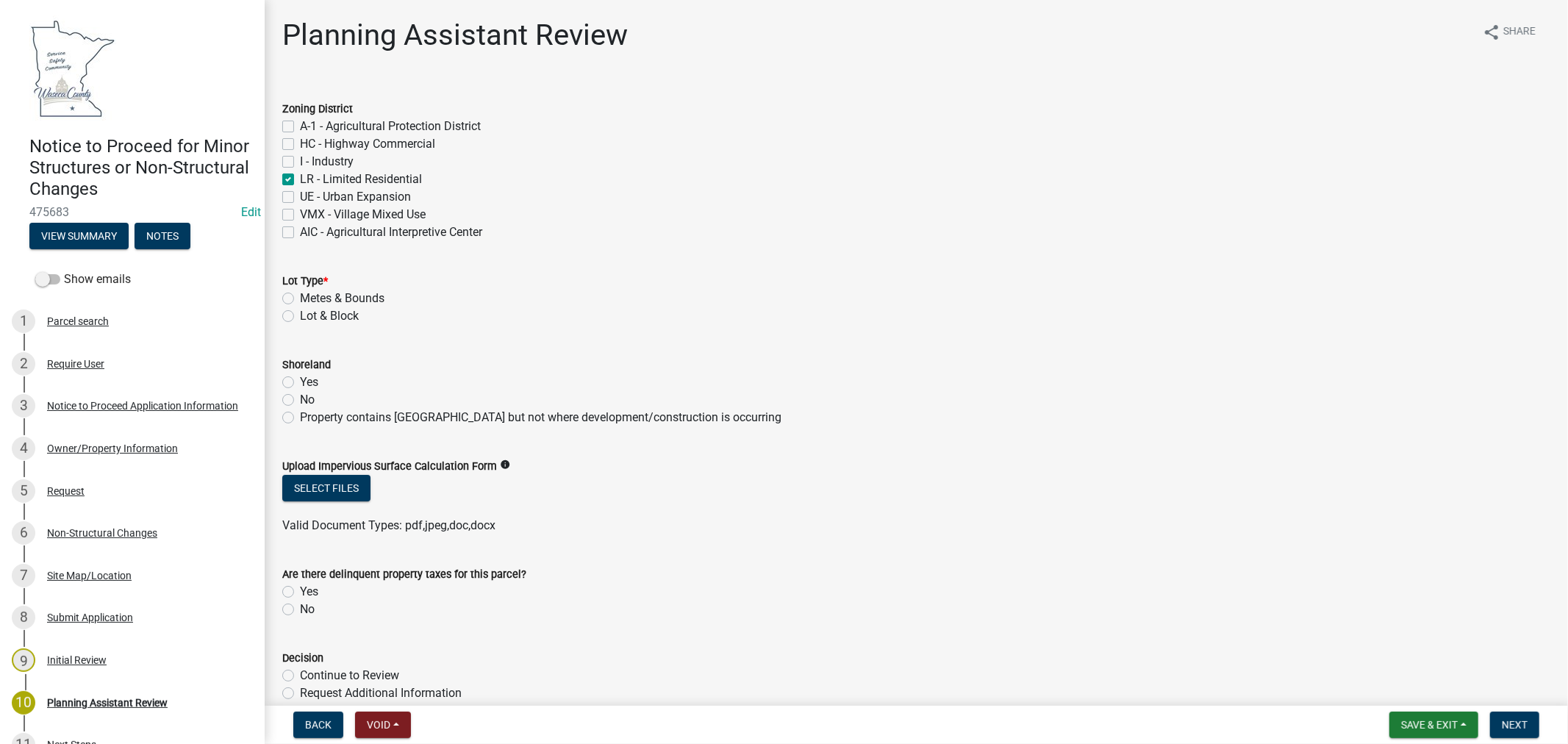
click at [299, 298] on label "Metes & Bounds" at bounding box center [341, 299] width 85 height 18
click at [299, 298] on input "Metes & Bounds" at bounding box center [304, 295] width 10 height 10
radio input "true"
click at [299, 380] on label "Yes" at bounding box center [308, 382] width 18 height 18
click at [299, 380] on input "Yes" at bounding box center [304, 378] width 10 height 10
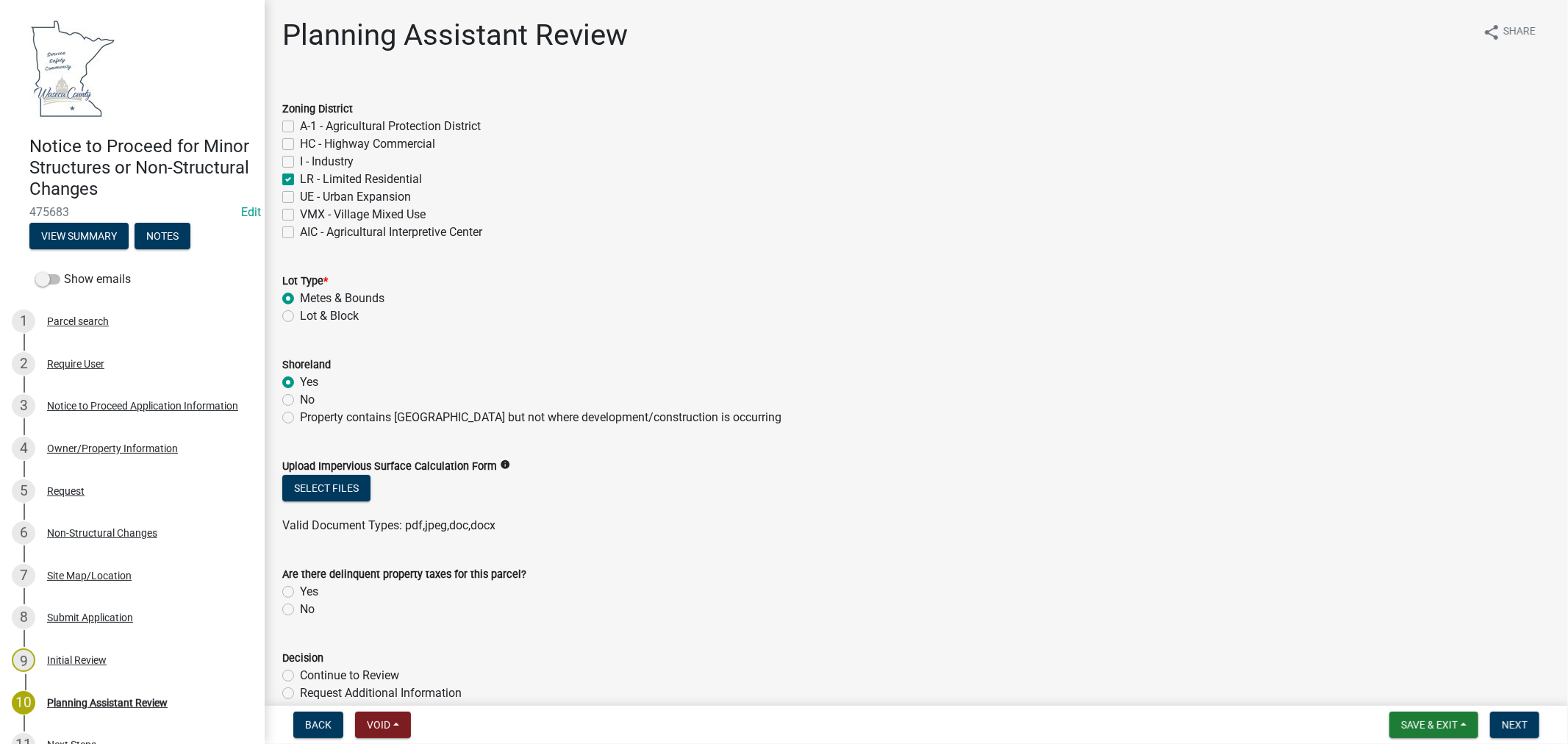
radio input "true"
click at [294, 610] on div "No" at bounding box center [916, 610] width 1268 height 18
click at [299, 611] on label "No" at bounding box center [306, 610] width 15 height 18
click at [299, 610] on input "No" at bounding box center [304, 606] width 10 height 10
radio input "true"
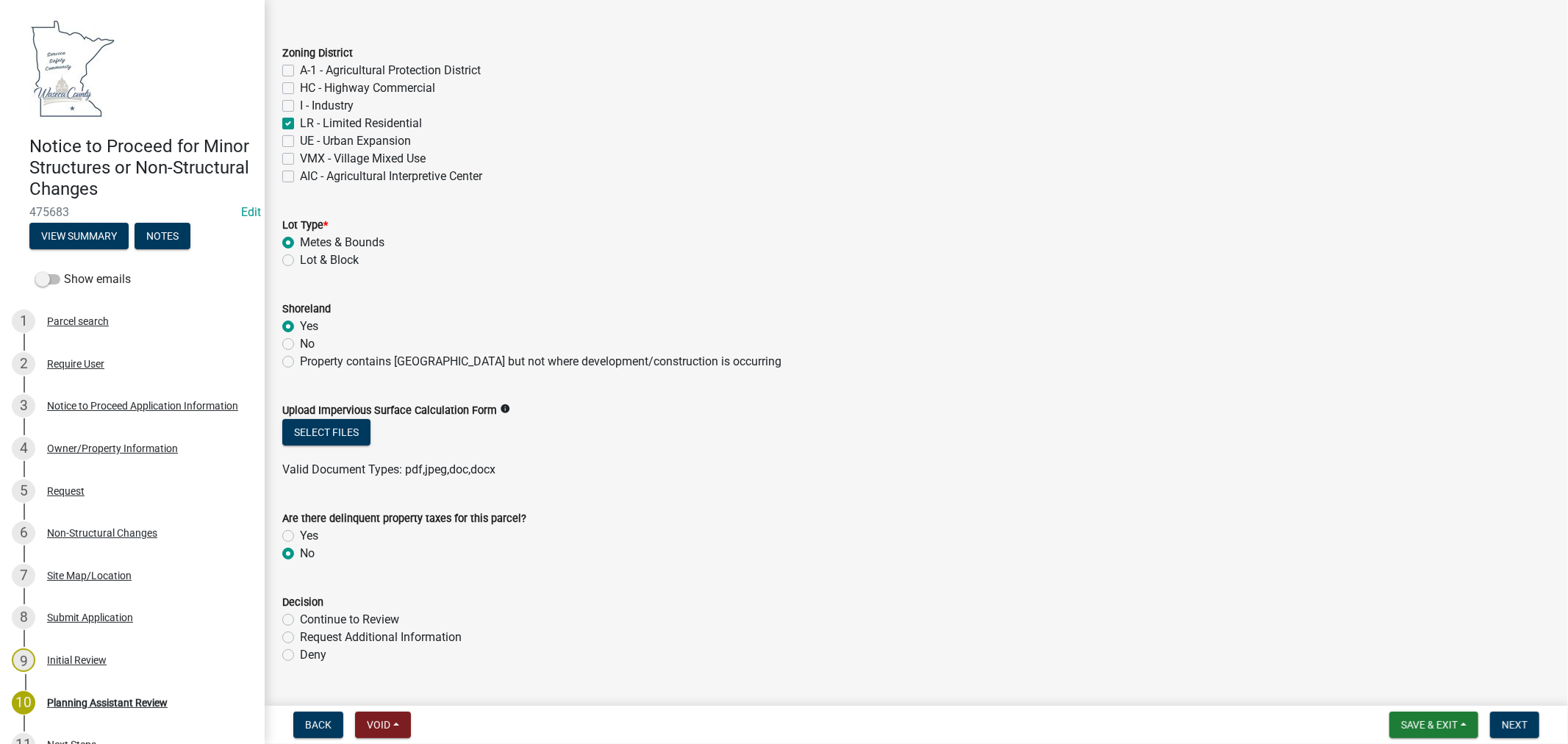
scroll to position [82, 0]
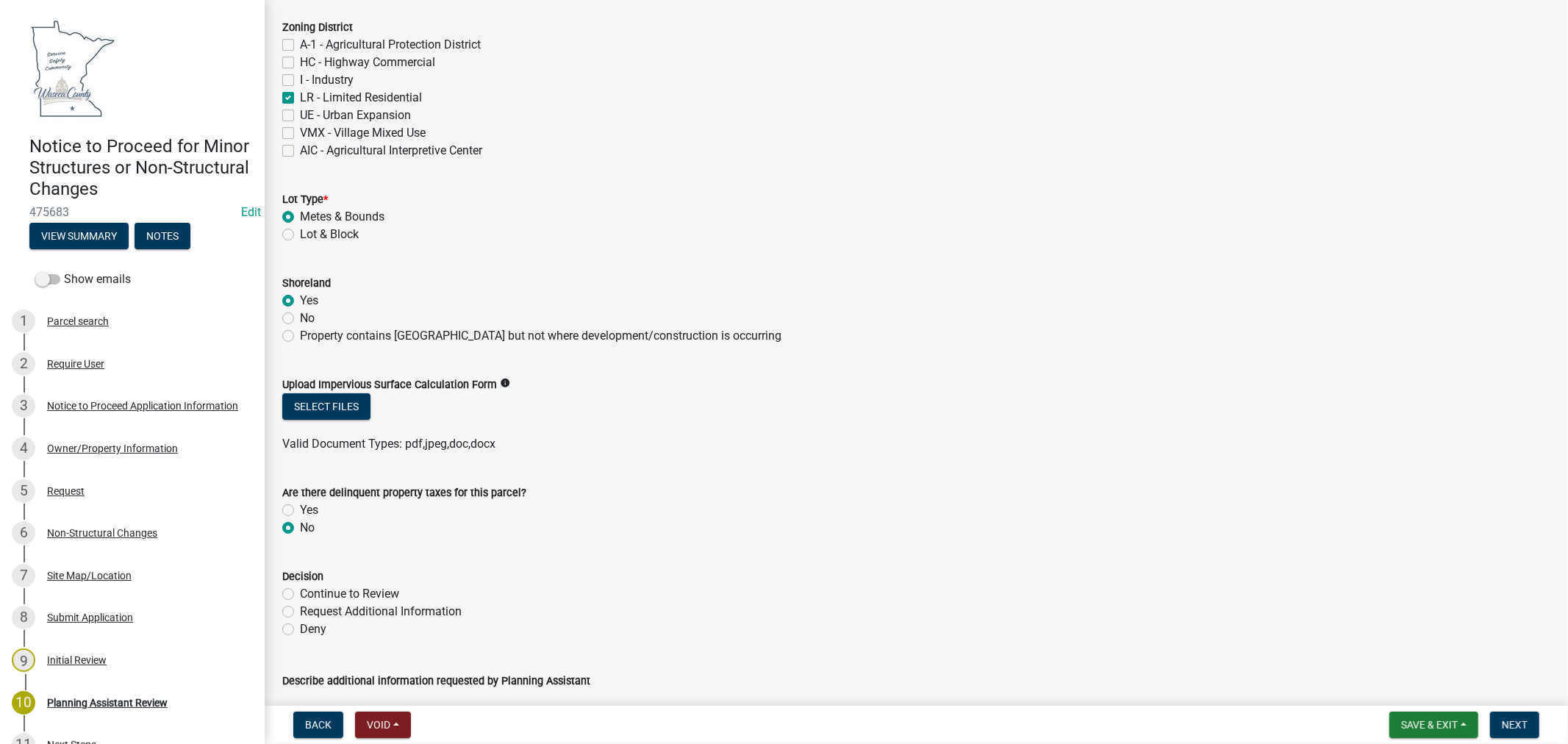
click at [299, 592] on label "Continue to Review" at bounding box center [348, 594] width 99 height 18
click at [299, 592] on input "Continue to Review" at bounding box center [304, 590] width 10 height 10
radio input "true"
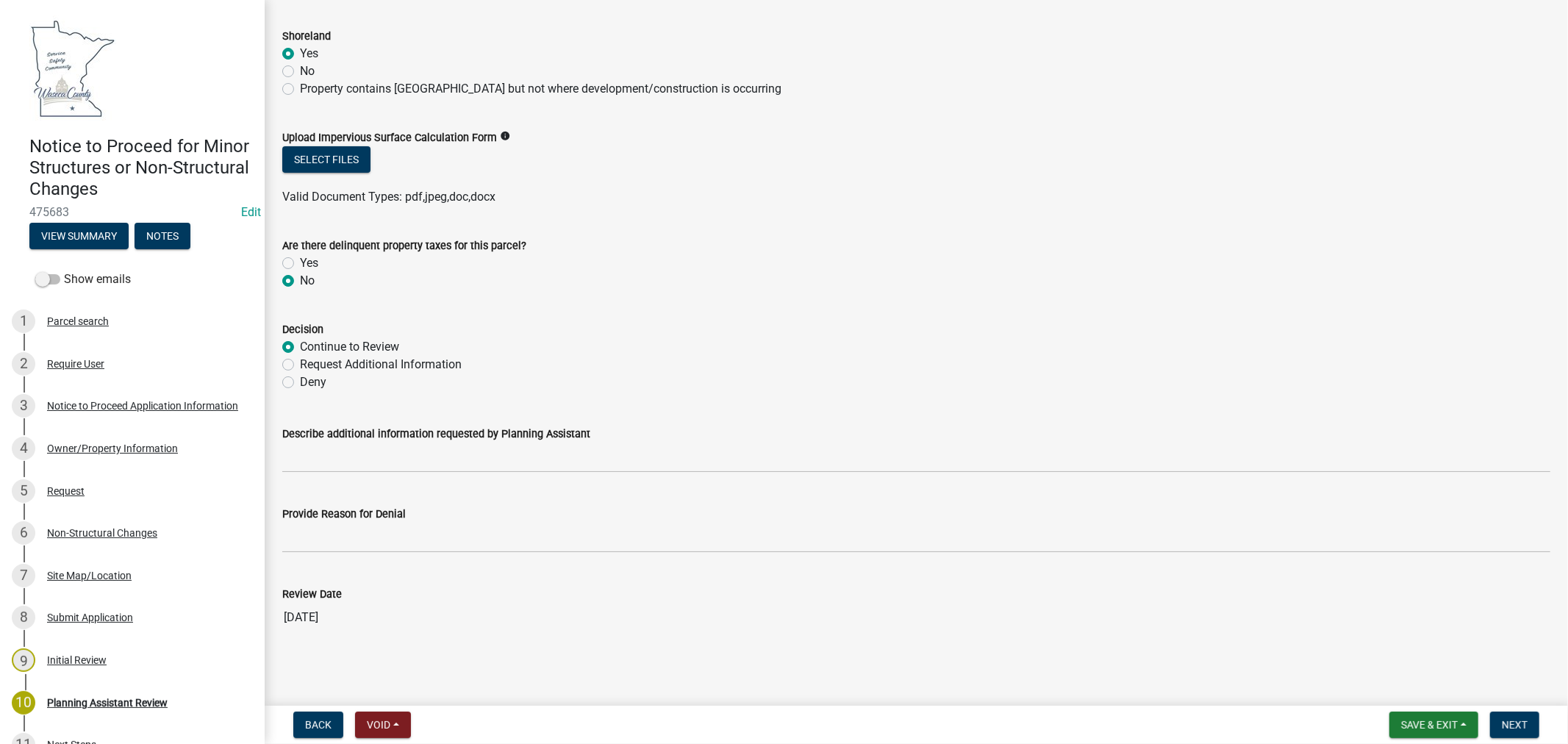
scroll to position [330, 0]
click at [1524, 725] on span "Next" at bounding box center [1514, 725] width 26 height 12
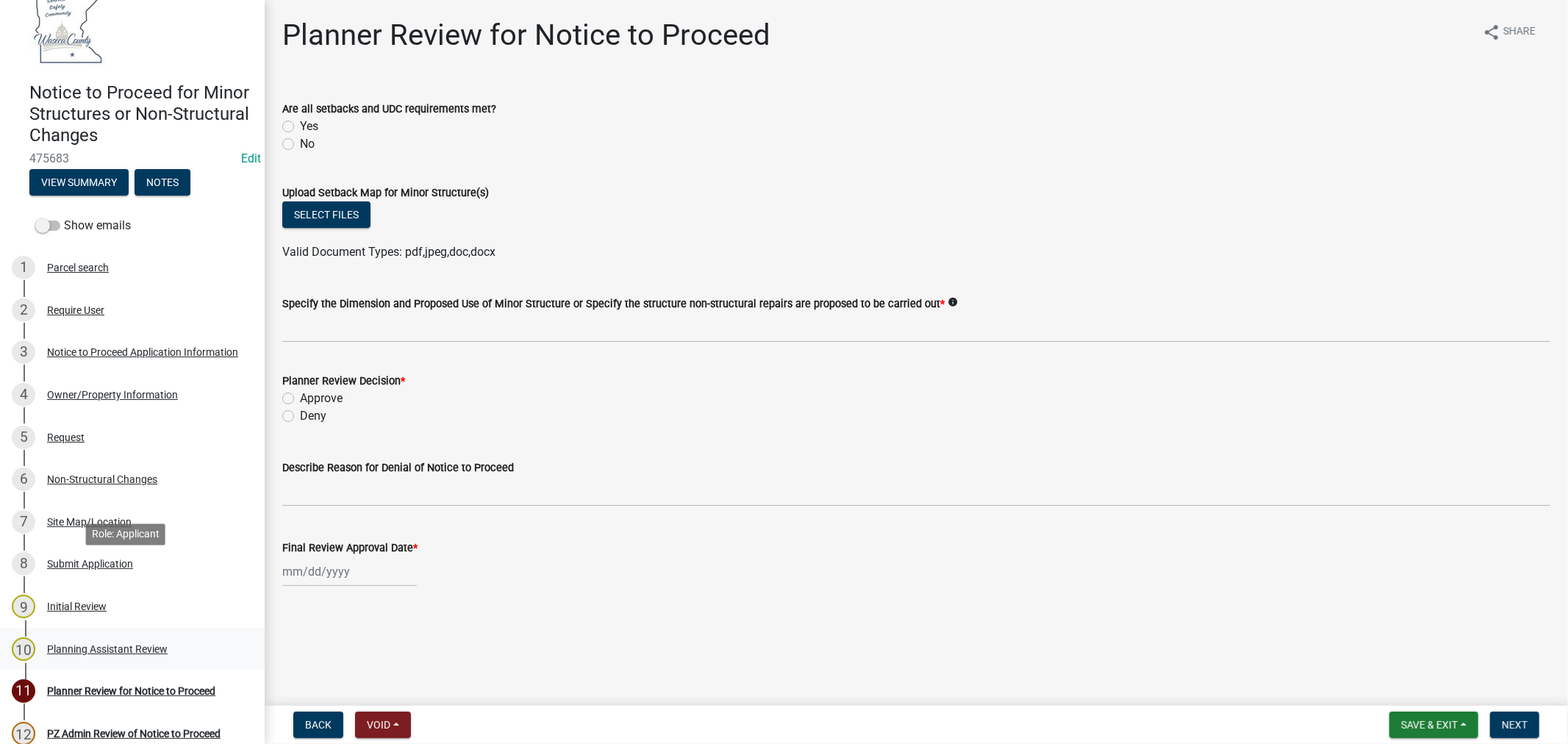
scroll to position [82, 0]
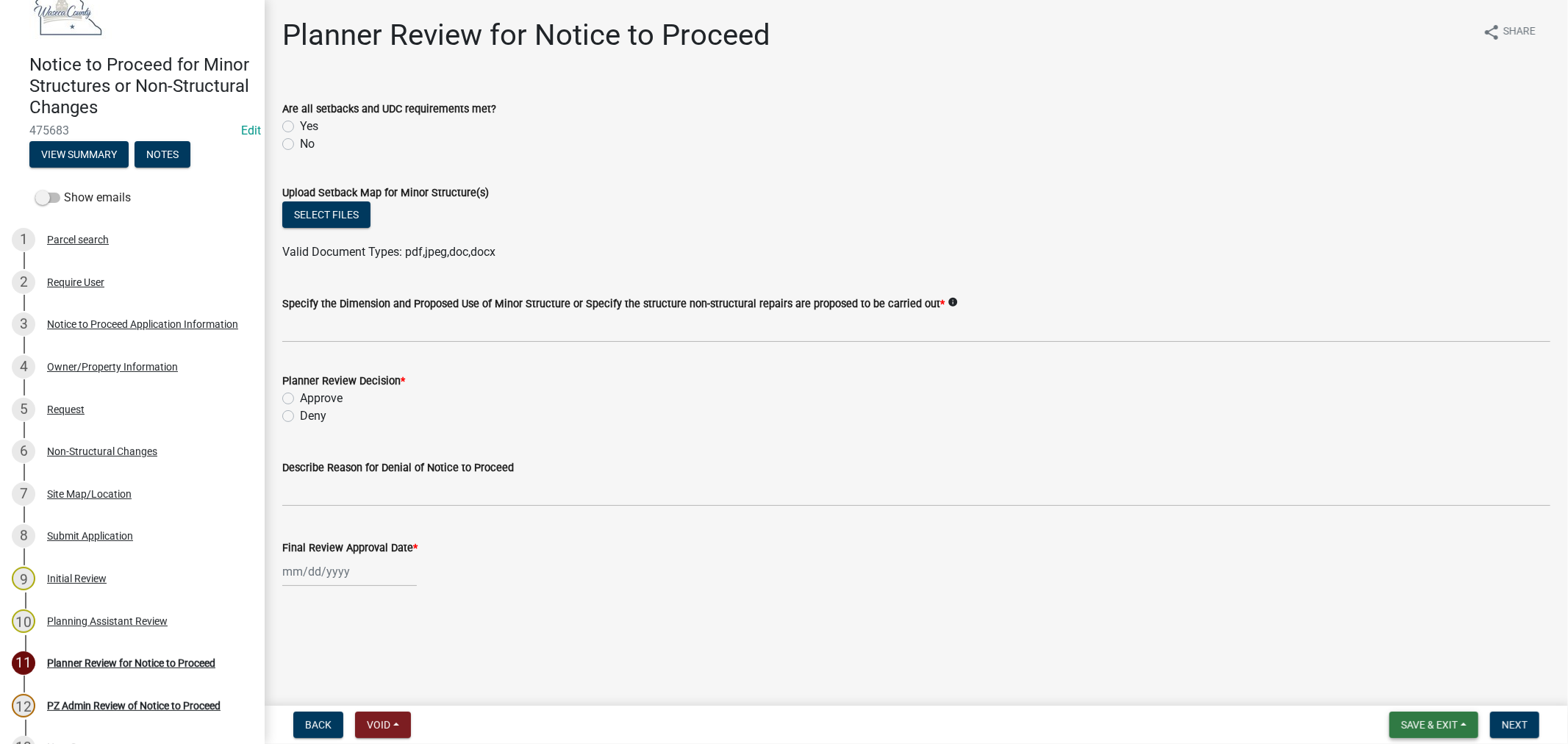
click at [1429, 712] on button "Save & Exit" at bounding box center [1433, 725] width 89 height 27
click at [1408, 687] on button "Save & Exit" at bounding box center [1419, 686] width 118 height 35
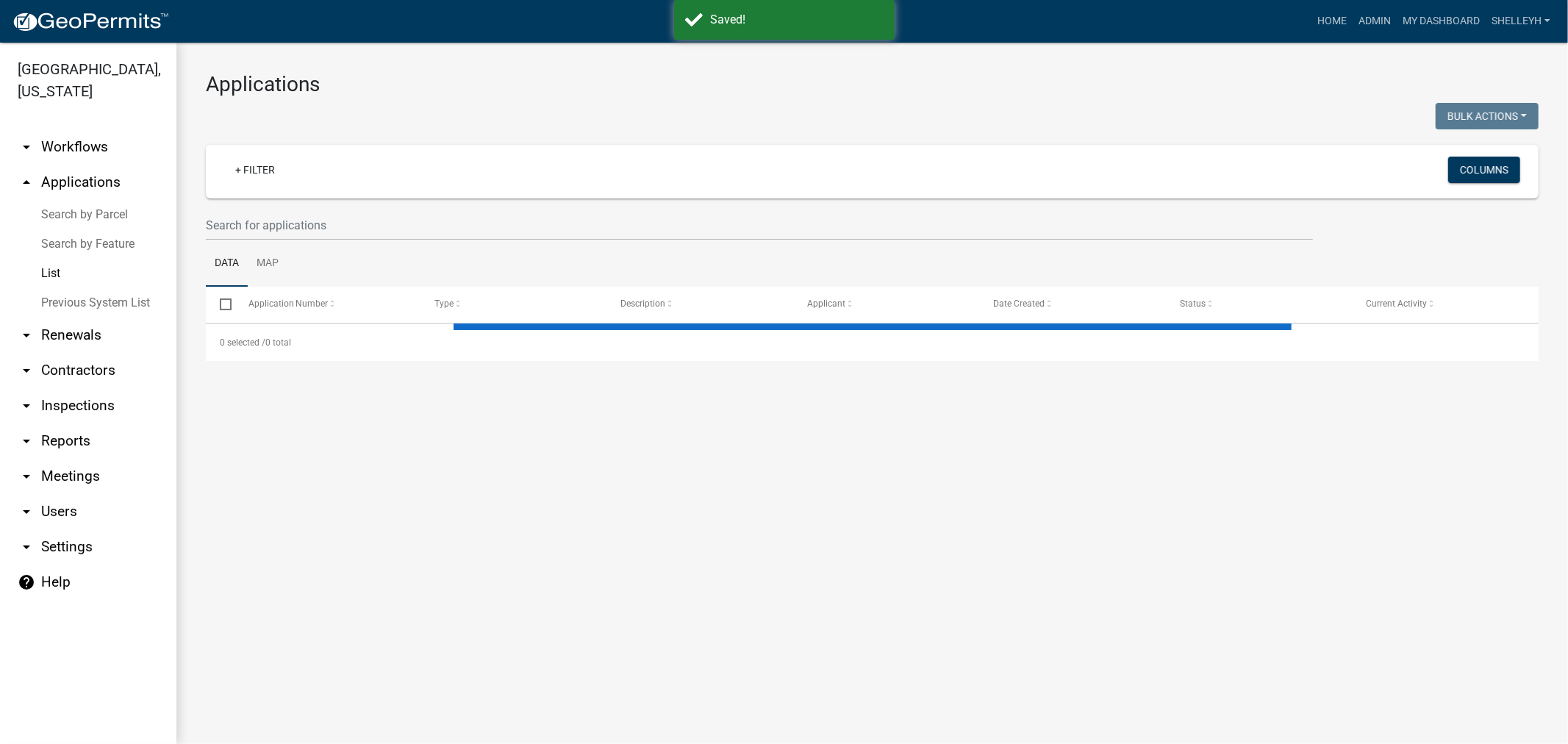
select select "1: 25"
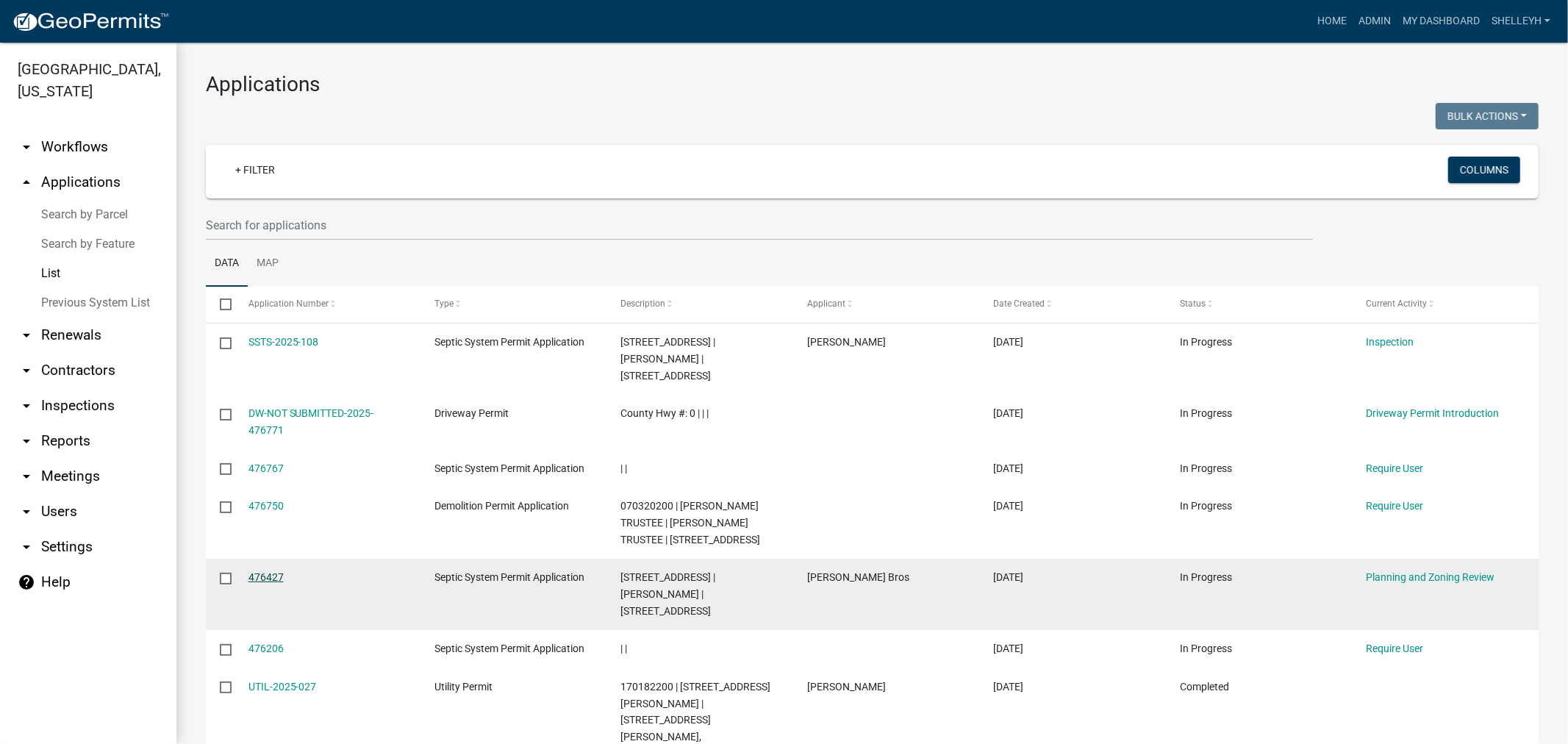
click at [263, 571] on link "476427" at bounding box center [265, 577] width 35 height 12
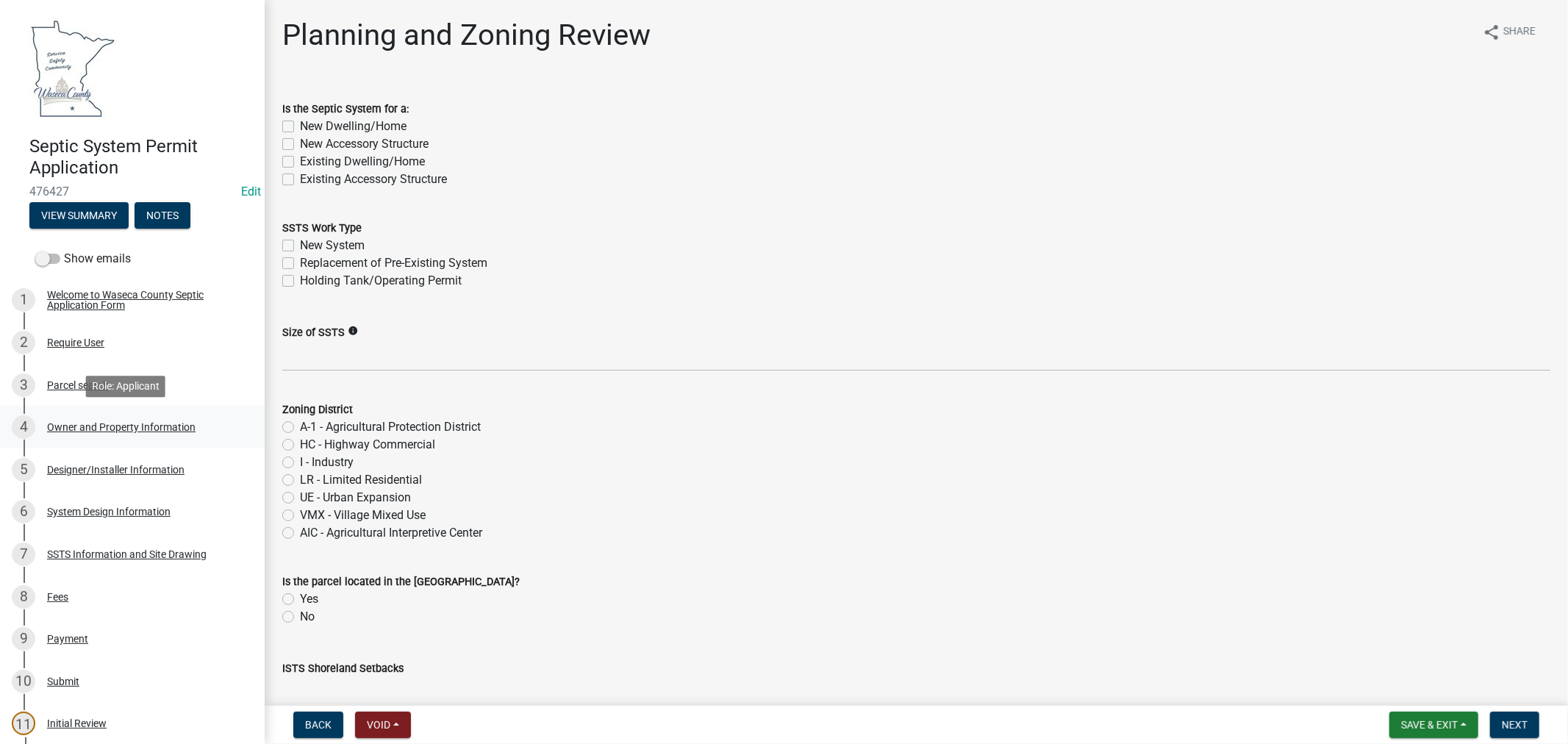
click at [63, 422] on div "Owner and Property Information" at bounding box center [121, 427] width 149 height 10
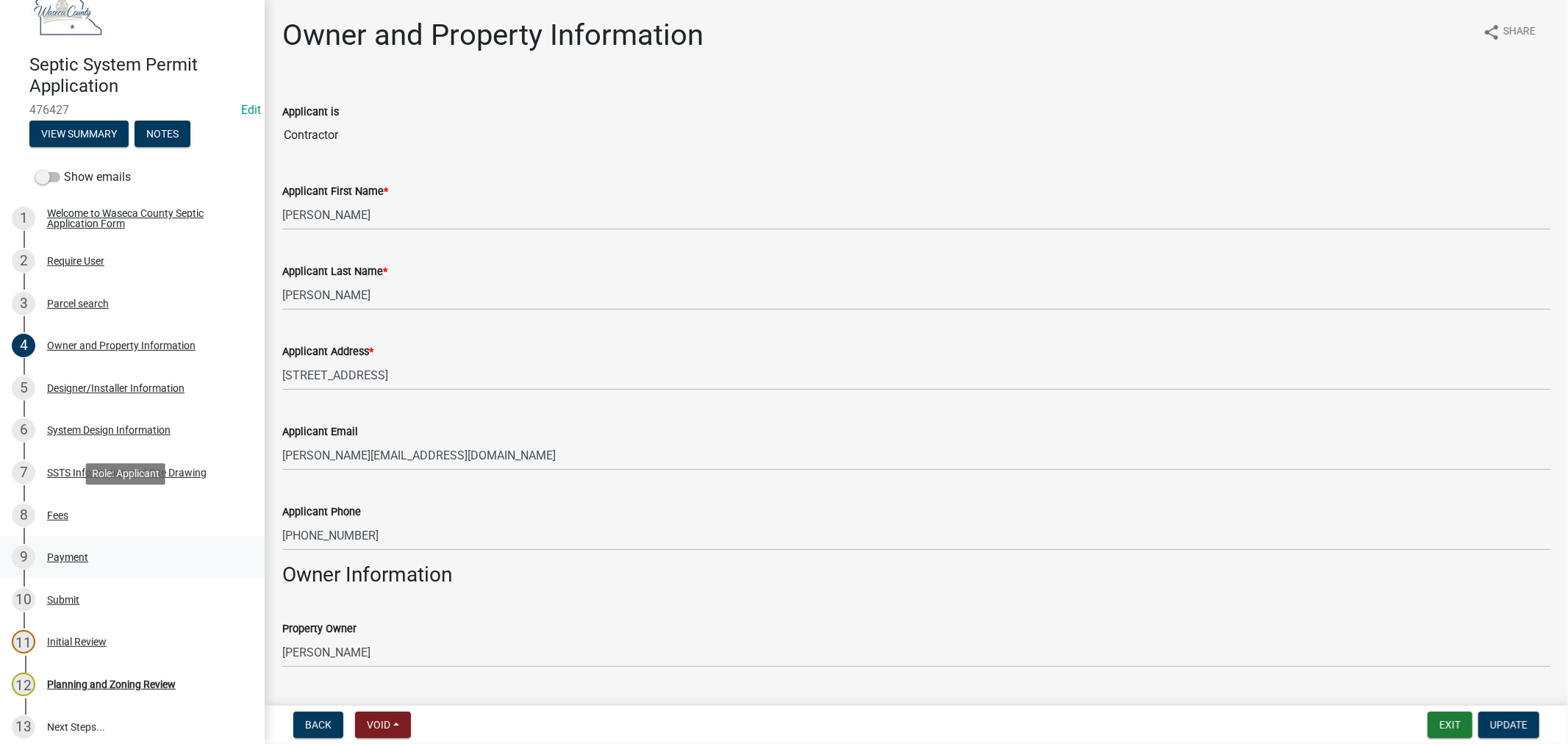
scroll to position [163, 0]
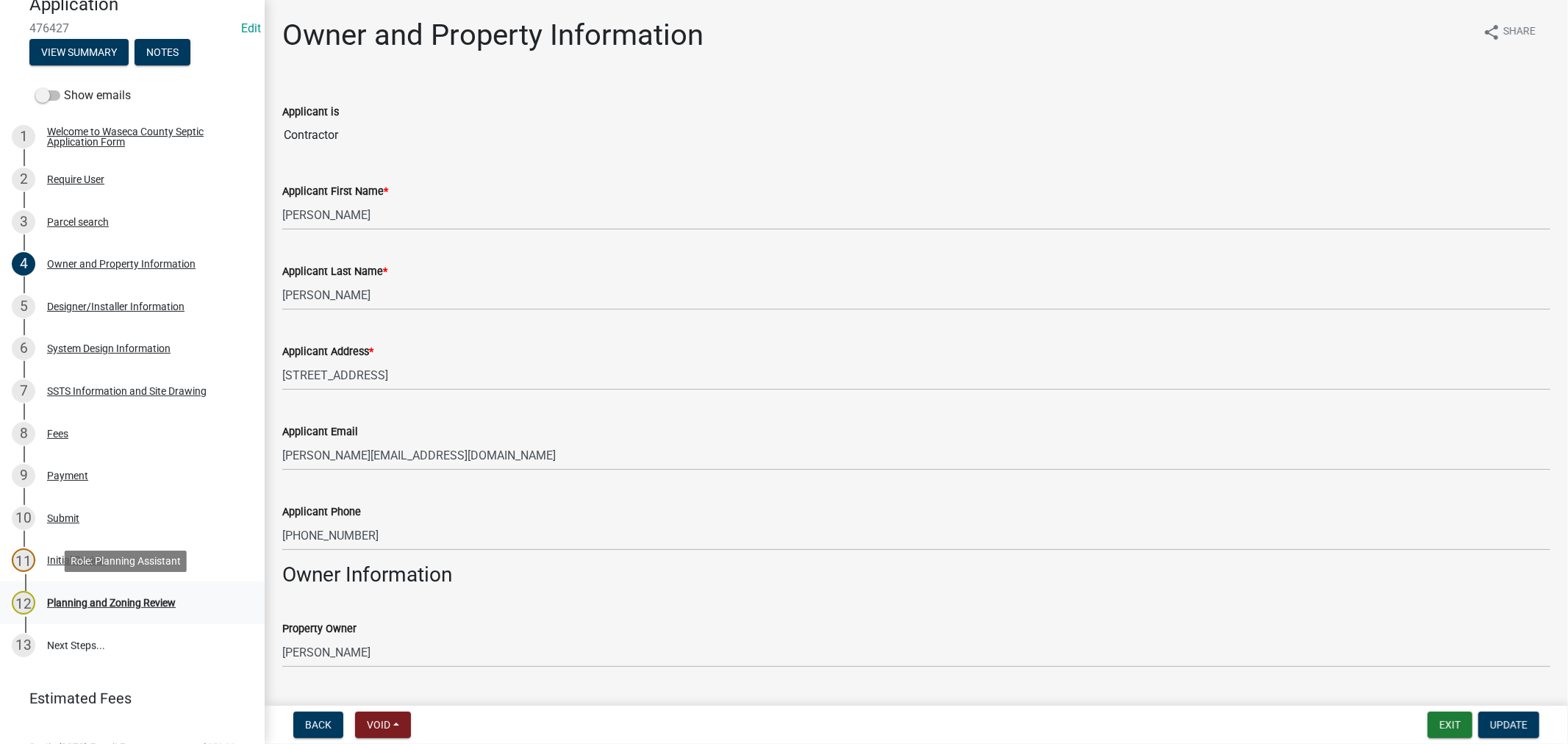
click at [96, 600] on div "Planning and Zoning Review" at bounding box center [111, 603] width 129 height 10
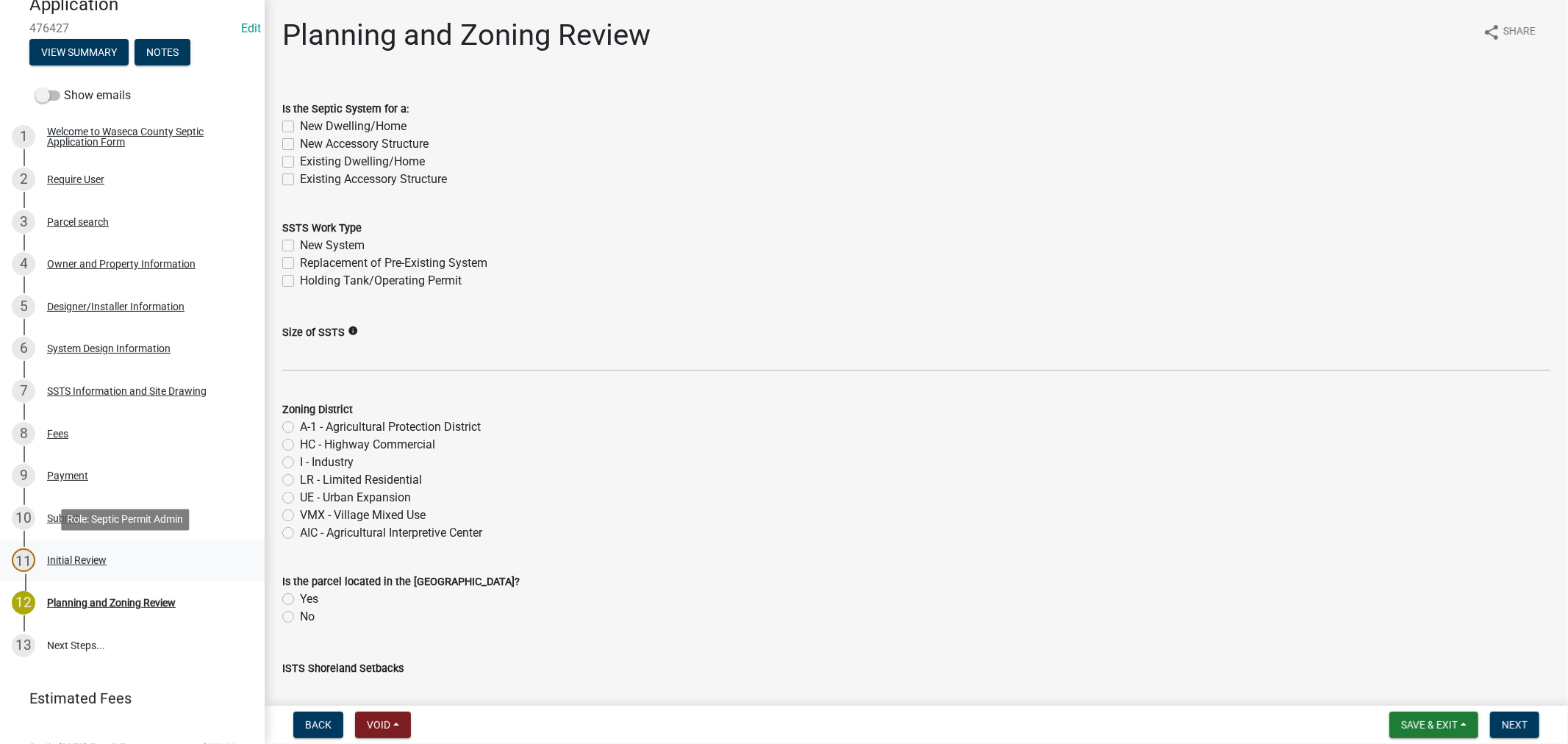
click at [60, 556] on div "Initial Review" at bounding box center [77, 560] width 60 height 10
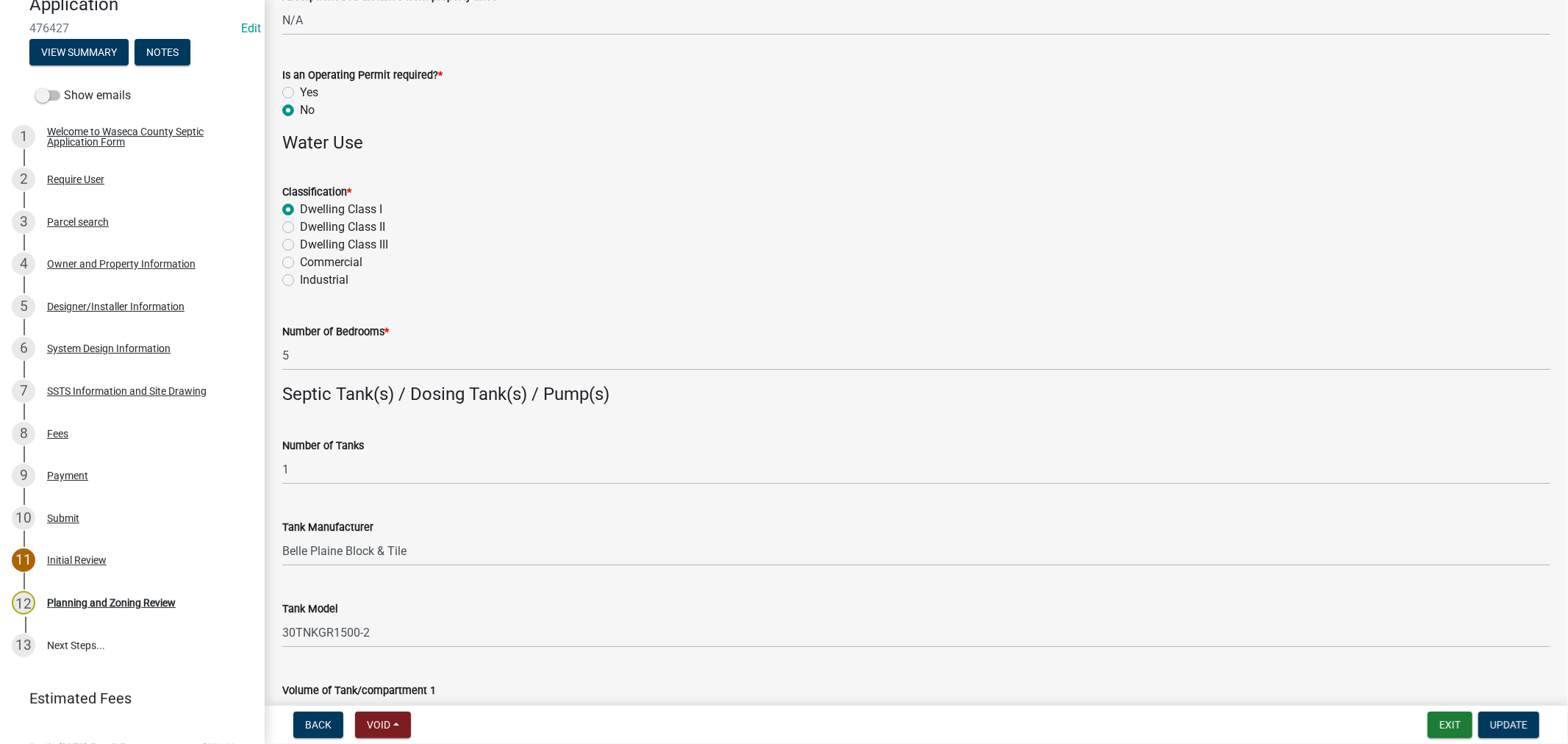
scroll to position [817, 0]
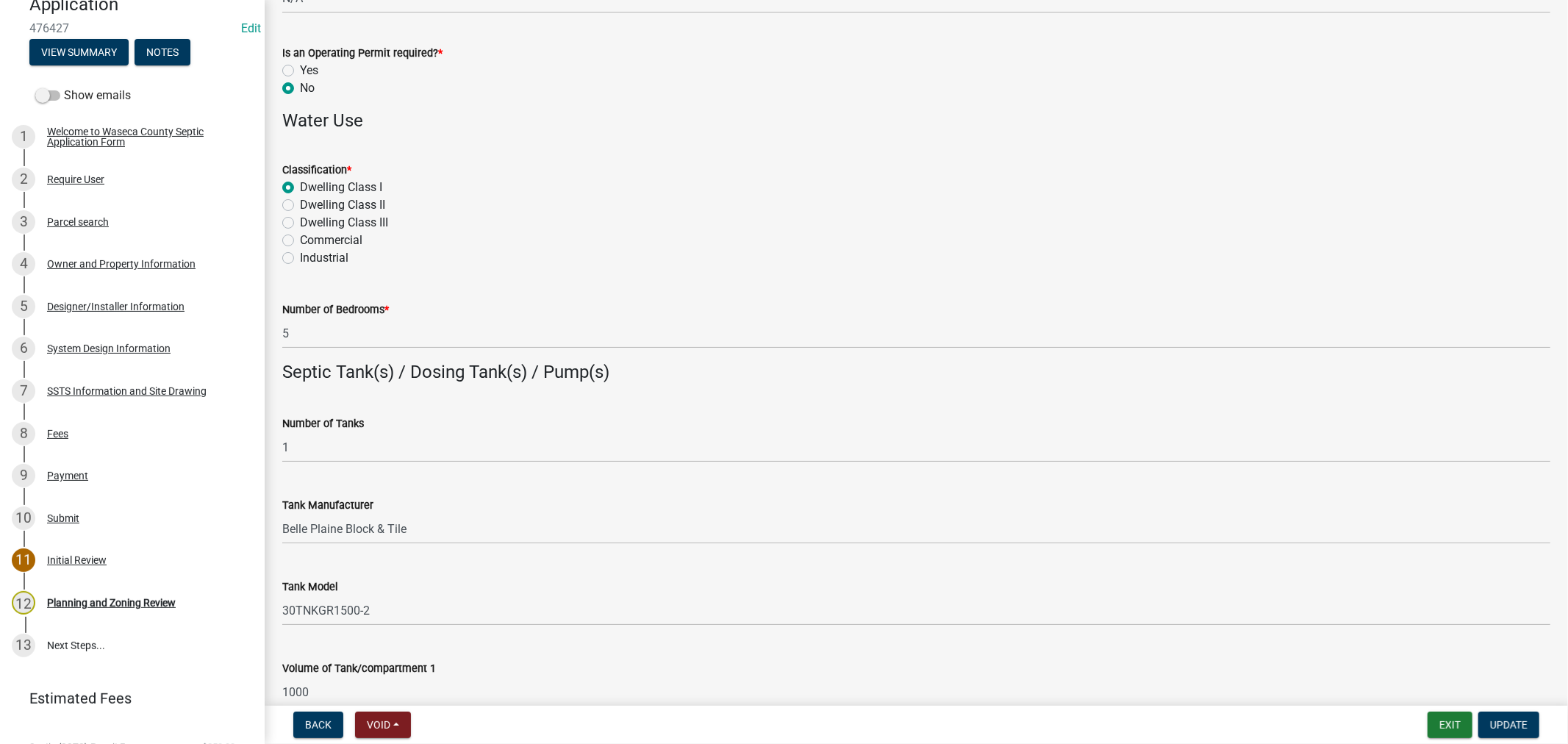
click at [1314, 679] on input "1000" at bounding box center [916, 692] width 1268 height 30
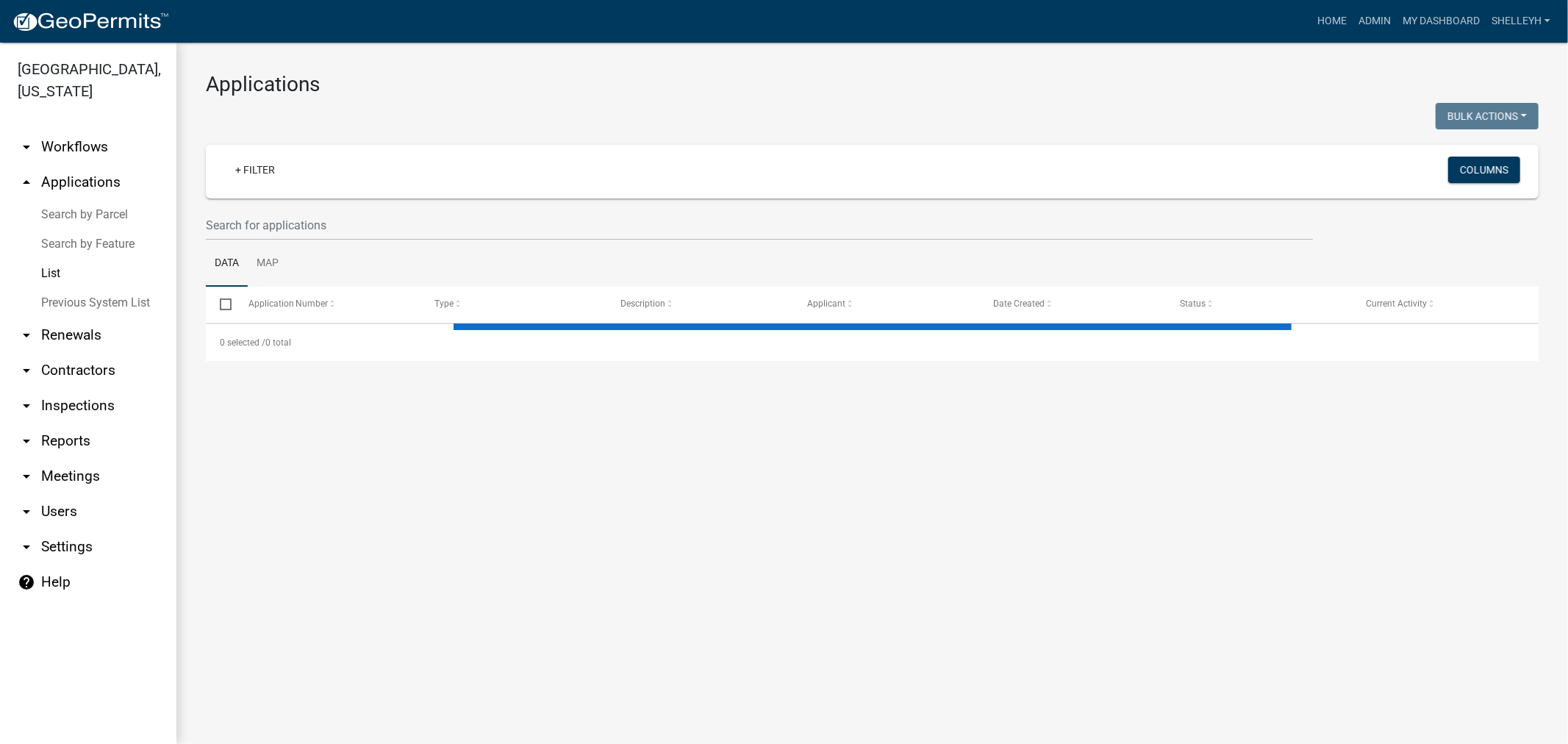
select select "1: 25"
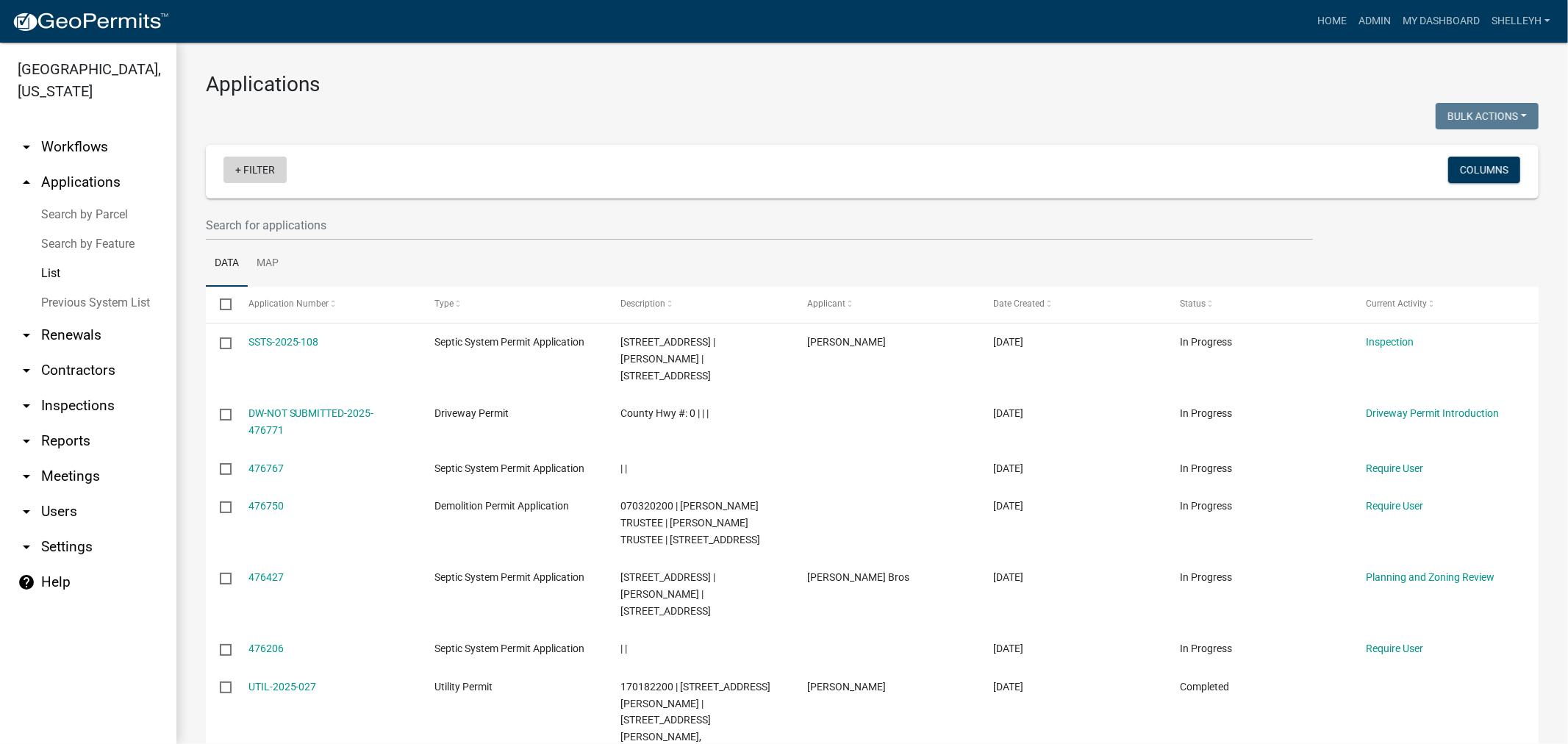
click at [266, 173] on link "+ Filter" at bounding box center [255, 170] width 63 height 27
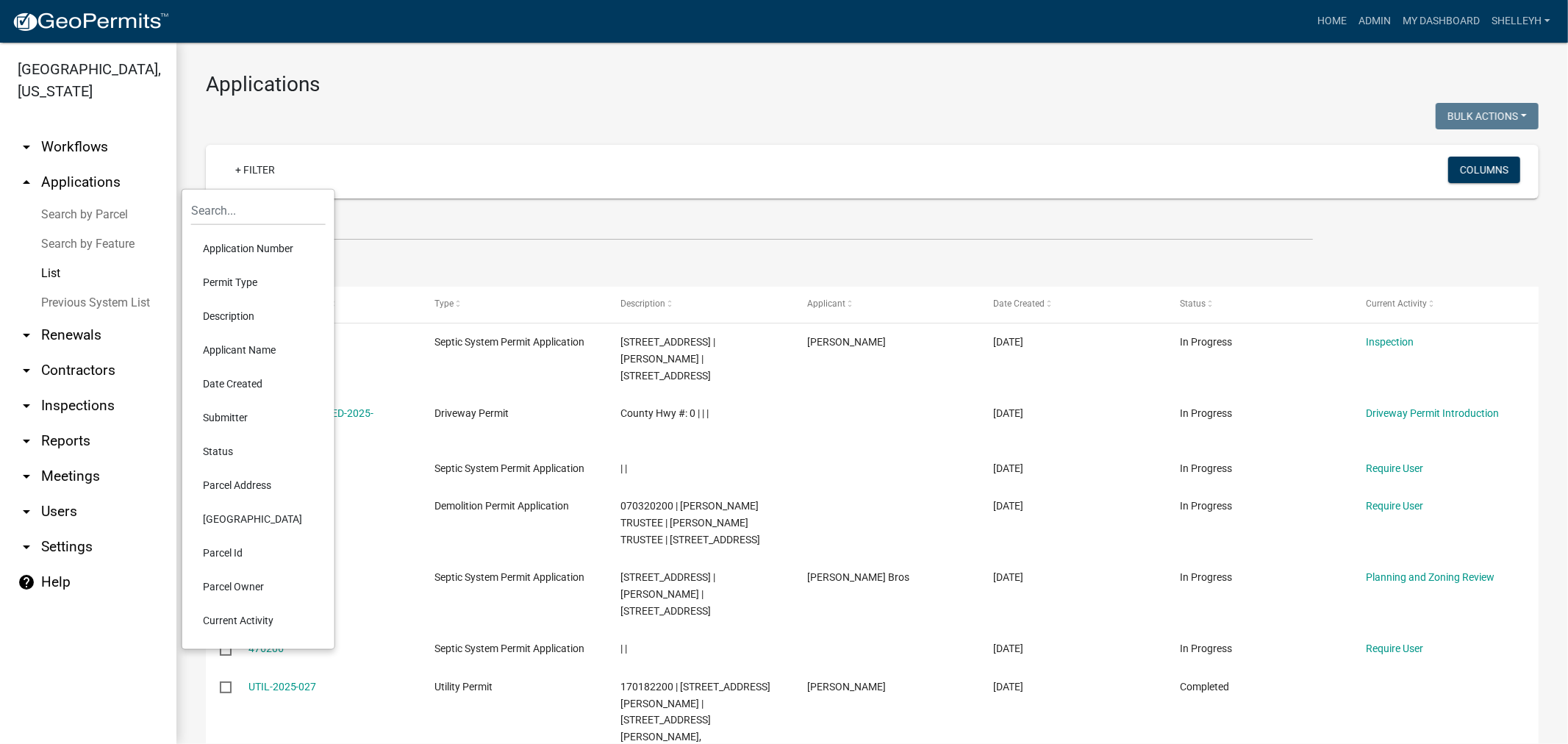
click at [237, 243] on li "Application Number" at bounding box center [258, 249] width 135 height 34
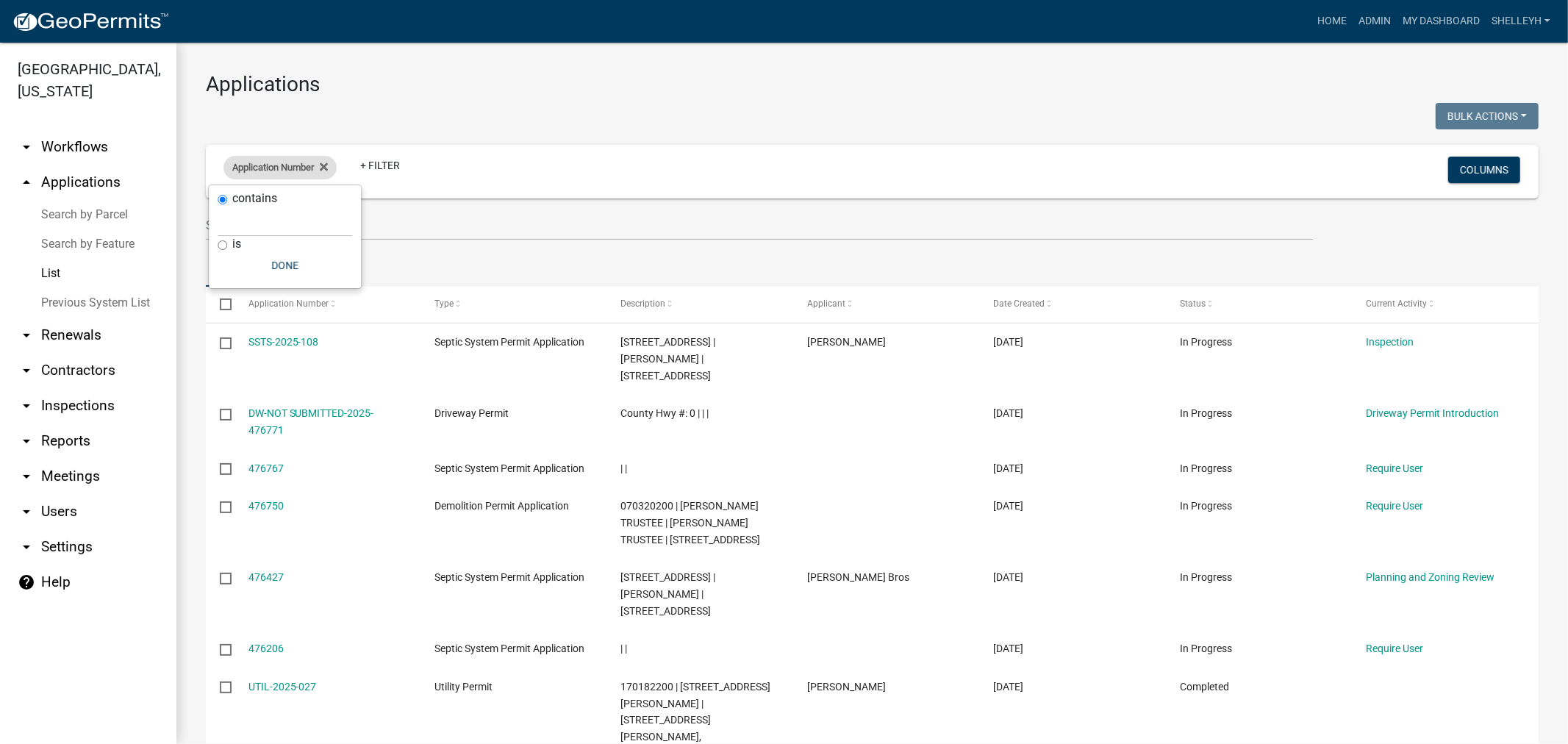
click at [294, 164] on span "Application Number" at bounding box center [273, 167] width 82 height 11
click at [276, 166] on span "Application Number" at bounding box center [273, 167] width 82 height 11
click at [324, 164] on icon at bounding box center [323, 167] width 8 height 8
click at [244, 169] on link "+ Filter" at bounding box center [255, 170] width 63 height 27
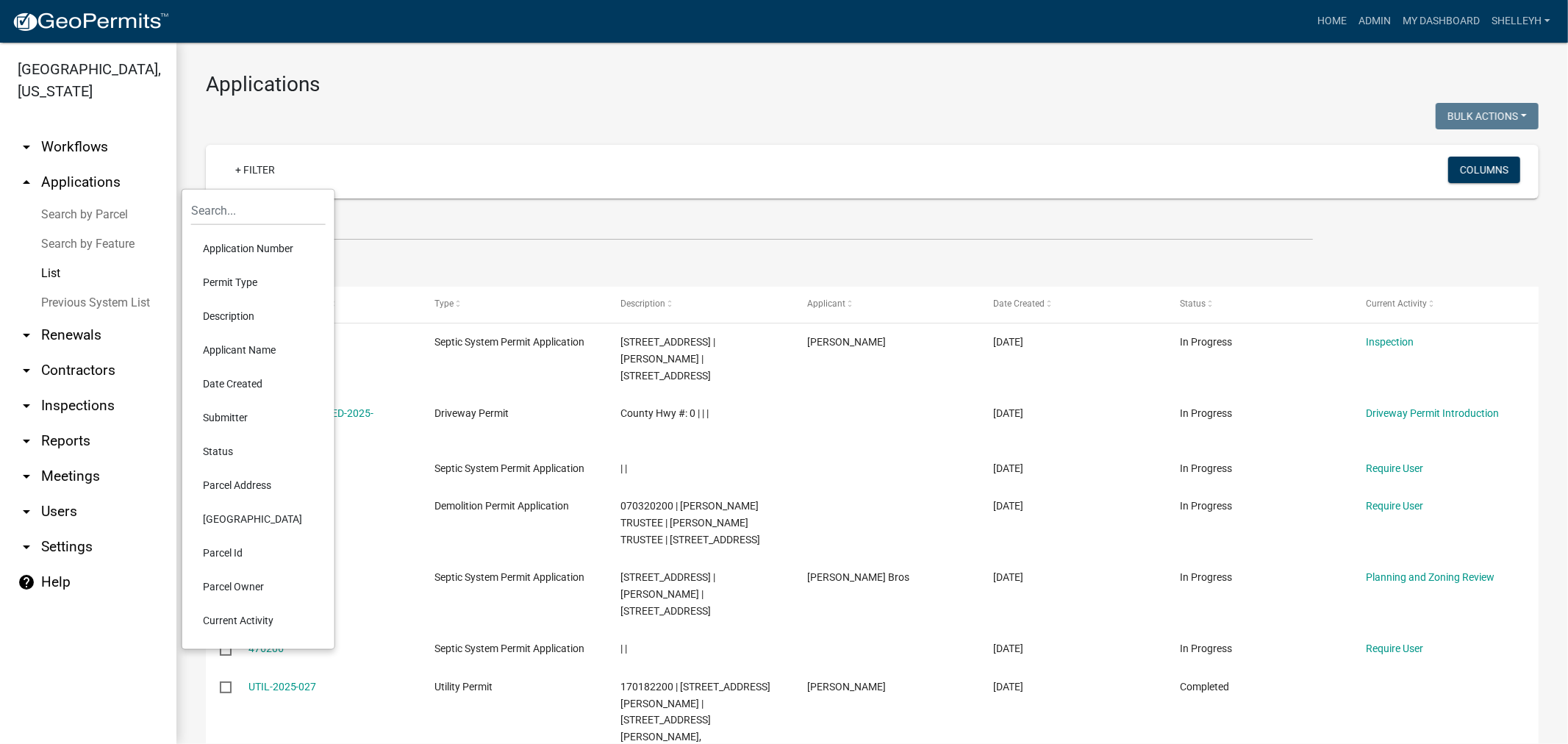
click at [249, 276] on li "Permit Type" at bounding box center [258, 283] width 135 height 34
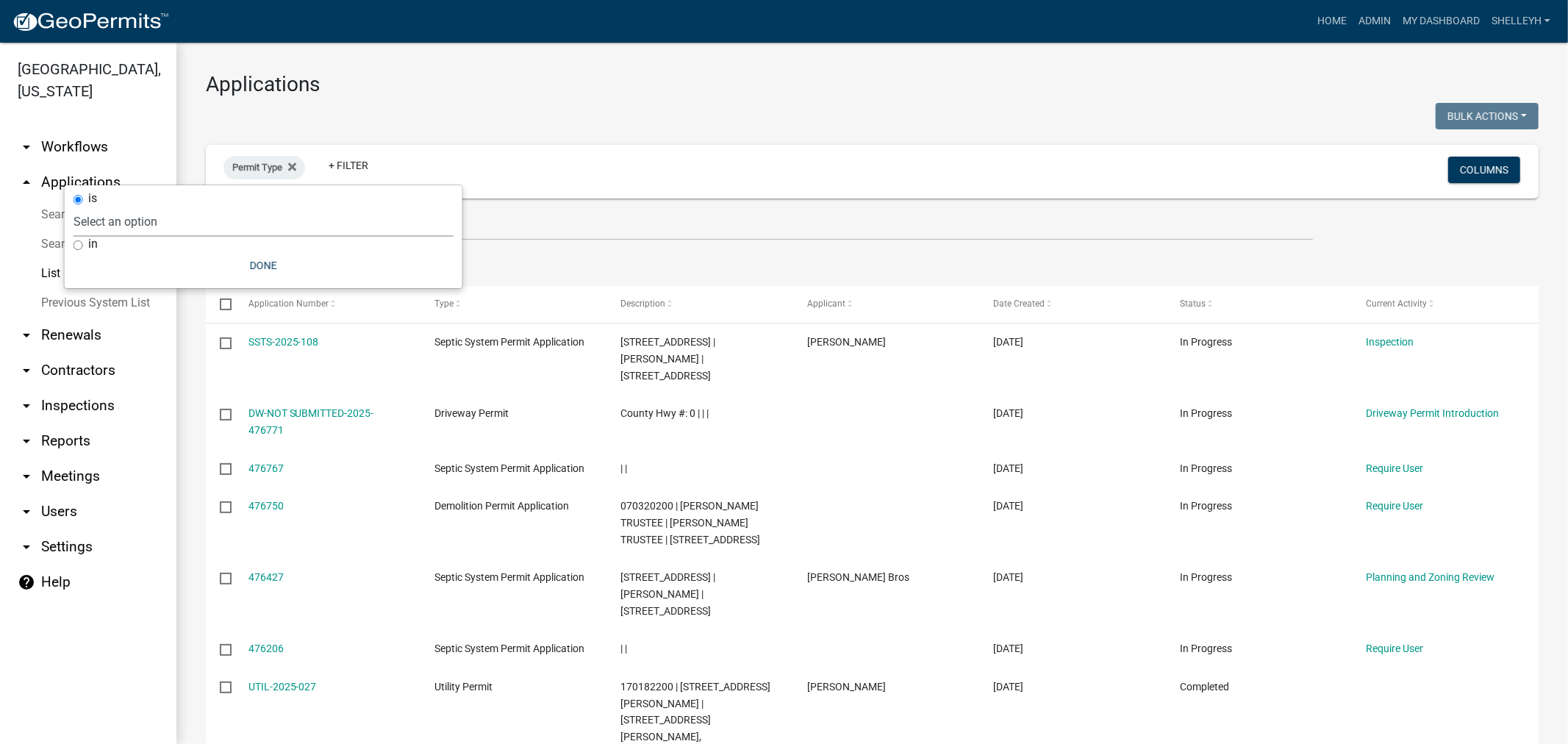
click at [124, 218] on select "Select an option Cannabis Registration Form Conditional Use Application Demolit…" at bounding box center [263, 222] width 380 height 30
select select "0aceb86a-61e5-42b5-9a5d-8b96b052dee2"
click at [142, 207] on select "Select an option Cannabis Registration Form Conditional Use Application Demolit…" at bounding box center [263, 222] width 380 height 30
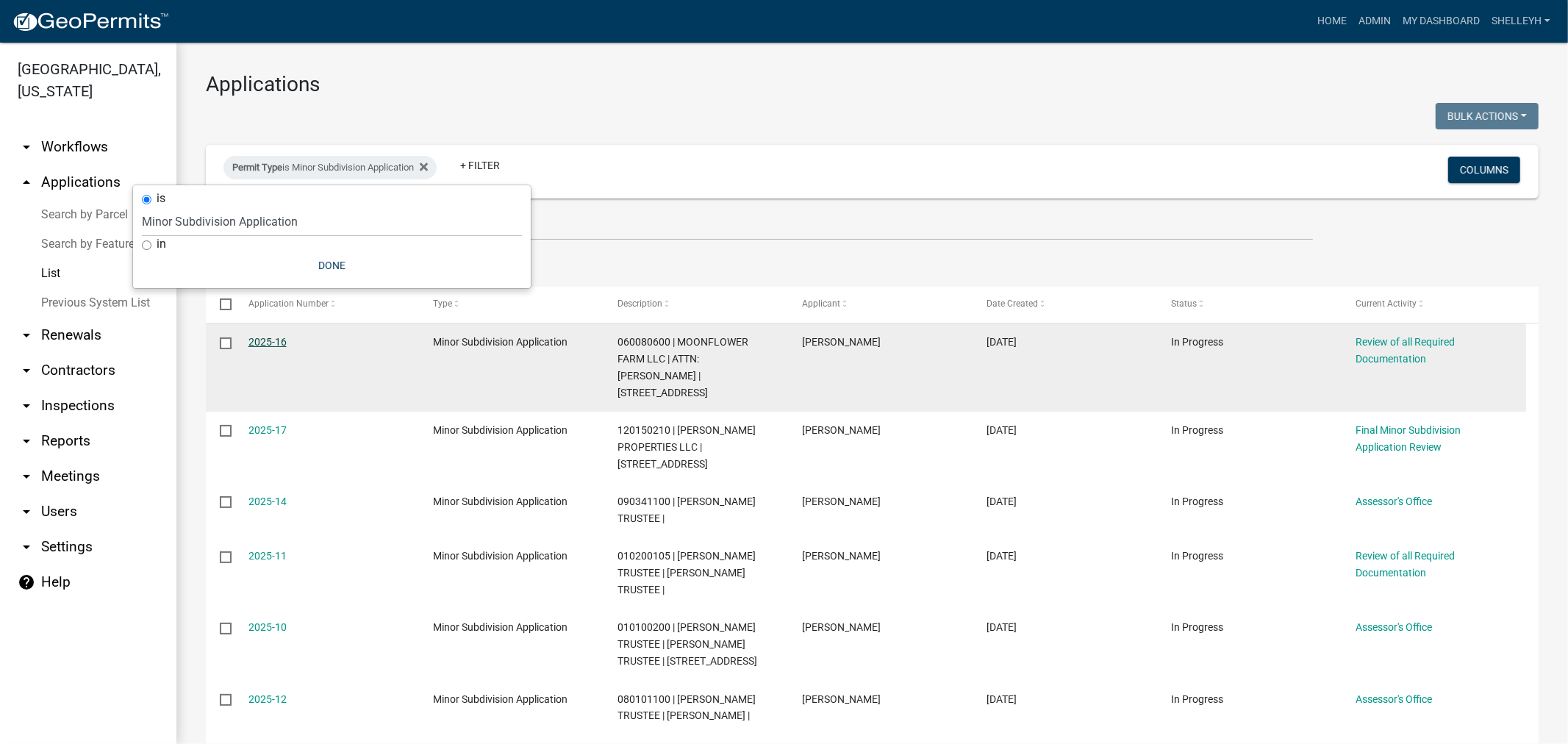
click at [269, 339] on link "2025-16" at bounding box center [267, 343] width 38 height 12
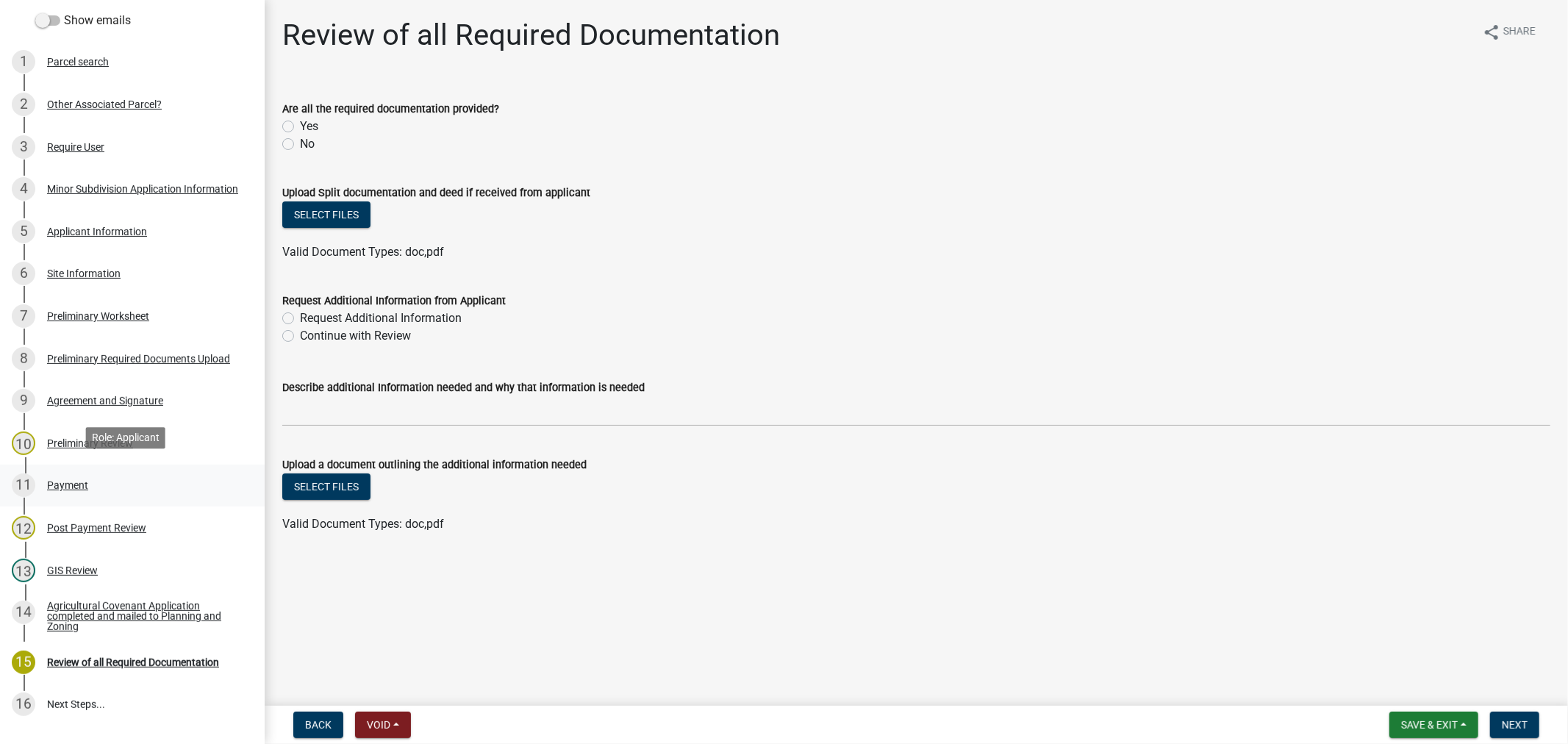
scroll to position [245, 0]
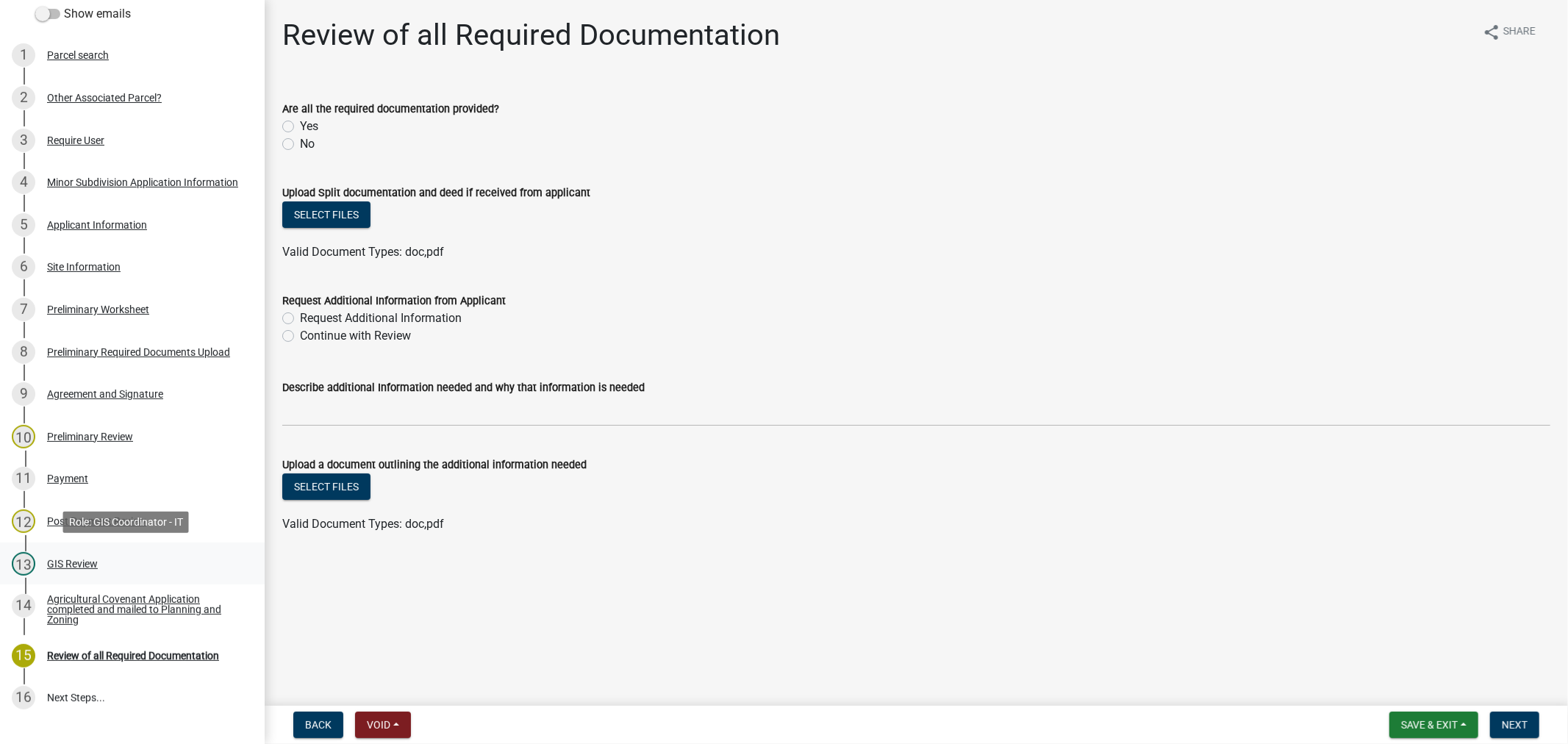
click at [57, 559] on div "GIS Review" at bounding box center [72, 564] width 51 height 10
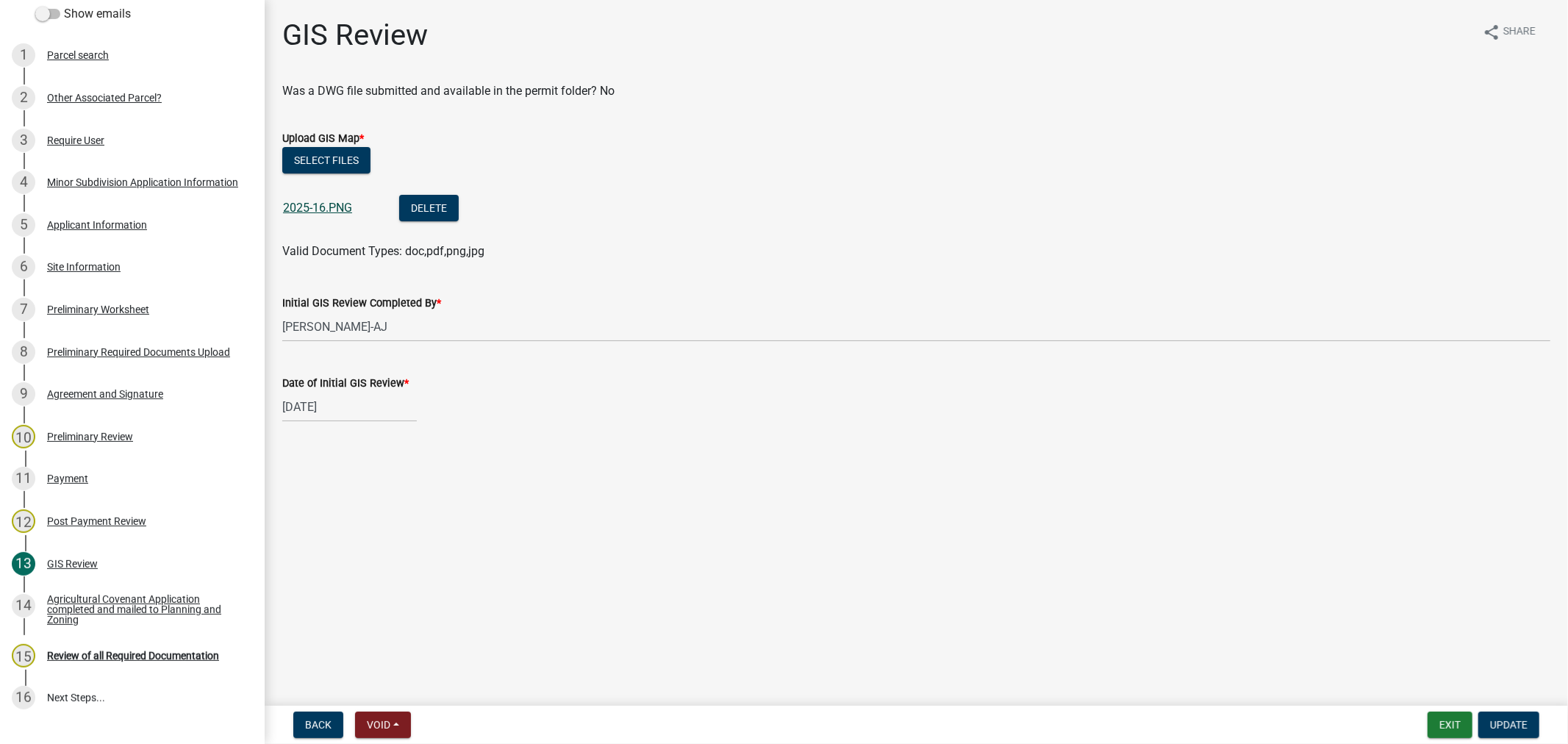
click at [312, 203] on link "2025-16.PNG" at bounding box center [317, 208] width 69 height 14
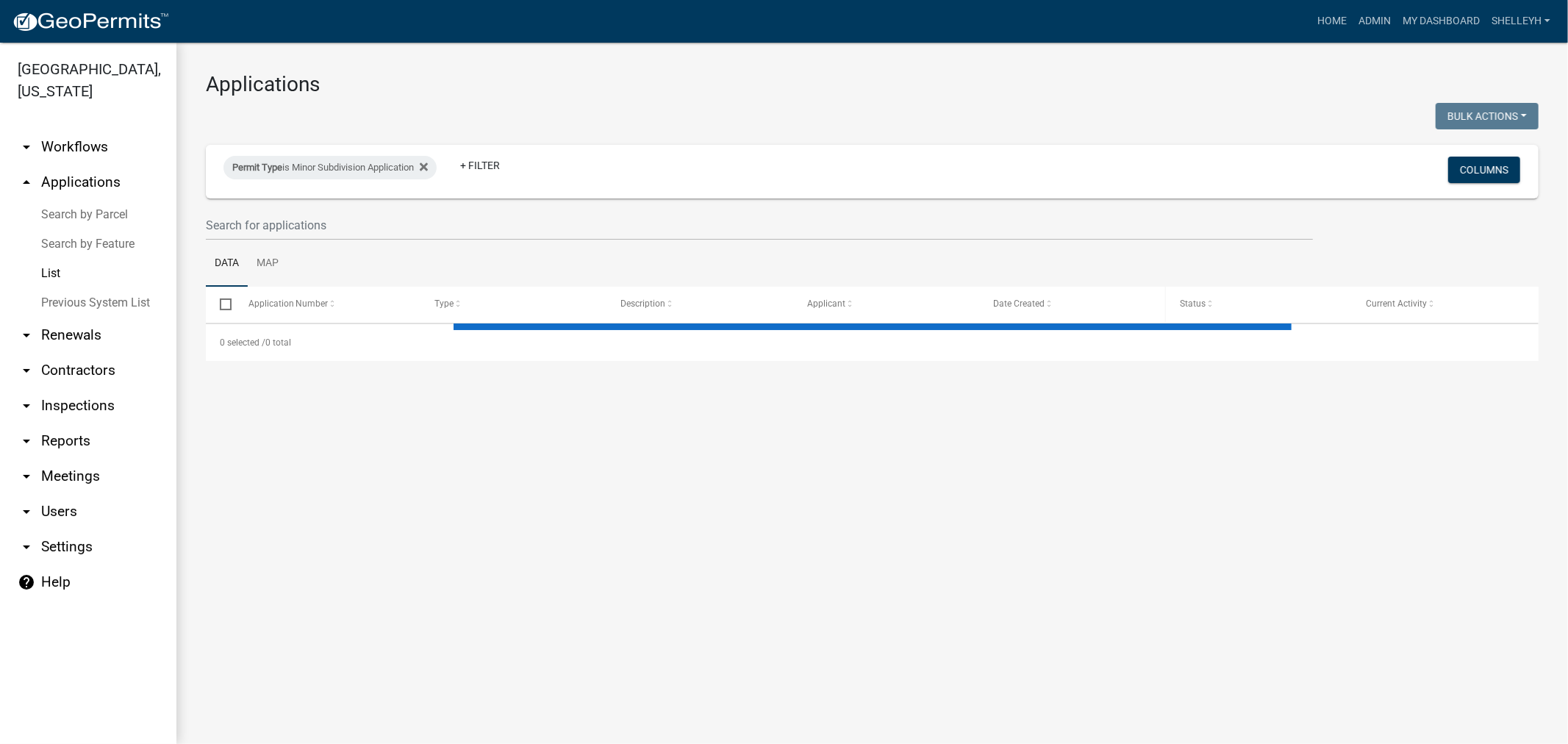
select select "1: 25"
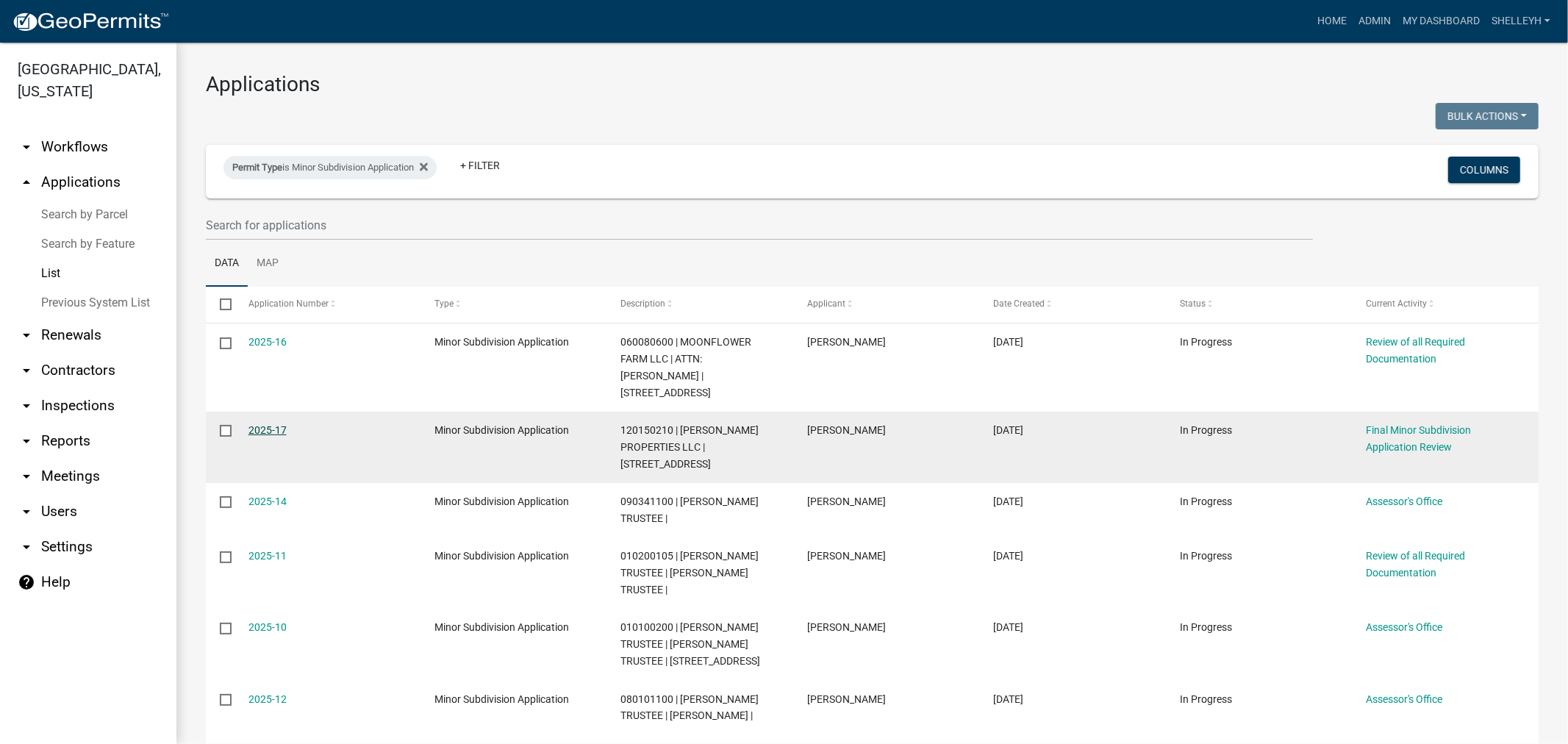
click at [274, 424] on link "2025-17" at bounding box center [267, 430] width 38 height 12
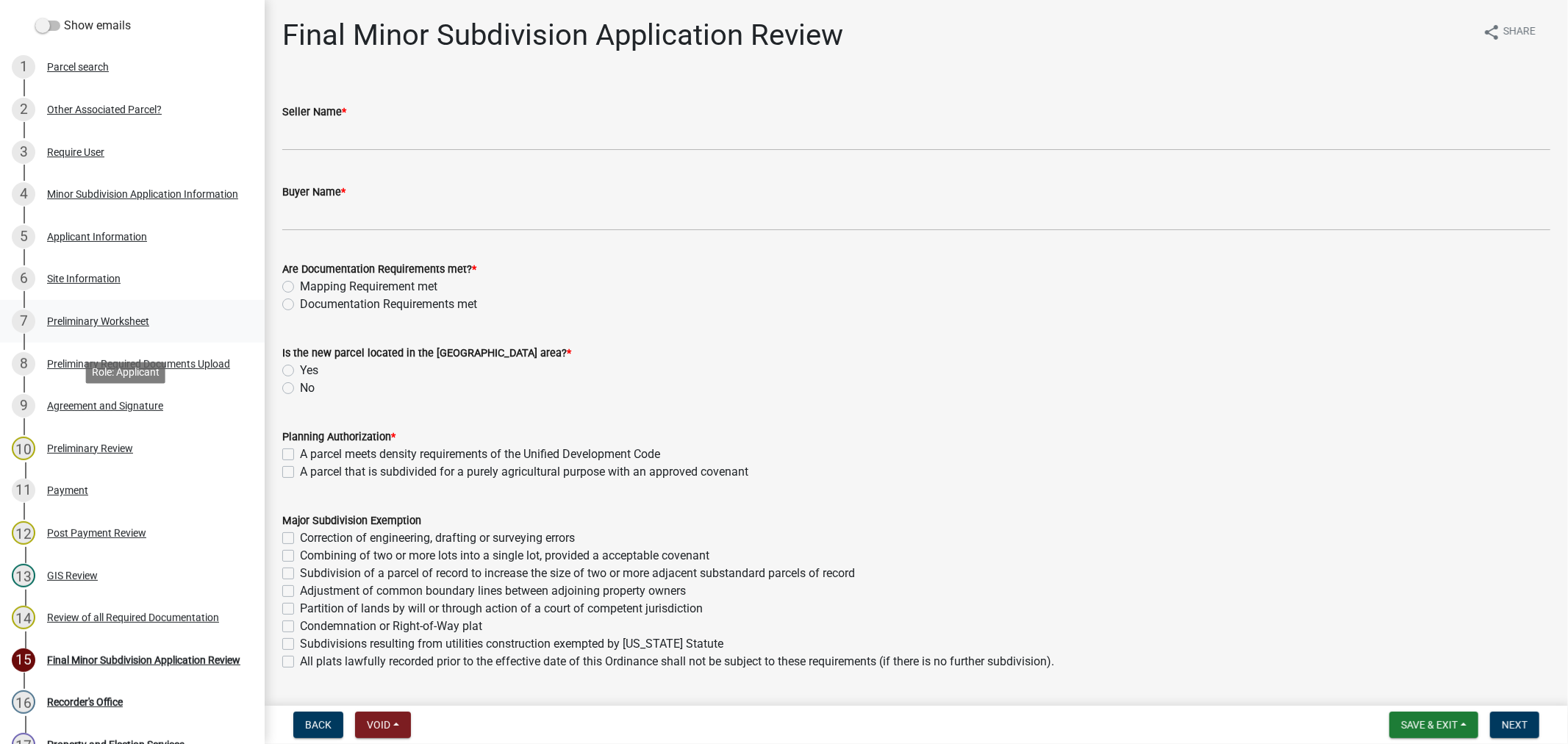
scroll to position [408, 0]
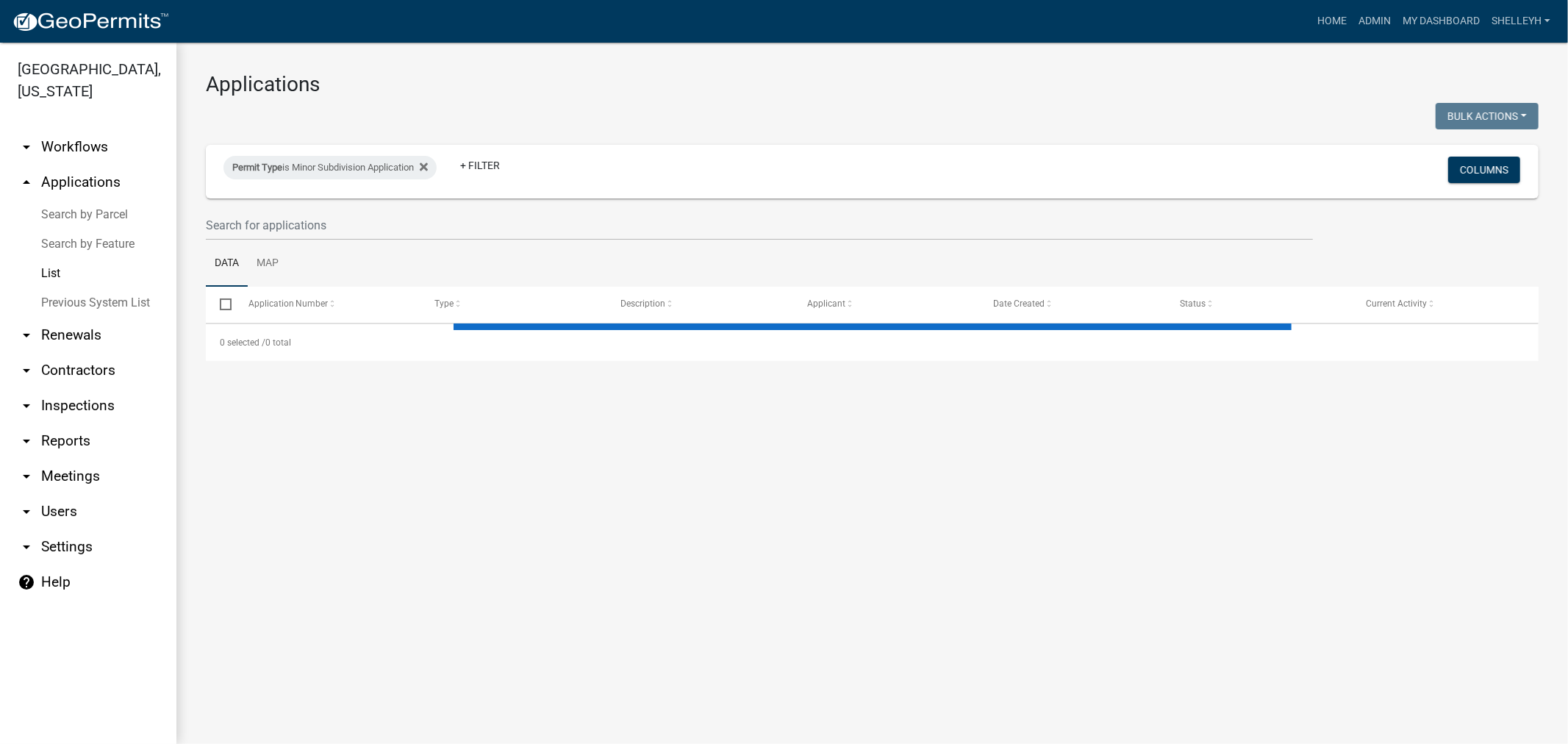
select select "1: 25"
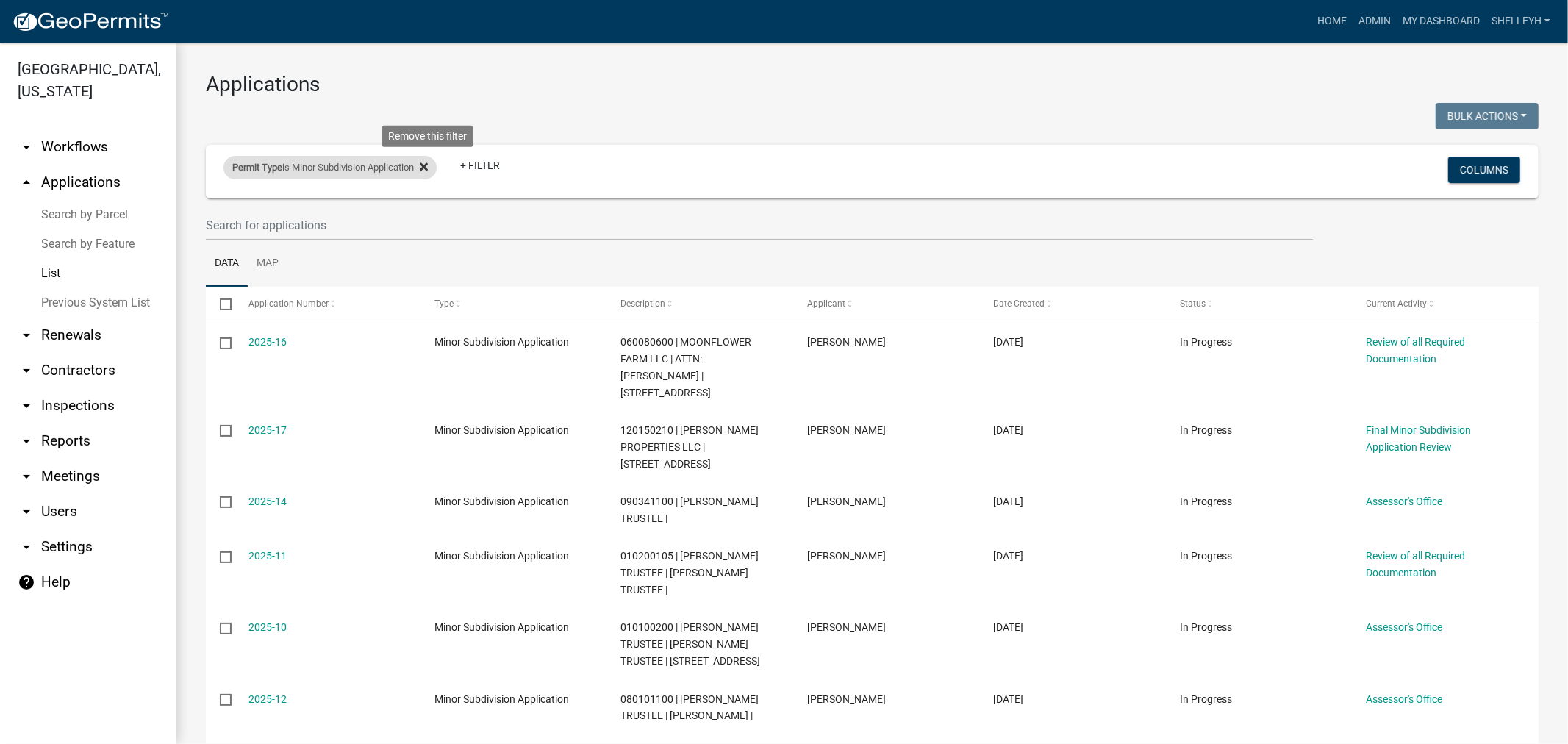
click at [428, 165] on icon at bounding box center [423, 167] width 8 height 8
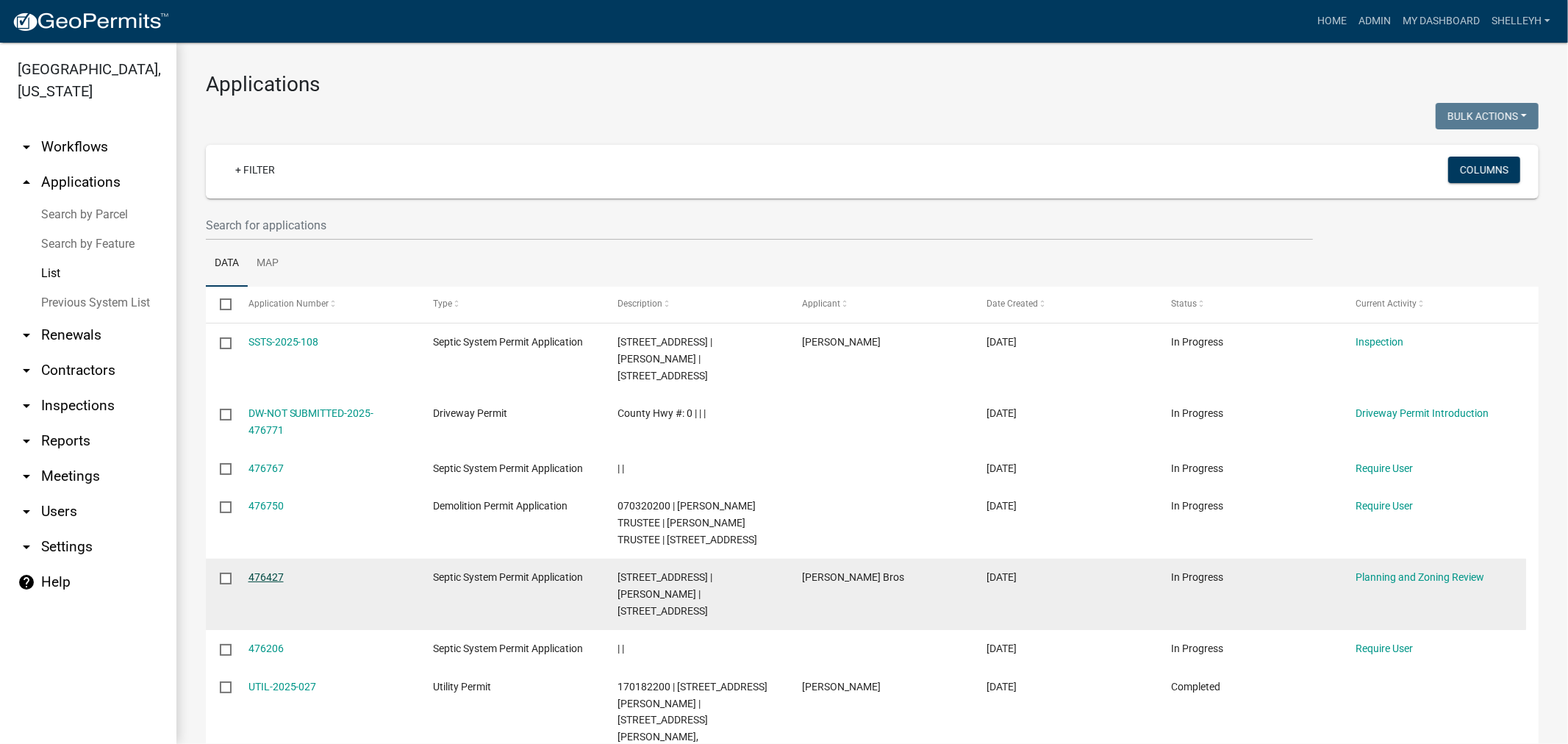
click at [258, 571] on link "476427" at bounding box center [265, 577] width 35 height 12
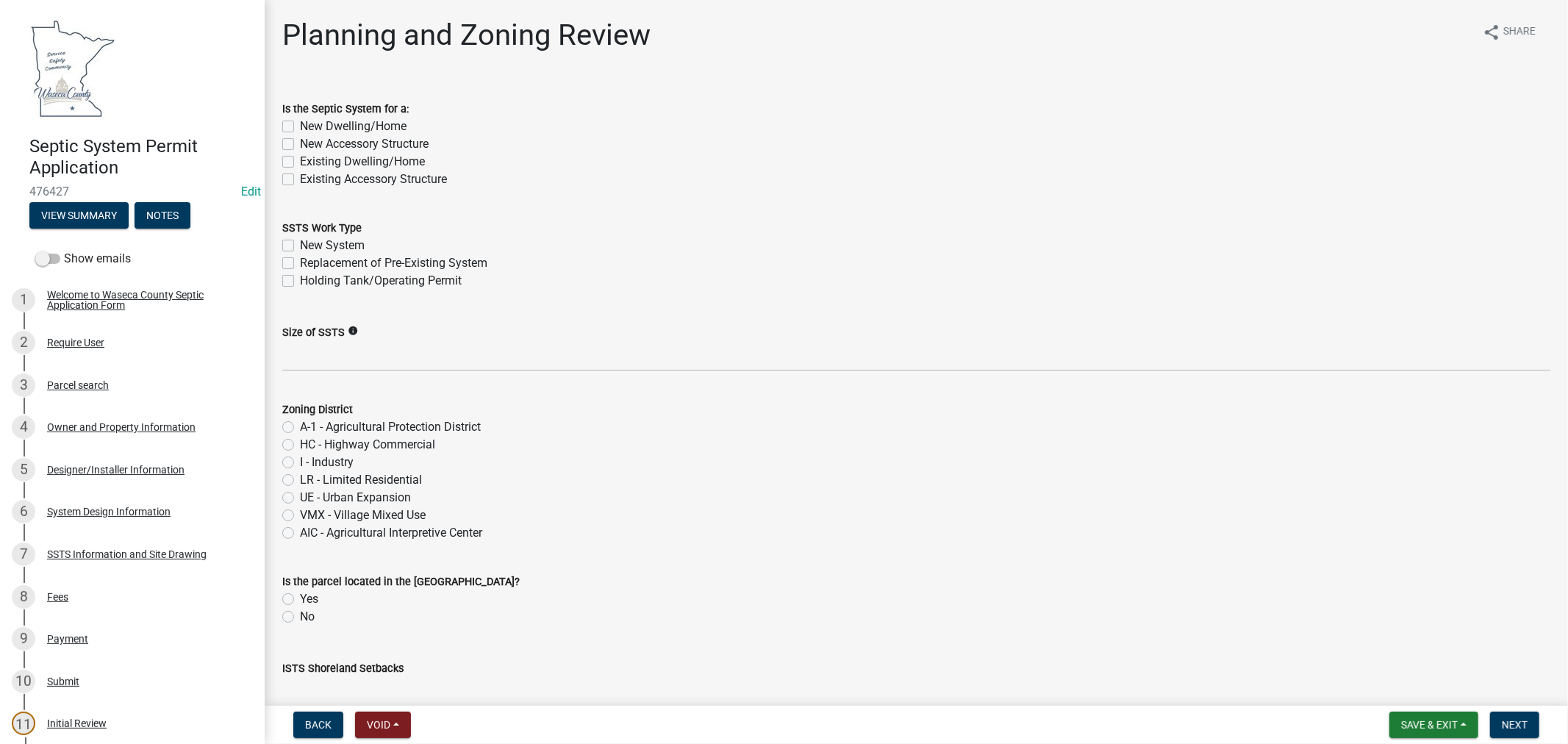
click at [299, 163] on label "Existing Dwelling/Home" at bounding box center [361, 162] width 125 height 18
click at [299, 163] on input "Existing Dwelling/Home" at bounding box center [304, 158] width 10 height 10
checkbox input "true"
checkbox input "false"
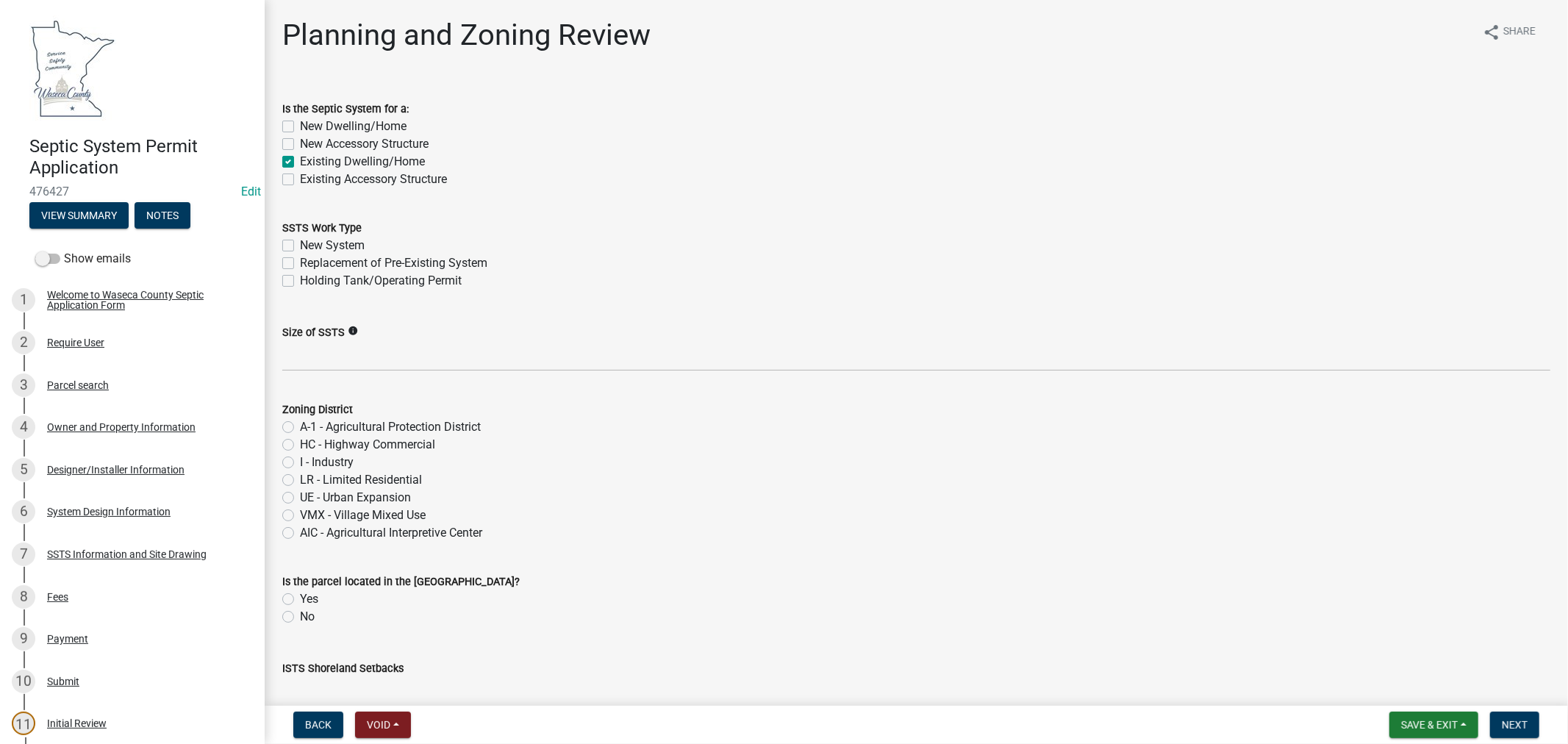
checkbox input "true"
checkbox input "false"
click at [299, 261] on label "Replacement of Pre-Existing System" at bounding box center [393, 264] width 188 height 18
click at [299, 261] on input "Replacement of Pre-Existing System" at bounding box center [304, 260] width 10 height 10
checkbox input "true"
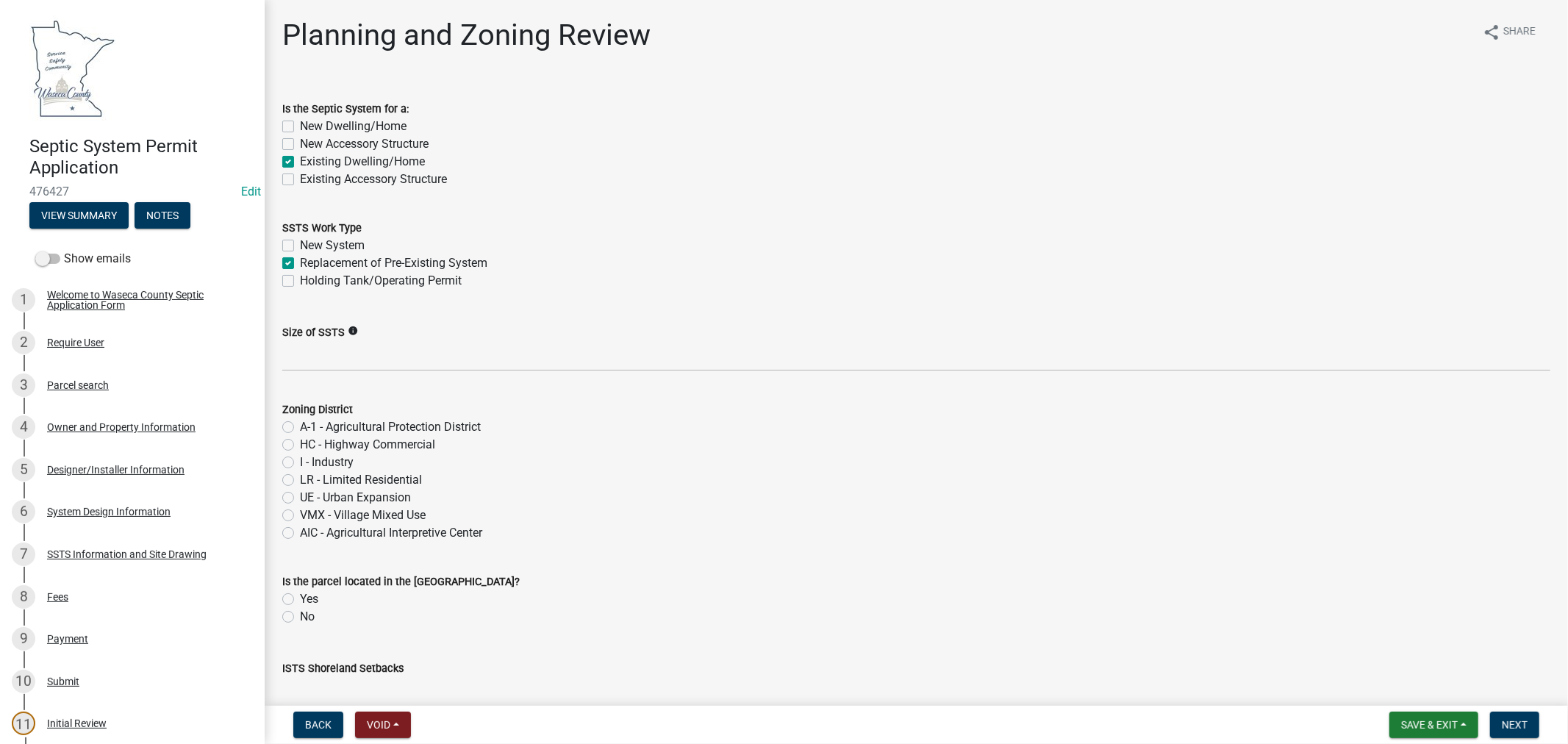
checkbox input "false"
checkbox input "true"
checkbox input "false"
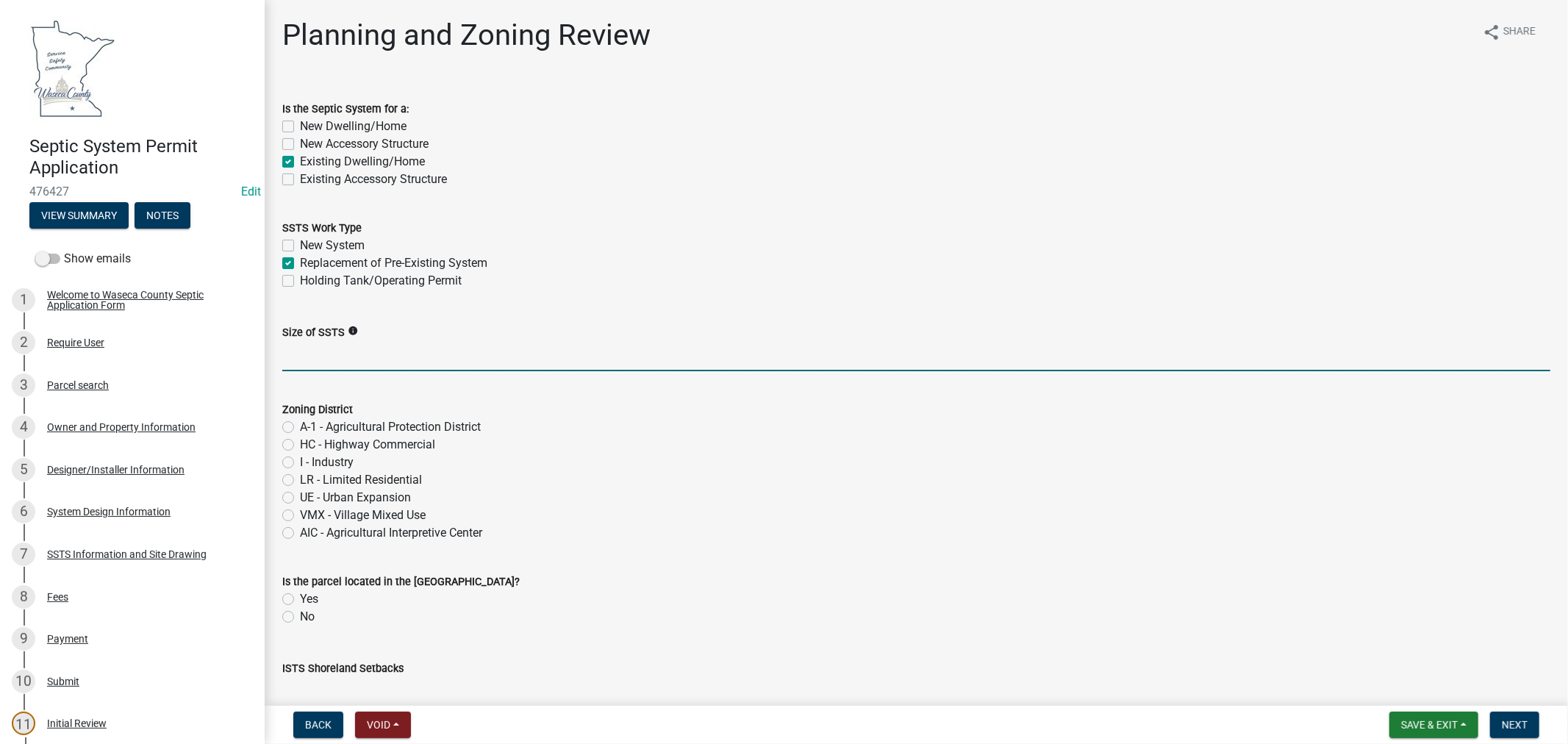
click at [336, 342] on input "Size of SSTS" at bounding box center [916, 357] width 1268 height 30
paste input "750gpd/5bed"
type input "750gpd/5bed"
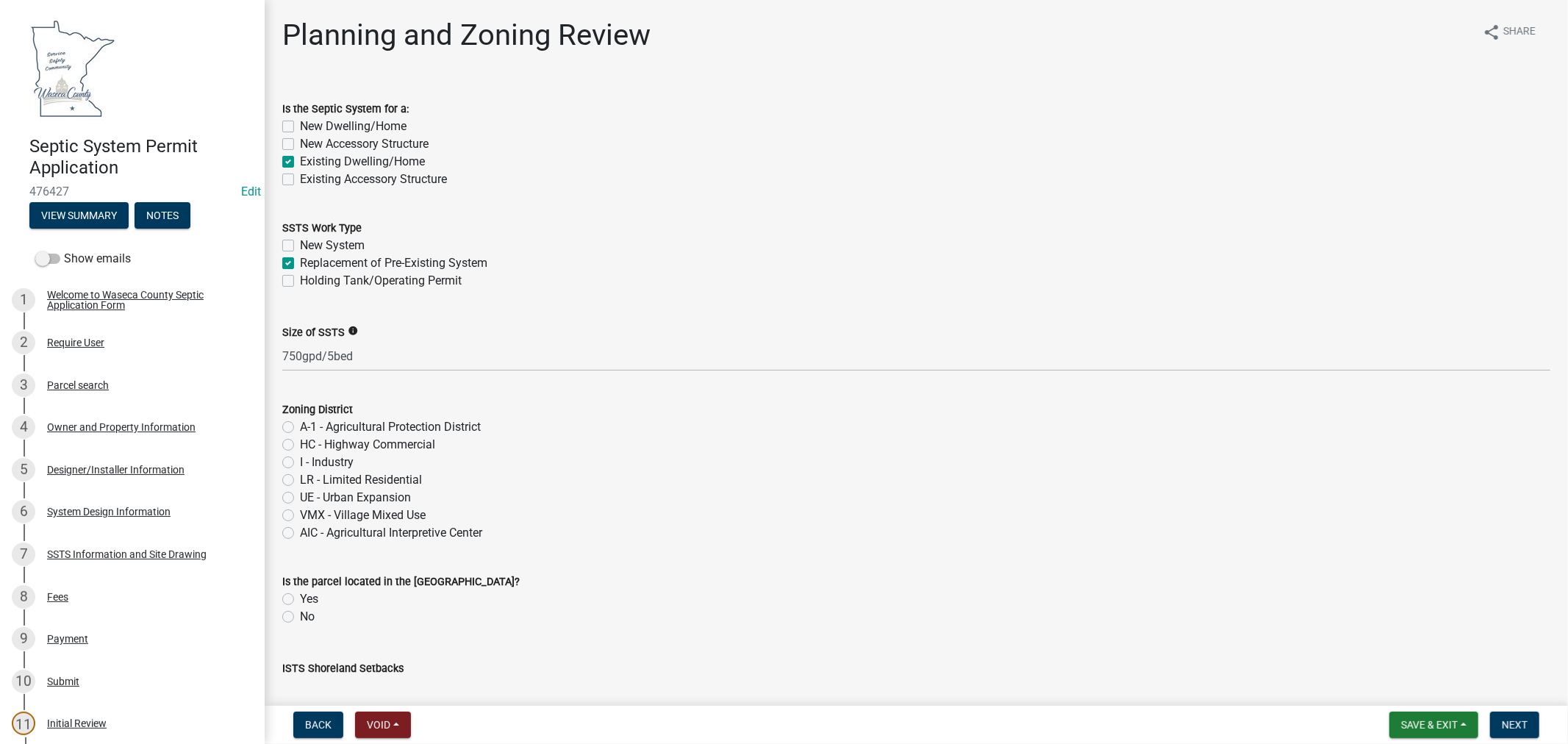
click at [299, 481] on label "LR - Limited Residential" at bounding box center [360, 480] width 122 height 18
click at [299, 481] on input "LR - Limited Residential" at bounding box center [304, 476] width 10 height 10
radio input "true"
click at [299, 599] on label "Yes" at bounding box center [308, 599] width 18 height 18
click at [299, 599] on input "Yes" at bounding box center [304, 595] width 10 height 10
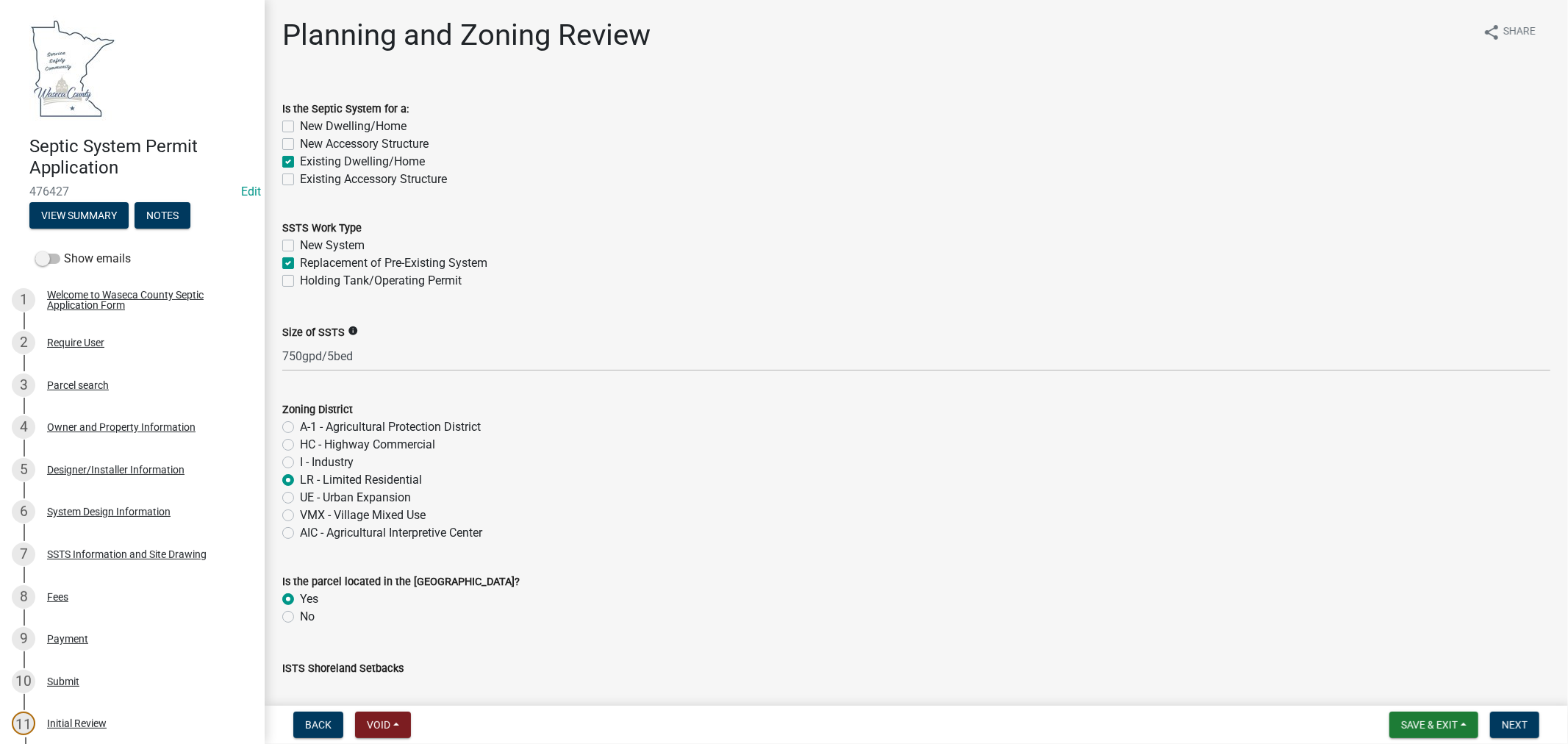
radio input "true"
click at [299, 615] on label "No" at bounding box center [306, 617] width 15 height 18
click at [299, 615] on input "No" at bounding box center [304, 613] width 10 height 10
radio input "true"
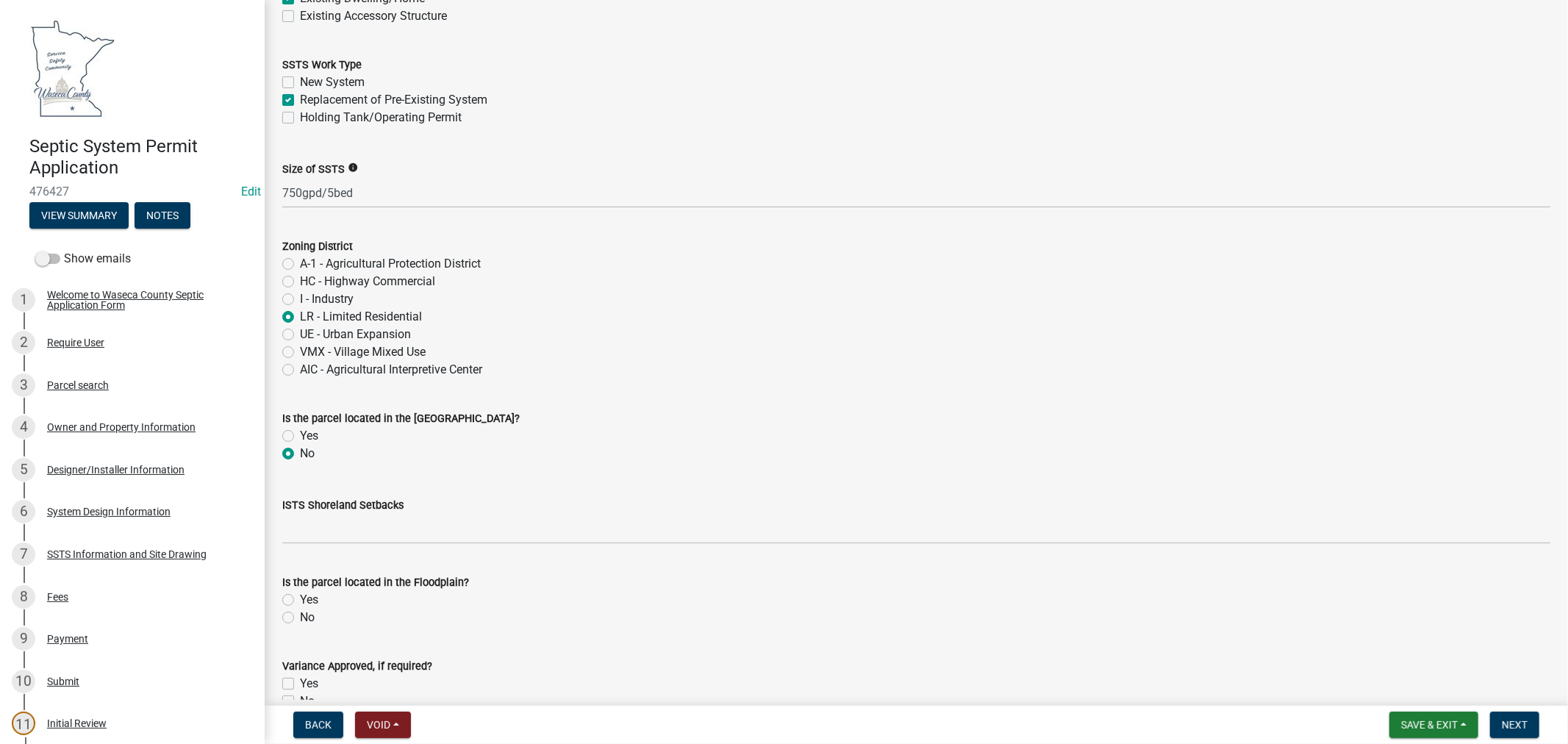
scroll to position [245, 0]
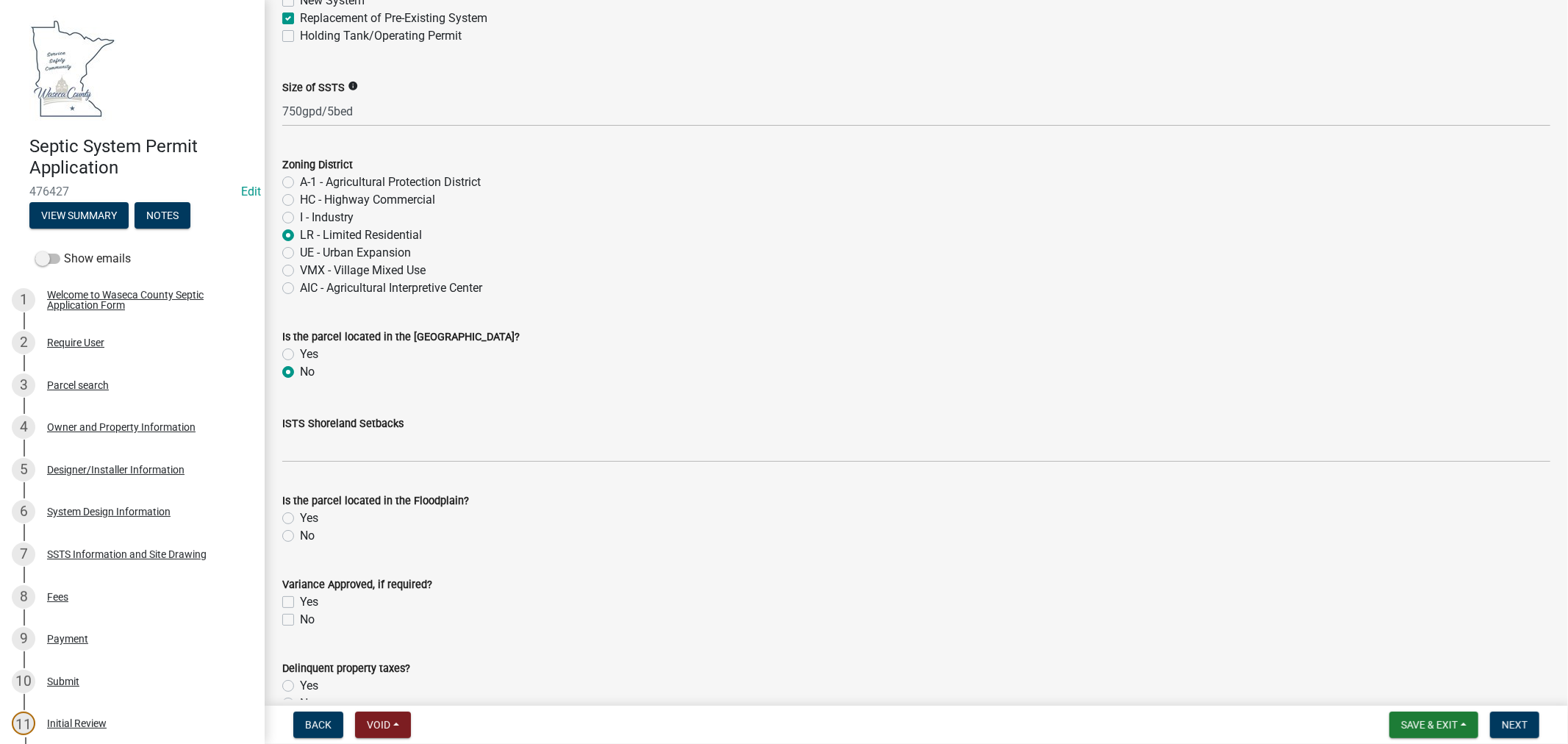
click at [299, 534] on label "No" at bounding box center [306, 536] width 15 height 18
click at [299, 534] on input "No" at bounding box center [304, 532] width 10 height 10
radio input "true"
click at [299, 618] on label "No" at bounding box center [306, 620] width 15 height 18
click at [299, 618] on input "No" at bounding box center [304, 616] width 10 height 10
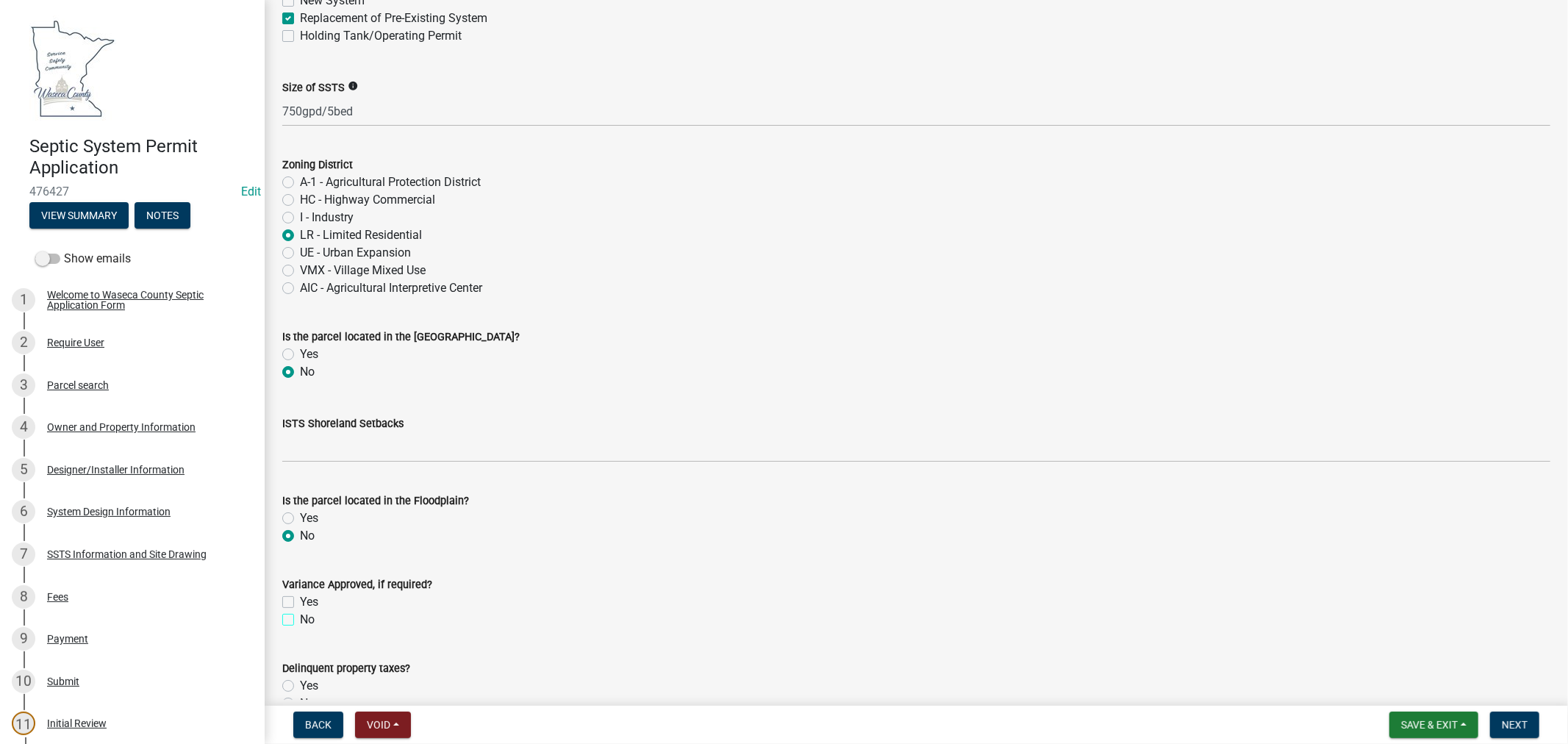
checkbox input "true"
checkbox input "false"
checkbox input "true"
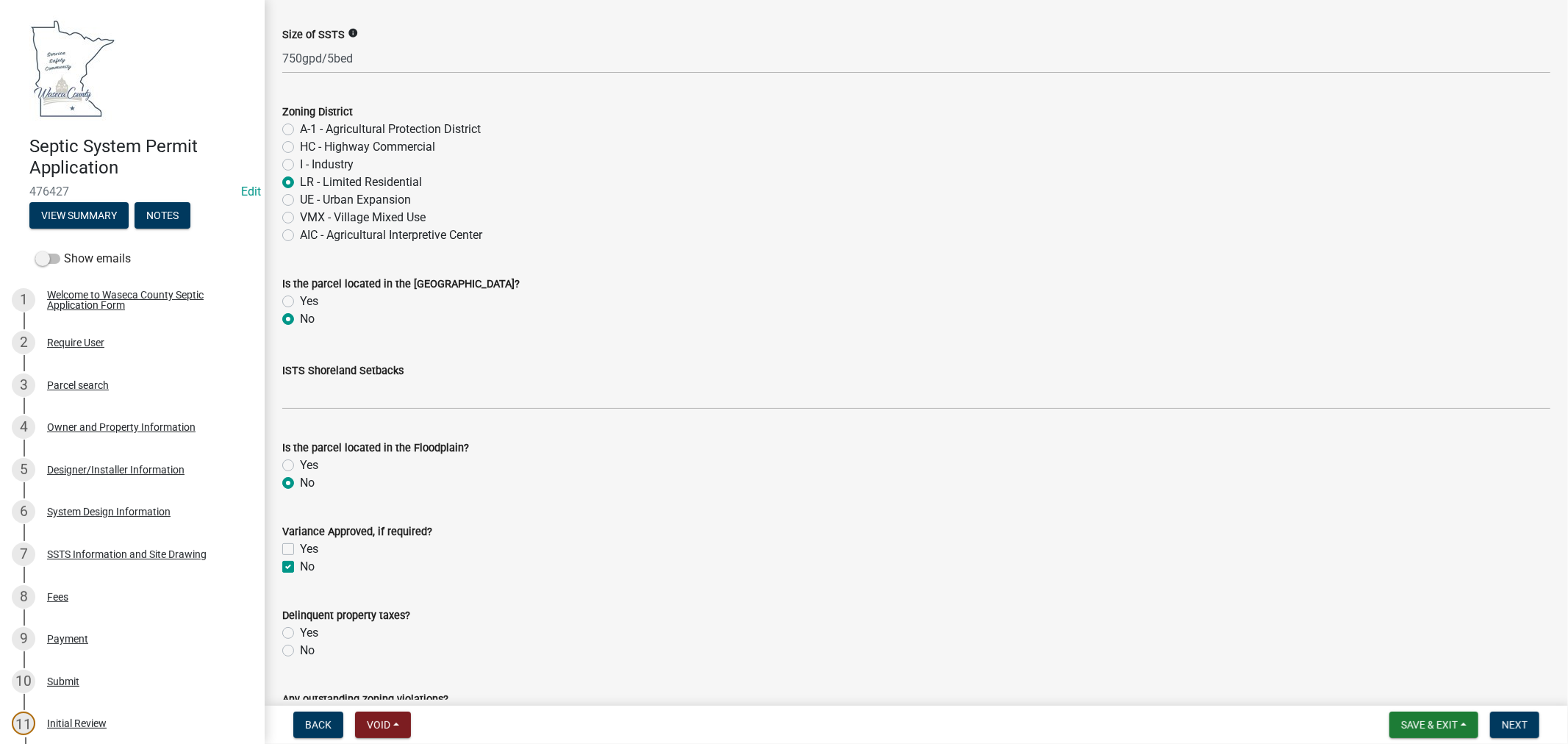
scroll to position [327, 0]
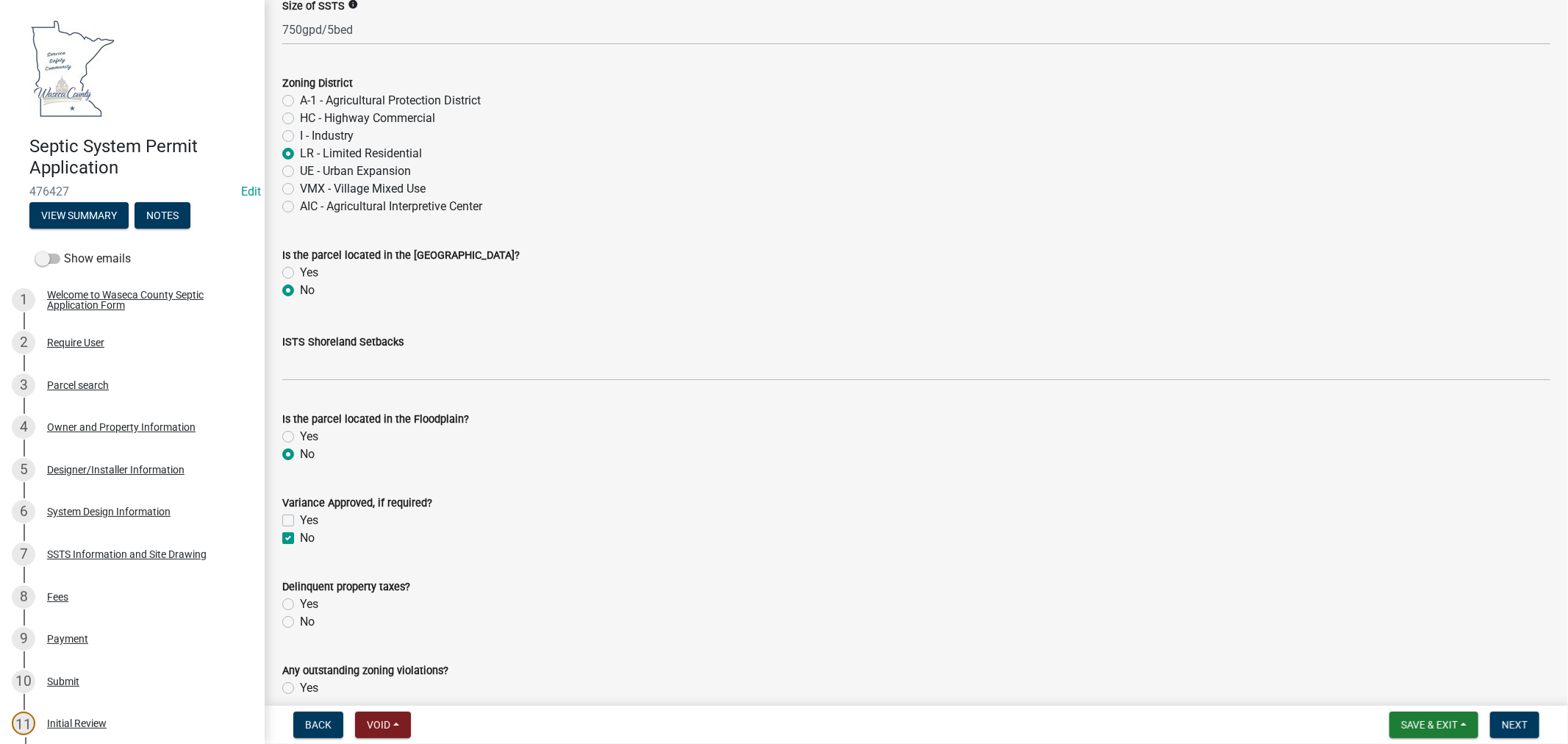
click at [299, 615] on label "No" at bounding box center [306, 622] width 15 height 18
click at [299, 615] on input "No" at bounding box center [304, 618] width 10 height 10
radio input "true"
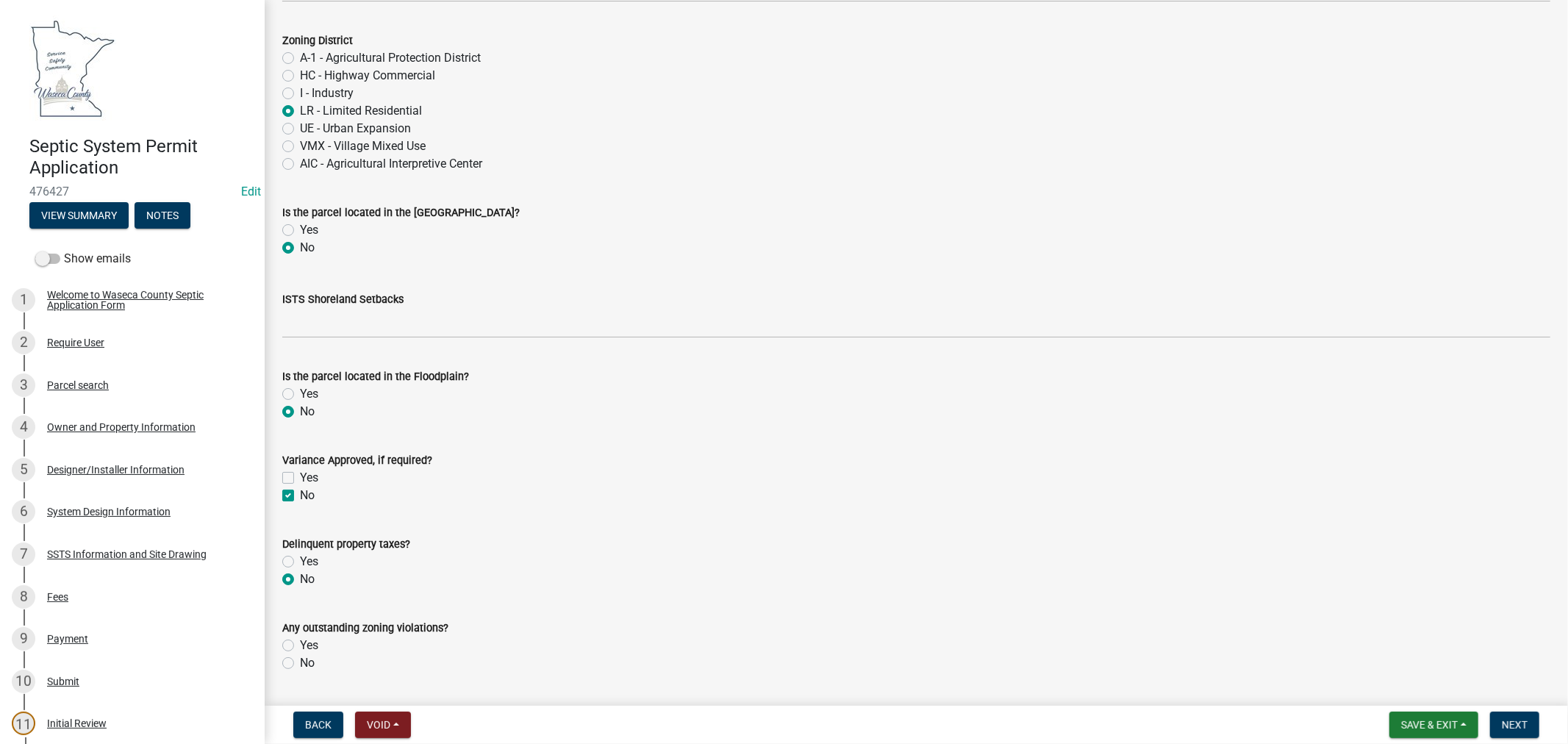
scroll to position [408, 0]
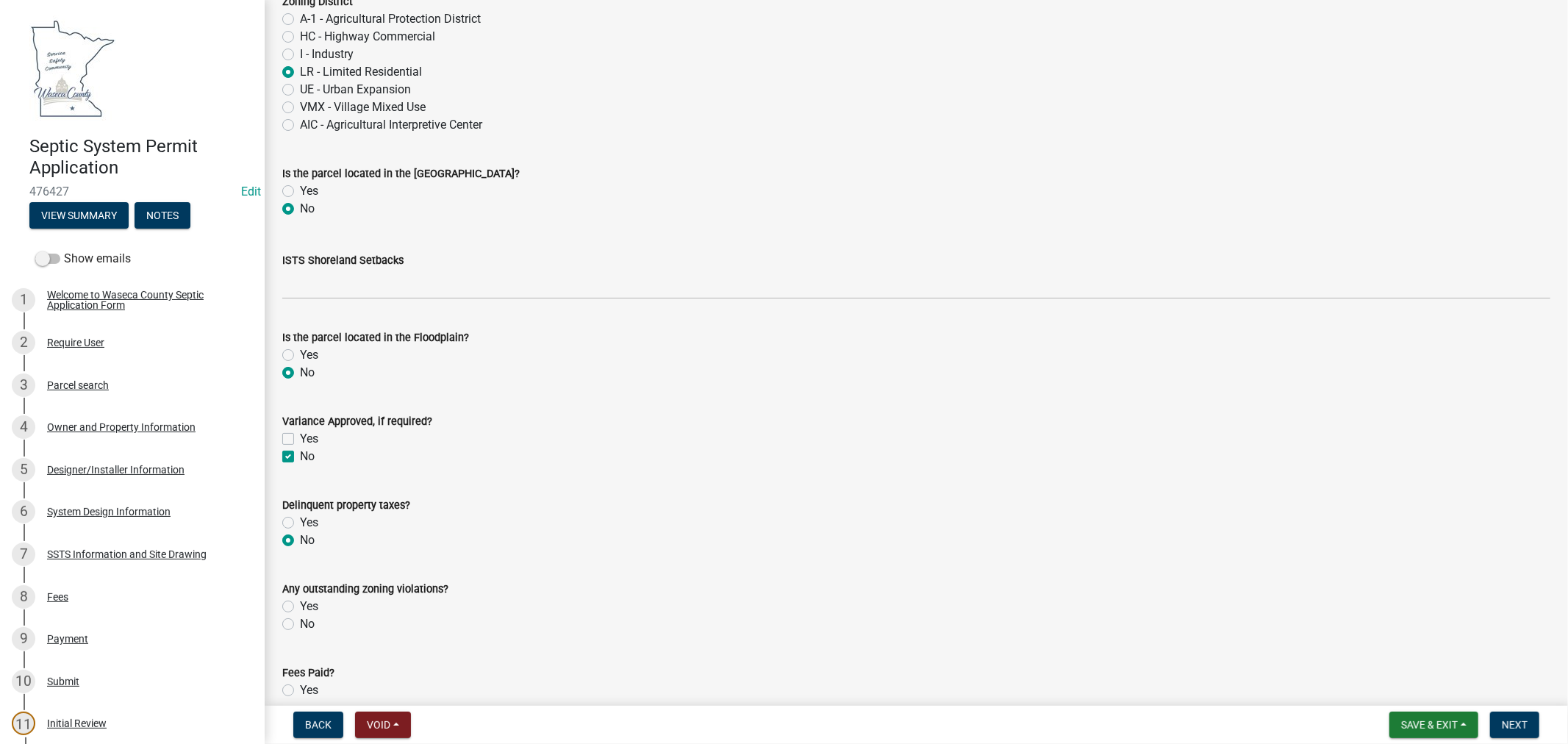
click at [299, 627] on label "No" at bounding box center [306, 624] width 15 height 18
click at [299, 625] on input "No" at bounding box center [304, 620] width 10 height 10
radio input "true"
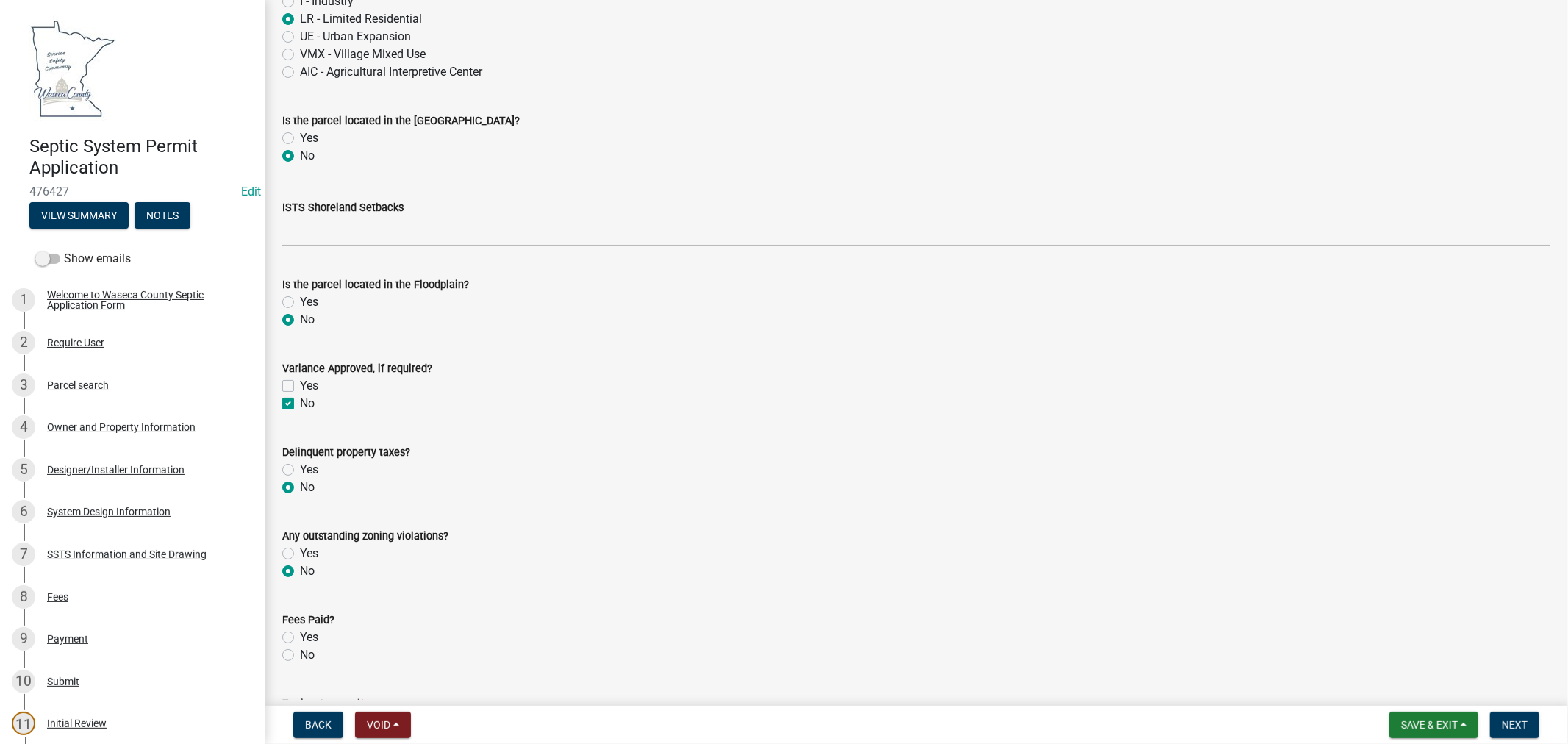
scroll to position [489, 0]
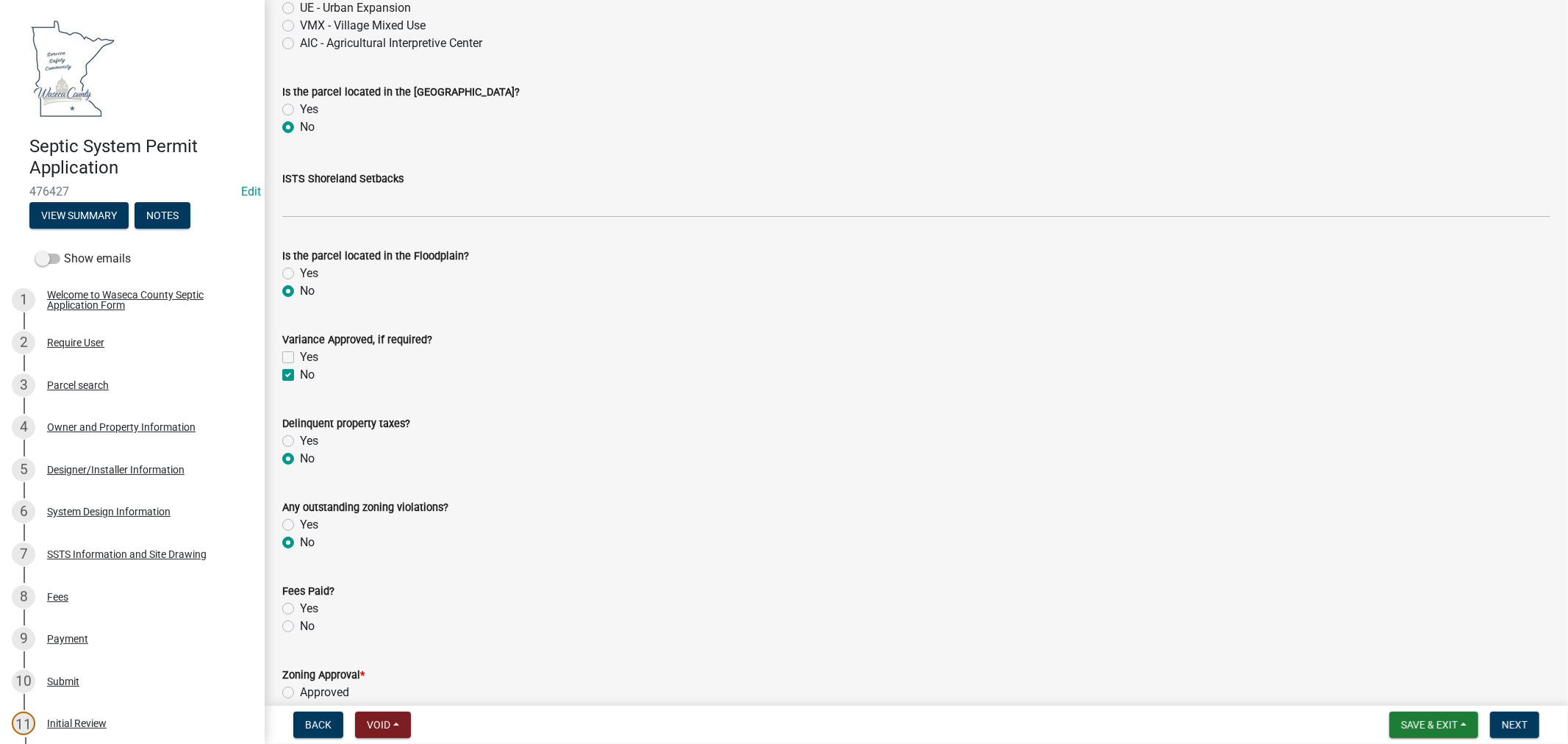
click at [299, 608] on label "Yes" at bounding box center [308, 609] width 18 height 18
click at [299, 608] on input "Yes" at bounding box center [304, 605] width 10 height 10
radio input "true"
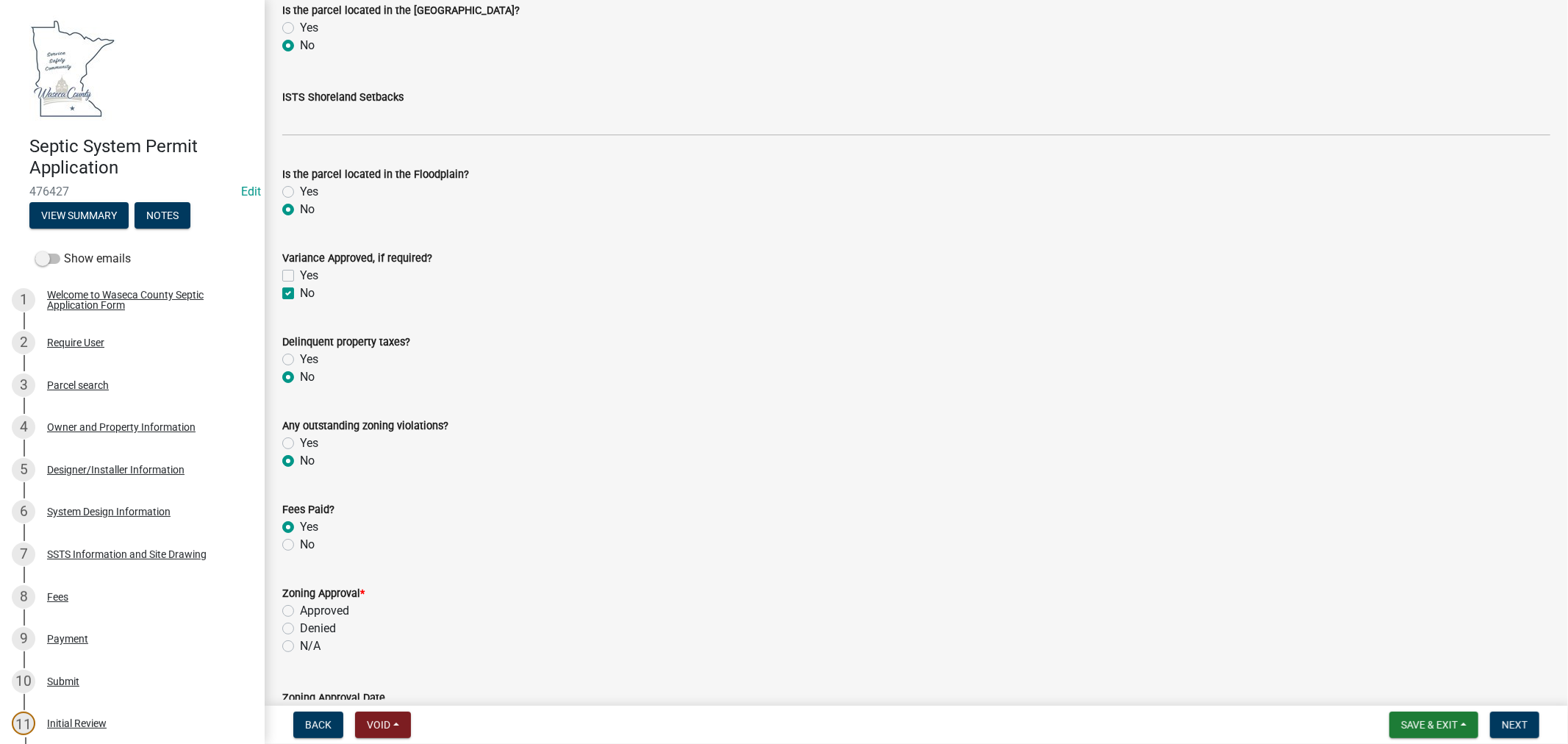
click at [299, 609] on label "Approved" at bounding box center [323, 611] width 49 height 18
click at [299, 609] on input "Approved" at bounding box center [304, 607] width 10 height 10
radio input "true"
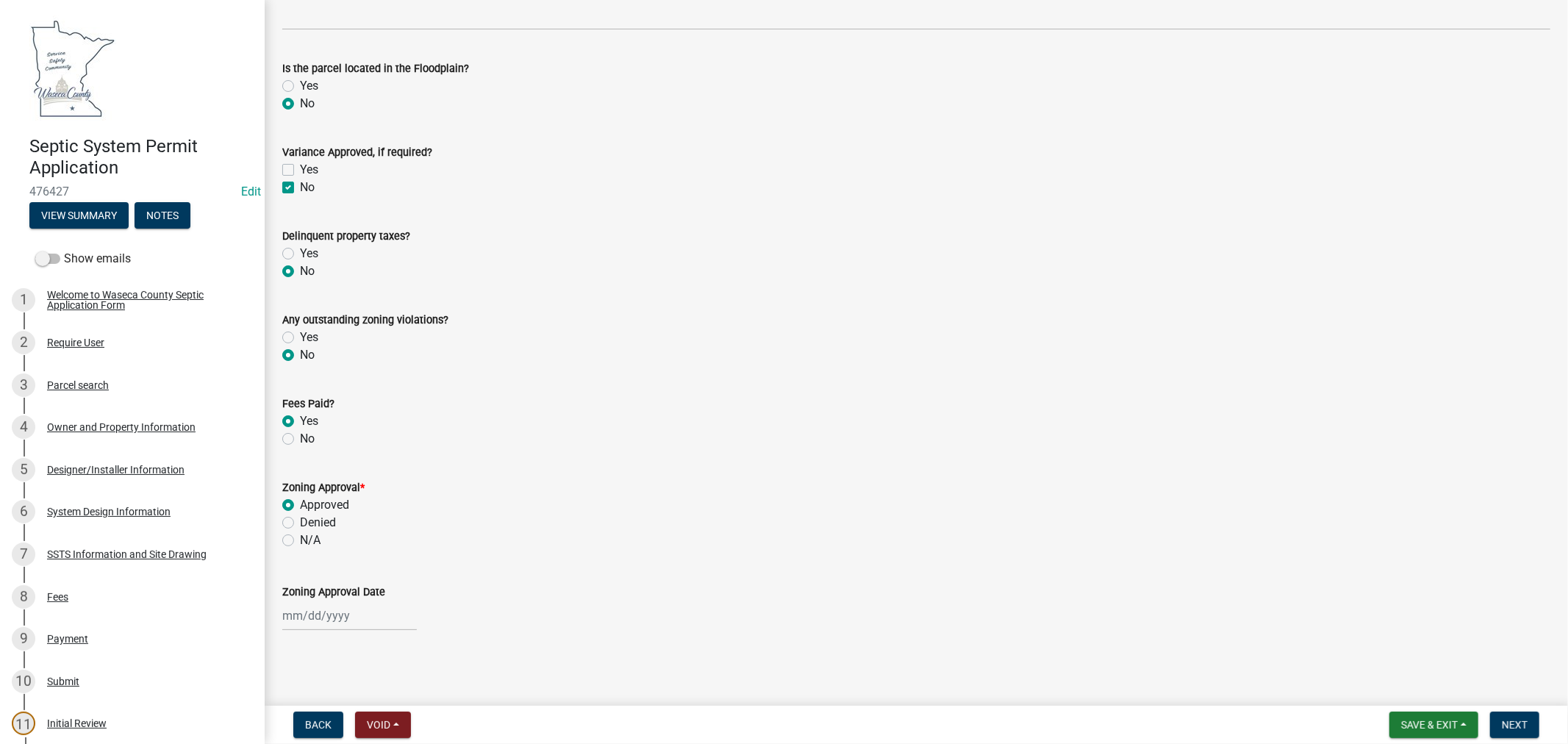
scroll to position [679, 0]
click at [348, 611] on div at bounding box center [349, 614] width 135 height 30
select select "9"
select select "2025"
click at [361, 485] on div "11" at bounding box center [367, 489] width 24 height 24
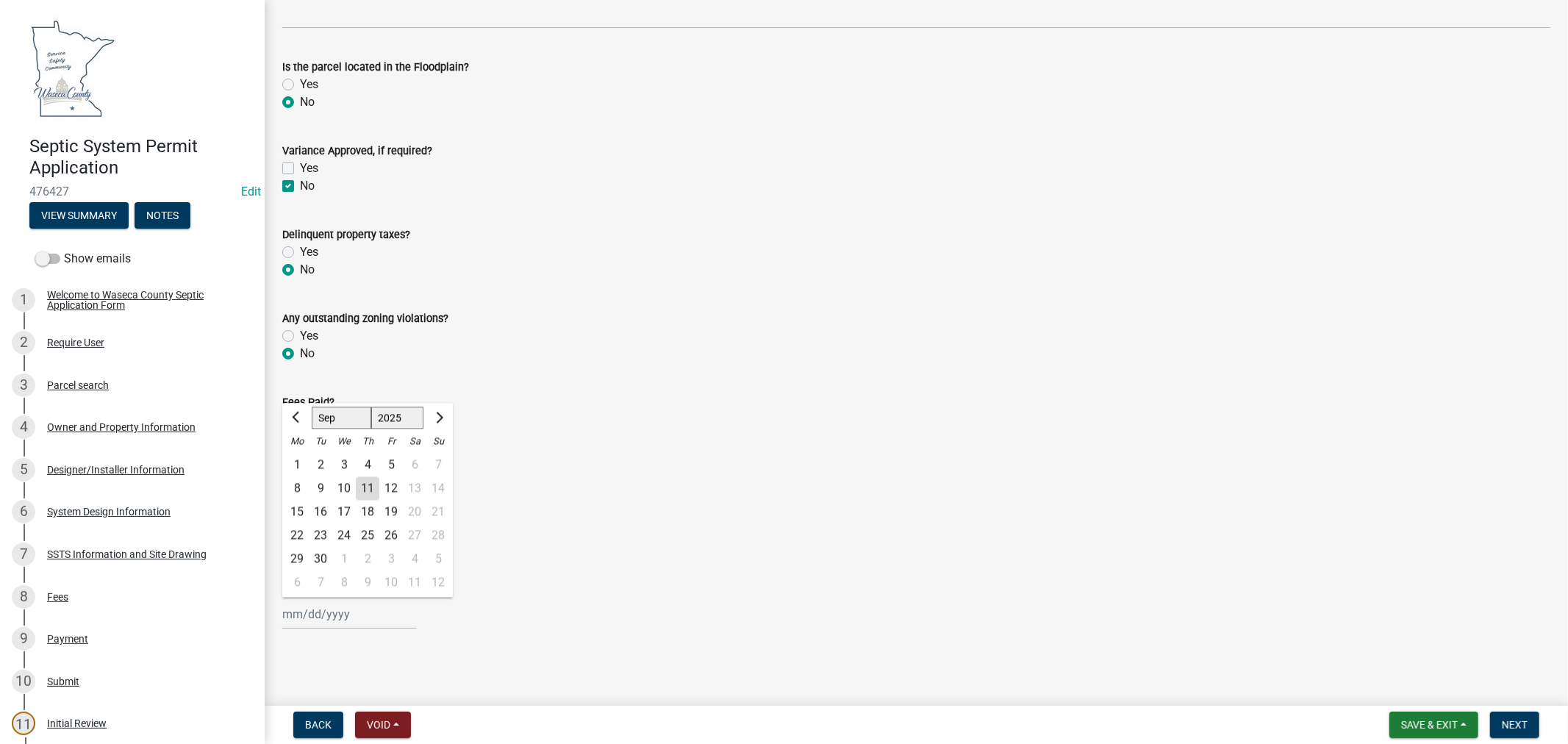
type input "[DATE]"
click at [1518, 727] on span "Next" at bounding box center [1514, 725] width 26 height 12
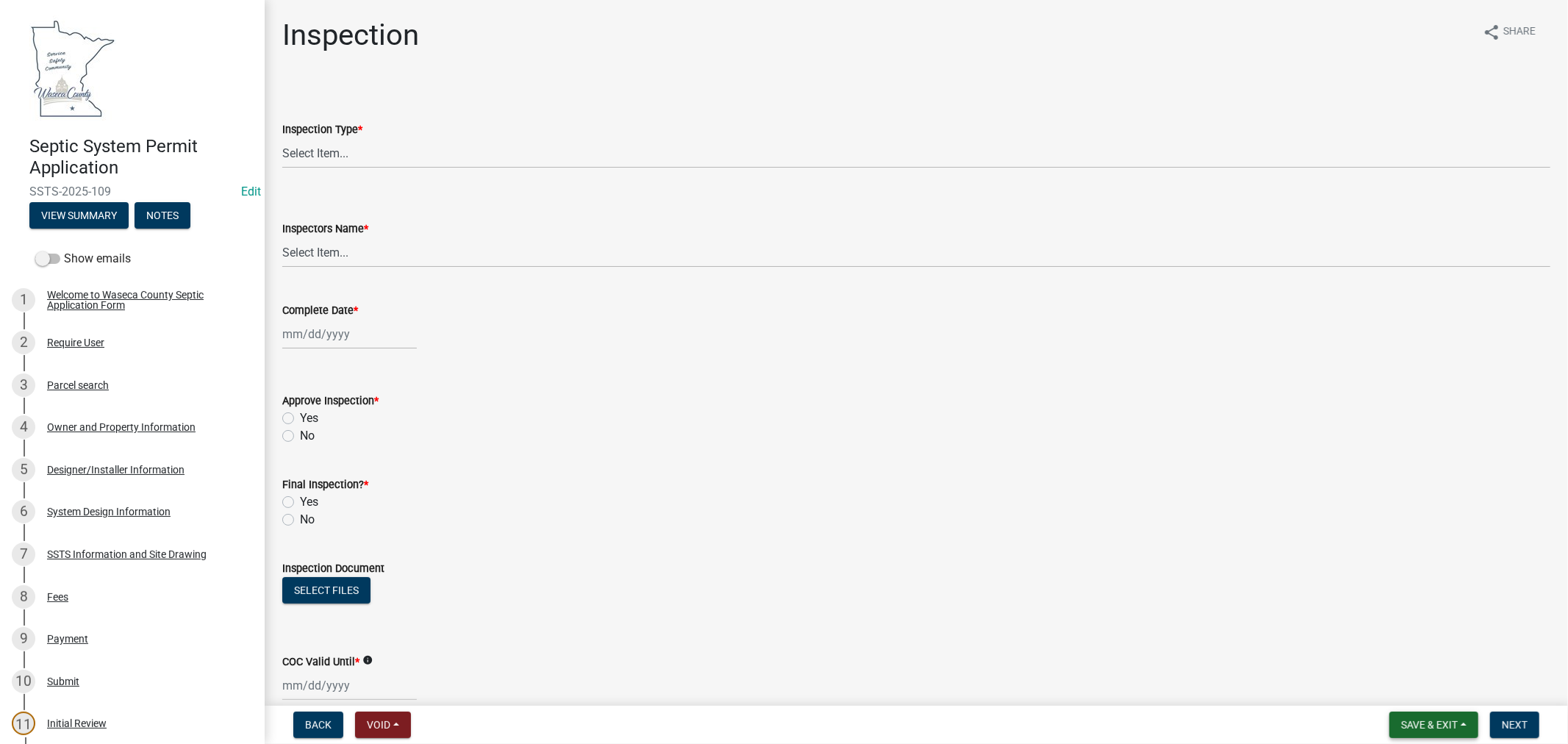
click at [1401, 721] on span "Save & Exit" at bounding box center [1429, 725] width 57 height 12
click at [1391, 688] on button "Save & Exit" at bounding box center [1419, 686] width 118 height 35
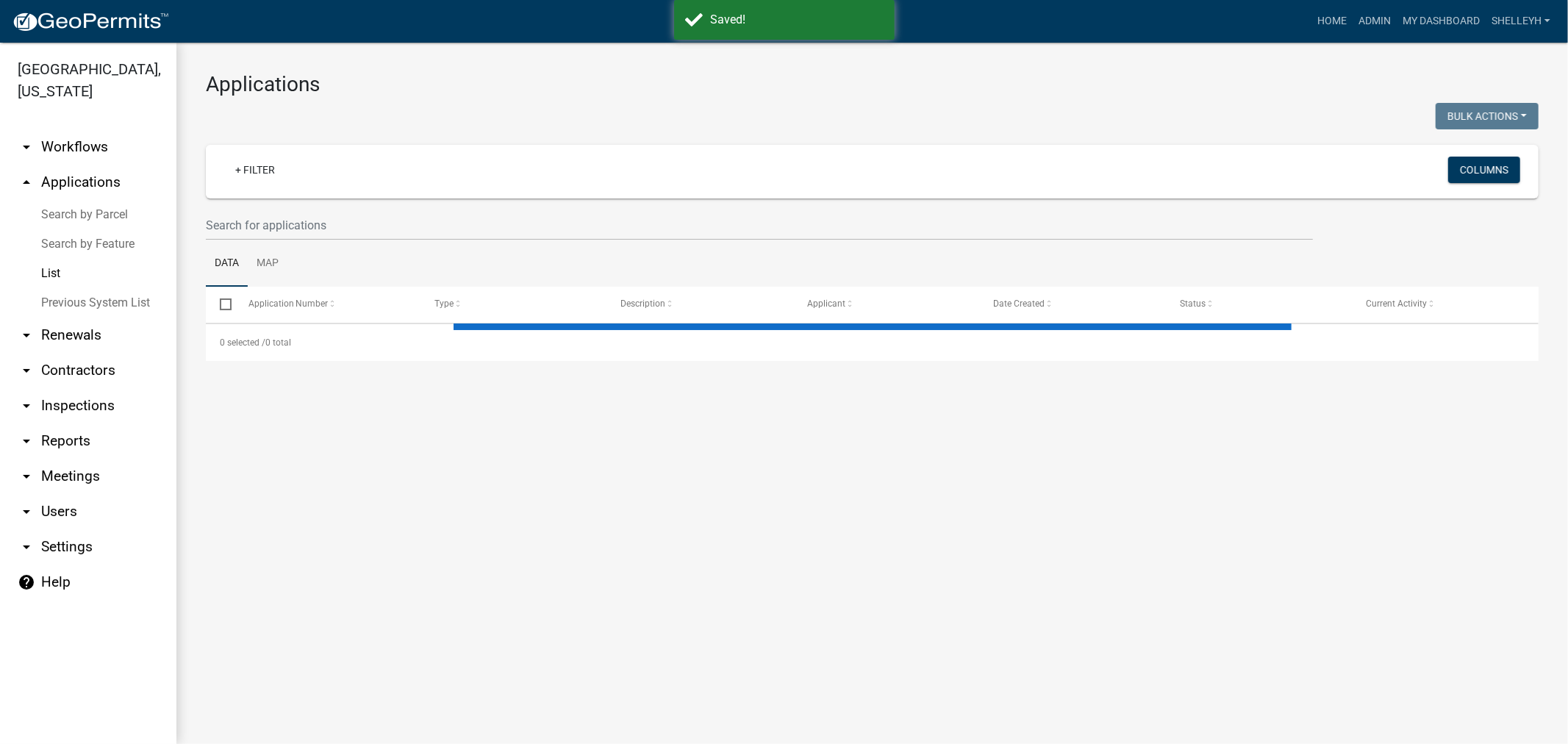
select select "1: 25"
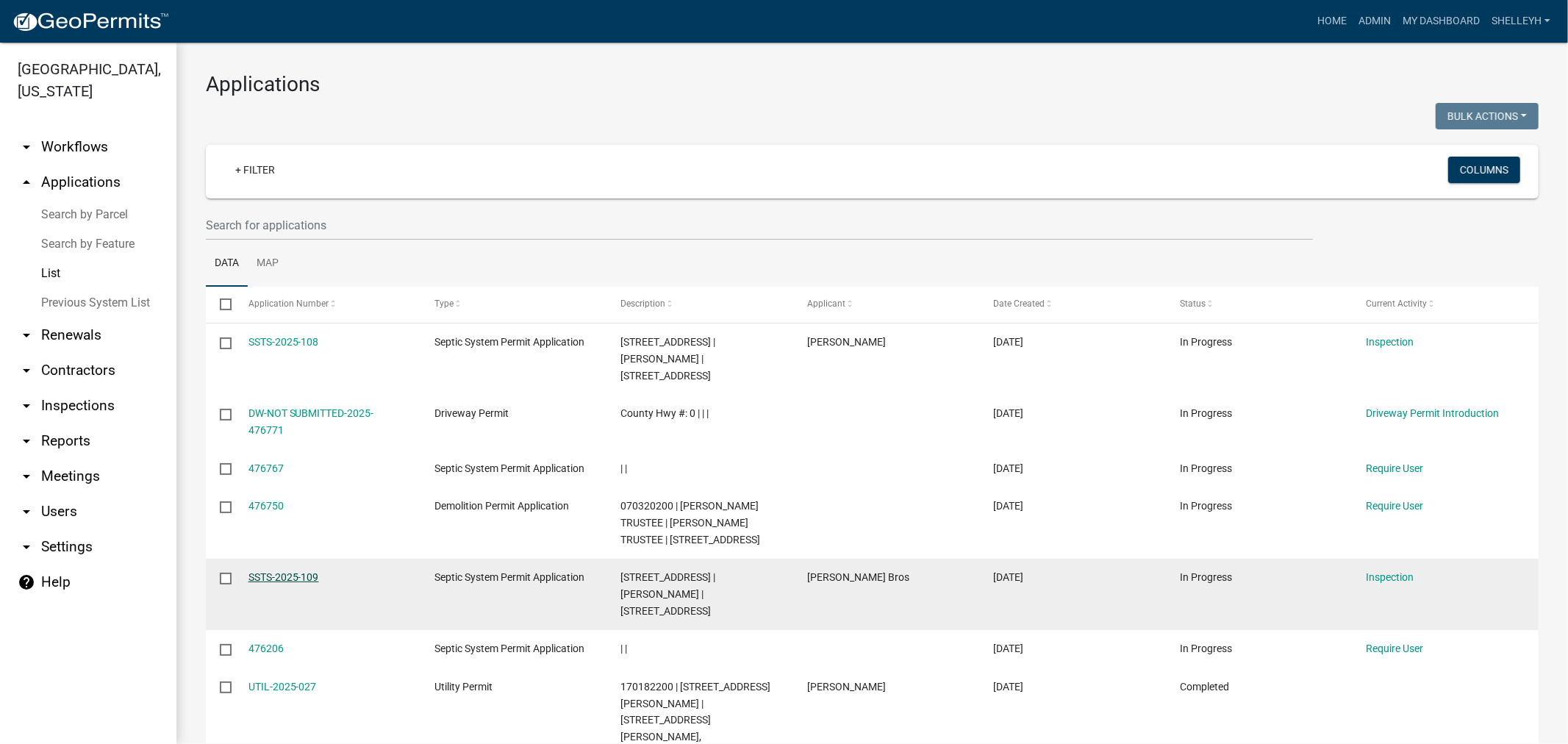
click at [269, 571] on link "SSTS-2025-109" at bounding box center [283, 577] width 71 height 12
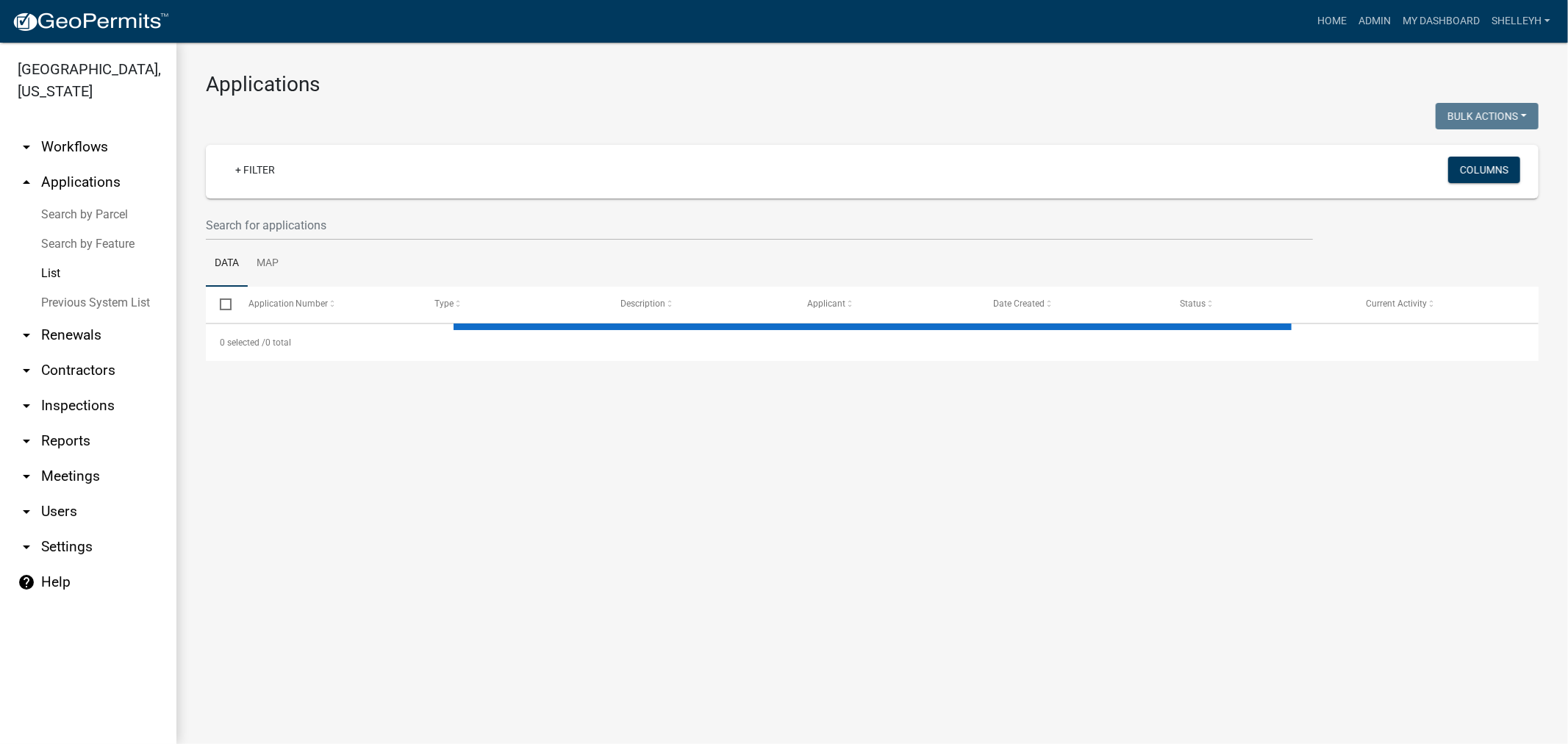
select select "1: 25"
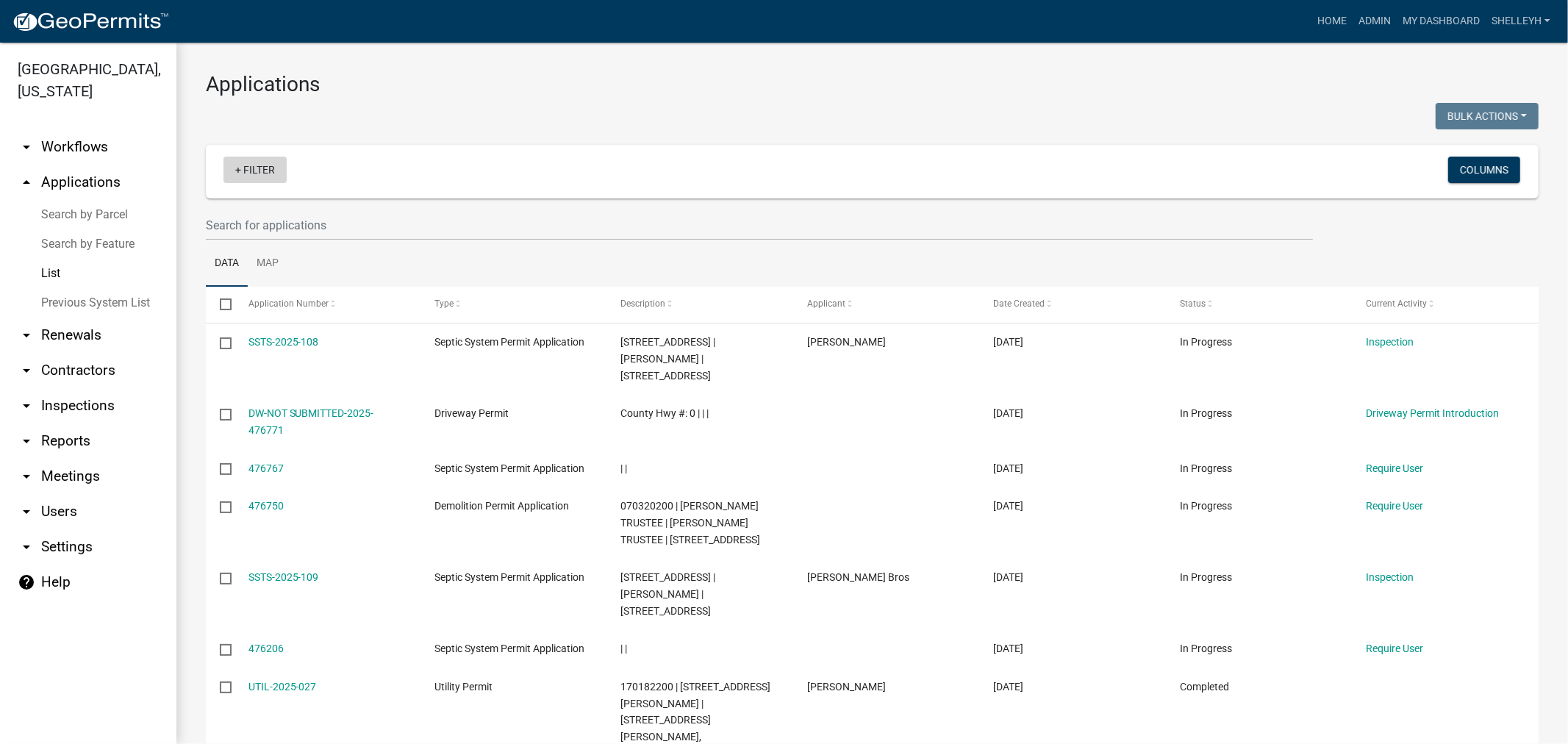
click at [253, 163] on link "+ Filter" at bounding box center [255, 170] width 63 height 27
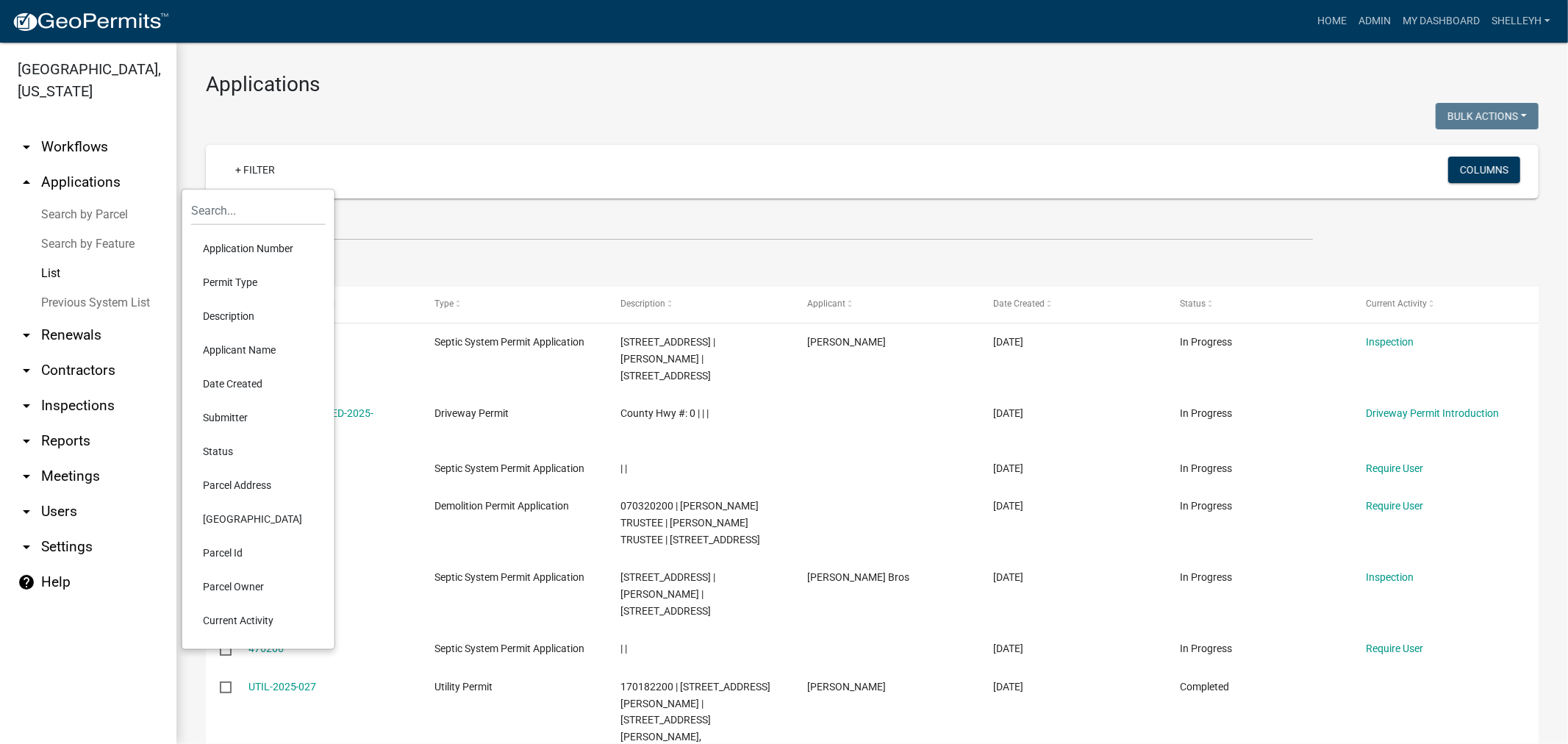
click at [236, 278] on li "Permit Type" at bounding box center [258, 283] width 135 height 34
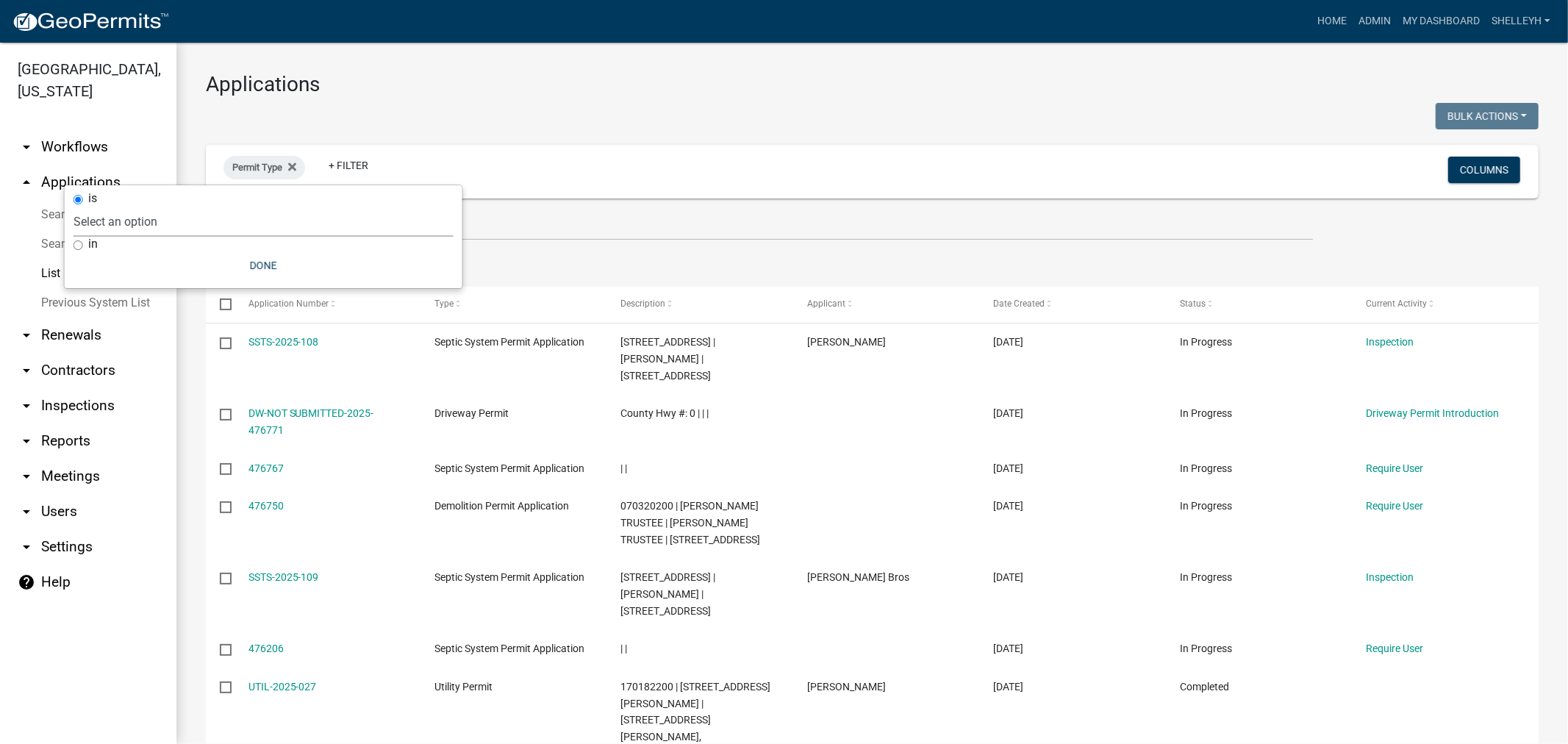
click at [143, 223] on select "Select an option Cannabis Registration Form Conditional Use Application Demolit…" at bounding box center [263, 222] width 380 height 30
select select "0aceb86a-61e5-42b5-9a5d-8b96b052dee2"
click at [142, 207] on select "Select an option Cannabis Registration Form Conditional Use Application Demolit…" at bounding box center [263, 222] width 380 height 30
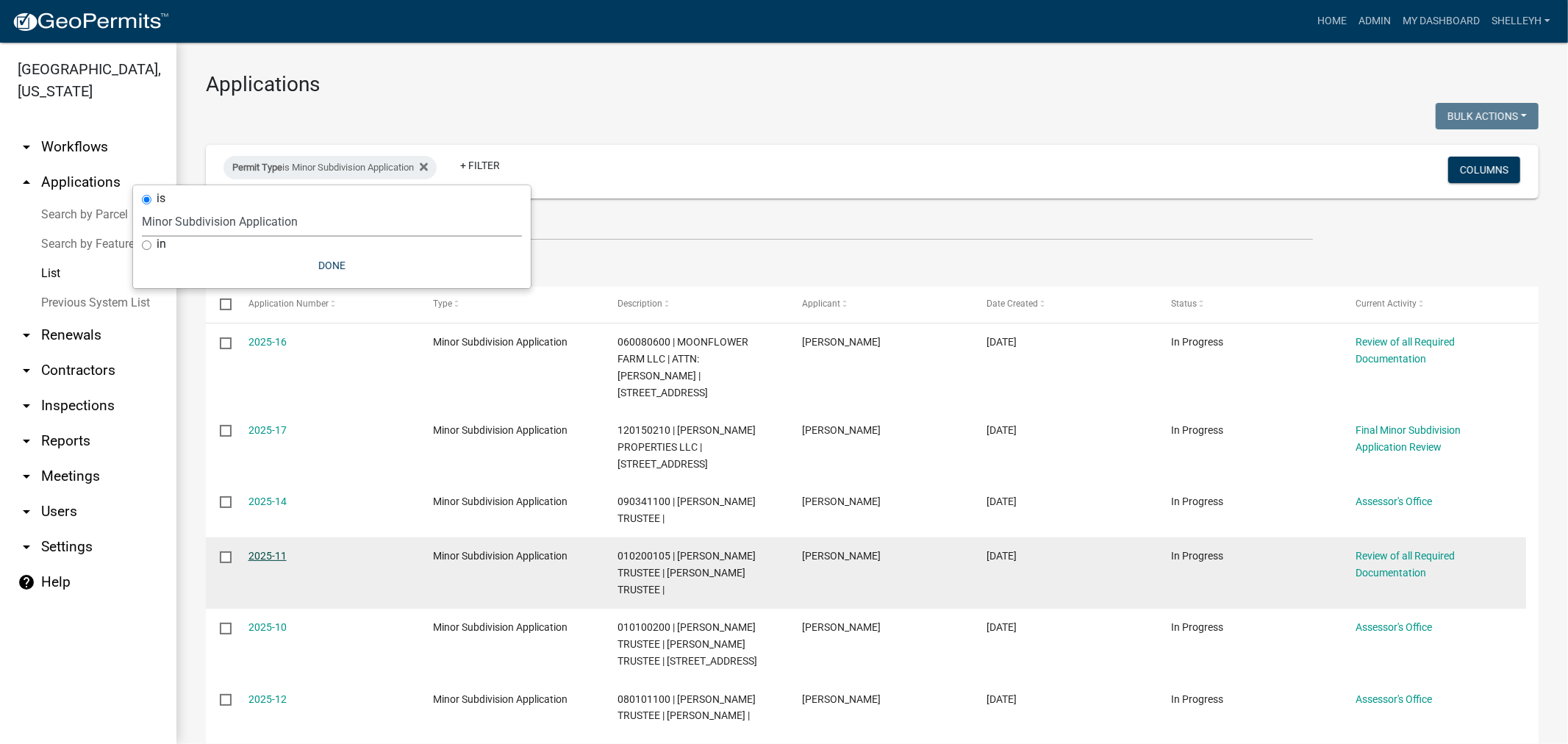
click at [256, 550] on link "2025-11" at bounding box center [267, 556] width 38 height 12
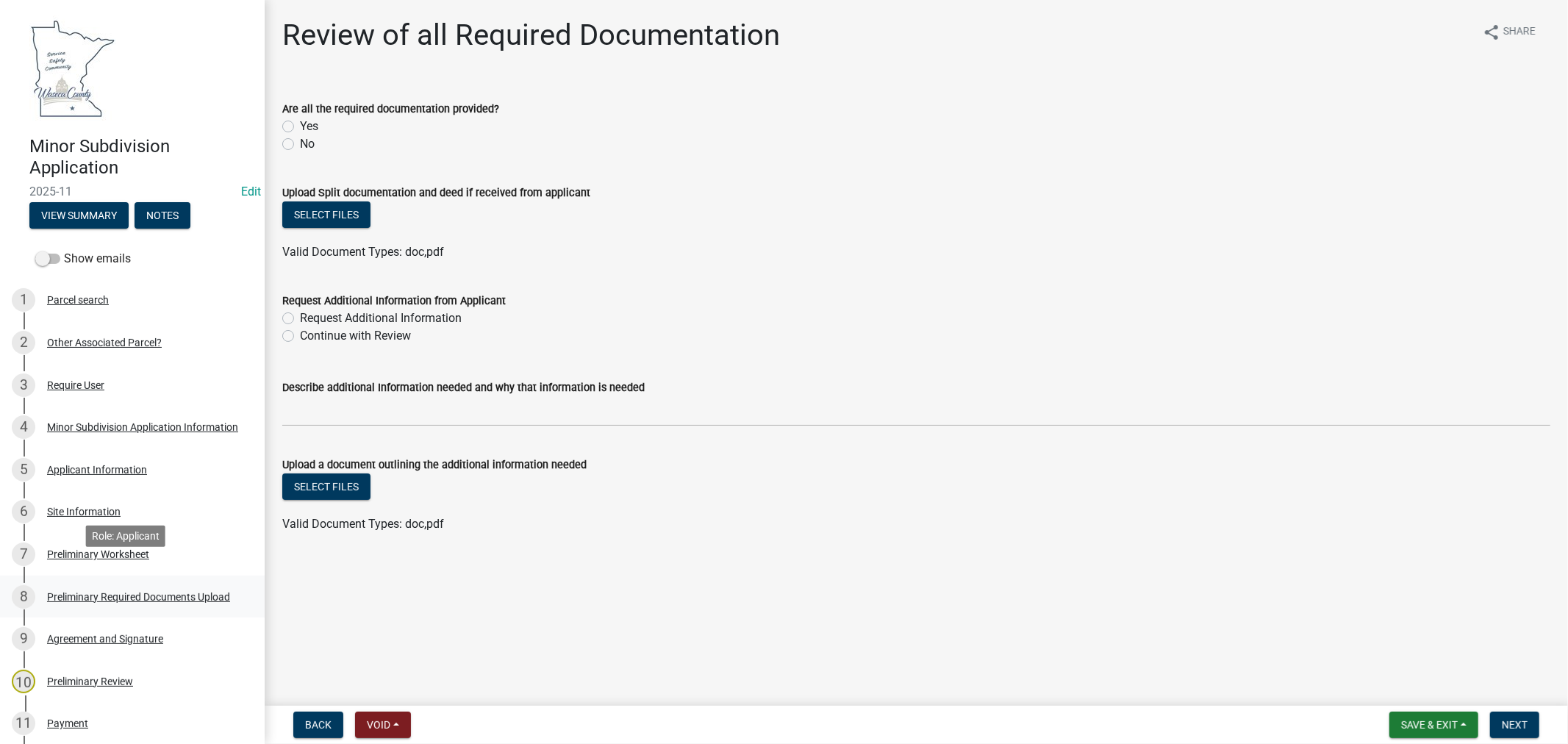
scroll to position [82, 0]
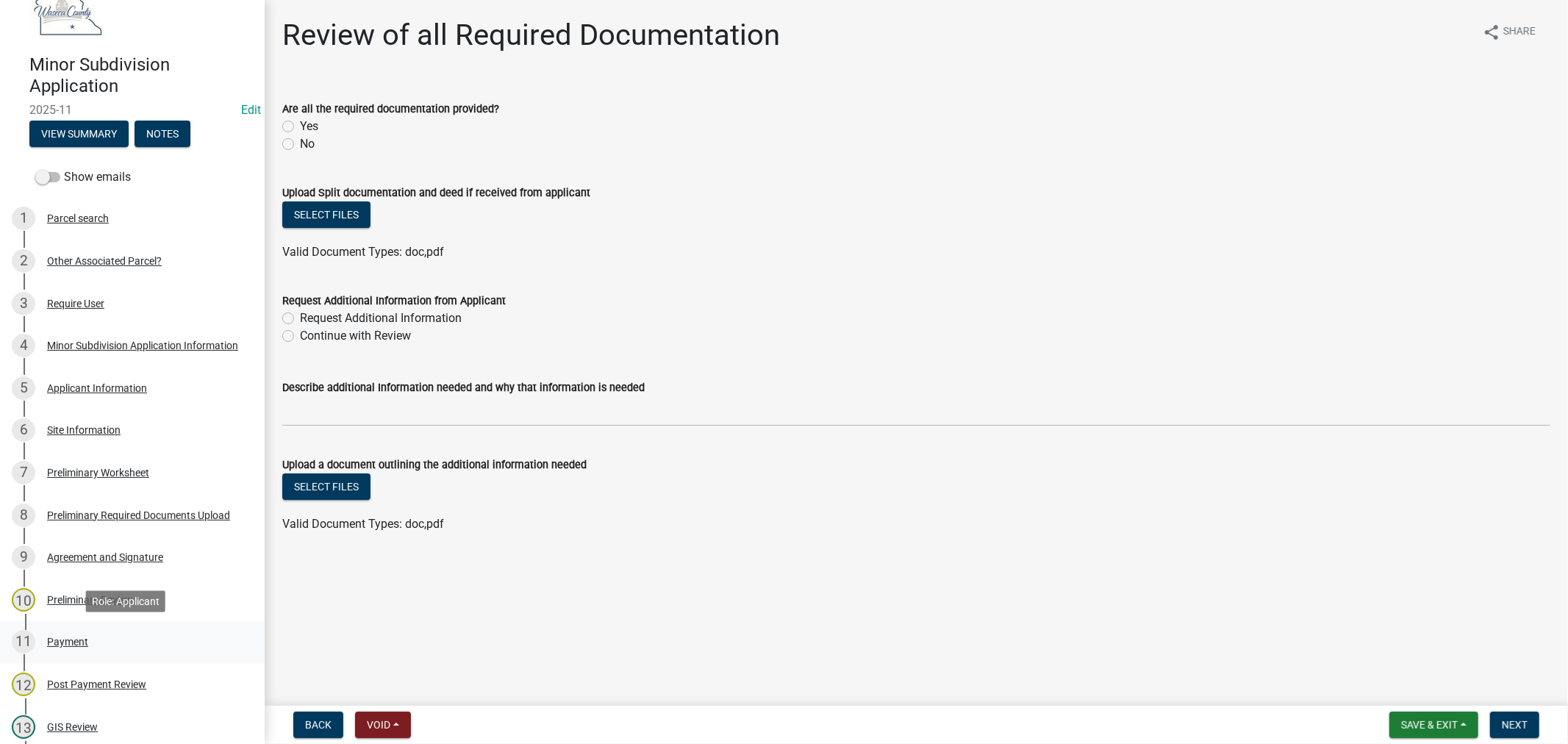
click at [65, 638] on div "Payment" at bounding box center [67, 642] width 41 height 10
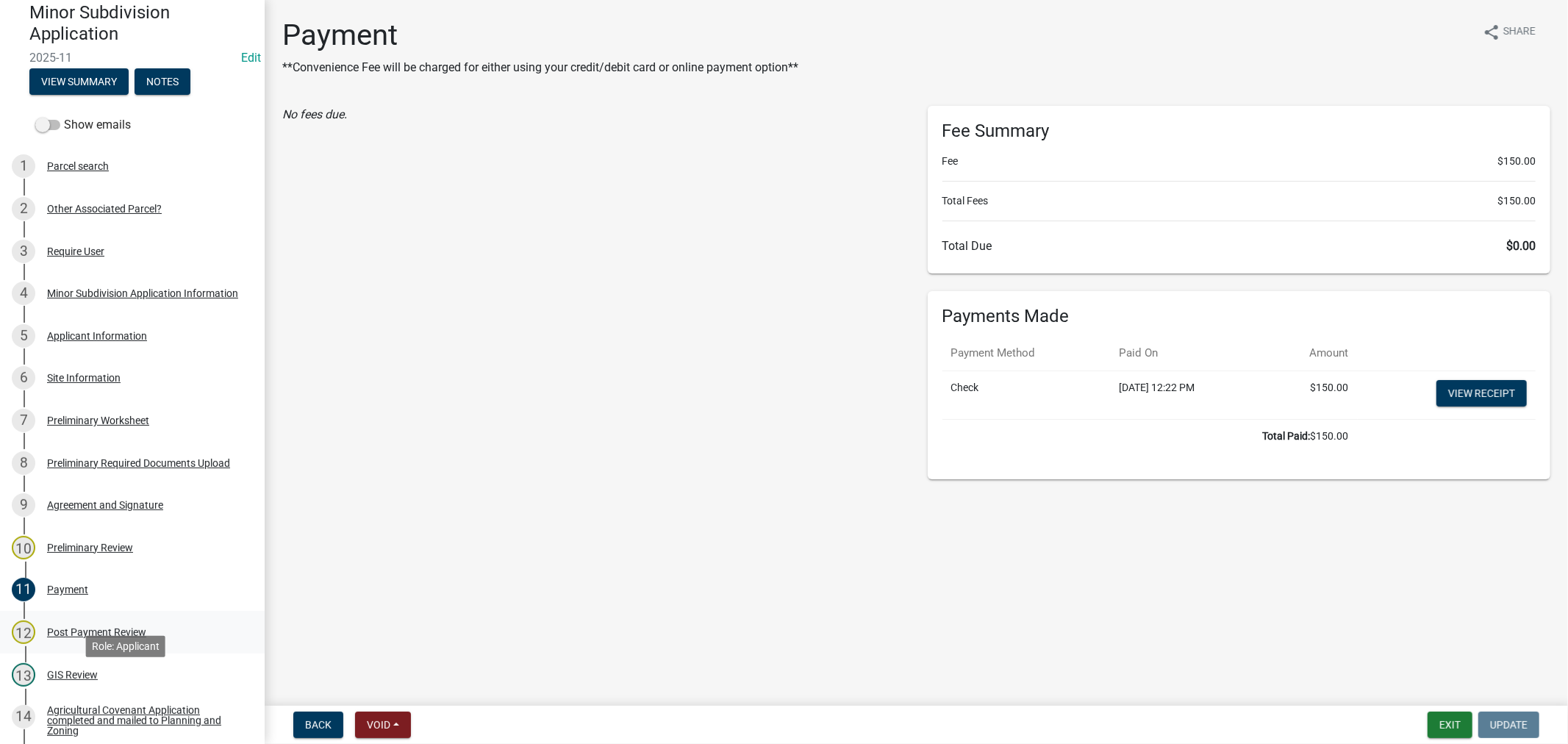
scroll to position [163, 0]
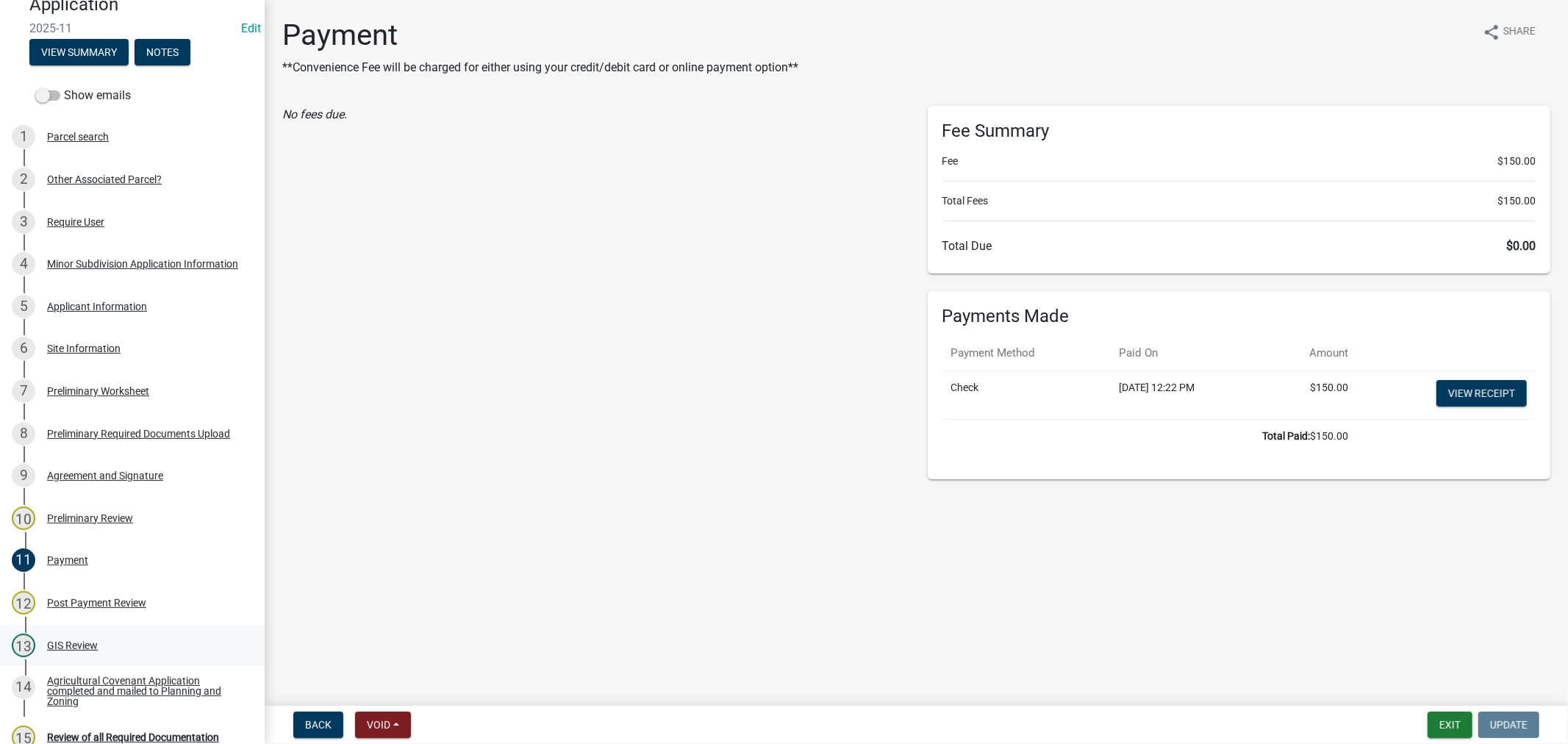
click at [68, 644] on div "GIS Review" at bounding box center [72, 645] width 51 height 10
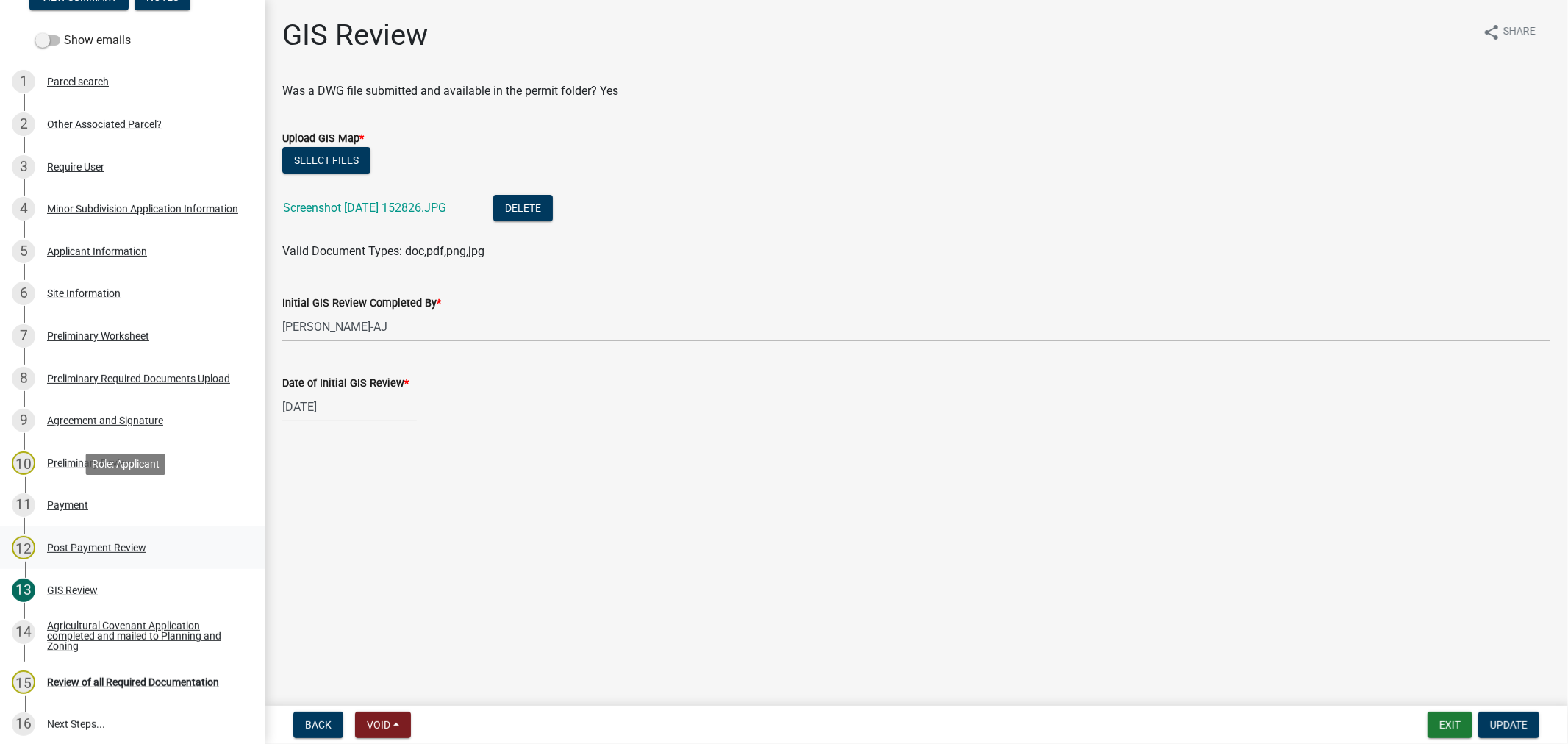
scroll to position [245, 0]
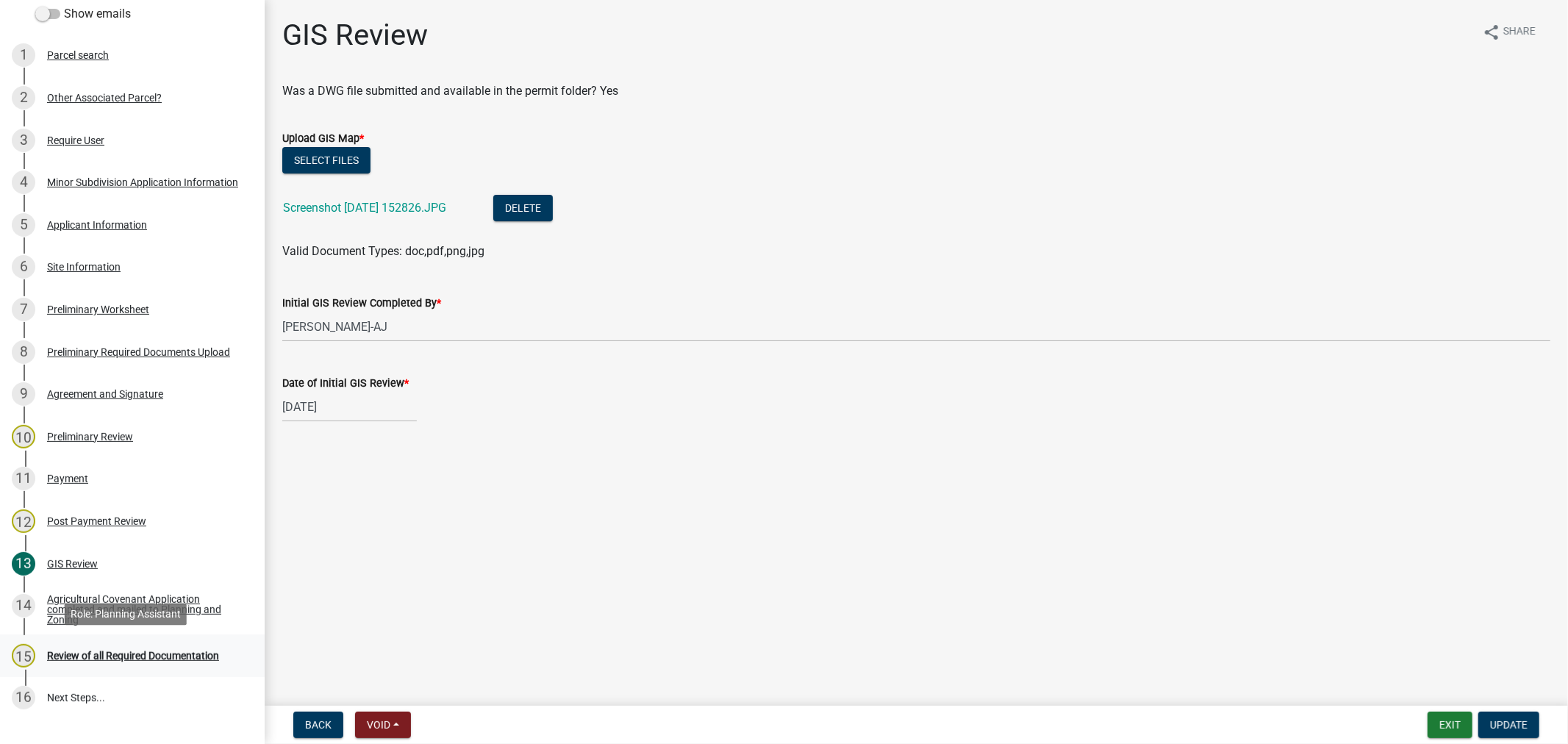
click at [152, 651] on div "Review of all Required Documentation" at bounding box center [133, 656] width 172 height 10
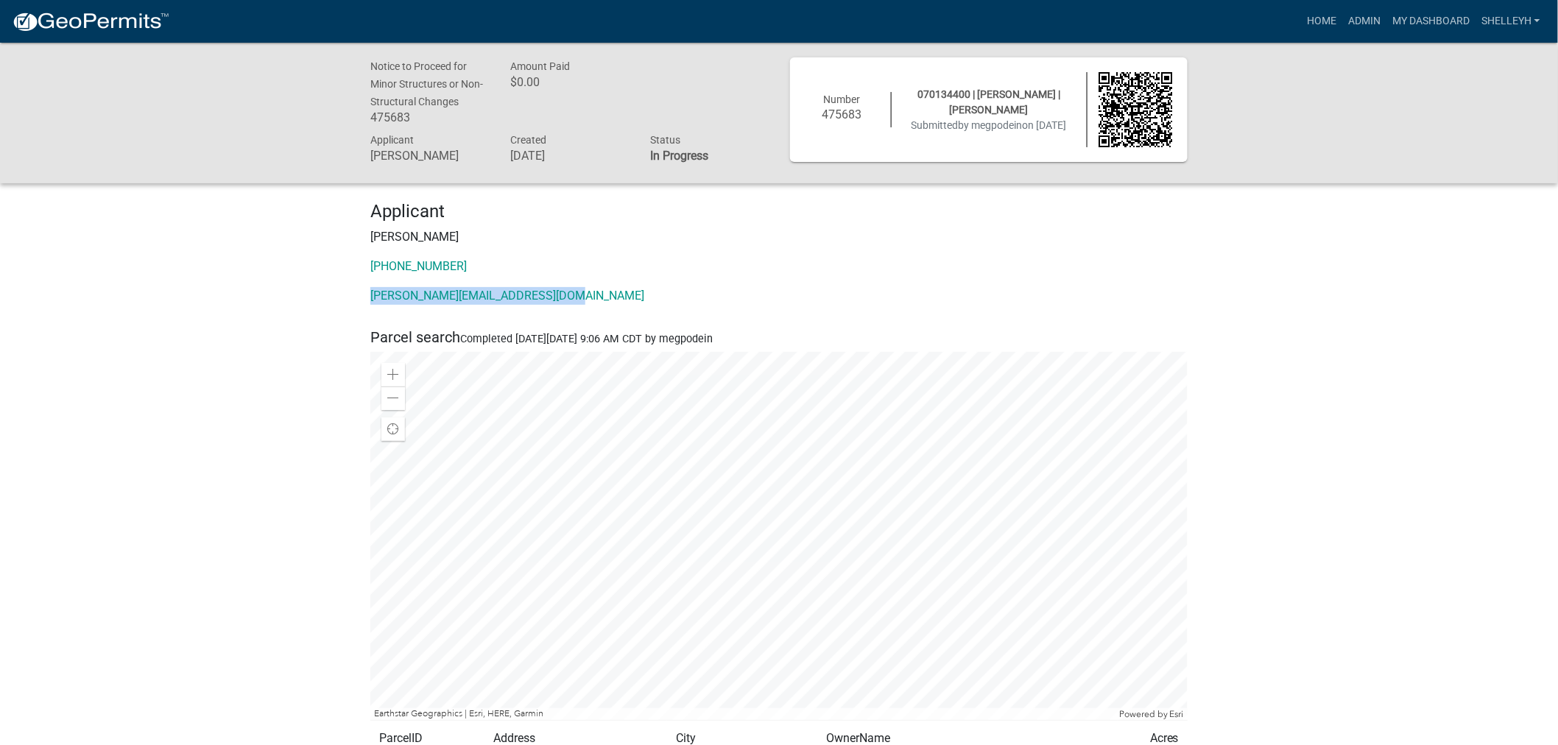
drag, startPoint x: 585, startPoint y: 297, endPoint x: 348, endPoint y: 300, distance: 237.1
copy link "[PERSON_NAME][EMAIL_ADDRESS][DOMAIN_NAME]"
